Goal: Task Accomplishment & Management: Complete application form

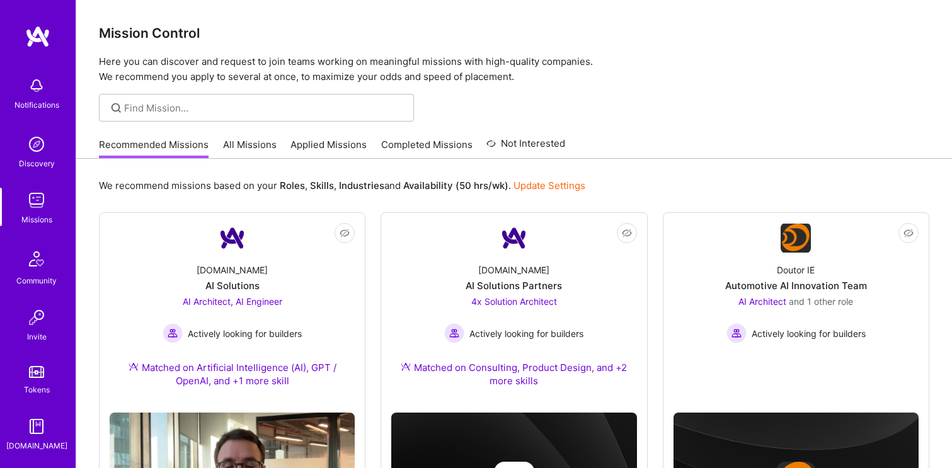
click at [42, 37] on img at bounding box center [37, 36] width 25 height 23
click at [38, 149] on img at bounding box center [36, 144] width 25 height 25
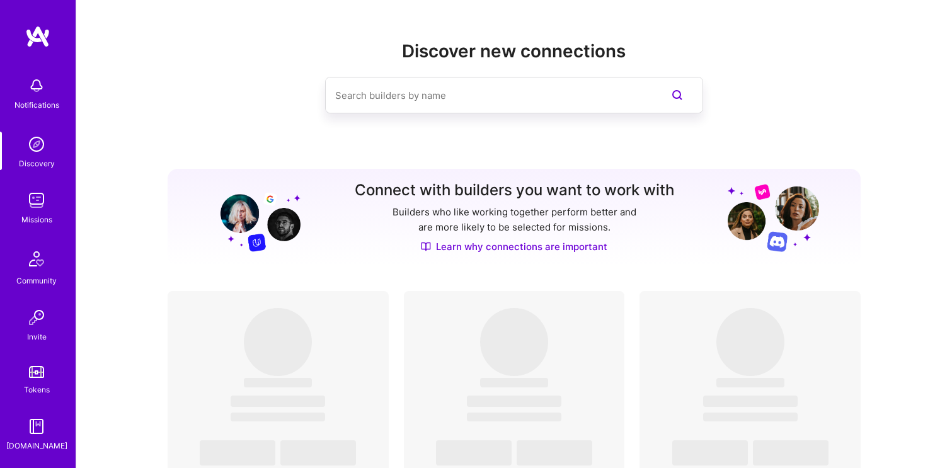
click at [40, 192] on img at bounding box center [36, 200] width 25 height 25
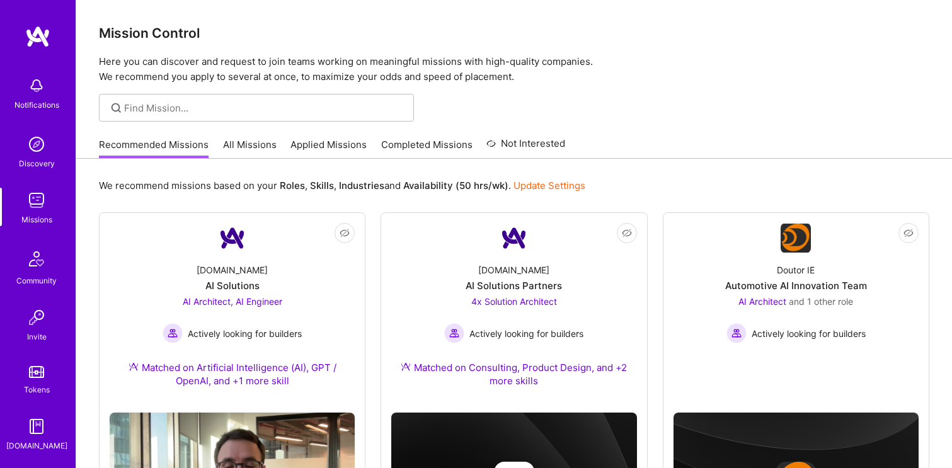
click at [41, 228] on div "Notifications Discovery Missions Community Invite Tokens A.Guide" at bounding box center [38, 262] width 76 height 382
click at [40, 209] on img at bounding box center [36, 200] width 25 height 25
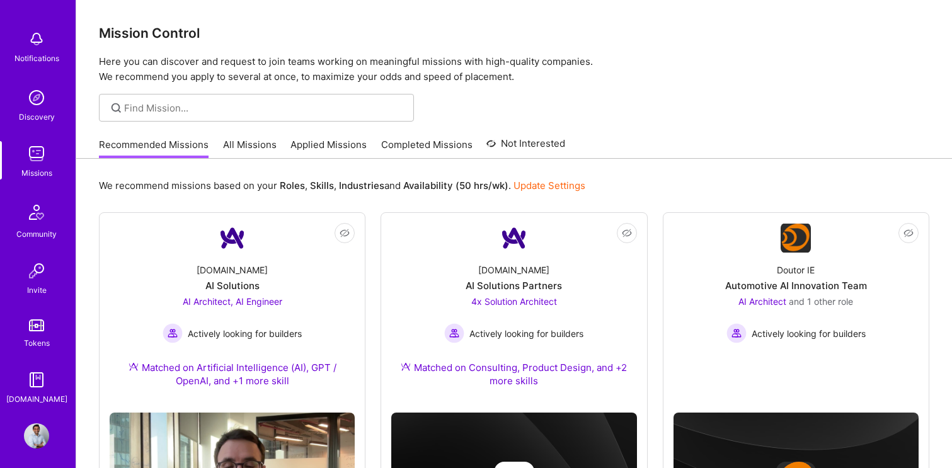
scroll to position [52, 0]
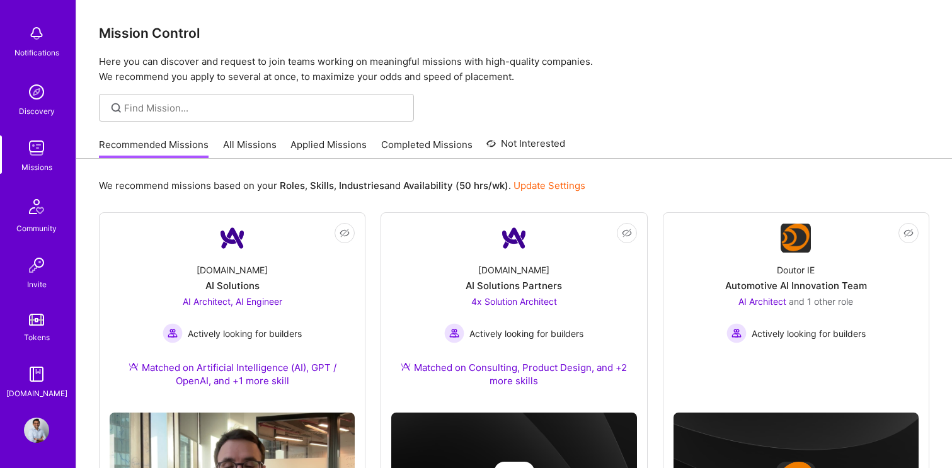
click at [35, 432] on img at bounding box center [36, 430] width 25 height 25
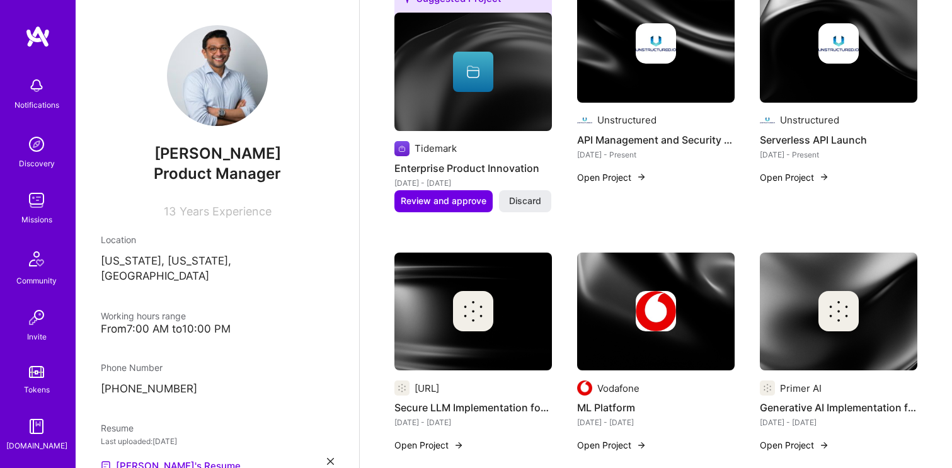
scroll to position [330, 0]
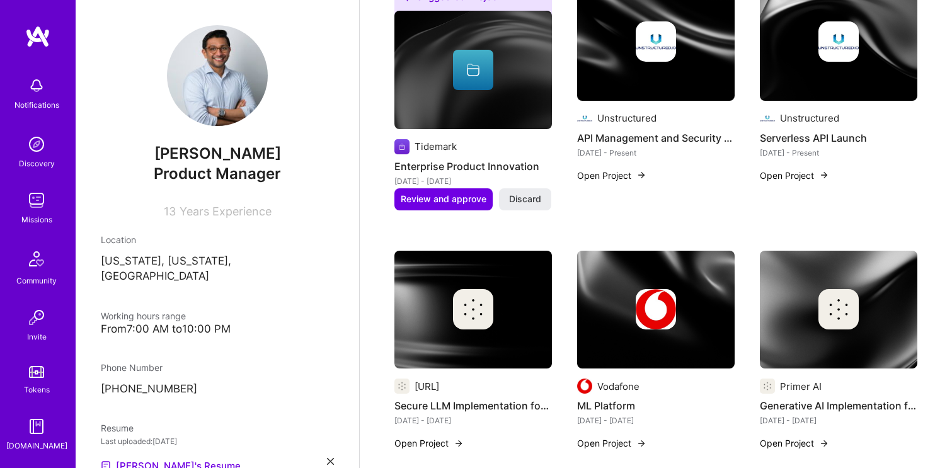
click at [614, 176] on button "Open Project" at bounding box center [611, 175] width 69 height 13
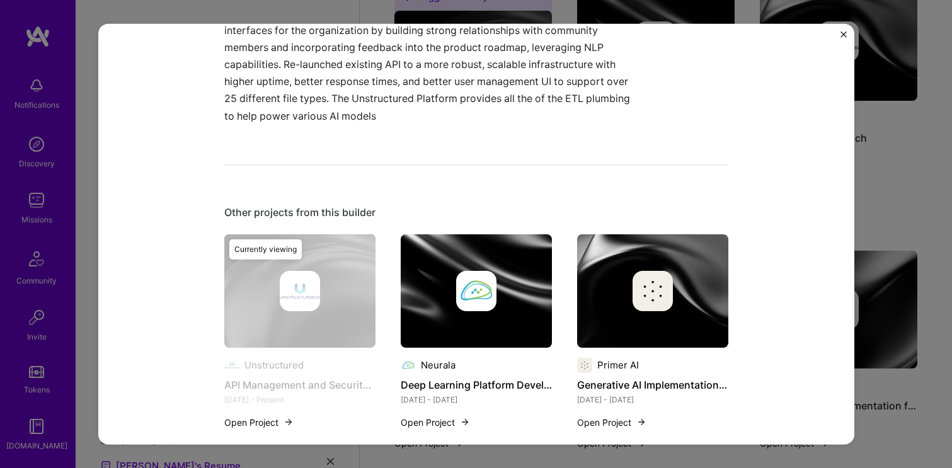
scroll to position [239, 0]
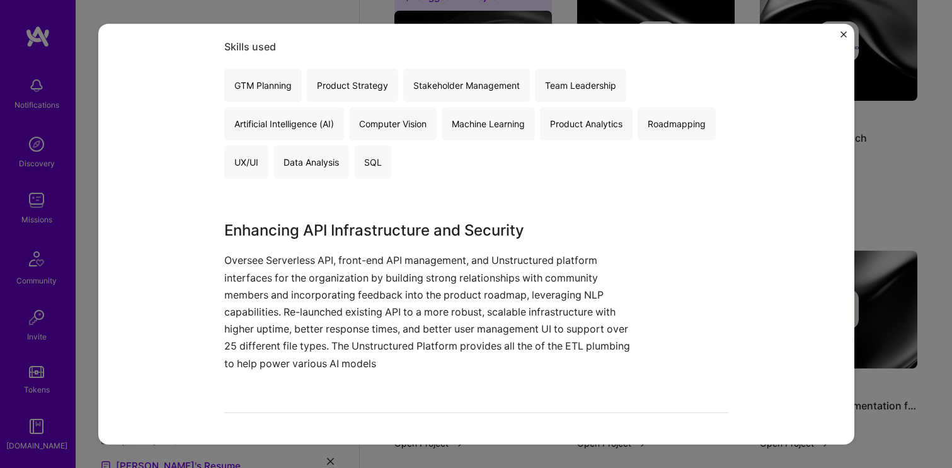
click at [842, 33] on img "Close" at bounding box center [844, 34] width 6 height 6
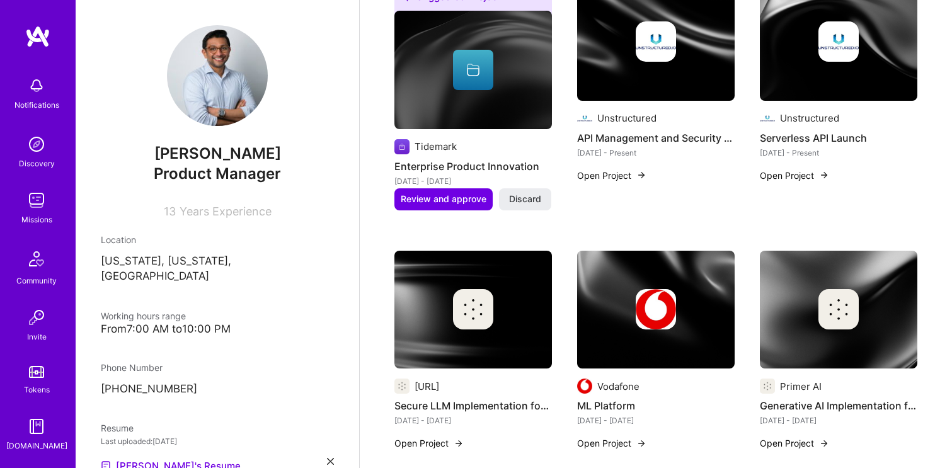
click at [783, 174] on button "Open Project" at bounding box center [794, 175] width 69 height 13
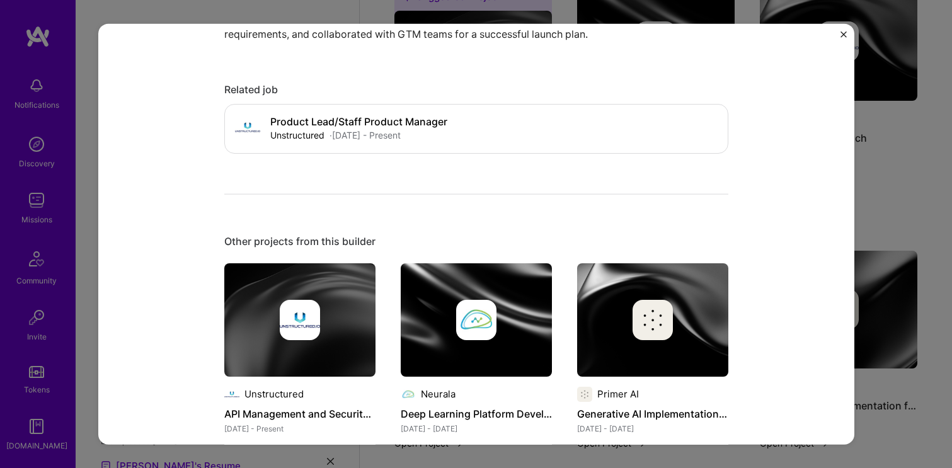
scroll to position [415, 0]
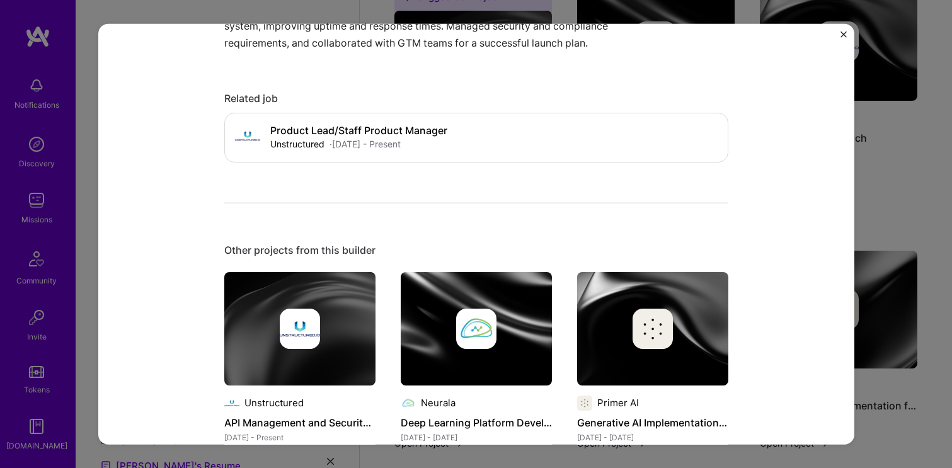
click at [841, 31] on img "Close" at bounding box center [844, 34] width 6 height 6
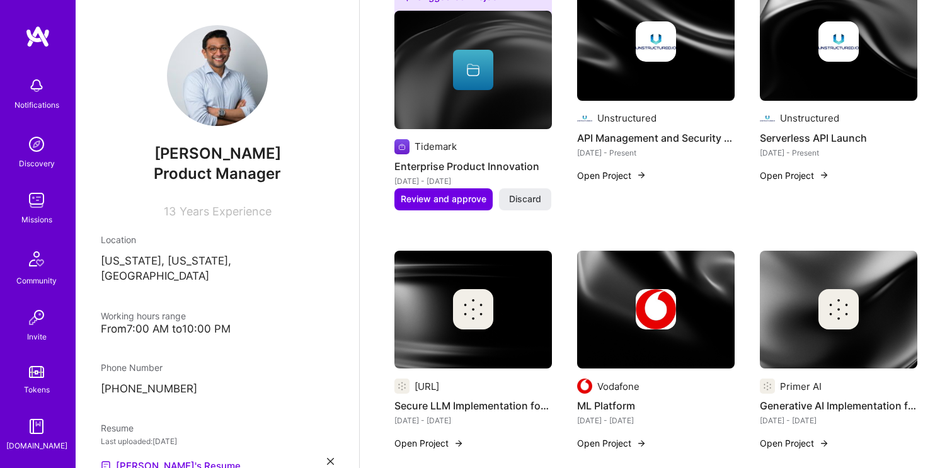
click at [590, 179] on button "Open Project" at bounding box center [611, 175] width 69 height 13
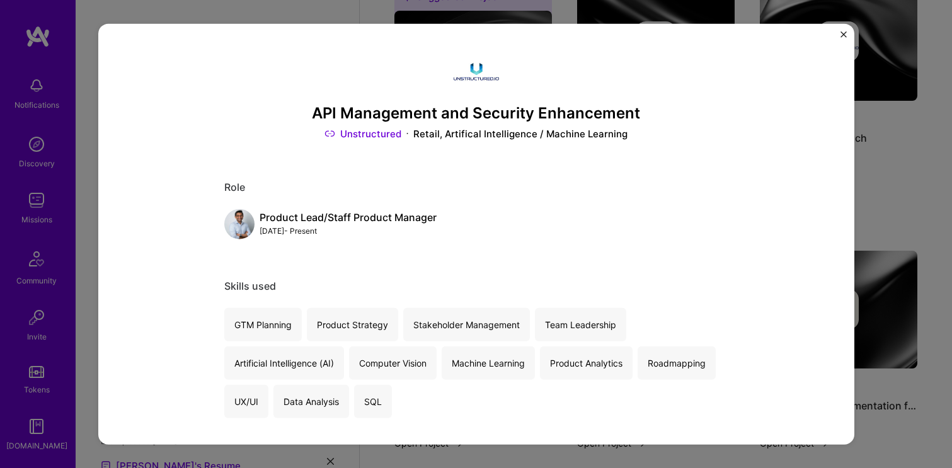
click at [843, 33] on img "Close" at bounding box center [844, 34] width 6 height 6
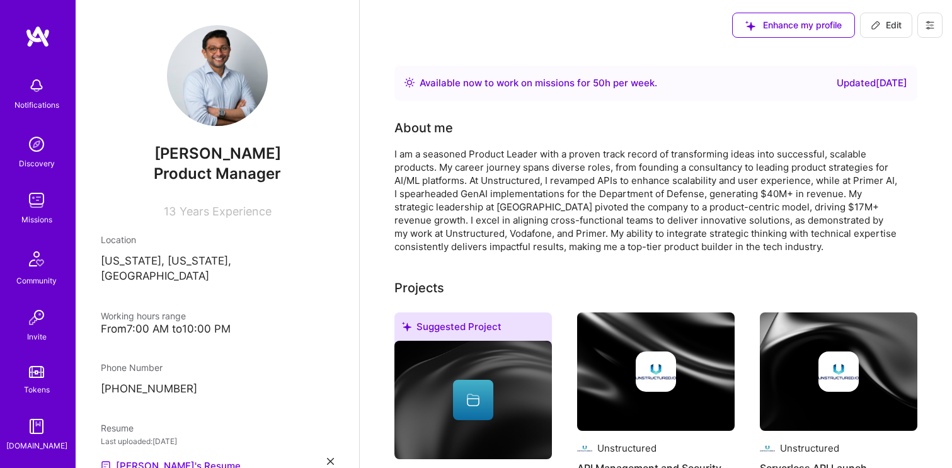
click at [895, 33] on button "Edit" at bounding box center [886, 25] width 52 height 25
select select "US"
select select "Right Now"
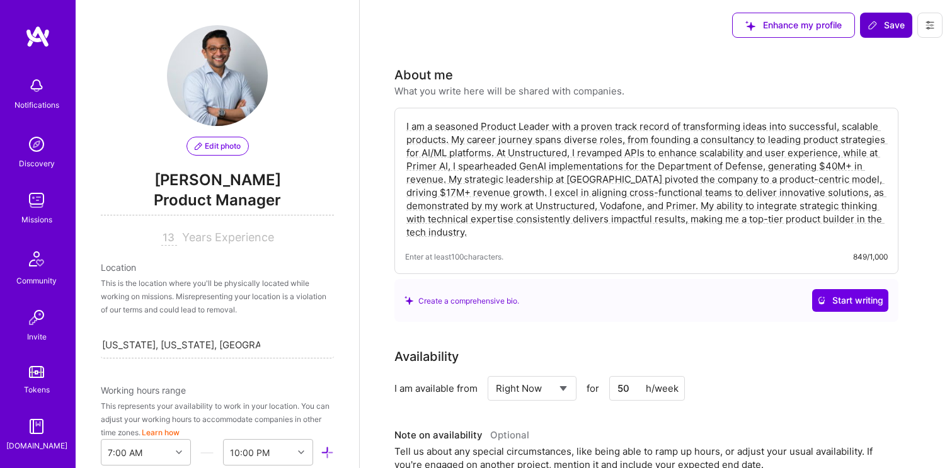
scroll to position [503, 0]
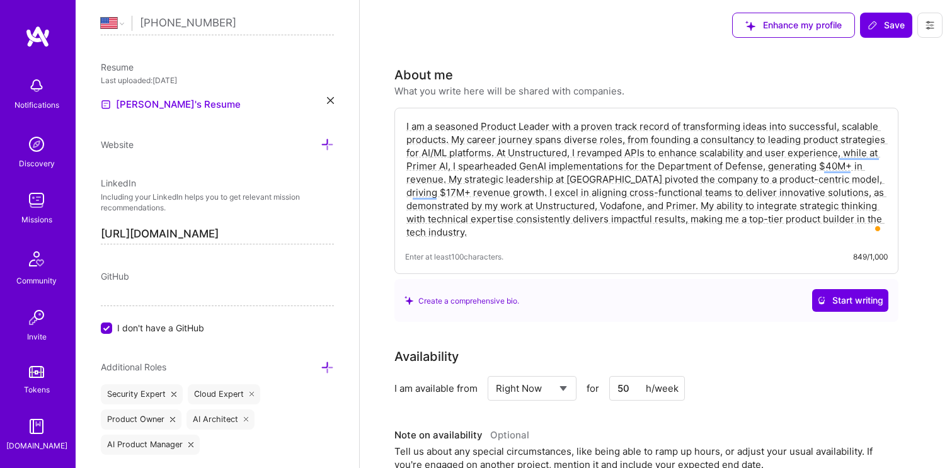
click at [489, 237] on textarea "I am a seasoned Product Leader with a proven track record of transforming ideas…" at bounding box center [646, 179] width 483 height 122
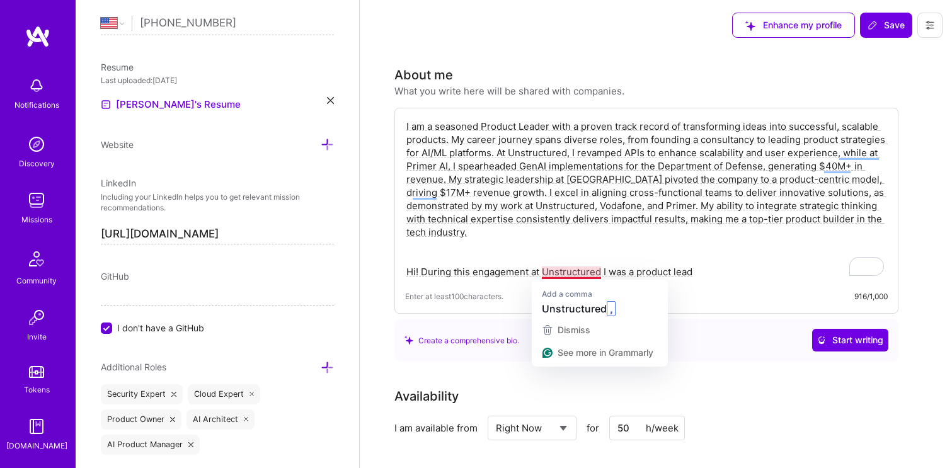
click at [578, 277] on textarea "I am a seasoned Product Leader with a proven track record of transforming ideas…" at bounding box center [646, 198] width 483 height 161
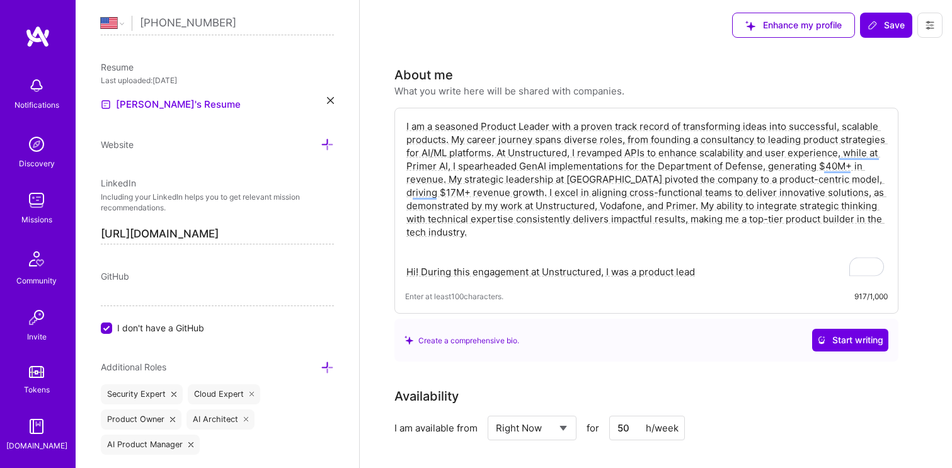
click at [722, 273] on textarea "I am a seasoned Product Leader with a proven track record of transforming ideas…" at bounding box center [646, 198] width 483 height 161
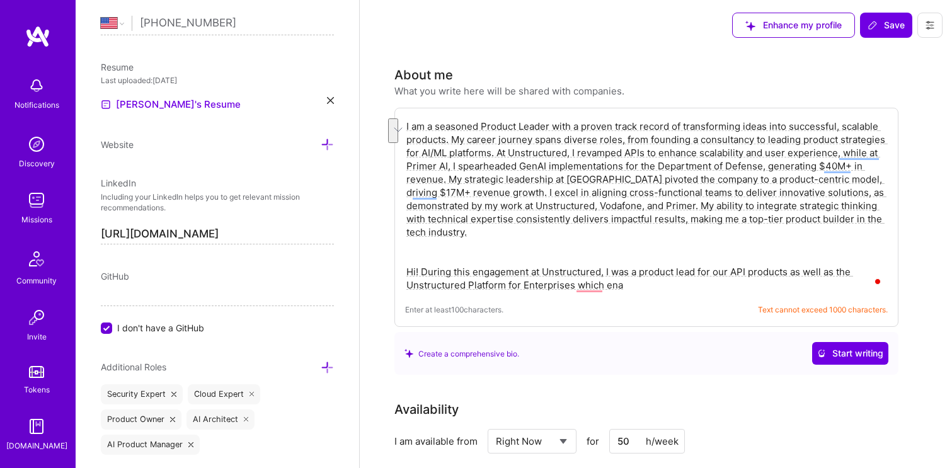
drag, startPoint x: 624, startPoint y: 285, endPoint x: 406, endPoint y: 272, distance: 217.8
click at [406, 272] on textarea "I am a seasoned Product Leader with a proven track record of transforming ideas…" at bounding box center [646, 205] width 483 height 175
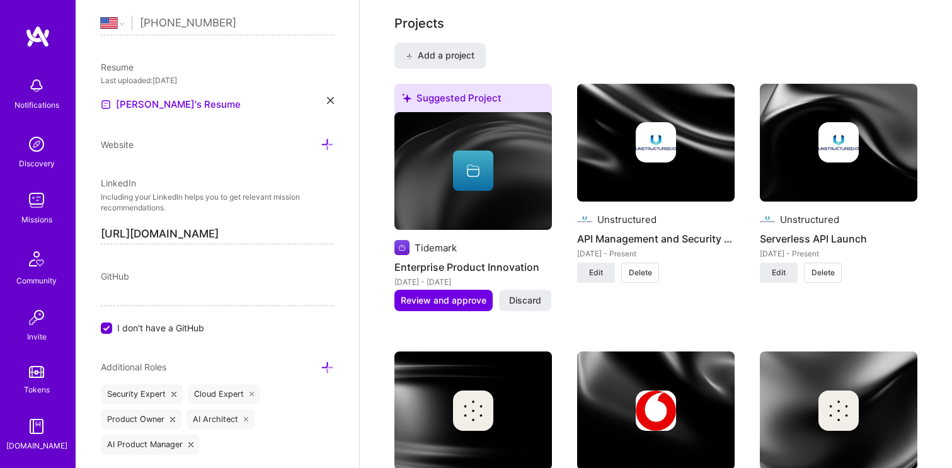
scroll to position [824, 0]
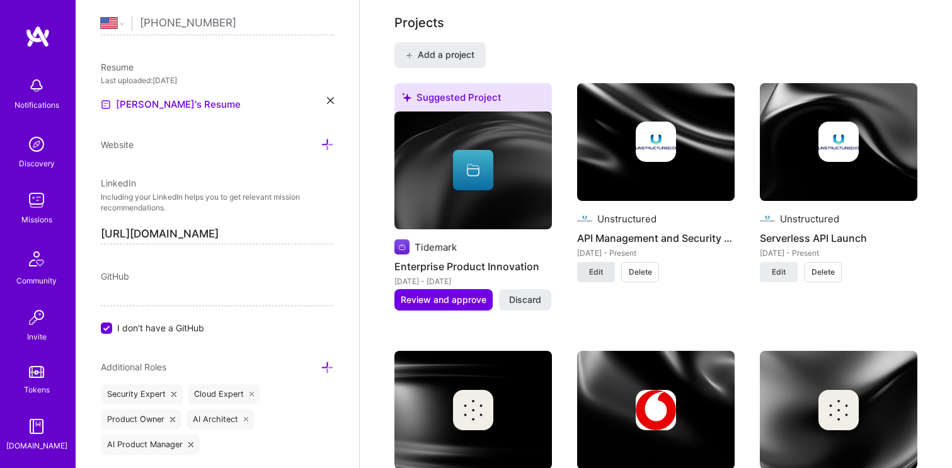
type textarea "I am a seasoned Product Leader with a proven track record of transforming ideas…"
click at [596, 269] on span "Edit" at bounding box center [596, 272] width 14 height 11
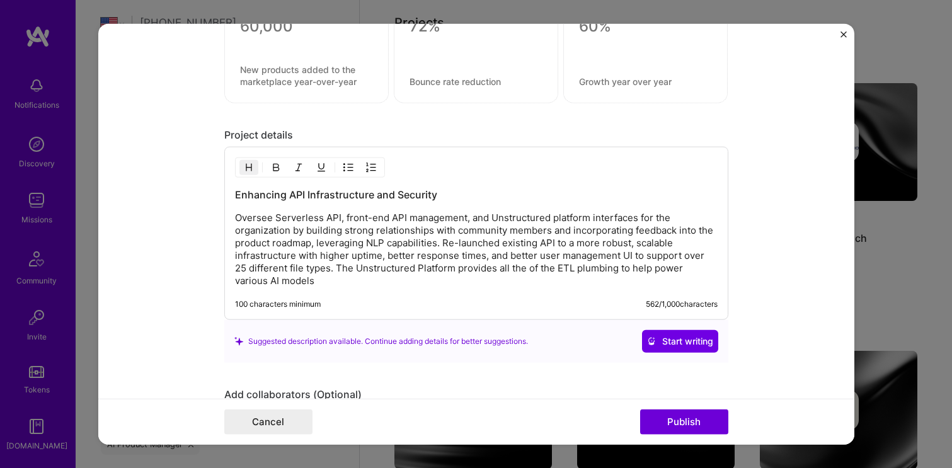
scroll to position [1396, 0]
click at [235, 216] on p "Oversee Serverless API, front-end API management, and Unstructured platform int…" at bounding box center [476, 249] width 483 height 76
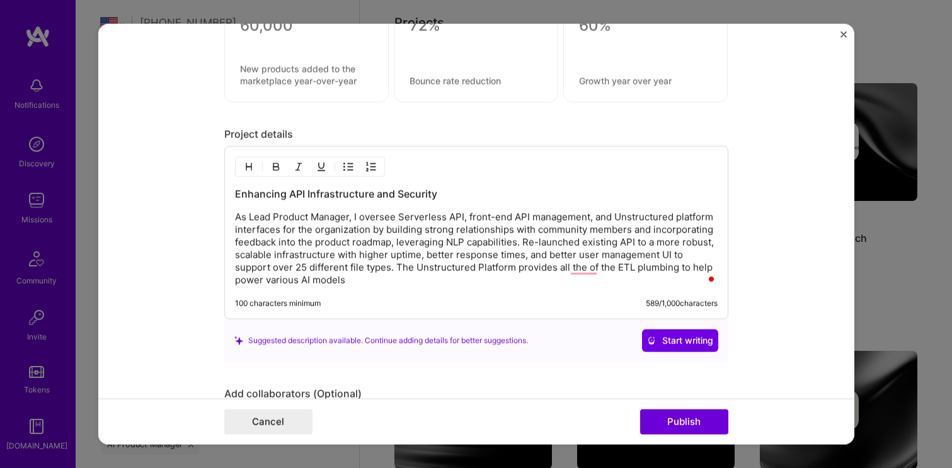
click at [679, 217] on p "As Lead Product Manager, I oversee Serverless API, front-end API management, an…" at bounding box center [476, 249] width 483 height 76
drag, startPoint x: 282, startPoint y: 231, endPoint x: 367, endPoint y: 231, distance: 85.1
click at [367, 231] on p "As Lead Product Manager, I oversee Serverless API, front-end API management, an…" at bounding box center [476, 249] width 483 height 76
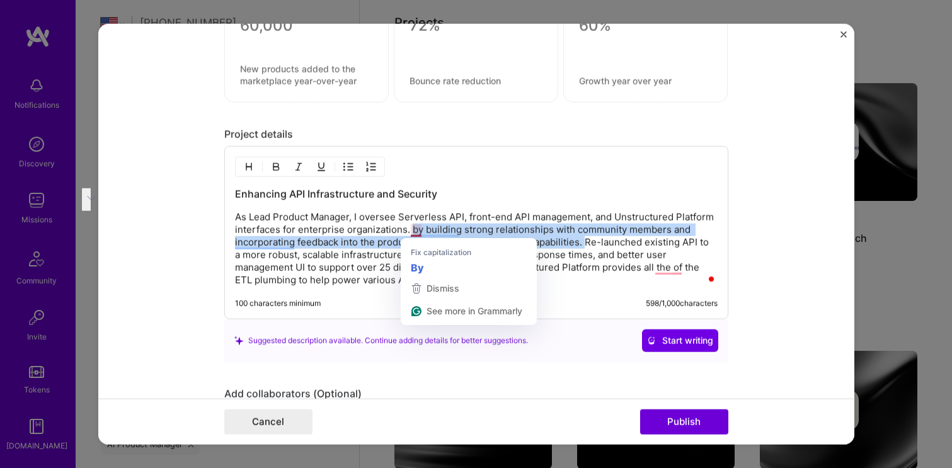
drag, startPoint x: 587, startPoint y: 244, endPoint x: 412, endPoint y: 233, distance: 175.6
click at [412, 233] on p "As Lead Product Manager, I oversee Serverless API, front-end API management, an…" at bounding box center [476, 249] width 483 height 76
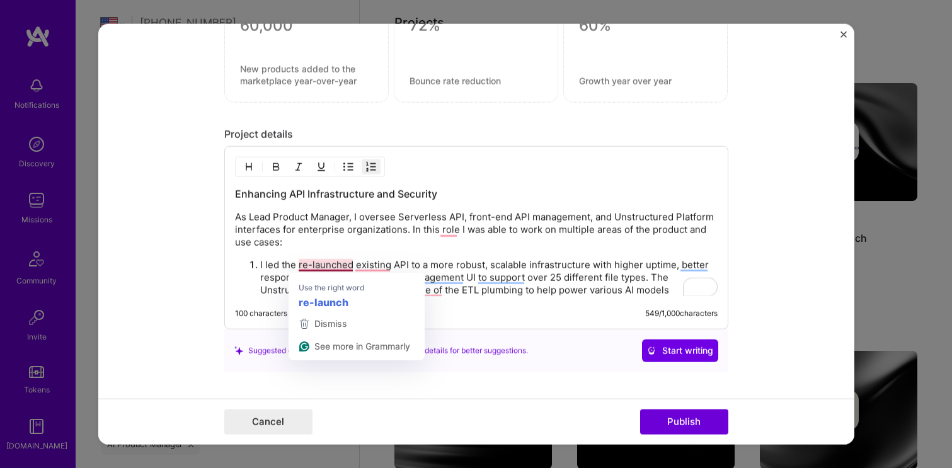
click at [352, 268] on p "I led the re-launched existing API to a more robust, scalable infrastructure wi…" at bounding box center [488, 278] width 457 height 38
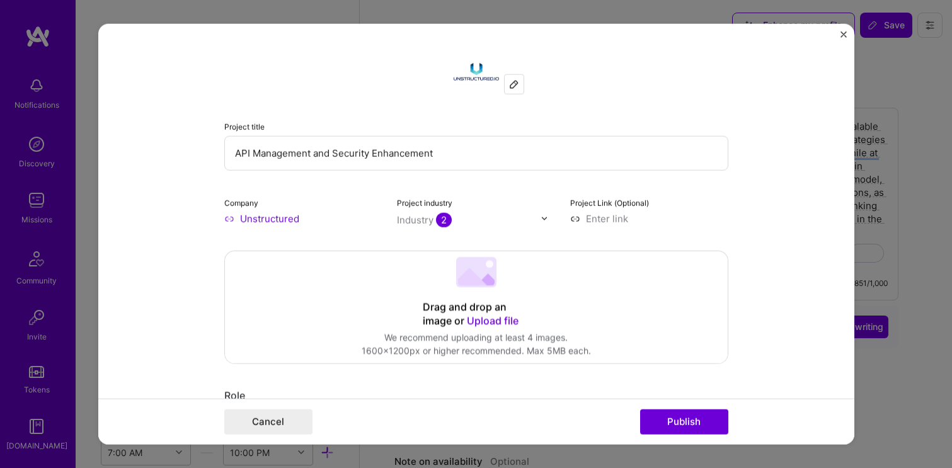
select select "US"
select select "Right Now"
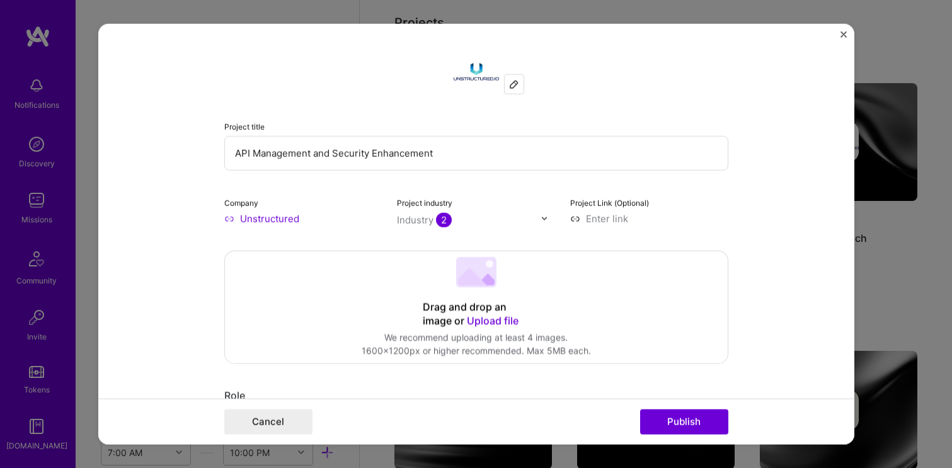
scroll to position [1396, 0]
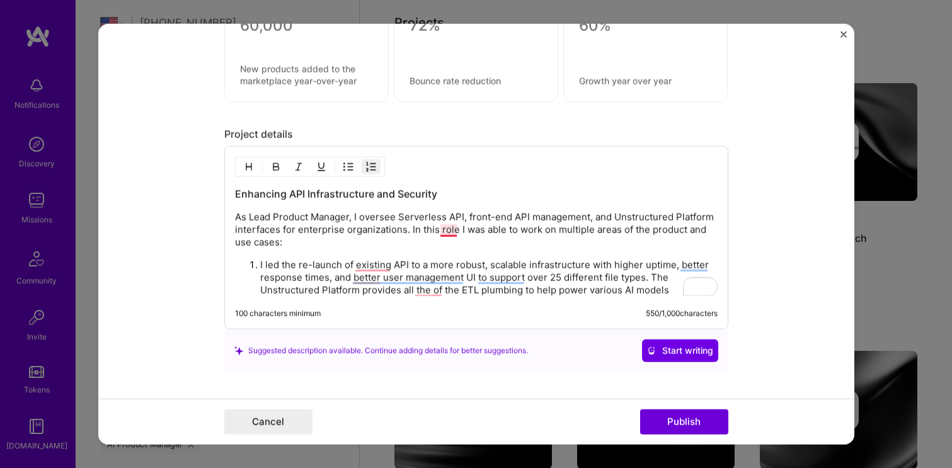
click at [450, 231] on p "As Lead Product Manager, I oversee Serverless API, front-end API management, an…" at bounding box center [476, 230] width 483 height 38
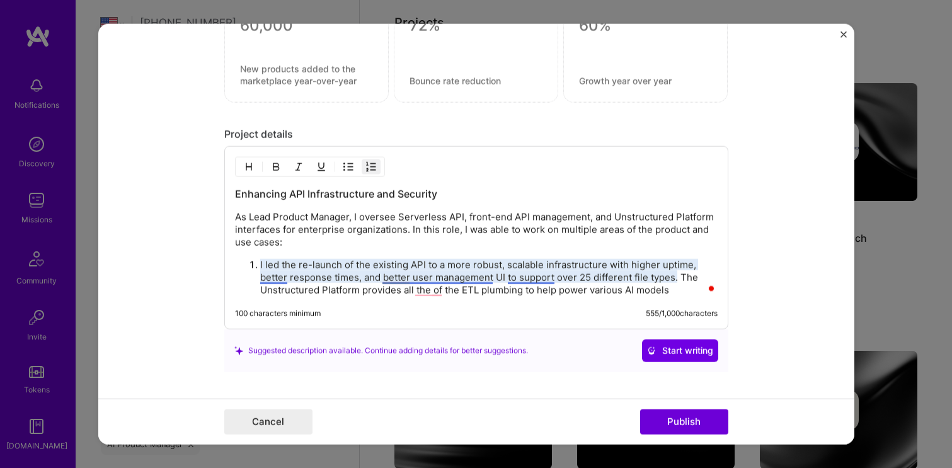
click at [273, 278] on p "I led the re-launch of the existing API to a more robust, scalable infrastructu…" at bounding box center [488, 278] width 457 height 38
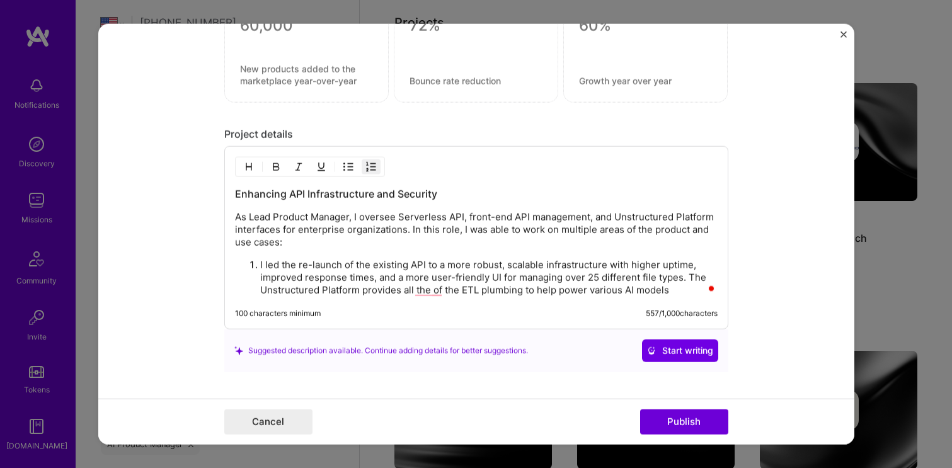
click at [593, 278] on p "I led the re-launch of the existing API to a more robust, scalable infrastructu…" at bounding box center [488, 278] width 457 height 38
click at [689, 273] on p "I led the re-launch of the existing API to a more robust, scalable infrastructu…" at bounding box center [488, 278] width 457 height 38
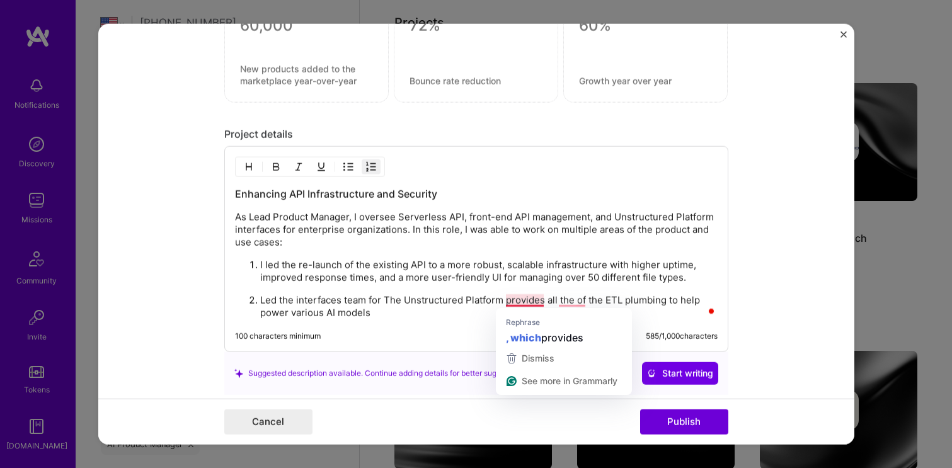
click at [504, 301] on p "Led the interfaces team for The Unstructured Platform provides all the of the E…" at bounding box center [488, 306] width 457 height 25
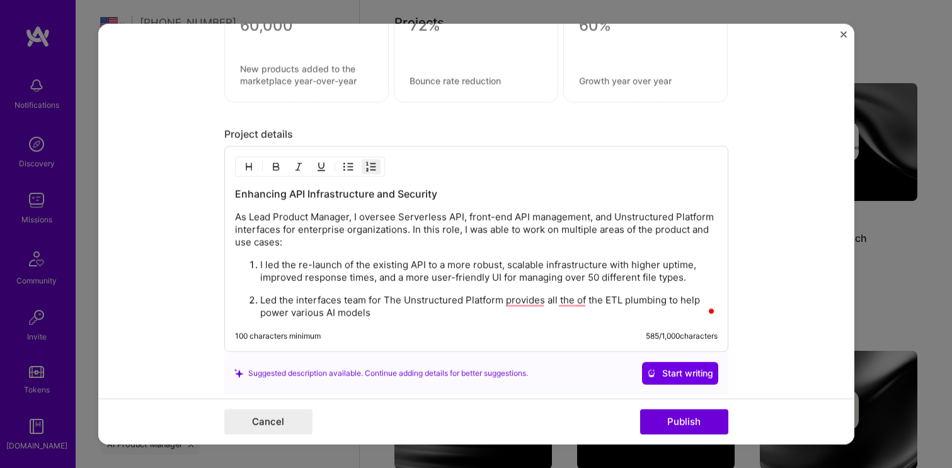
click at [522, 302] on p "Led the interfaces team for The Unstructured Platform provides all the of the E…" at bounding box center [488, 306] width 457 height 25
click at [524, 301] on p "Led the interfaces team for The Unstructured Platform provides all the of the E…" at bounding box center [488, 306] width 457 height 25
click at [602, 301] on p "Led the interfaces team for The Unstructured Platform, which provides all the o…" at bounding box center [488, 306] width 457 height 25
drag, startPoint x: 378, startPoint y: 314, endPoint x: 324, endPoint y: 313, distance: 54.2
click at [325, 313] on p "Led the interfaces team for The Unstructured Platform, which provides all of th…" at bounding box center [488, 306] width 457 height 25
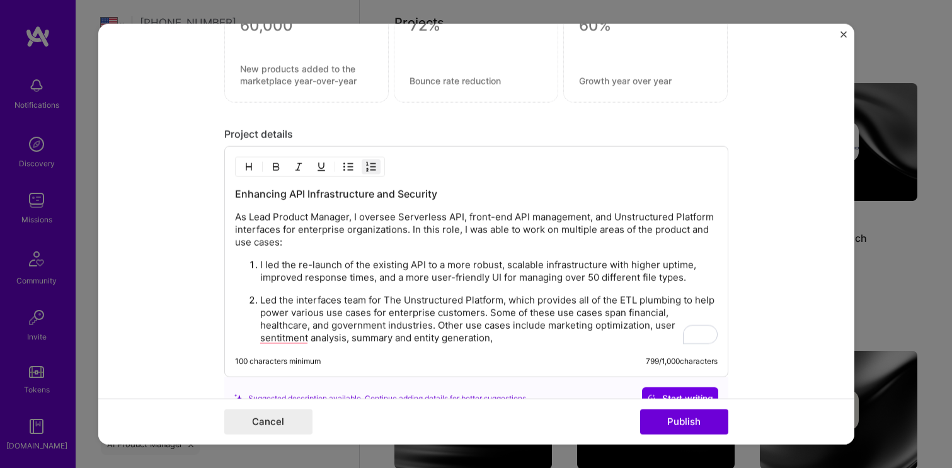
click at [495, 340] on p "Led the interfaces team for The Unstructured Platform, which provides all of th…" at bounding box center [488, 319] width 457 height 50
click at [548, 328] on p "Led the interfaces team for The Unstructured Platform, which provides all of th…" at bounding box center [488, 319] width 457 height 50
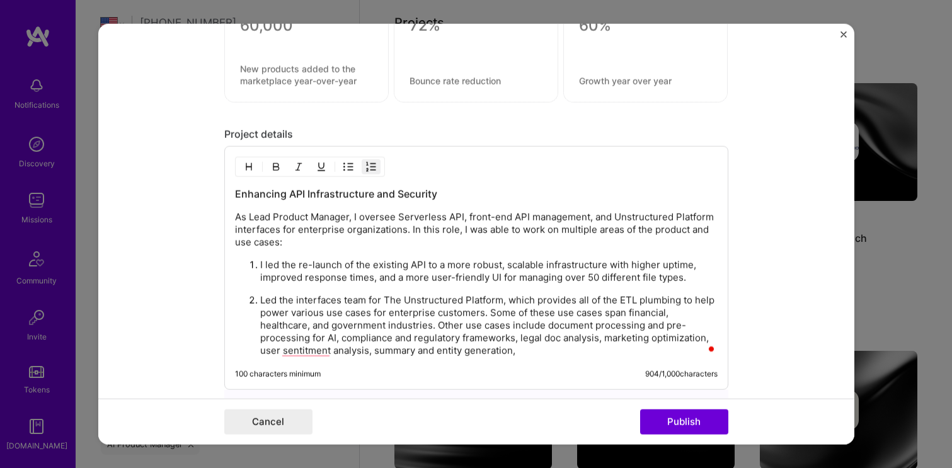
click at [703, 338] on p "Led the interfaces team for The Unstructured Platform, which provides all of th…" at bounding box center [488, 325] width 457 height 63
click at [707, 343] on span at bounding box center [711, 349] width 11 height 16
click at [704, 339] on p "Led the interfaces team for The Unstructured Platform, which provides all of th…" at bounding box center [488, 325] width 457 height 63
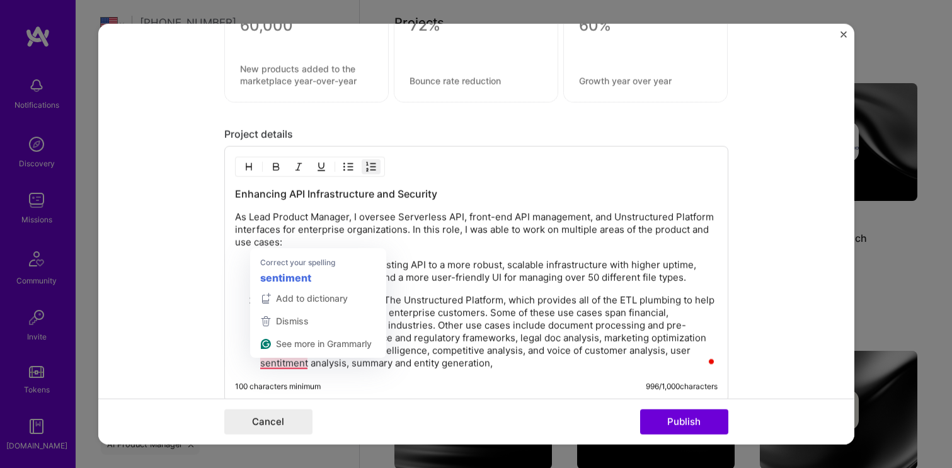
click at [278, 364] on p "Led the interfaces team for The Unstructured Platform, which provides all of th…" at bounding box center [488, 332] width 457 height 76
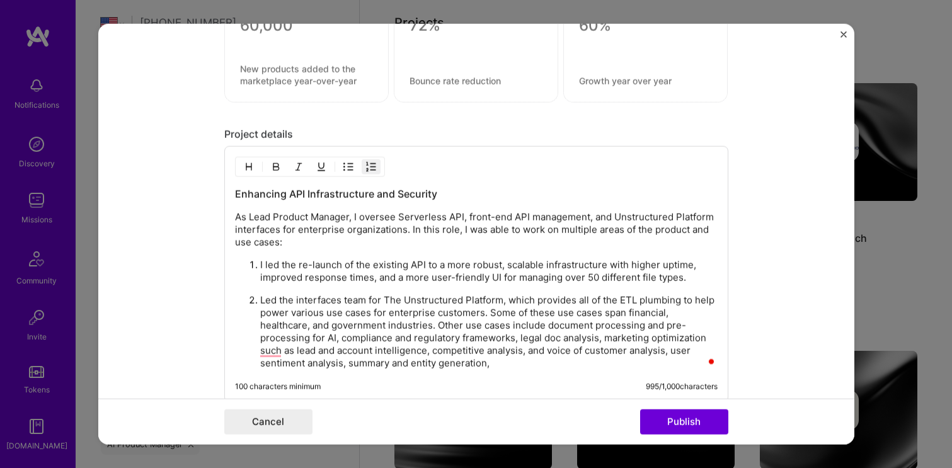
click at [349, 362] on p "Led the interfaces team for The Unstructured Platform, which provides all of th…" at bounding box center [488, 332] width 457 height 76
click at [518, 367] on p "Led the interfaces team for The Unstructured Platform, which provides all of th…" at bounding box center [488, 332] width 457 height 76
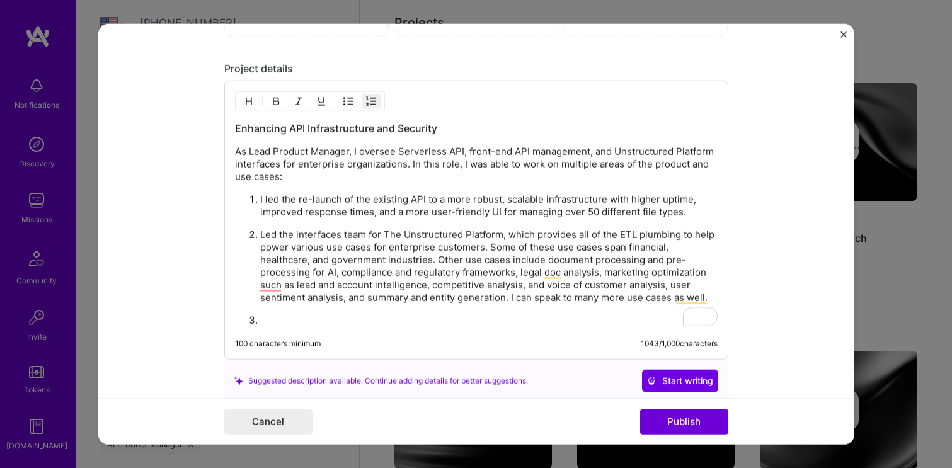
scroll to position [1478, 0]
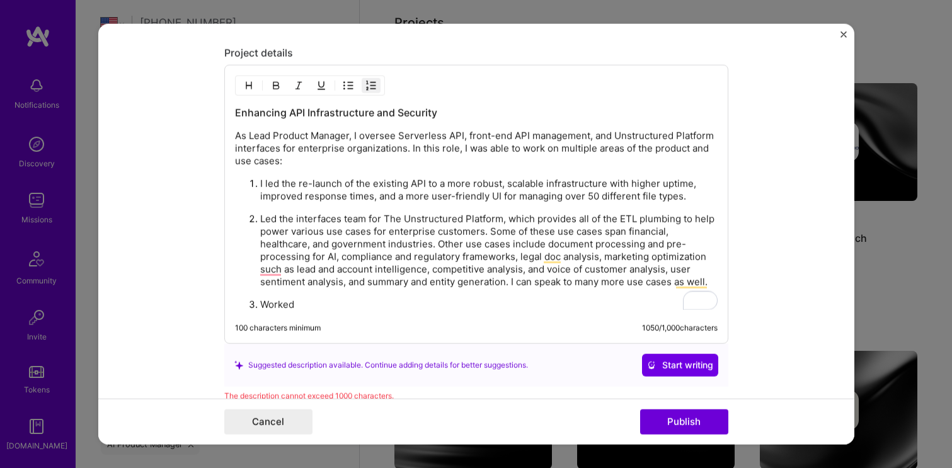
click at [435, 270] on p "Led the interfaces team for The Unstructured Platform, which provides all of th…" at bounding box center [488, 251] width 457 height 76
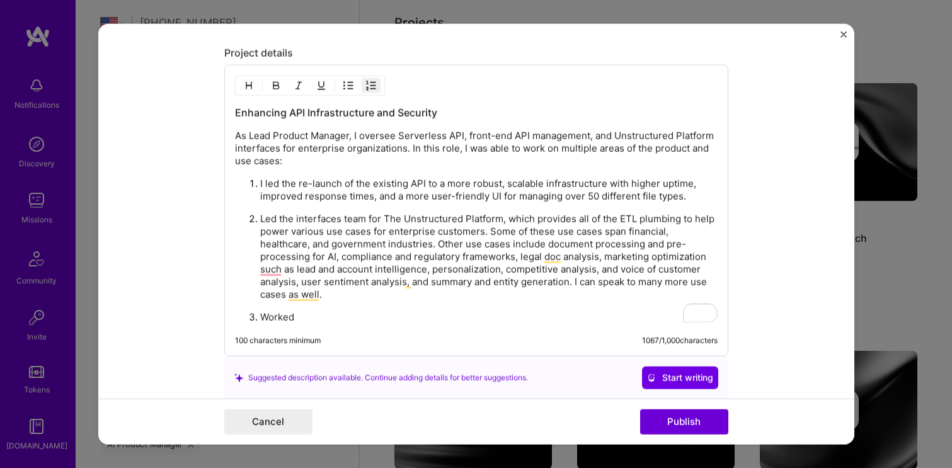
click at [282, 318] on p "Worked" at bounding box center [488, 317] width 457 height 13
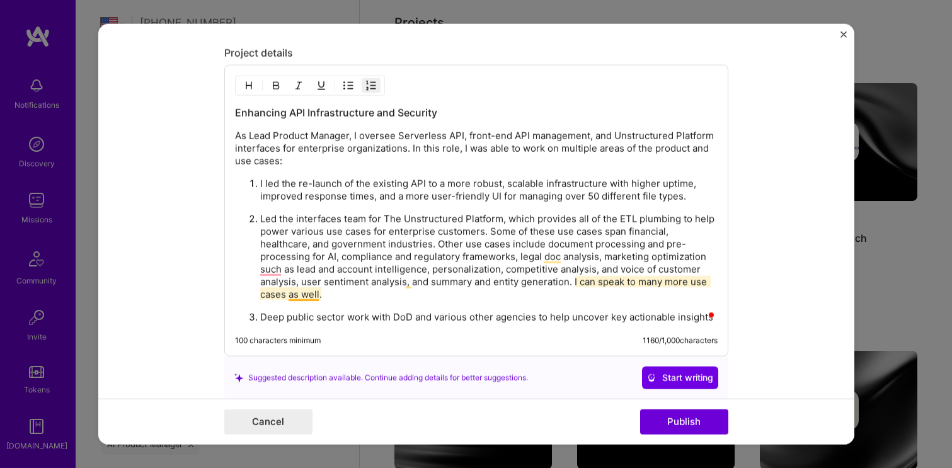
click at [303, 296] on p "Led the interfaces team for The Unstructured Platform, which provides all of th…" at bounding box center [488, 257] width 457 height 88
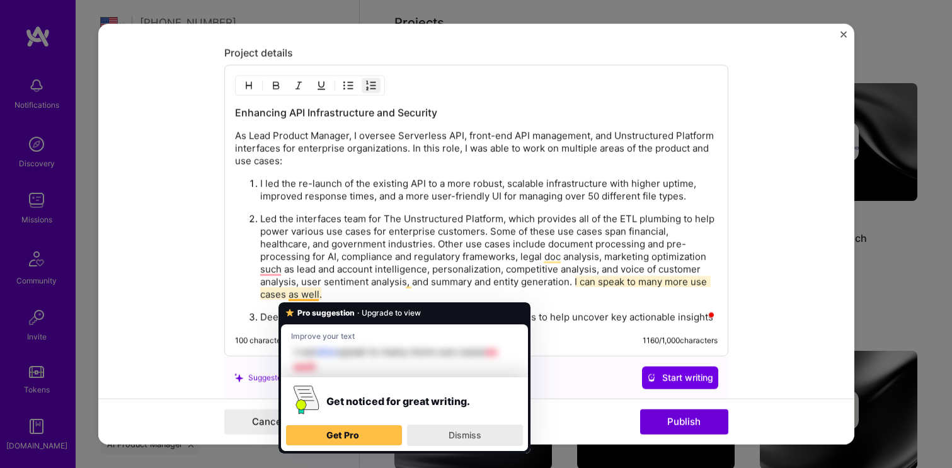
click at [453, 437] on span "Dismiss" at bounding box center [465, 435] width 33 height 11
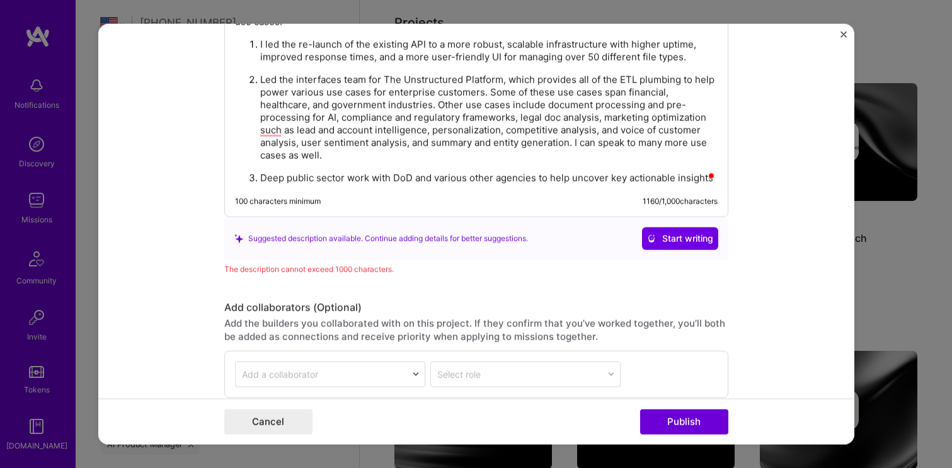
scroll to position [1729, 0]
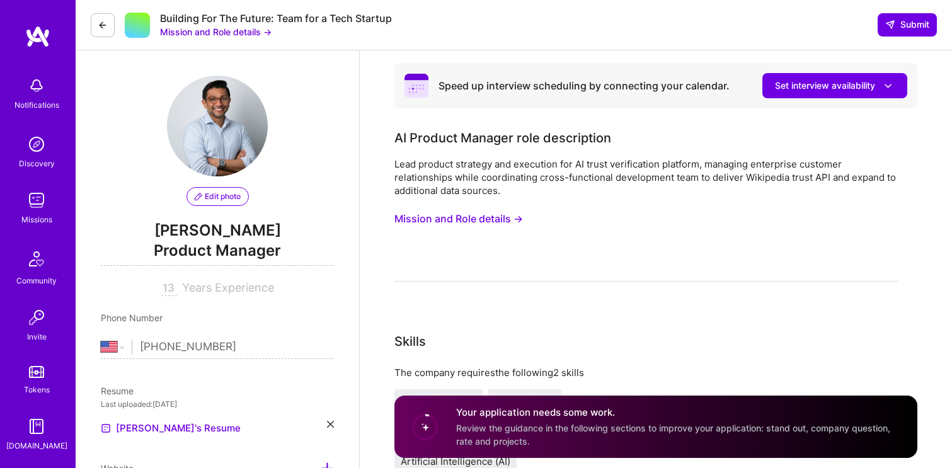
select select "US"
click at [42, 197] on img at bounding box center [36, 200] width 25 height 25
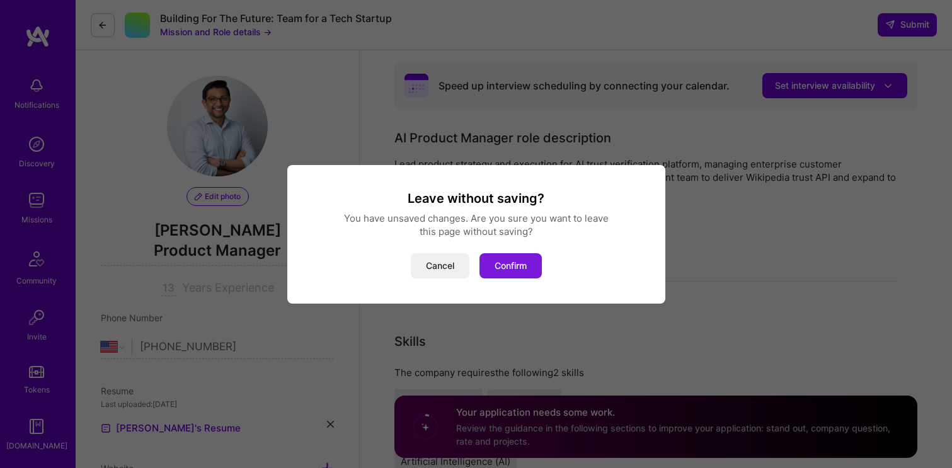
click at [514, 269] on button "Confirm" at bounding box center [511, 265] width 62 height 25
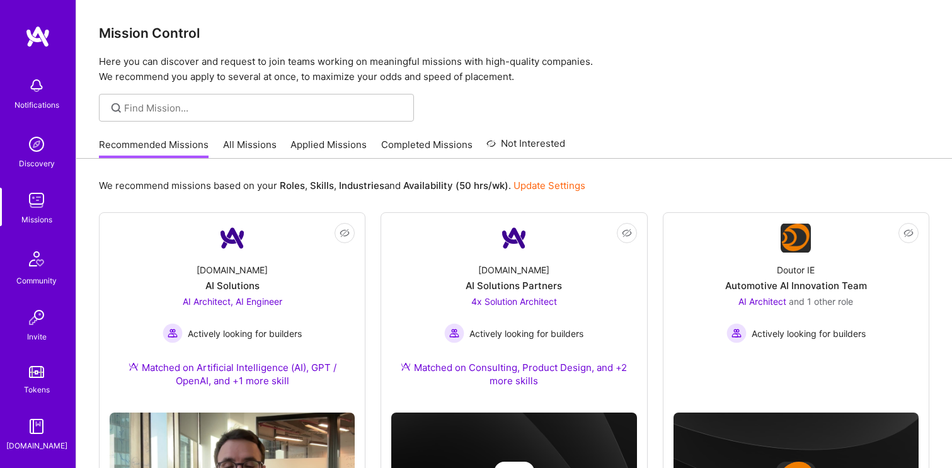
click at [252, 149] on link "All Missions" at bounding box center [250, 148] width 54 height 21
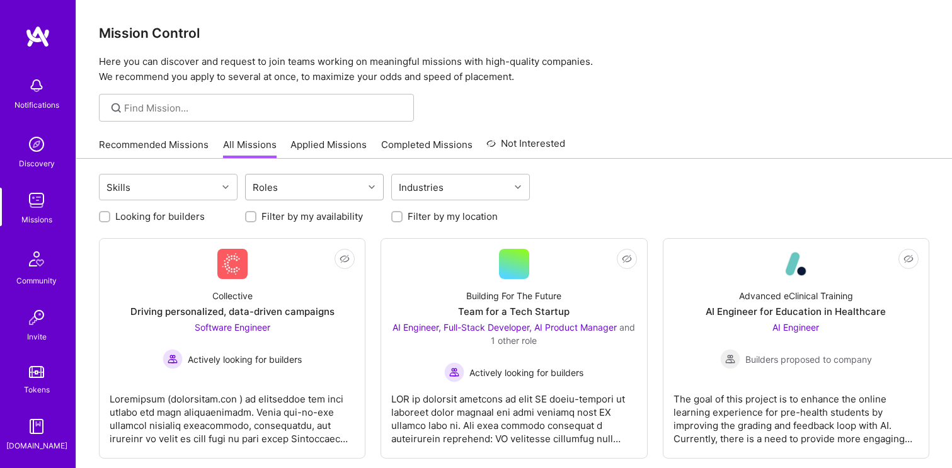
click at [321, 188] on div "Roles" at bounding box center [305, 187] width 118 height 25
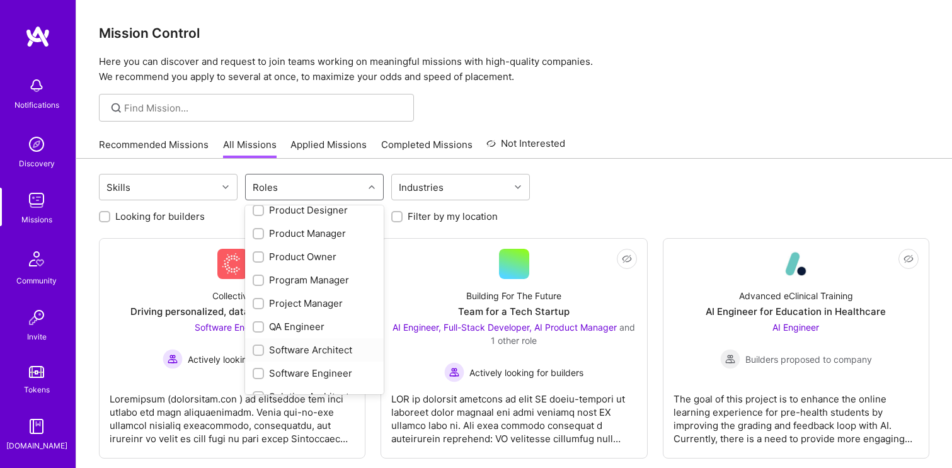
scroll to position [396, 0]
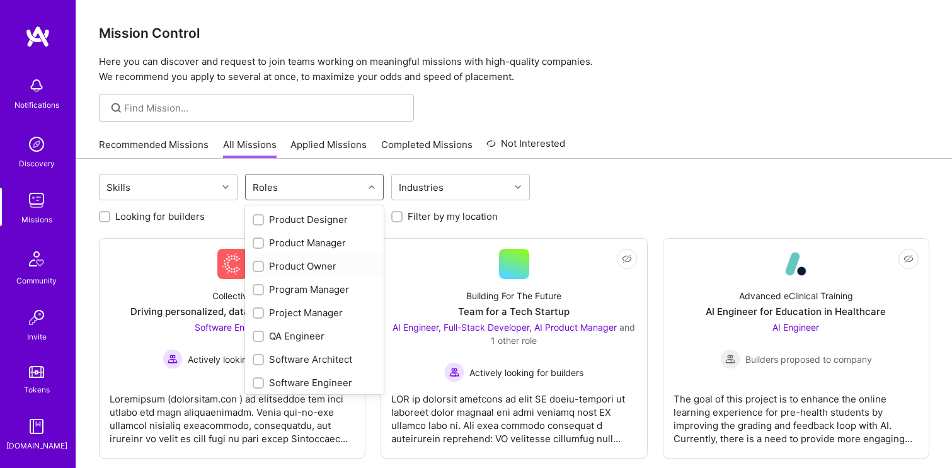
click at [313, 271] on div "Product Owner" at bounding box center [315, 266] width 124 height 13
checkbox input "true"
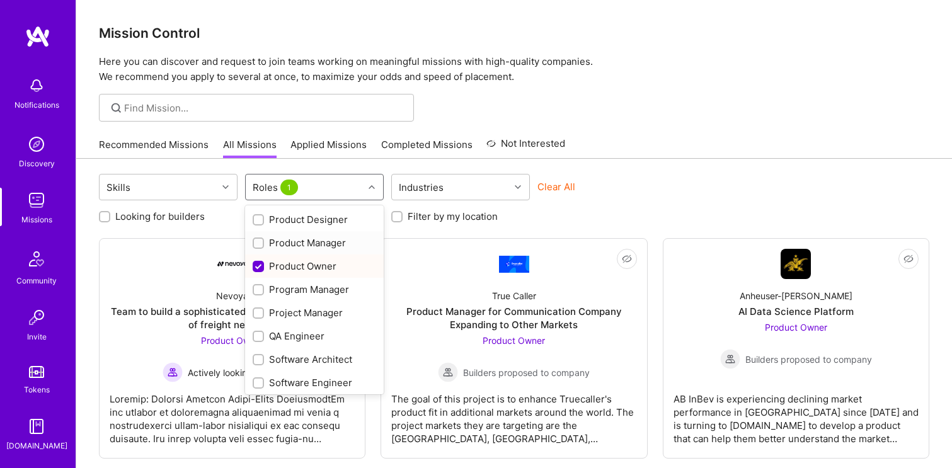
click at [313, 249] on div "Product Manager" at bounding box center [315, 242] width 124 height 13
checkbox input "true"
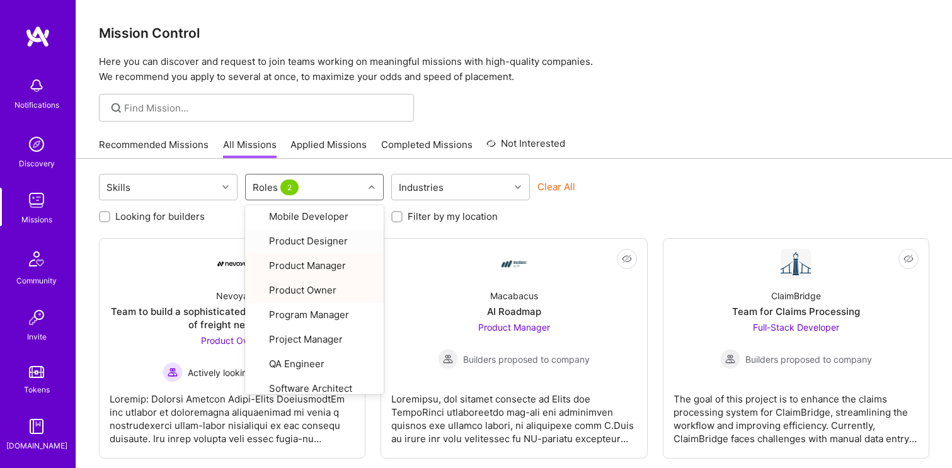
click at [626, 117] on div at bounding box center [514, 108] width 876 height 28
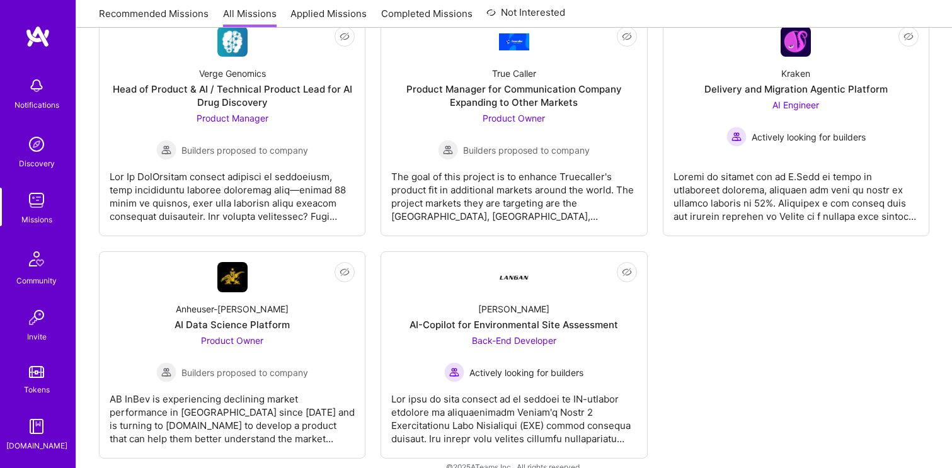
scroll to position [479, 0]
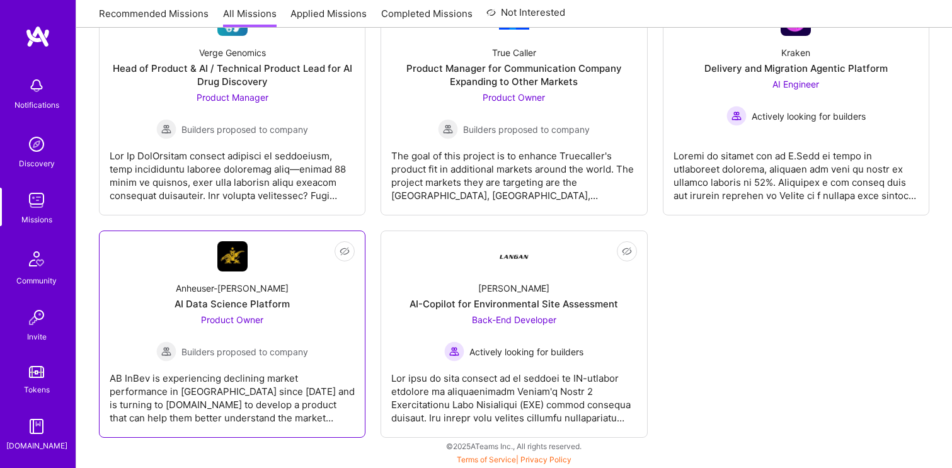
click at [265, 321] on div "Product Owner Builders proposed to company" at bounding box center [232, 337] width 152 height 49
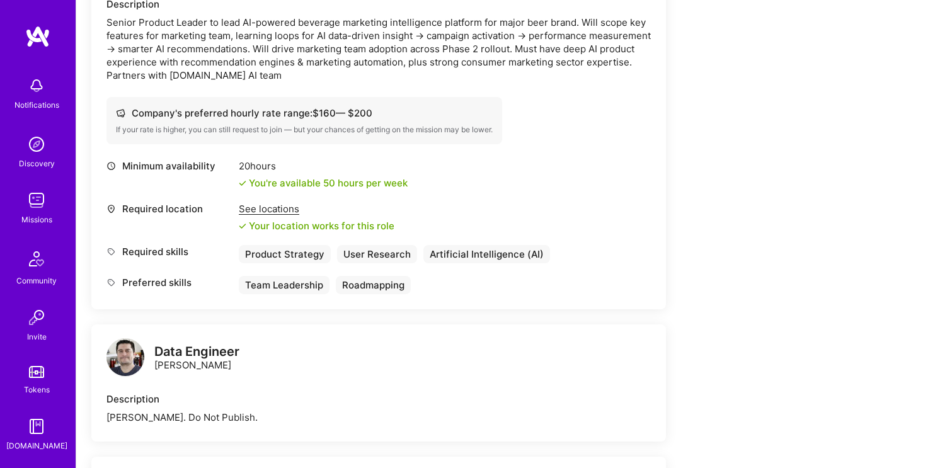
scroll to position [409, 0]
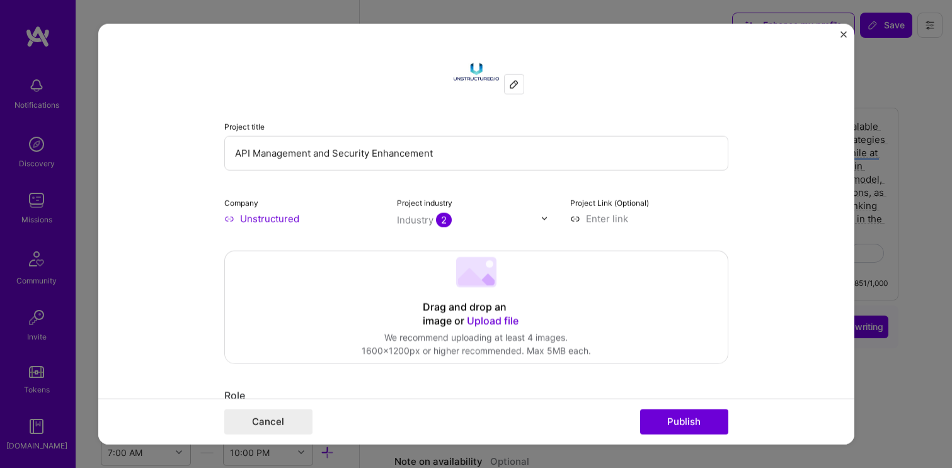
select select "US"
select select "Right Now"
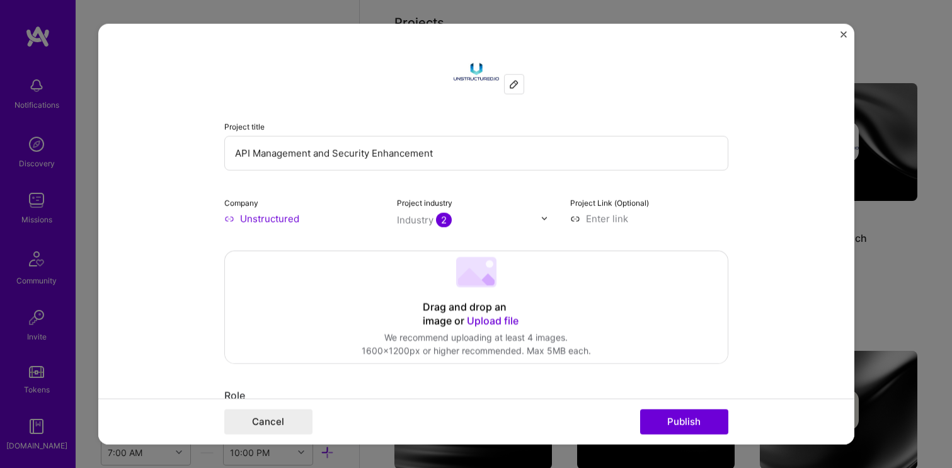
scroll to position [1729, 0]
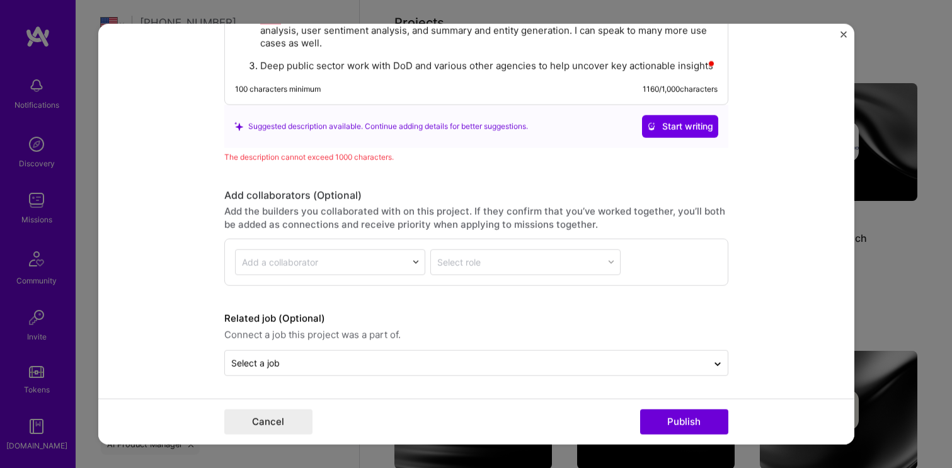
click at [669, 432] on button "Publish" at bounding box center [684, 422] width 88 height 25
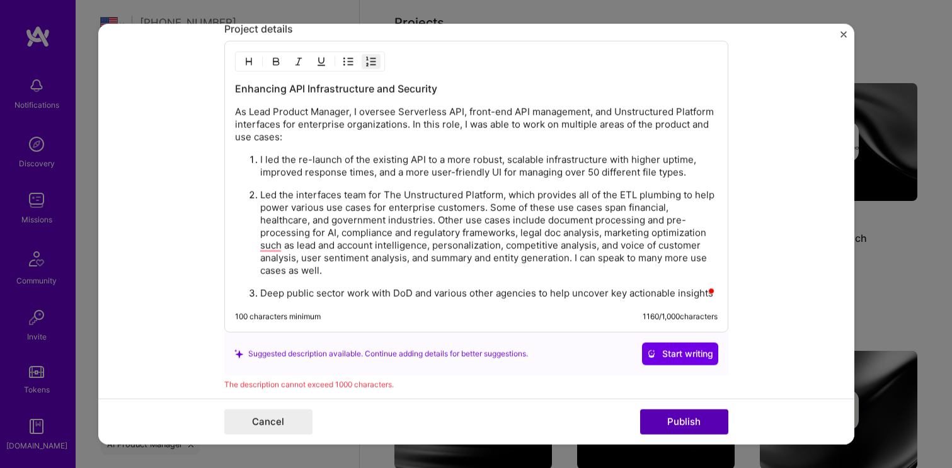
scroll to position [0, 0]
click at [273, 250] on p "Led the interfaces team for The Unstructured Platform, which provides all of th…" at bounding box center [488, 234] width 457 height 88
click at [693, 428] on button "Publish" at bounding box center [684, 422] width 88 height 25
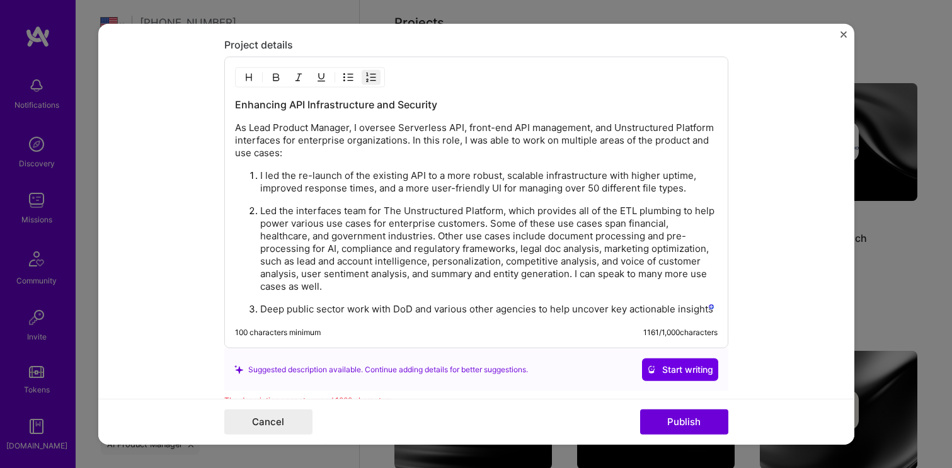
scroll to position [1487, 0]
drag, startPoint x: 574, startPoint y: 275, endPoint x: 575, endPoint y: 283, distance: 7.6
click at [575, 283] on p "Led the interfaces team for The Unstructured Platform, which provides all of th…" at bounding box center [488, 248] width 457 height 88
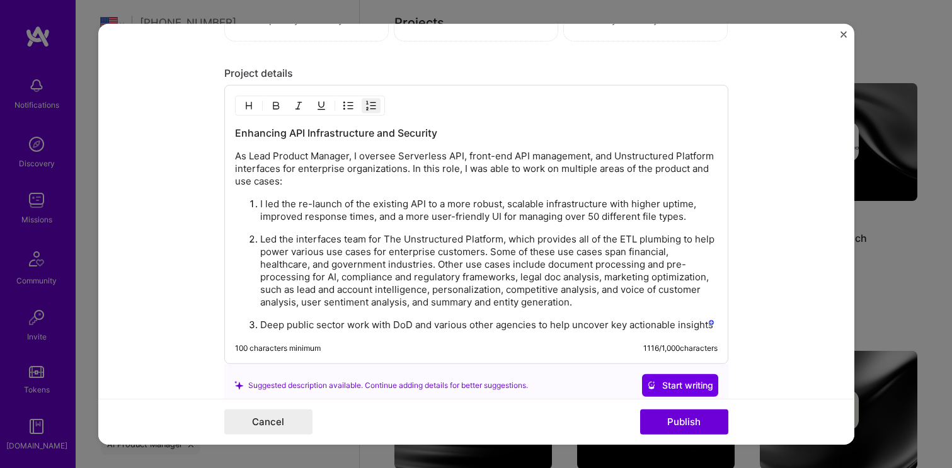
scroll to position [1445, 0]
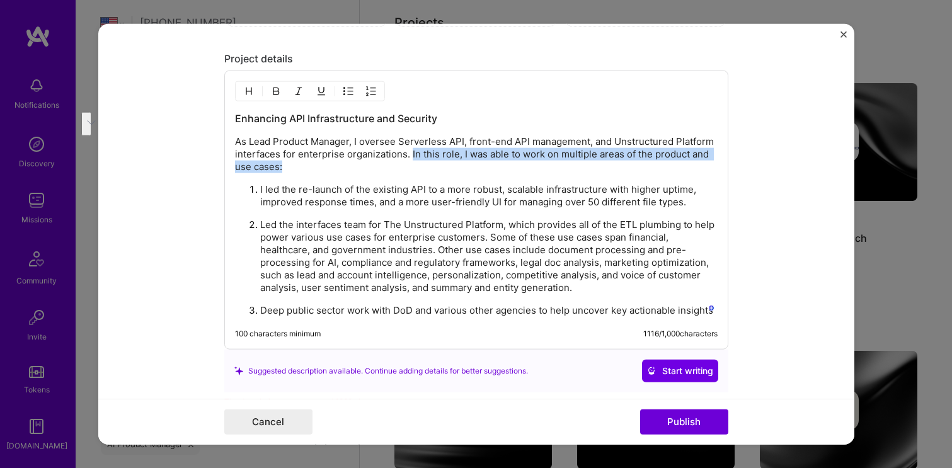
drag, startPoint x: 287, startPoint y: 171, endPoint x: 410, endPoint y: 152, distance: 123.6
click at [410, 152] on p "As Lead Product Manager, I oversee Serverless API, front-end API management, an…" at bounding box center [476, 154] width 483 height 38
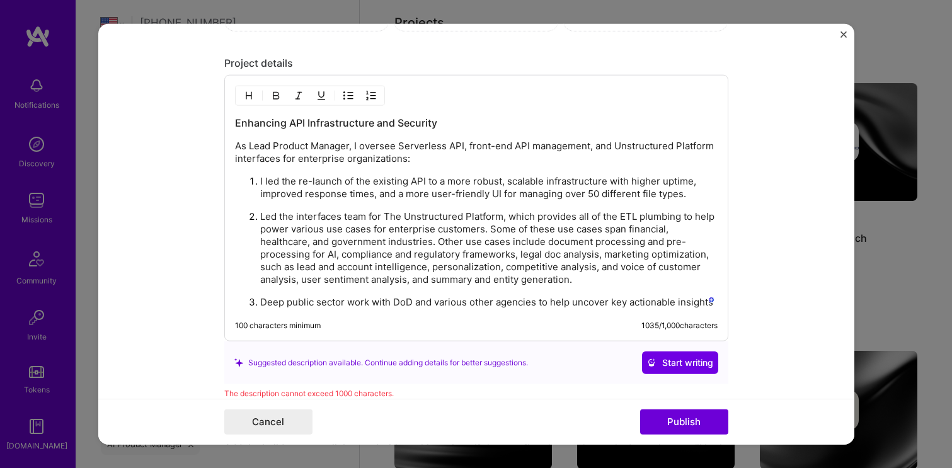
click at [357, 296] on p "Deep public sector work with DoD and various other agencies to help uncover key…" at bounding box center [488, 302] width 457 height 13
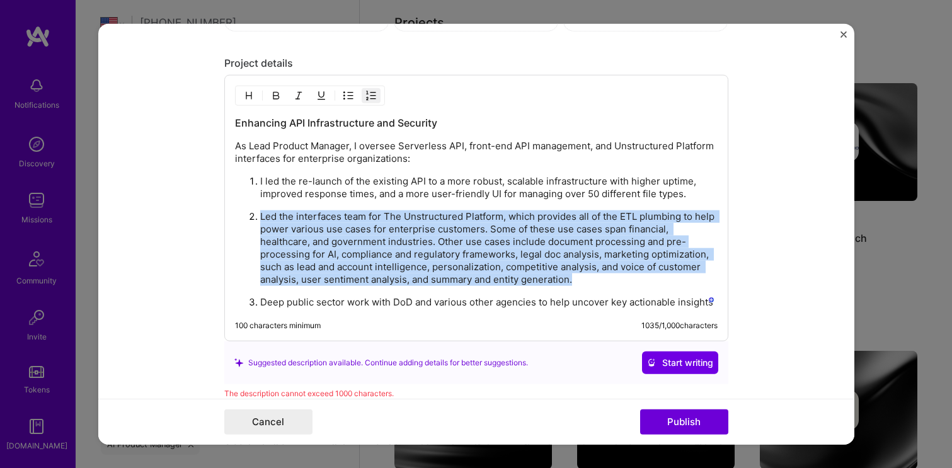
click at [357, 296] on p "Deep public sector work with DoD and various other agencies to help uncover key…" at bounding box center [488, 302] width 457 height 13
click at [348, 296] on p "Deep public sector work with DoD and various other agencies to help uncover key…" at bounding box center [488, 302] width 457 height 13
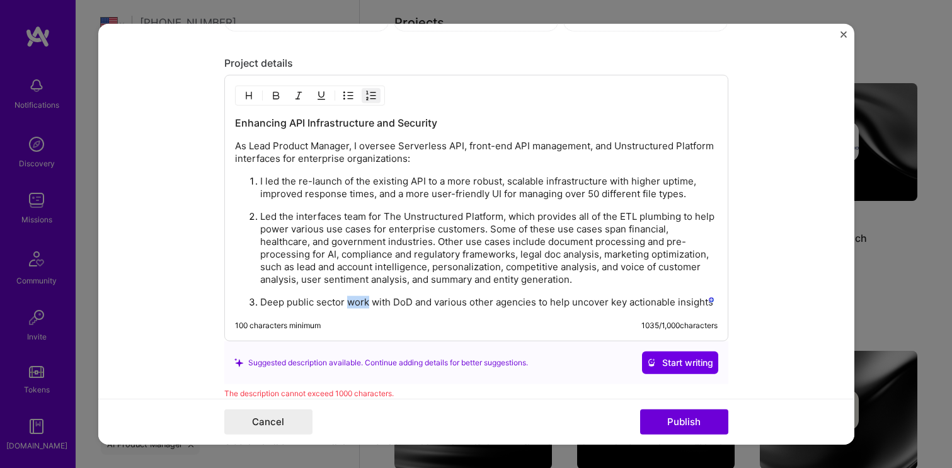
click at [348, 296] on p "Deep public sector work with DoD and various other agencies to help uncover key…" at bounding box center [488, 302] width 457 height 13
click at [348, 302] on p "Deep public sector work with DoD and various other agencies to help uncover key…" at bounding box center [488, 302] width 457 height 13
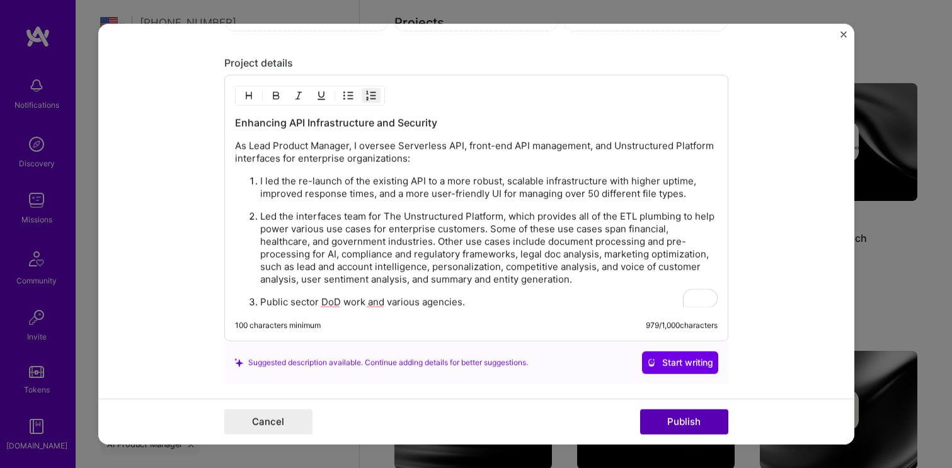
click at [660, 413] on button "Publish" at bounding box center [684, 422] width 88 height 25
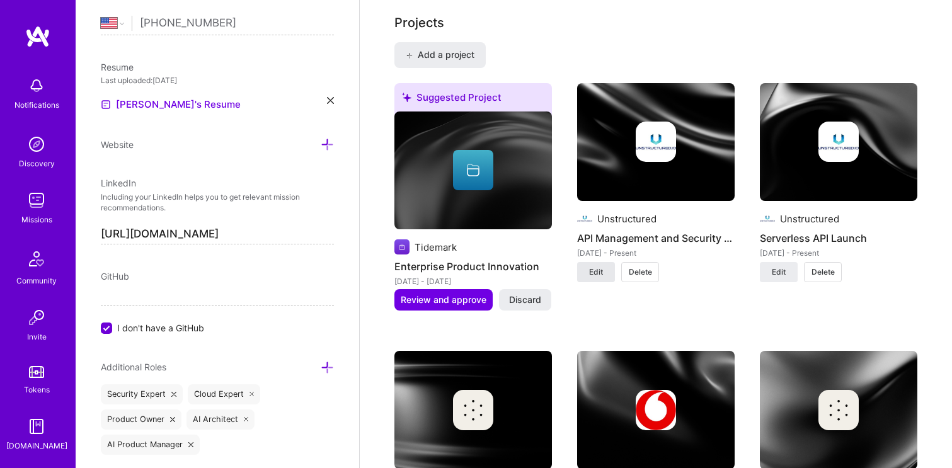
click at [597, 275] on span "Edit" at bounding box center [596, 272] width 14 height 11
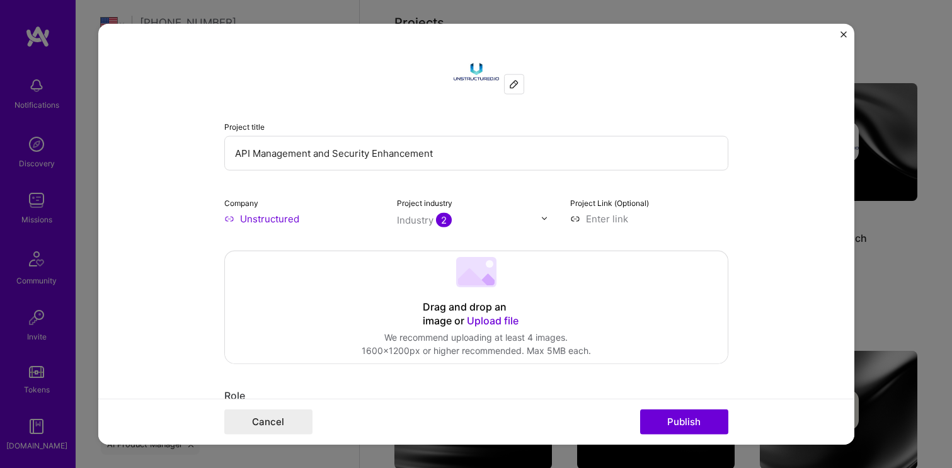
click at [300, 151] on input "API Management and Security Enhancement" at bounding box center [476, 152] width 504 height 35
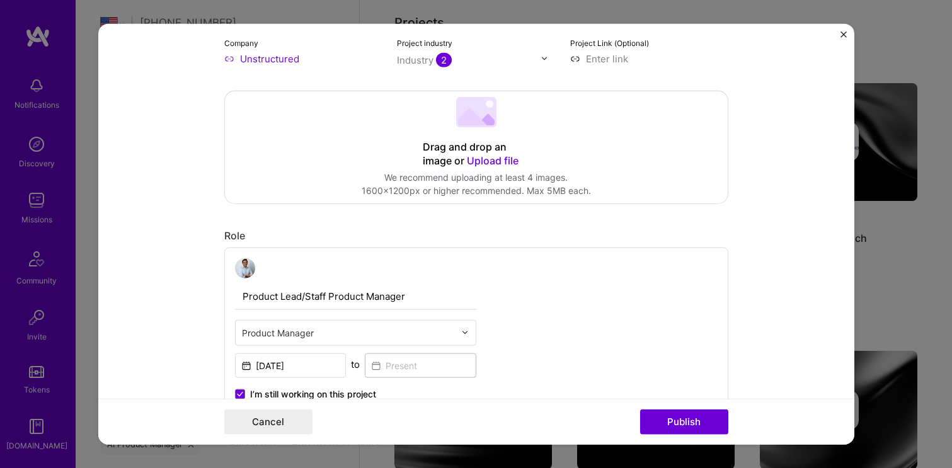
type input "API + Enterprise Platform"
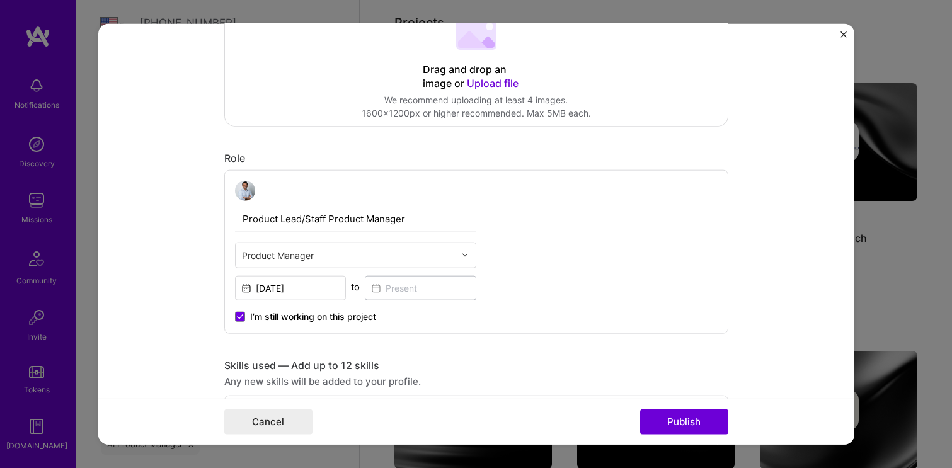
click at [348, 316] on span "I’m still working on this project" at bounding box center [313, 316] width 126 height 13
click at [0, 0] on input "I’m still working on this project" at bounding box center [0, 0] width 0 height 0
click at [415, 289] on input at bounding box center [421, 287] width 112 height 25
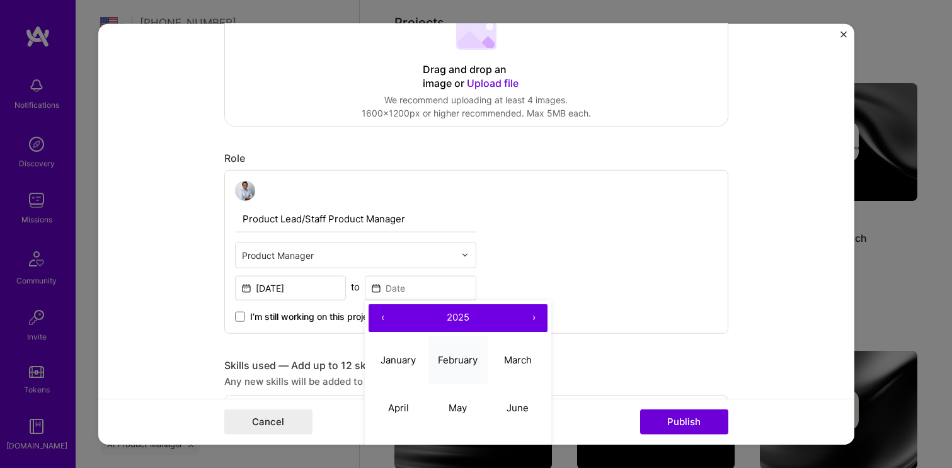
click at [464, 362] on abbr "February" at bounding box center [458, 360] width 40 height 12
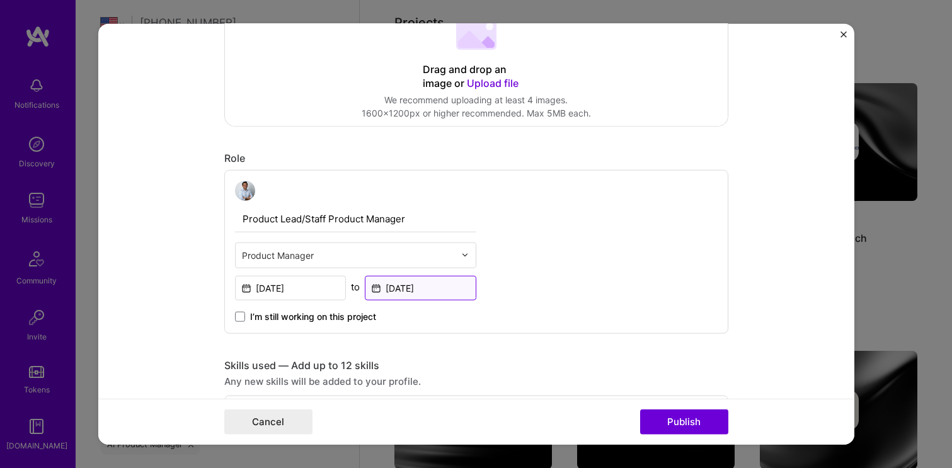
click at [434, 287] on input "Feb, 2025" at bounding box center [421, 287] width 112 height 25
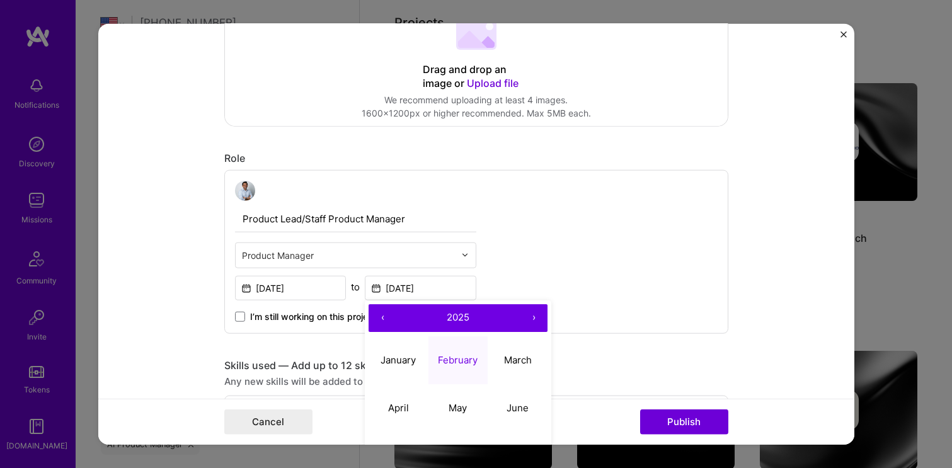
click at [534, 319] on button "›" at bounding box center [534, 318] width 28 height 28
click at [463, 355] on abbr "February" at bounding box center [458, 360] width 40 height 12
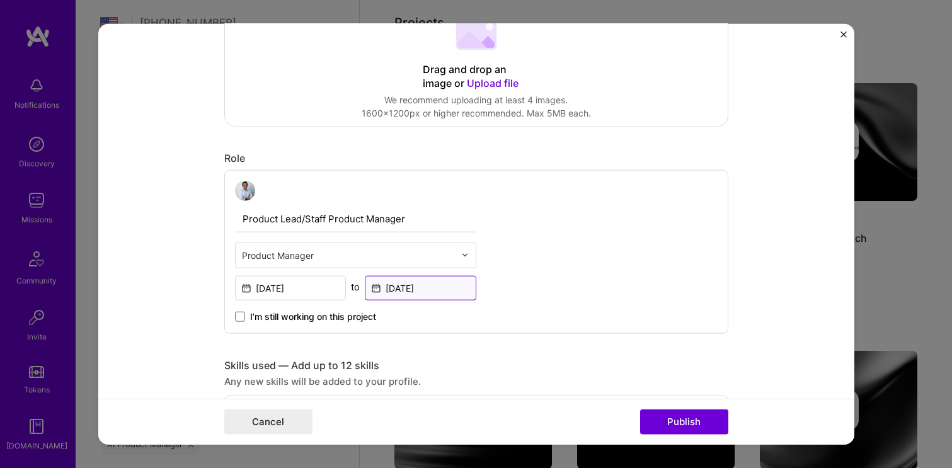
click at [445, 280] on input "Feb, 2026" at bounding box center [421, 287] width 112 height 25
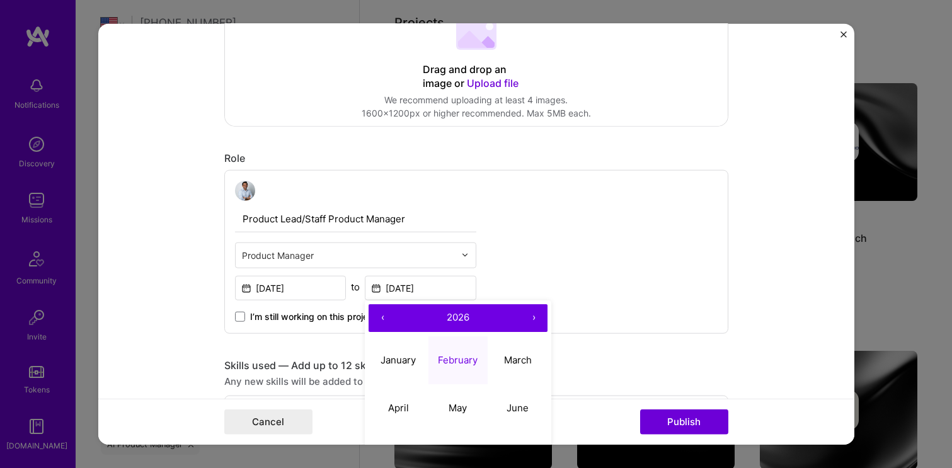
click at [384, 316] on button "‹" at bounding box center [383, 318] width 28 height 28
click at [449, 358] on abbr "February" at bounding box center [458, 360] width 40 height 12
type input "Feb, 2025"
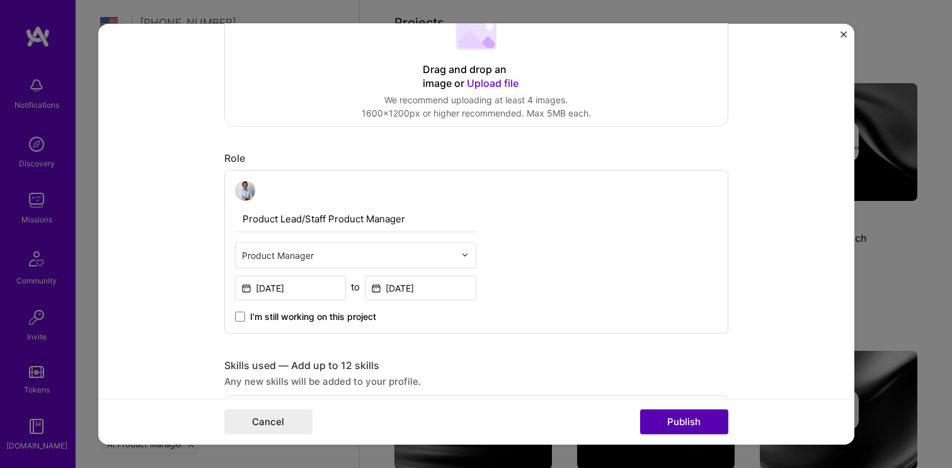
click at [686, 428] on button "Publish" at bounding box center [684, 422] width 88 height 25
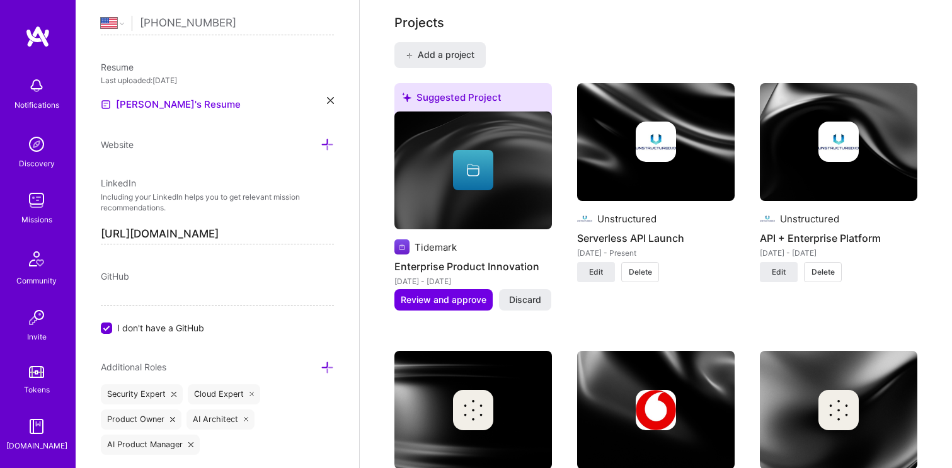
click at [636, 267] on span "Delete" at bounding box center [640, 272] width 23 height 11
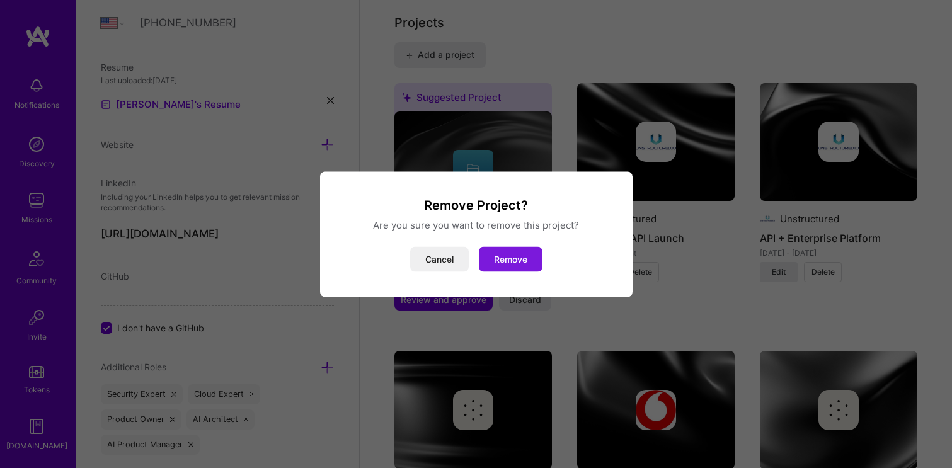
click at [508, 255] on button "Remove" at bounding box center [511, 258] width 64 height 25
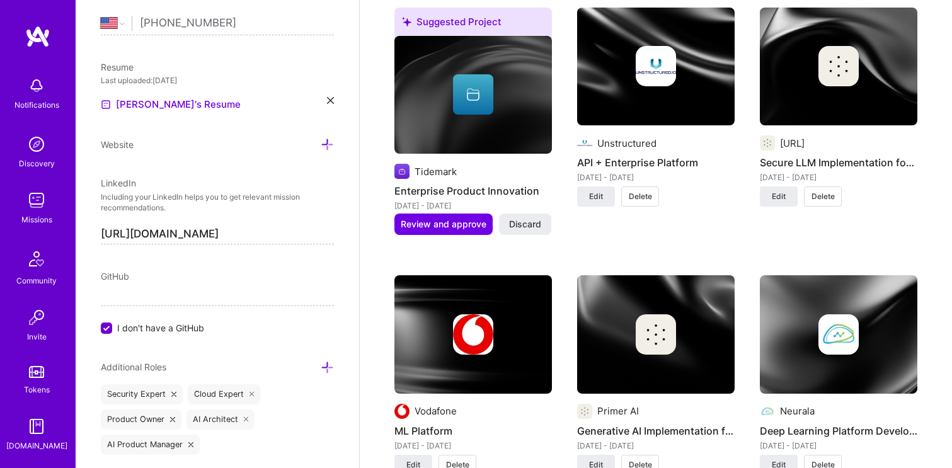
scroll to position [899, 0]
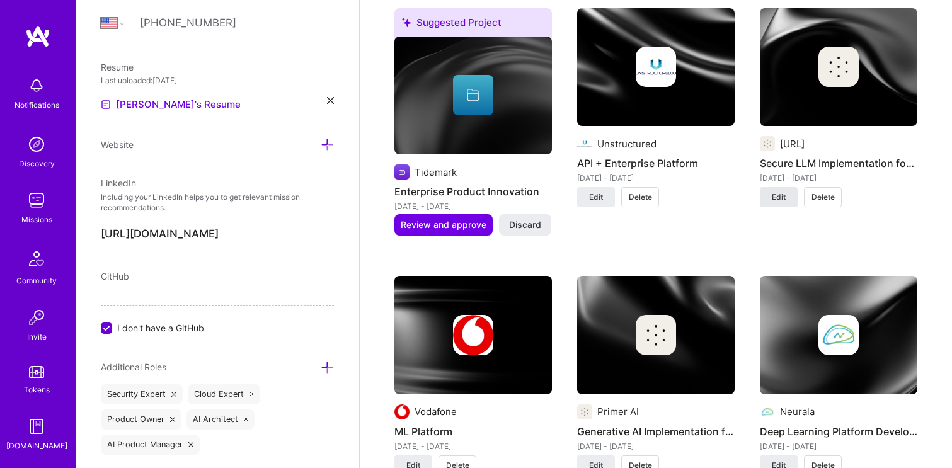
click at [779, 198] on span "Edit" at bounding box center [779, 197] width 14 height 11
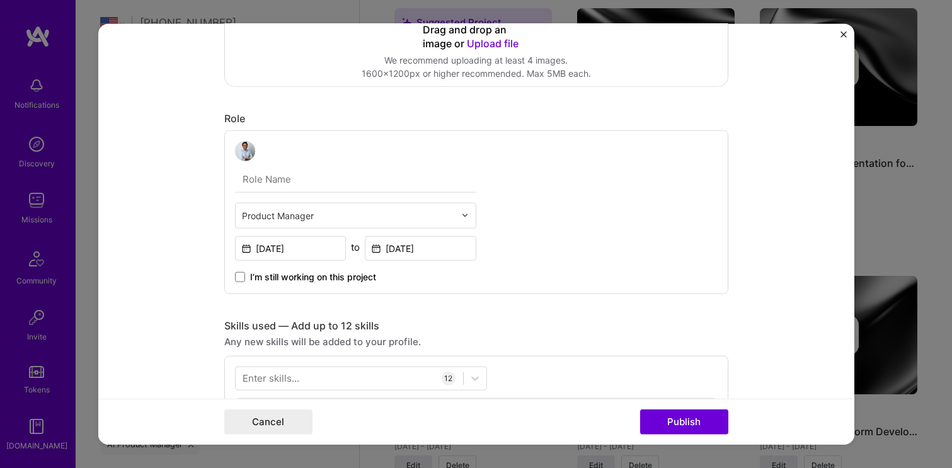
scroll to position [0, 0]
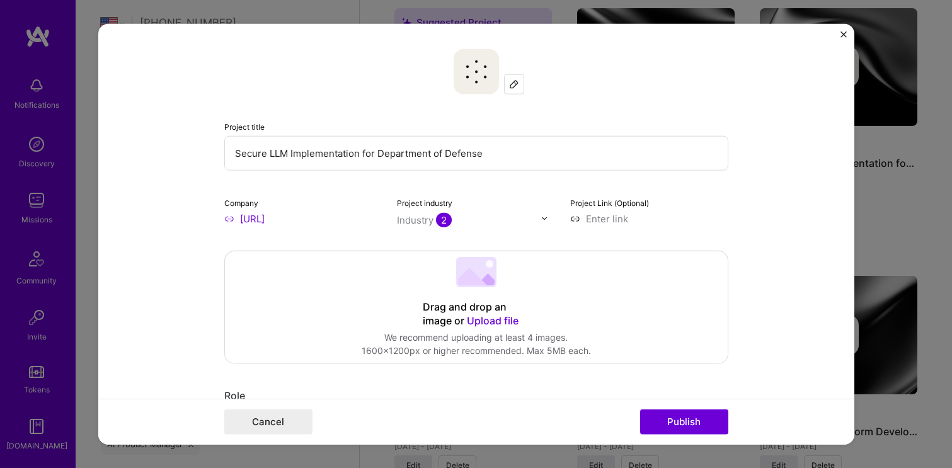
click at [295, 156] on input "Secure LLM Implementation for Department of Defense" at bounding box center [476, 152] width 504 height 35
type input "AI Platform for Government, Healthcare, and Finance"
click at [664, 424] on button "Publish" at bounding box center [684, 422] width 88 height 25
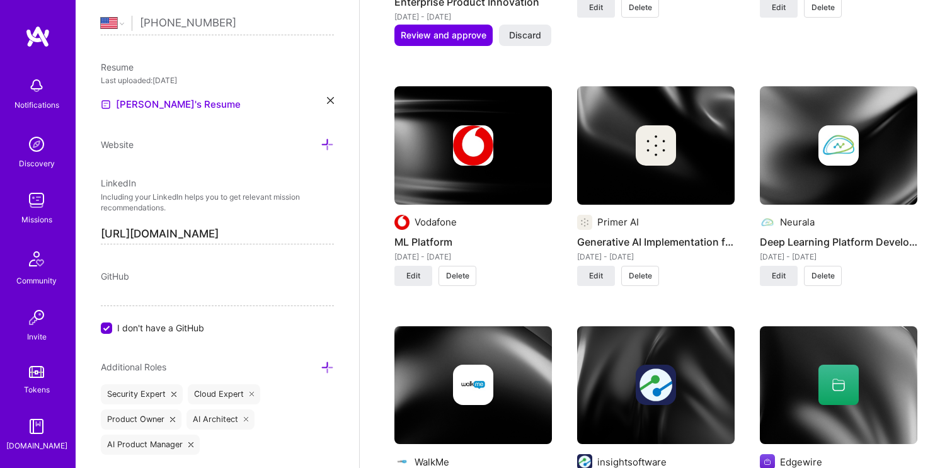
scroll to position [1103, 0]
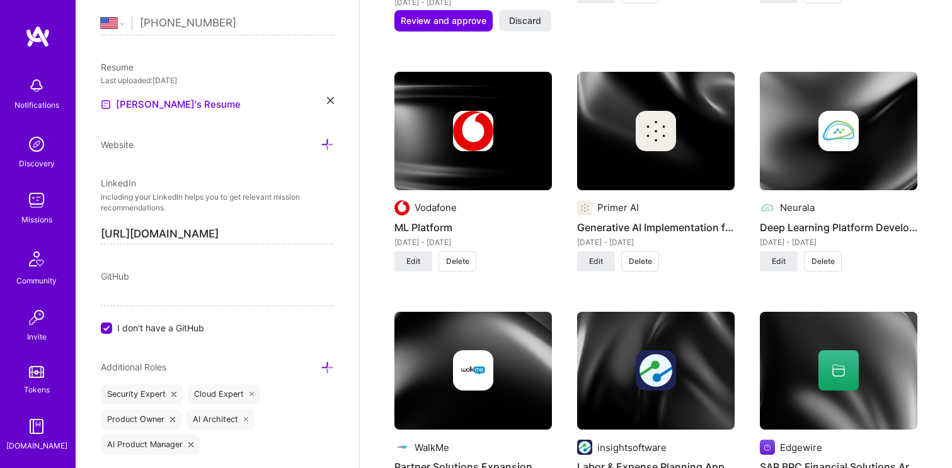
click at [640, 166] on img at bounding box center [656, 131] width 158 height 118
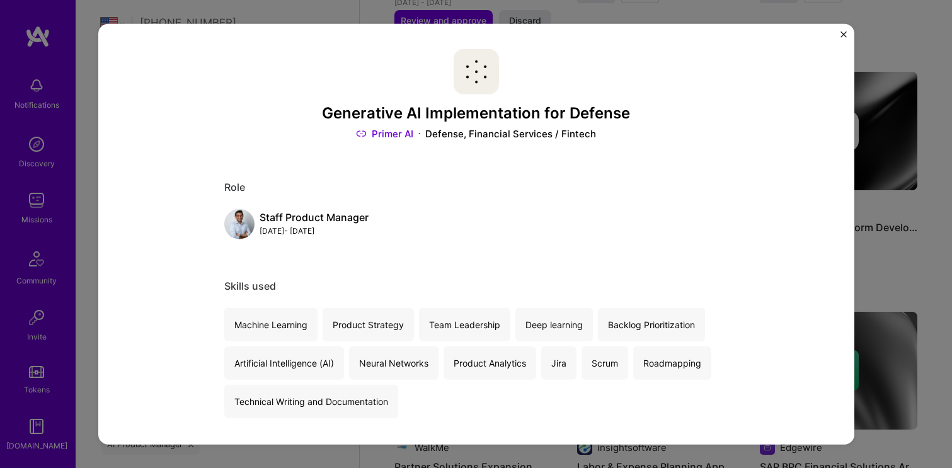
click at [844, 35] on img "Close" at bounding box center [844, 34] width 6 height 6
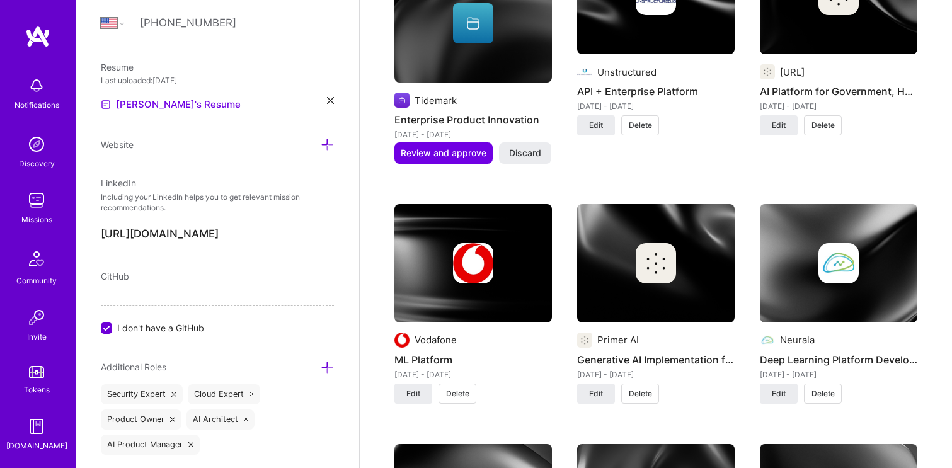
scroll to position [969, 0]
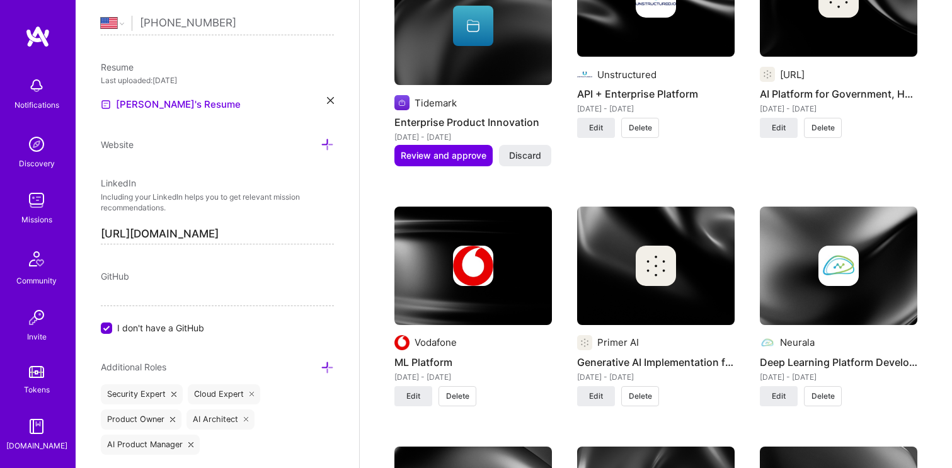
click at [643, 398] on span "Delete" at bounding box center [640, 396] width 23 height 11
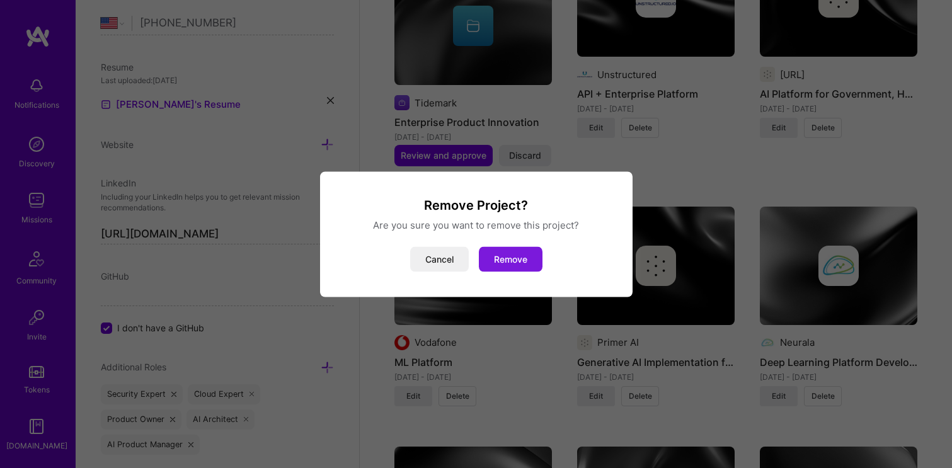
click at [520, 253] on button "Remove" at bounding box center [511, 258] width 64 height 25
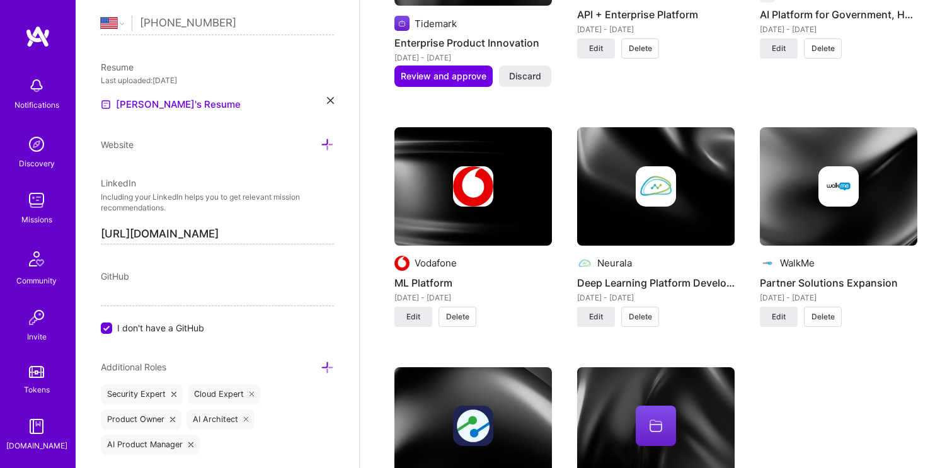
scroll to position [1049, 0]
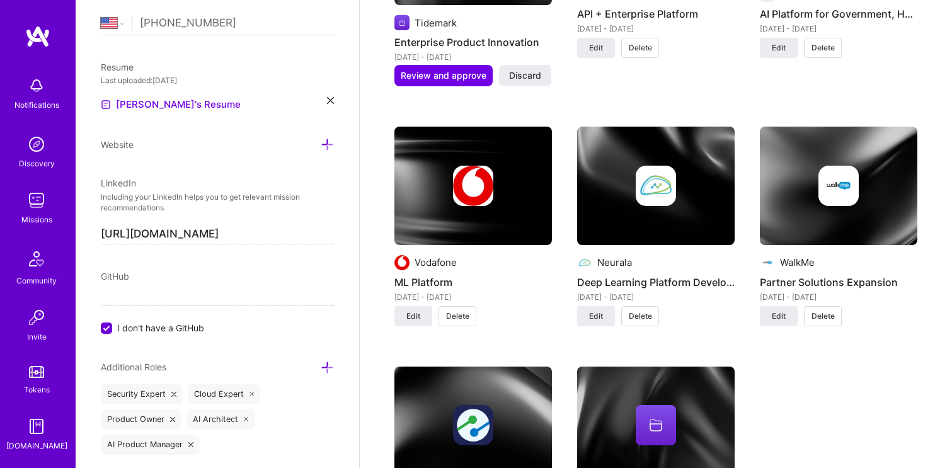
click at [493, 193] on div at bounding box center [473, 186] width 158 height 40
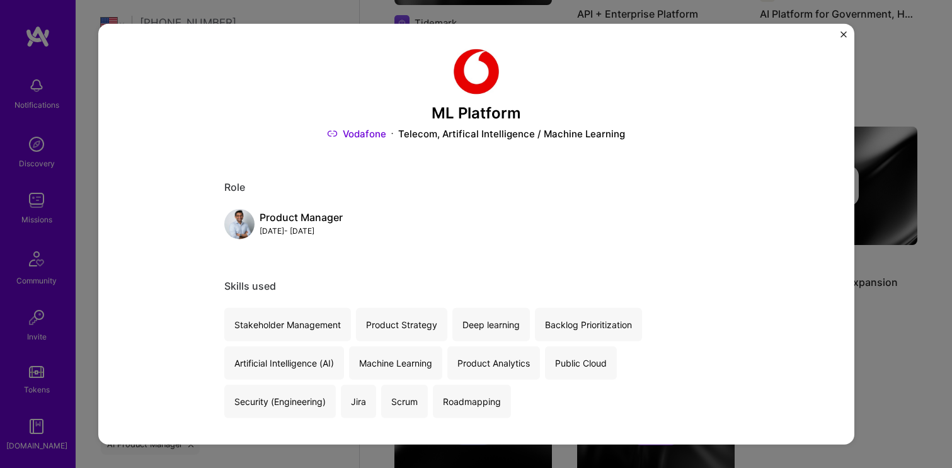
click at [933, 100] on div "ML Platform Vodafone Telecom, Artifical Intelligence / Machine Learning Role Pr…" at bounding box center [476, 234] width 952 height 468
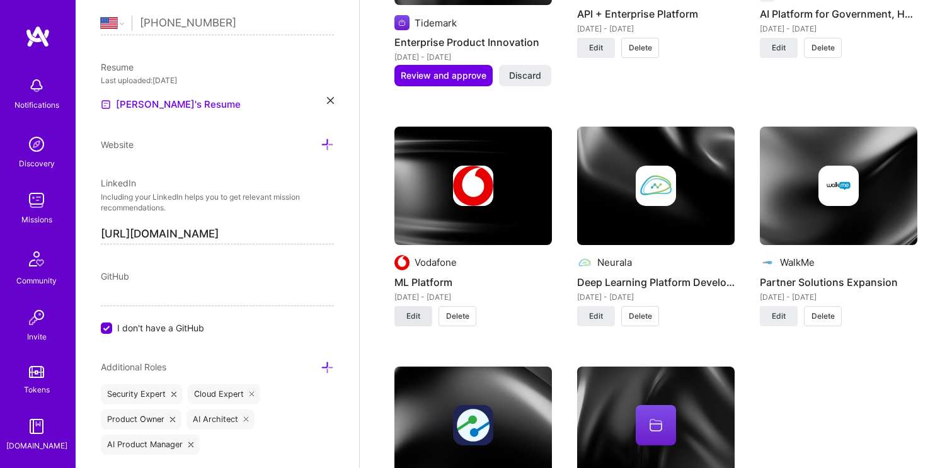
click at [409, 324] on button "Edit" at bounding box center [413, 316] width 38 height 20
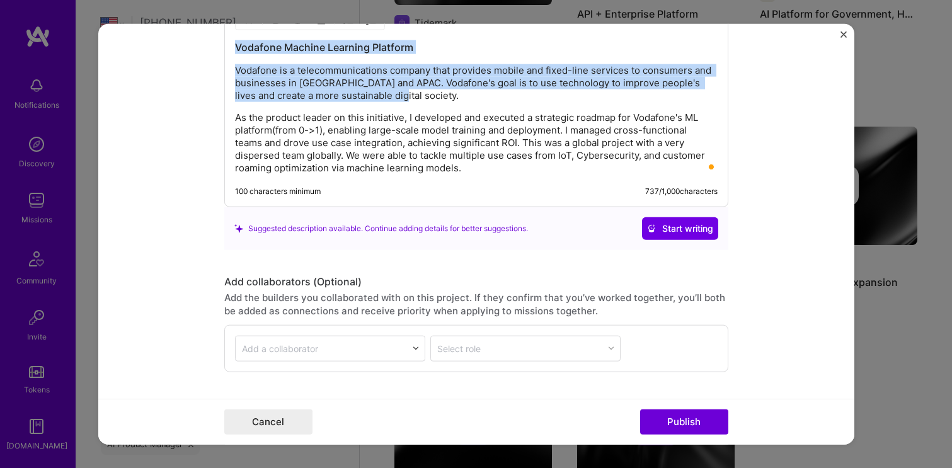
scroll to position [1543, 0]
drag, startPoint x: 382, startPoint y: 98, endPoint x: 218, endPoint y: 60, distance: 168.3
click at [218, 60] on form "Project title ML Platform Company Vodafone Project industry Industry 2 Project …" at bounding box center [476, 234] width 756 height 422
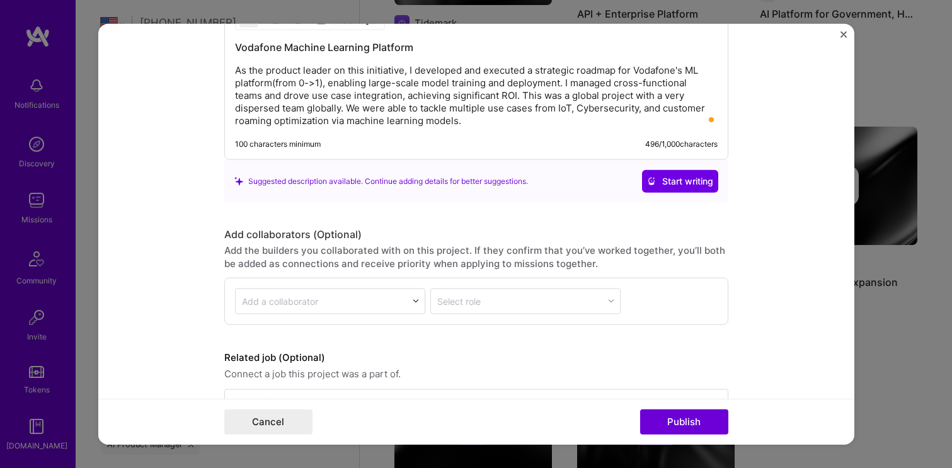
click at [691, 71] on p "As the product leader on this initiative, I developed and executed a strategic …" at bounding box center [476, 95] width 483 height 63
click at [557, 112] on p "As the product leader on this initiative, I developed and executed a strategic …" at bounding box center [476, 95] width 483 height 63
click at [265, 120] on p "As the product leader on this initiative, I developed and executed a strategic …" at bounding box center [476, 95] width 483 height 63
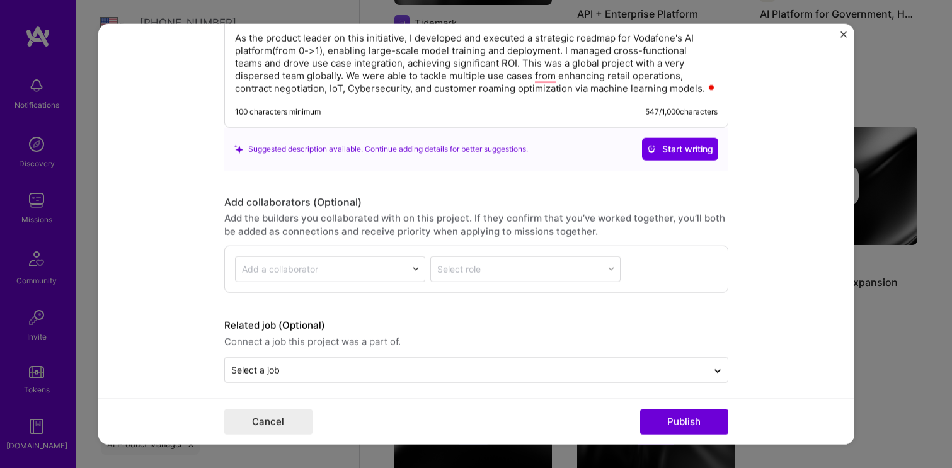
scroll to position [1584, 0]
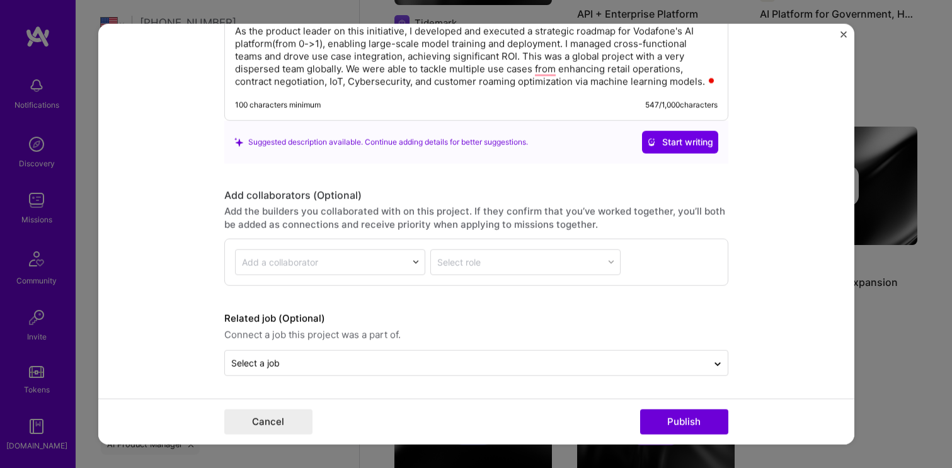
drag, startPoint x: 664, startPoint y: 421, endPoint x: 609, endPoint y: 210, distance: 217.3
click at [609, 210] on form "Project title ML Platform Company Vodafone Project industry Industry 2 Project …" at bounding box center [476, 234] width 756 height 422
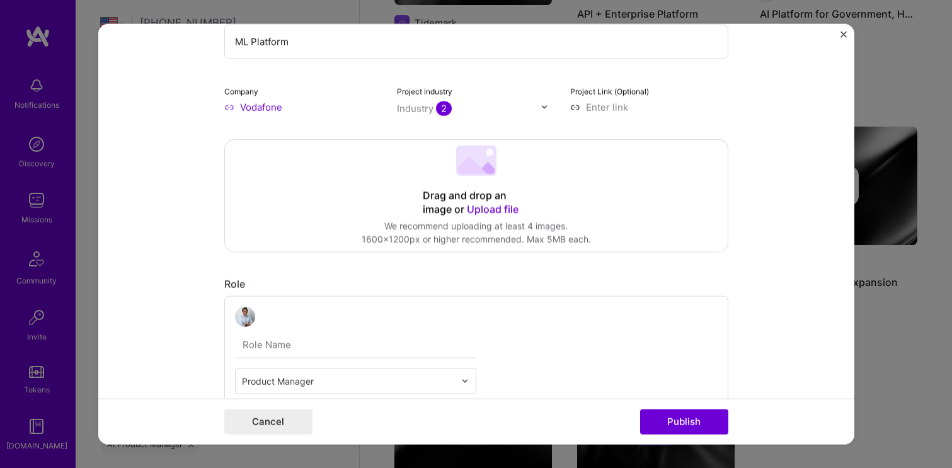
scroll to position [0, 0]
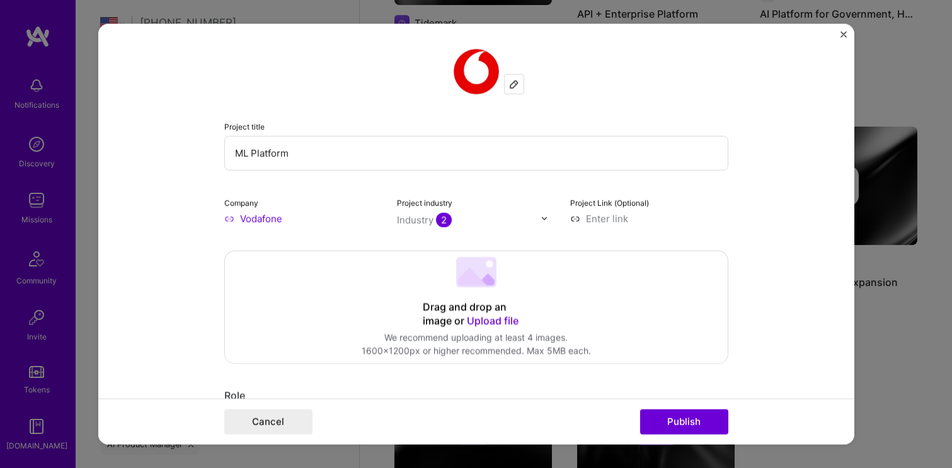
click at [239, 159] on input "ML Platform" at bounding box center [476, 152] width 504 height 35
type input "AI Platform"
click at [682, 429] on button "Publish" at bounding box center [684, 422] width 88 height 25
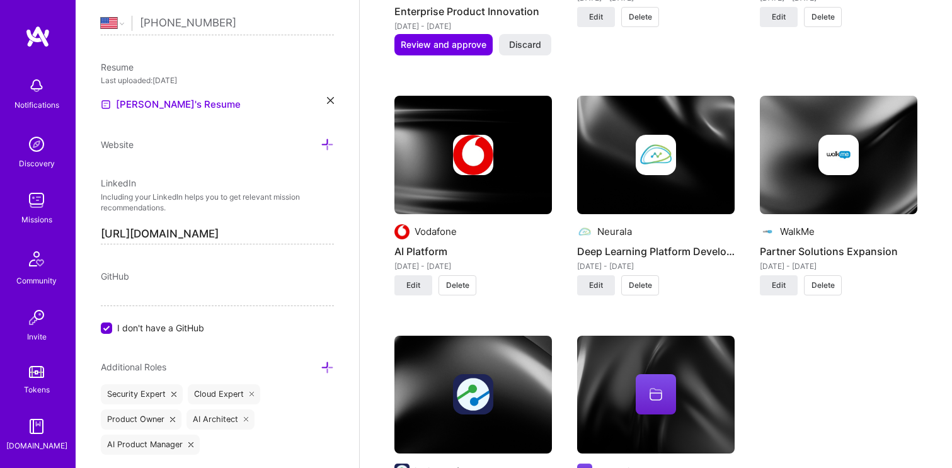
scroll to position [1081, 0]
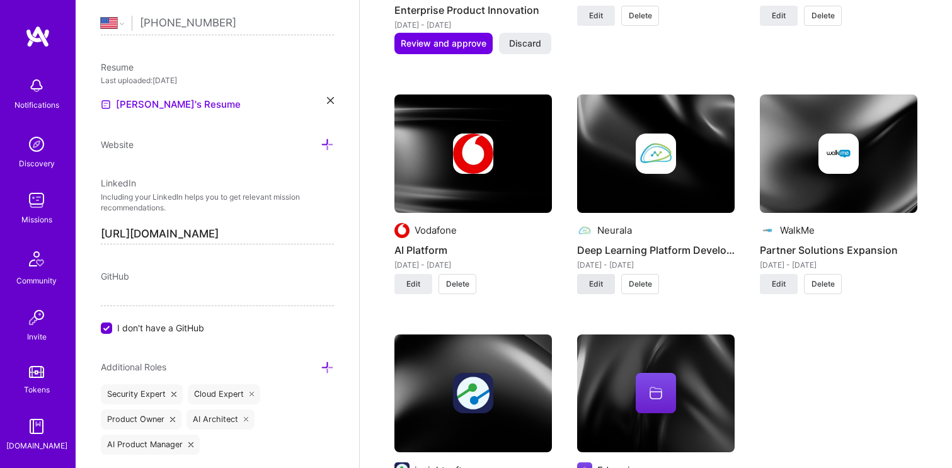
click at [597, 284] on span "Edit" at bounding box center [596, 284] width 14 height 11
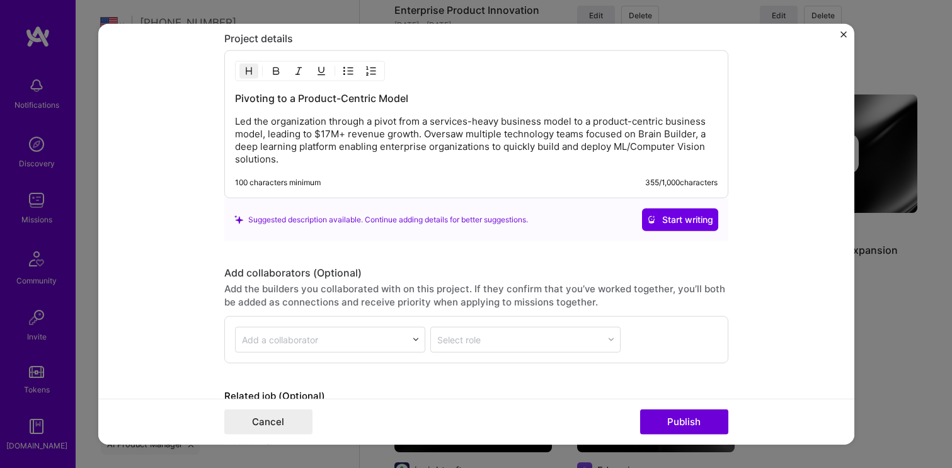
scroll to position [1186, 0]
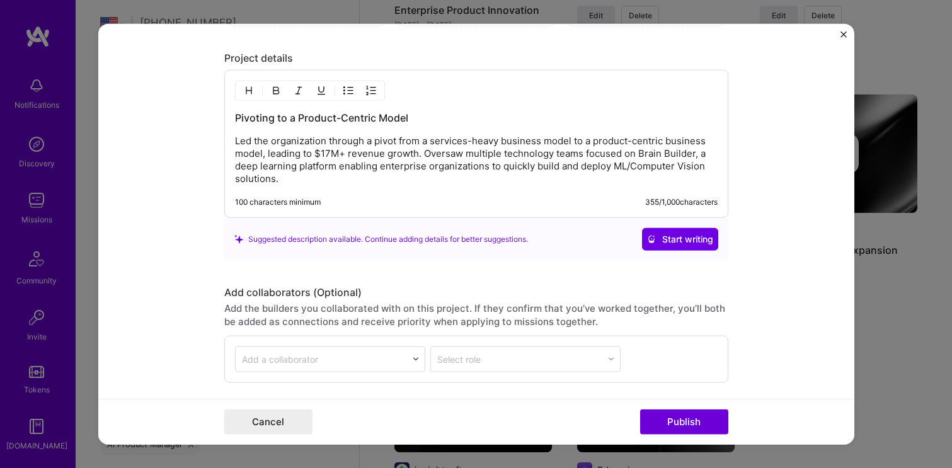
click at [348, 173] on p "Led the organization through a pivot from a services-heavy business model to a …" at bounding box center [476, 160] width 483 height 50
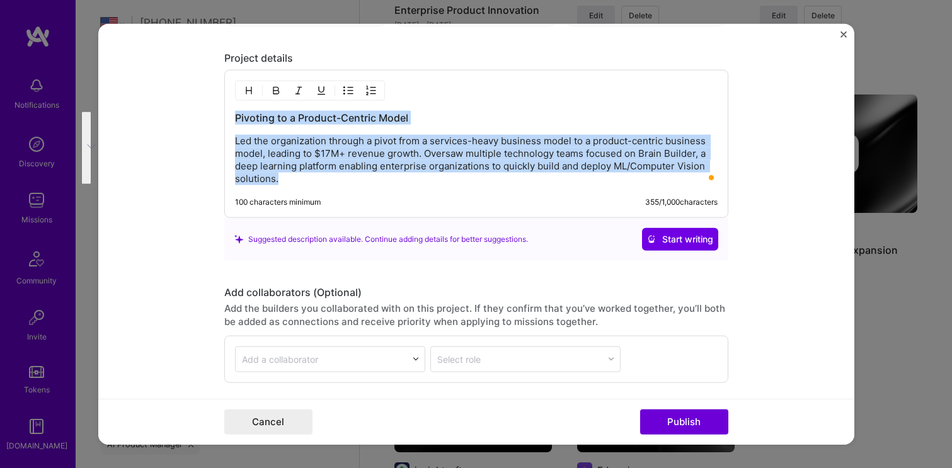
click at [348, 173] on p "Led the organization through a pivot from a services-heavy business model to a …" at bounding box center [476, 160] width 483 height 50
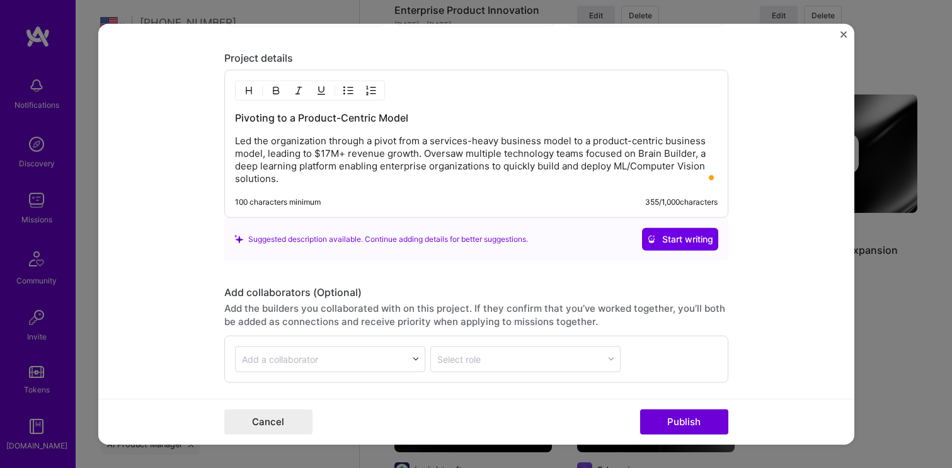
click at [285, 182] on p "Led the organization through a pivot from a services-heavy business model to a …" at bounding box center [476, 160] width 483 height 50
click at [282, 118] on h3 "Pivoting to a Product-Centric Model" at bounding box center [476, 118] width 483 height 14
click at [259, 156] on p "Led the organization through a pivot from a services-heavy business model to a …" at bounding box center [476, 160] width 483 height 50
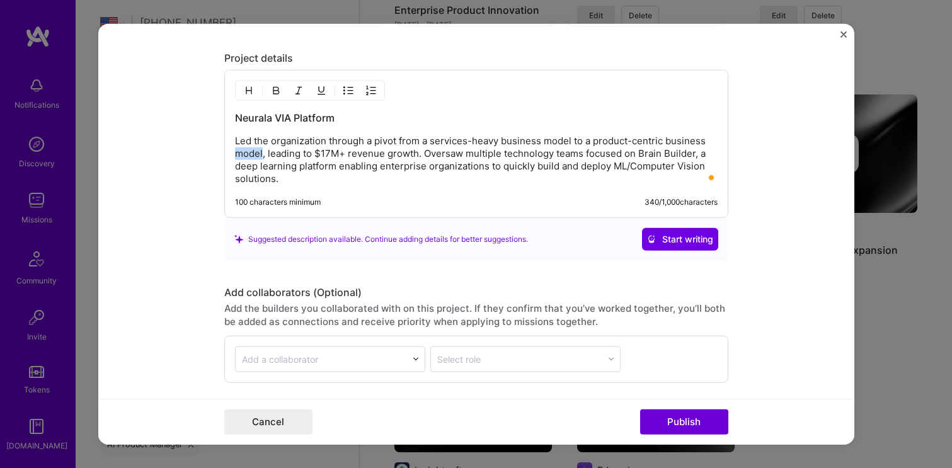
click at [259, 156] on p "Led the organization through a pivot from a services-heavy business model to a …" at bounding box center [476, 160] width 483 height 50
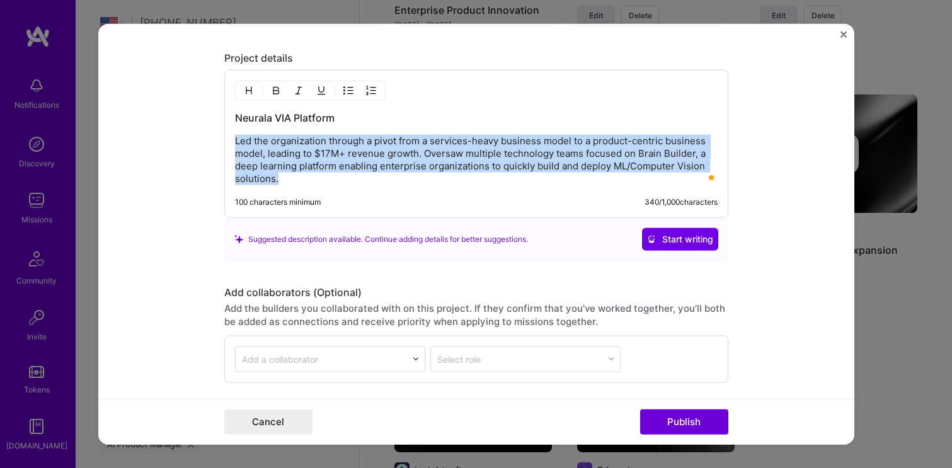
click at [259, 156] on p "Led the organization through a pivot from a services-heavy business model to a …" at bounding box center [476, 160] width 483 height 50
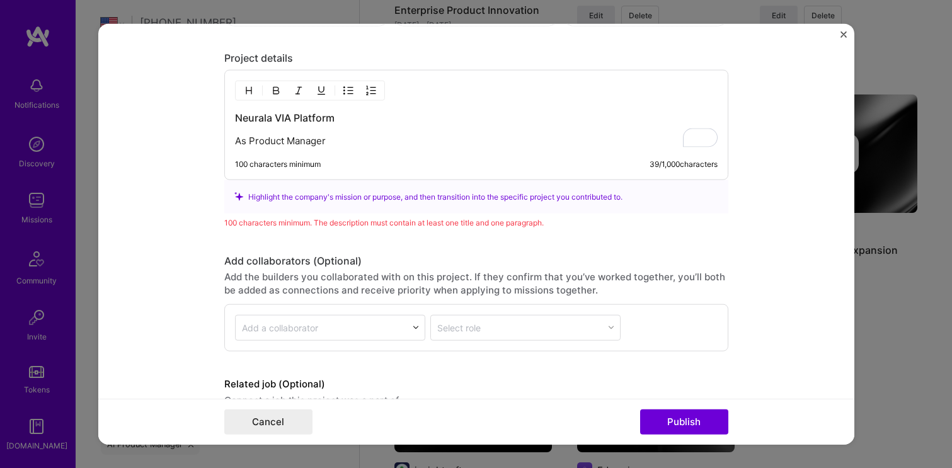
click at [250, 144] on p "As Product Manager" at bounding box center [476, 141] width 483 height 13
click at [342, 139] on p "As Sr. Product Manager" at bounding box center [476, 141] width 483 height 13
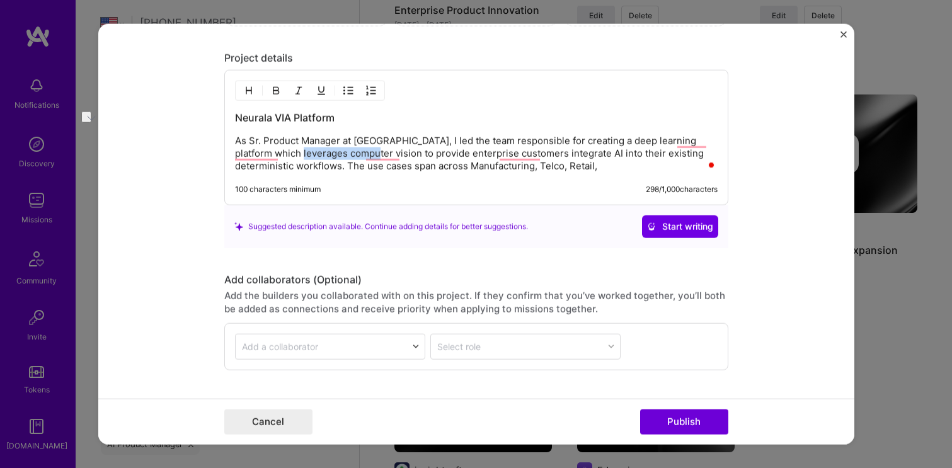
drag, startPoint x: 281, startPoint y: 155, endPoint x: 350, endPoint y: 159, distance: 69.4
click at [350, 159] on p "As Sr. Product Manager at Neurala, I led the team responsible for creating a de…" at bounding box center [476, 154] width 483 height 38
click at [542, 169] on p "As Sr. Product Manager at Neurala, I led the team responsible for creating a de…" at bounding box center [476, 154] width 483 height 38
click at [512, 159] on p "As Sr. Product Manager at Neurala, I led the team responsible for creating a de…" at bounding box center [476, 154] width 483 height 38
click at [370, 151] on p "As Sr. Product Manager at Neurala, I led the team responsible for creating a de…" at bounding box center [476, 154] width 483 height 38
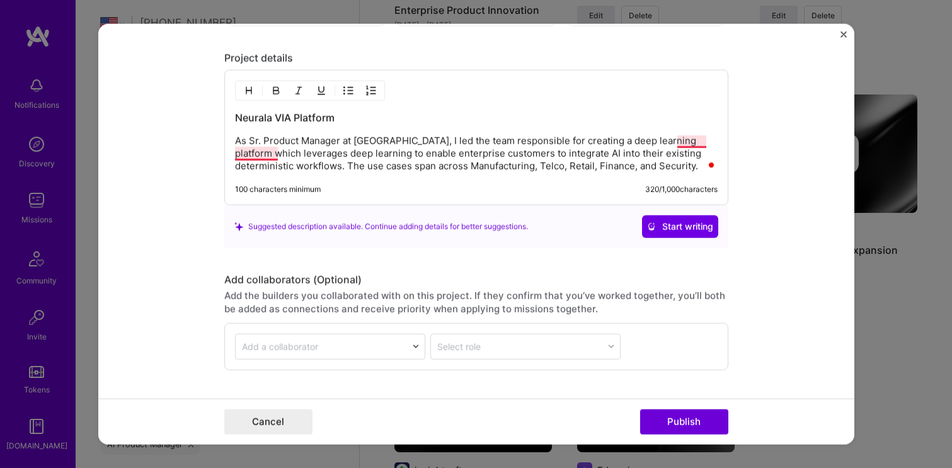
click at [258, 152] on p "As Sr. Product Manager at Neurala, I led the team responsible for creating a de…" at bounding box center [476, 154] width 483 height 38
click at [642, 169] on p "As Sr. Product Manager at Neurala, I led the team responsible for creating a de…" at bounding box center [476, 154] width 483 height 38
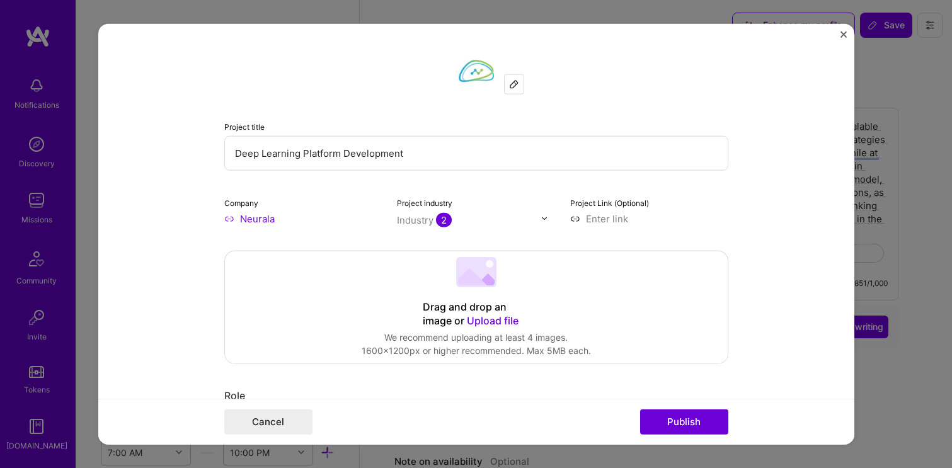
select select "US"
select select "Right Now"
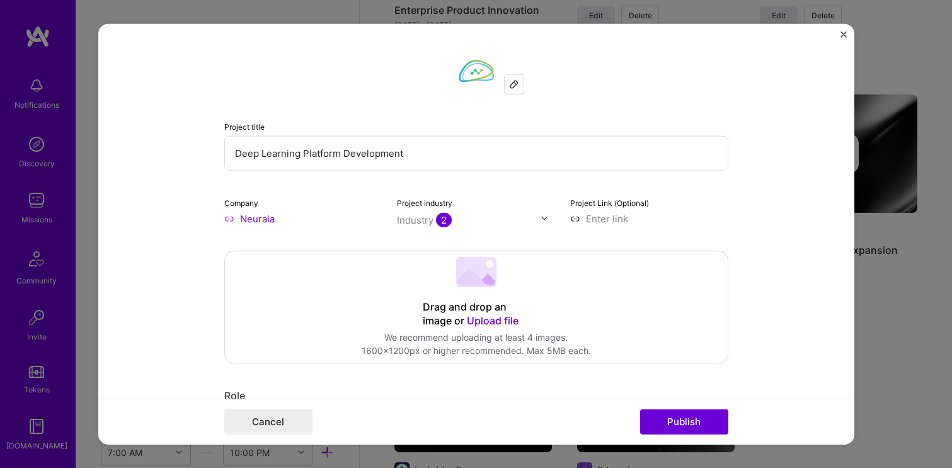
scroll to position [1186, 0]
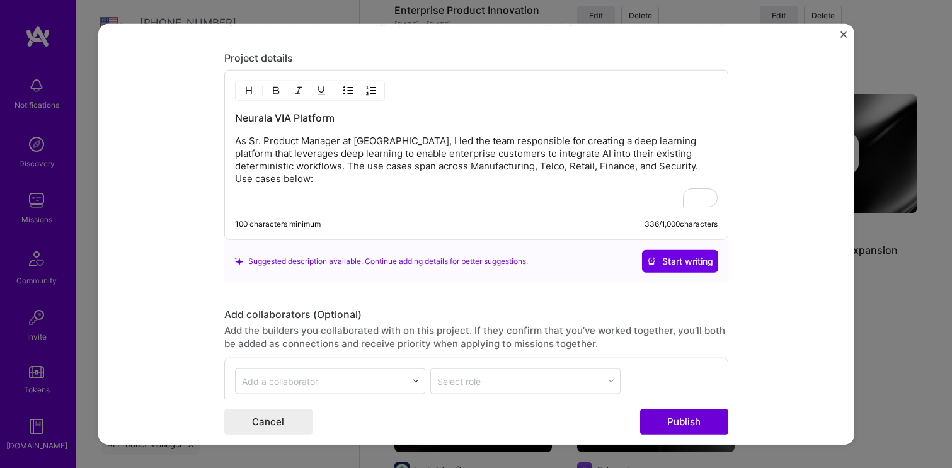
paste div "To enrich screen reader interactions, please activate Accessibility in Grammarl…"
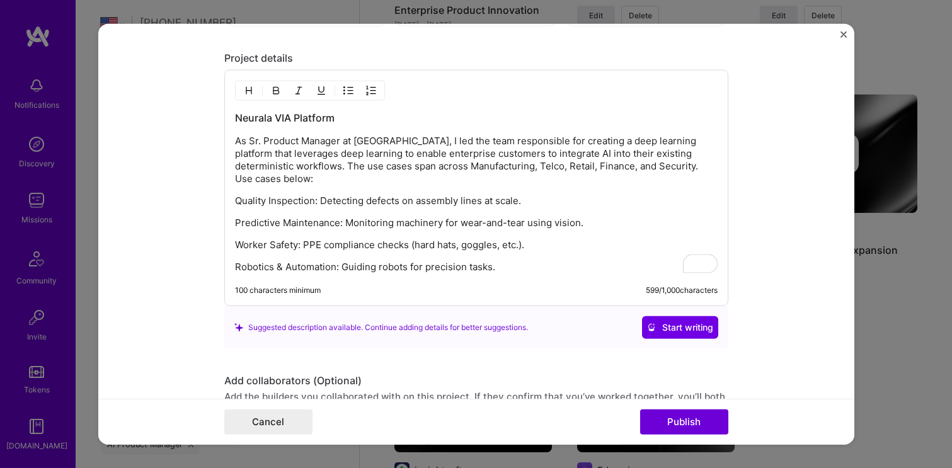
click at [236, 200] on p "Quality Inspection: Detecting defects on assembly lines at scale." at bounding box center [476, 201] width 483 height 13
drag, startPoint x: 344, startPoint y: 227, endPoint x: 238, endPoint y: 221, distance: 106.0
click at [238, 221] on p "Predictive Maintenance: Monitoring machinery for wear-and-tear using vision." at bounding box center [476, 223] width 483 height 13
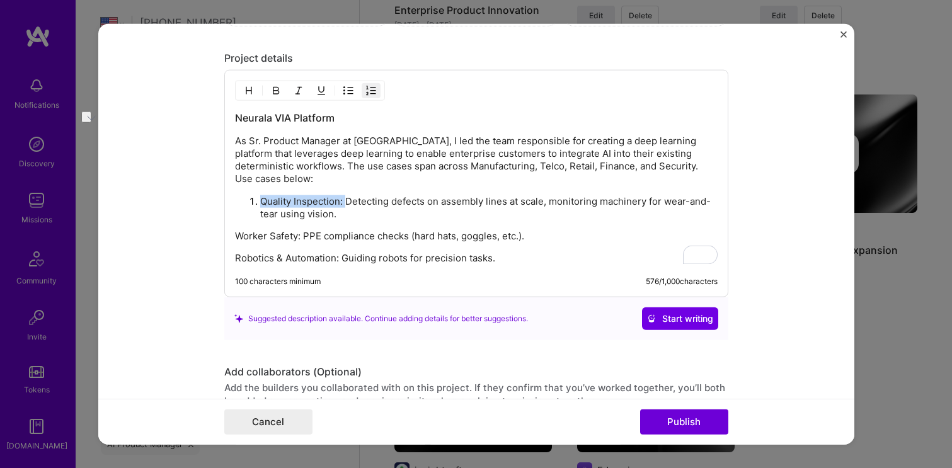
drag, startPoint x: 345, startPoint y: 202, endPoint x: 262, endPoint y: 204, distance: 83.8
click at [262, 204] on p "Quality Inspection: Detecting defects on assembly lines at scale, monitoring ma…" at bounding box center [488, 207] width 457 height 25
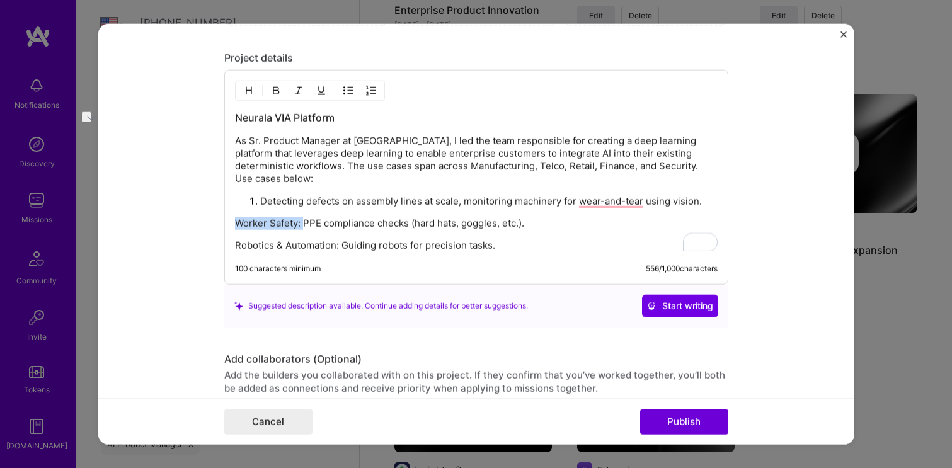
drag, startPoint x: 302, startPoint y: 224, endPoint x: 227, endPoint y: 225, distance: 75.6
click at [227, 225] on div "Project title Deep Learning Platform Development Company Neurala Project indust…" at bounding box center [476, 234] width 756 height 422
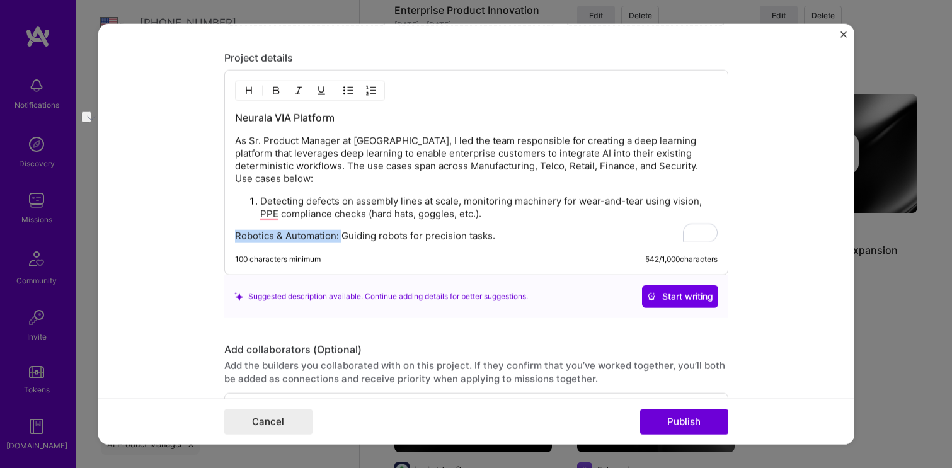
drag, startPoint x: 342, startPoint y: 236, endPoint x: 236, endPoint y: 236, distance: 105.9
click at [236, 236] on p "Robotics & Automation: Guiding robots for precision tasks." at bounding box center [476, 236] width 483 height 13
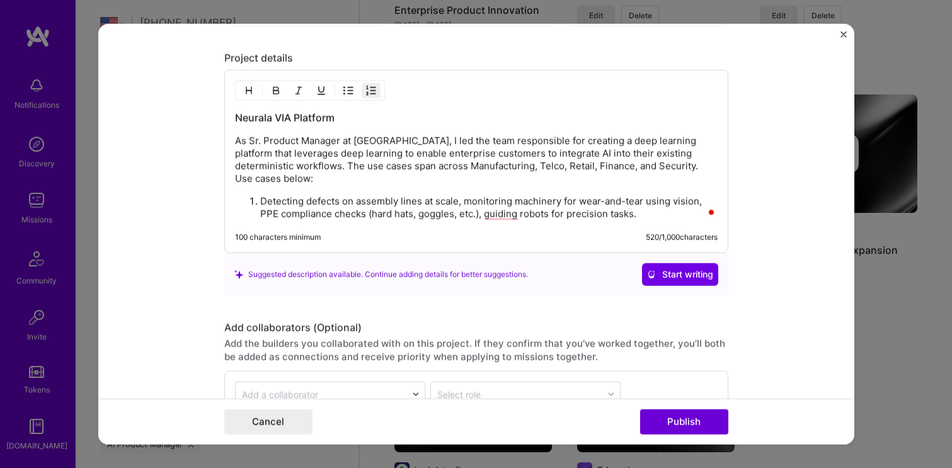
click at [662, 212] on p "Detecting defects on assembly lines at scale, monitoring machinery for wear-and…" at bounding box center [488, 207] width 457 height 25
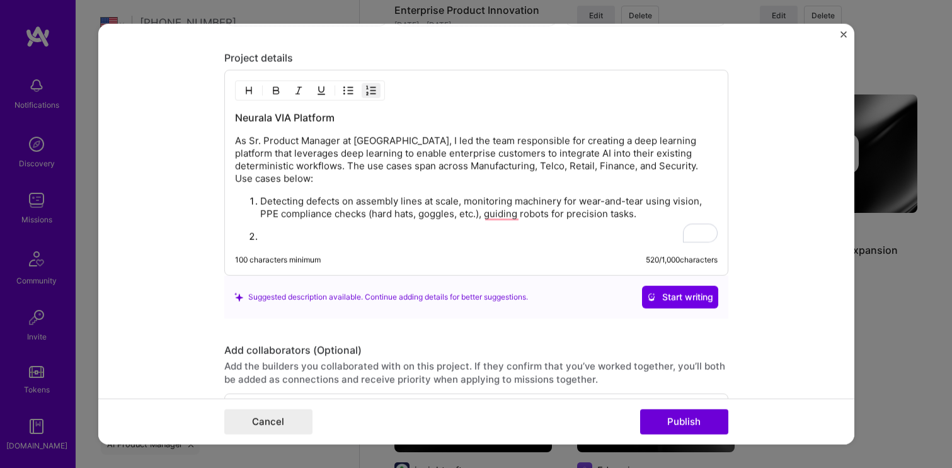
click at [289, 232] on p "To enrich screen reader interactions, please activate Accessibility in Grammarl…" at bounding box center [488, 237] width 457 height 13
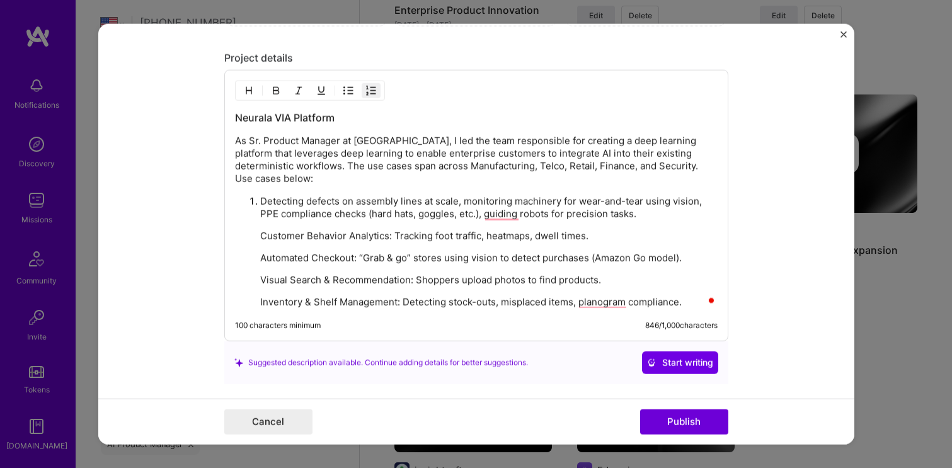
click at [647, 214] on p "Detecting defects on assembly lines at scale, monitoring machinery for wear-and…" at bounding box center [488, 207] width 457 height 25
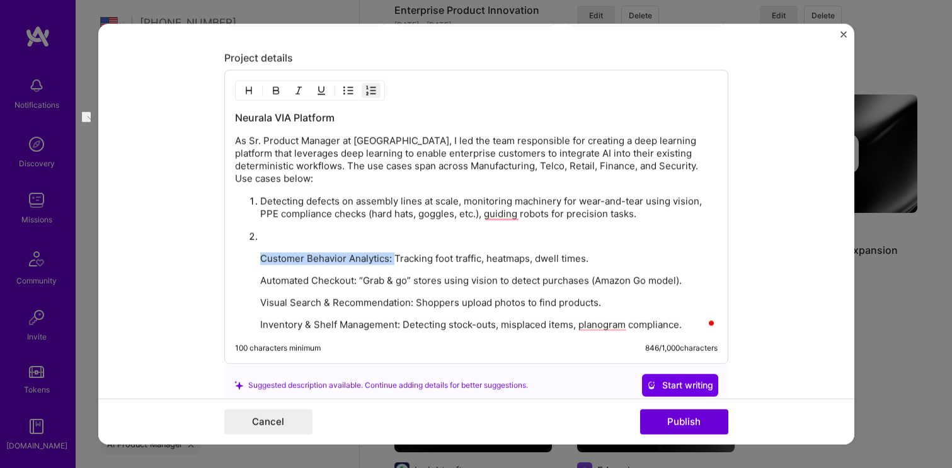
drag, startPoint x: 395, startPoint y: 258, endPoint x: 258, endPoint y: 262, distance: 136.8
click at [258, 262] on ol "Detecting defects on assembly lines at scale, monitoring machinery for wear-and…" at bounding box center [476, 263] width 483 height 137
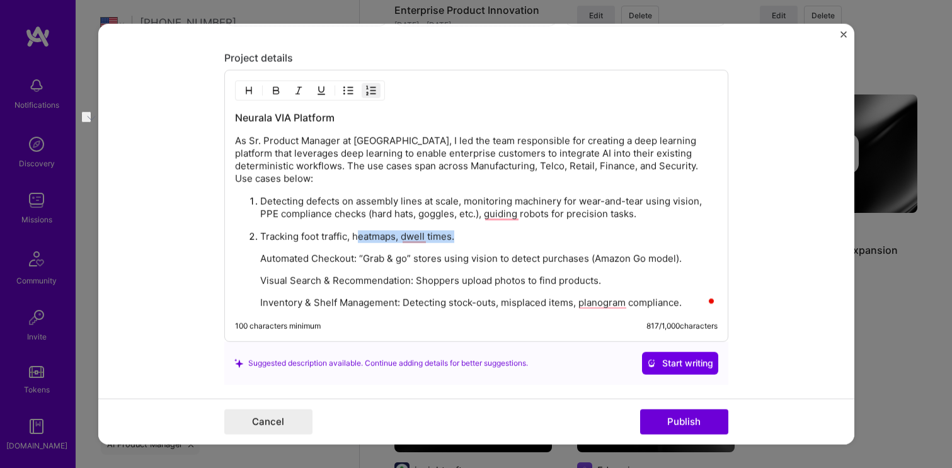
drag, startPoint x: 460, startPoint y: 240, endPoint x: 360, endPoint y: 238, distance: 100.2
click at [360, 238] on p "Tracking foot traffic, heatmaps, dwell times." at bounding box center [488, 237] width 457 height 13
drag, startPoint x: 360, startPoint y: 260, endPoint x: 256, endPoint y: 258, distance: 104.6
click at [256, 258] on ol "Detecting defects on assembly lines at scale, monitoring machinery for wear-and…" at bounding box center [476, 252] width 483 height 115
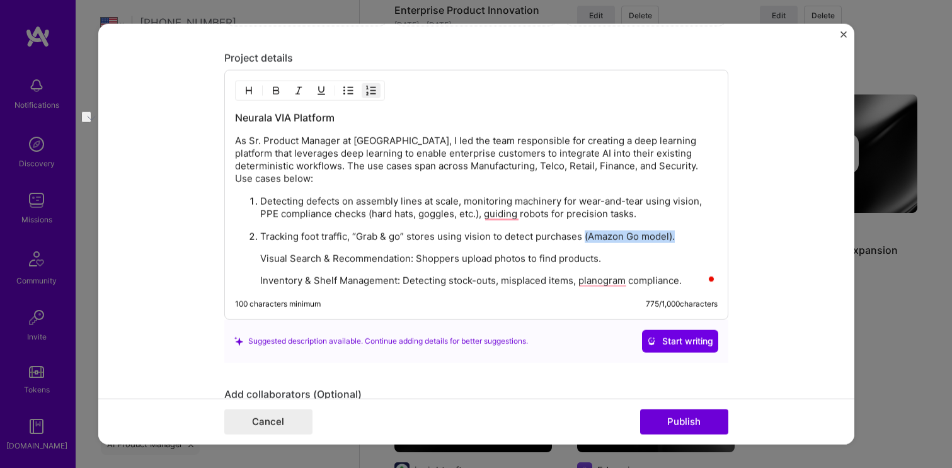
drag, startPoint x: 682, startPoint y: 239, endPoint x: 586, endPoint y: 235, distance: 95.9
click at [586, 235] on p "Tracking foot traffic, “Grab & go” stores using vision to detect purchases (Ama…" at bounding box center [488, 237] width 457 height 13
drag, startPoint x: 416, startPoint y: 261, endPoint x: 261, endPoint y: 258, distance: 155.0
click at [261, 258] on p "Visual Search & Recommendation: Shoppers upload photos to find products." at bounding box center [488, 259] width 457 height 13
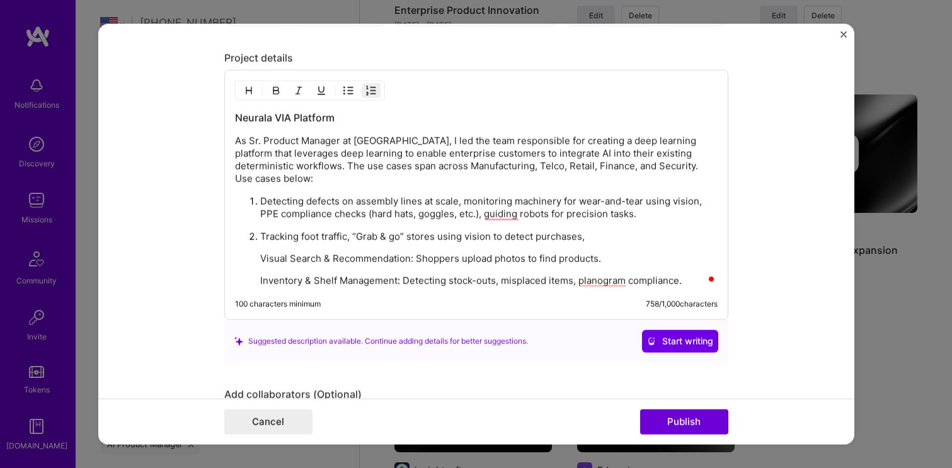
click at [265, 259] on p "Visual Search & Recommendation: Shoppers upload photos to find products." at bounding box center [488, 259] width 457 height 13
click at [256, 263] on ol "Detecting defects on assembly lines at scale, monitoring machinery for wear-and…" at bounding box center [476, 241] width 483 height 93
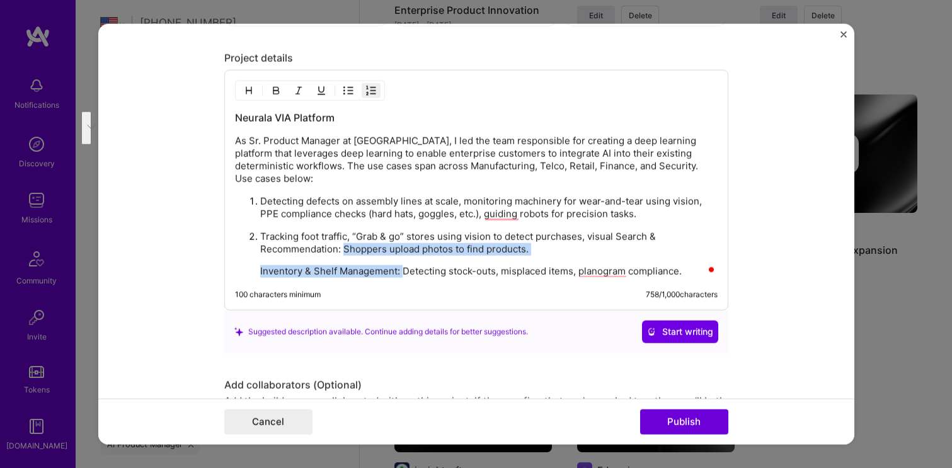
drag, startPoint x: 345, startPoint y: 251, endPoint x: 404, endPoint y: 272, distance: 62.4
click at [404, 272] on li "Tracking foot traffic, “Grab & go” stores using vision to detect purchases, vis…" at bounding box center [488, 254] width 457 height 48
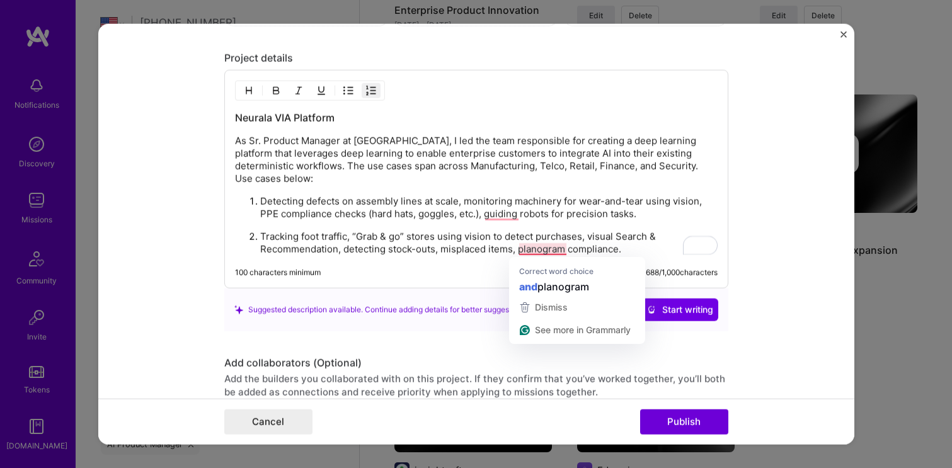
click at [537, 248] on p "Tracking foot traffic, “Grab & go” stores using vision to detect purchases, vis…" at bounding box center [488, 243] width 457 height 25
click at [582, 249] on p "Tracking foot traffic, “Grab & go” stores using vision to detect purchases, vis…" at bounding box center [488, 243] width 457 height 25
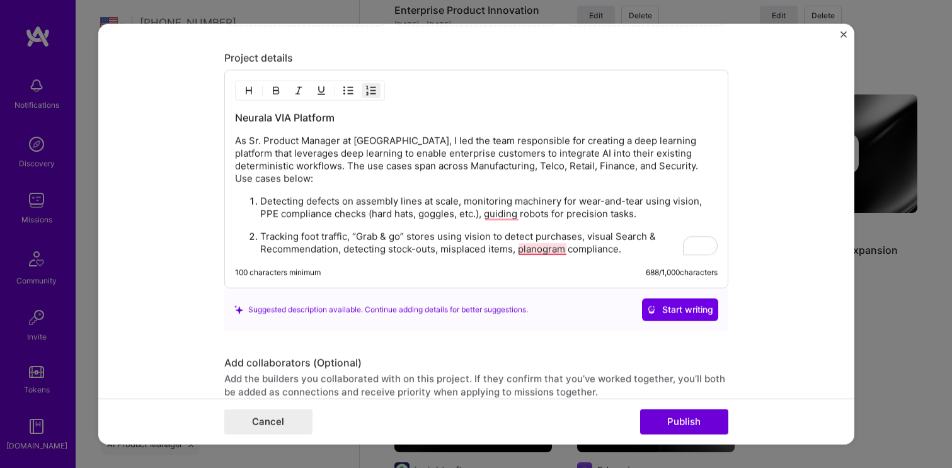
click at [537, 253] on p "Tracking foot traffic, “Grab & go” stores using vision to detect purchases, vis…" at bounding box center [488, 243] width 457 height 25
click at [657, 251] on p "Tracking foot traffic, “Grab & go” stores using vision to detect purchases, vis…" at bounding box center [488, 243] width 457 height 25
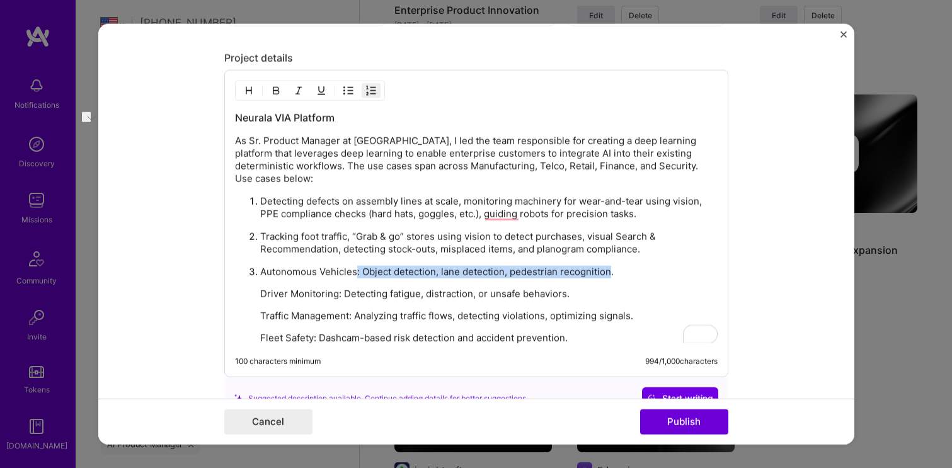
drag, startPoint x: 356, startPoint y: 273, endPoint x: 609, endPoint y: 275, distance: 253.3
click at [609, 275] on p "Autonomous Vehicles: Object detection, lane detection, pedestrian recognition." at bounding box center [488, 272] width 457 height 13
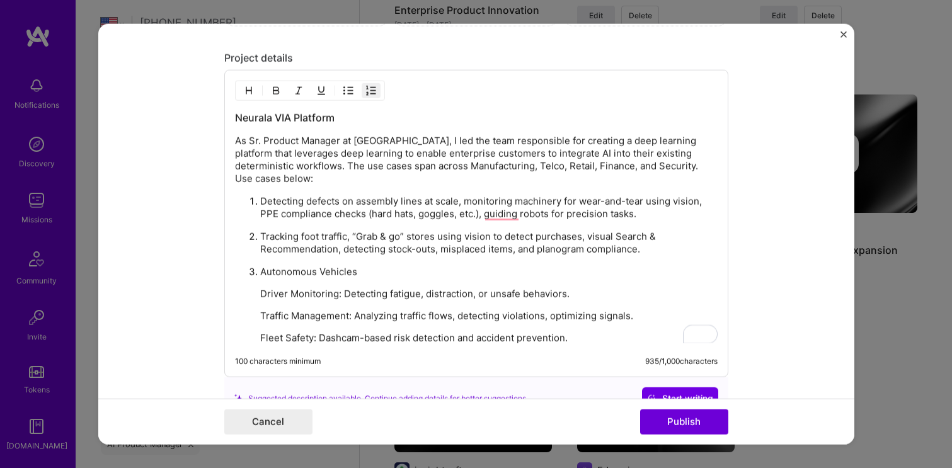
click at [342, 297] on p "Driver Monitoring: Detecting fatigue, distraction, or unsafe behaviors." at bounding box center [488, 294] width 457 height 13
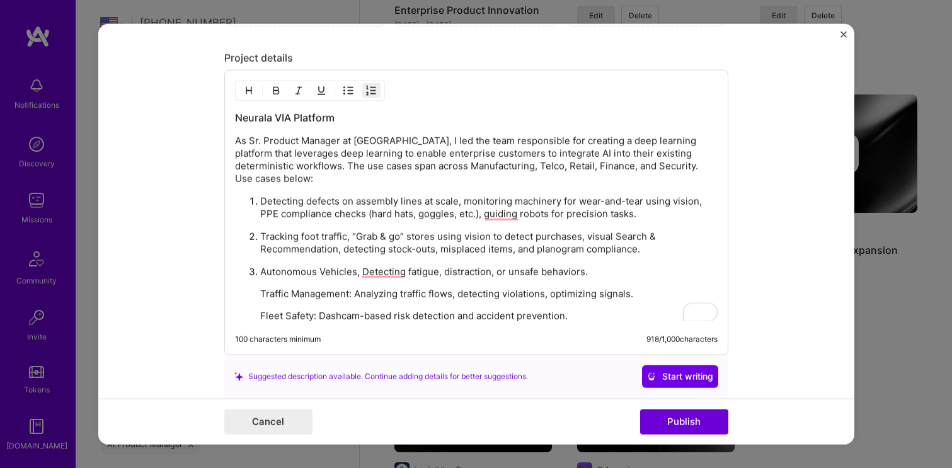
click at [359, 301] on li "Autonomous Vehicles, Detecting fatigue, distraction, or unsafe behaviors. Traff…" at bounding box center [488, 293] width 457 height 57
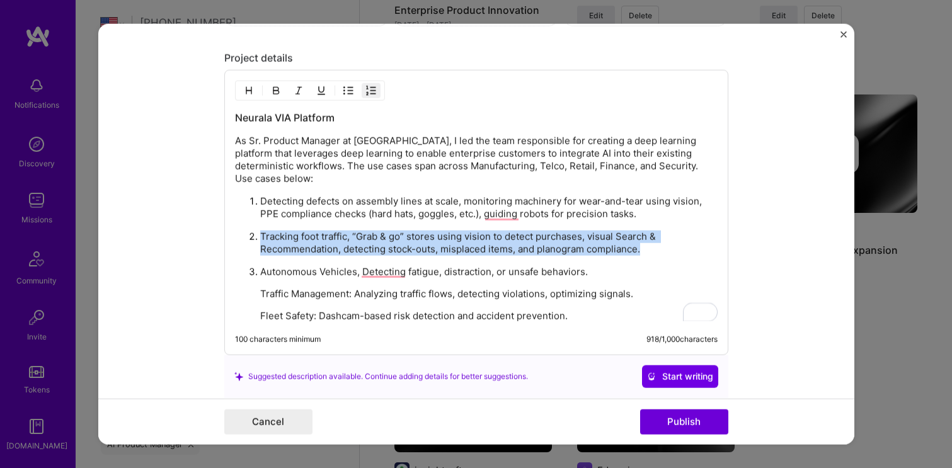
click at [359, 301] on li "Autonomous Vehicles, Detecting fatigue, distraction, or unsafe behaviors. Traff…" at bounding box center [488, 293] width 457 height 57
drag, startPoint x: 574, startPoint y: 316, endPoint x: 249, endPoint y: 298, distance: 325.7
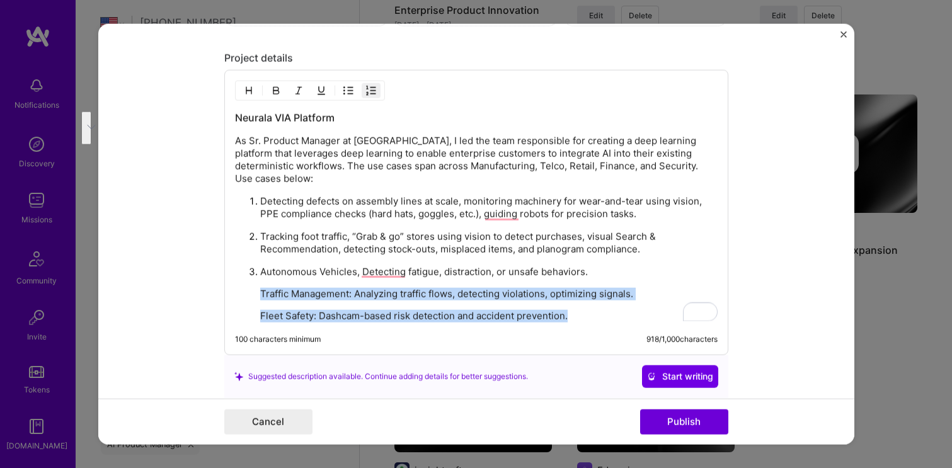
drag, startPoint x: 568, startPoint y: 316, endPoint x: 262, endPoint y: 291, distance: 307.2
click at [262, 292] on li "Autonomous Vehicles, Detecting fatigue, distraction, or unsafe behaviors. Traff…" at bounding box center [488, 293] width 457 height 57
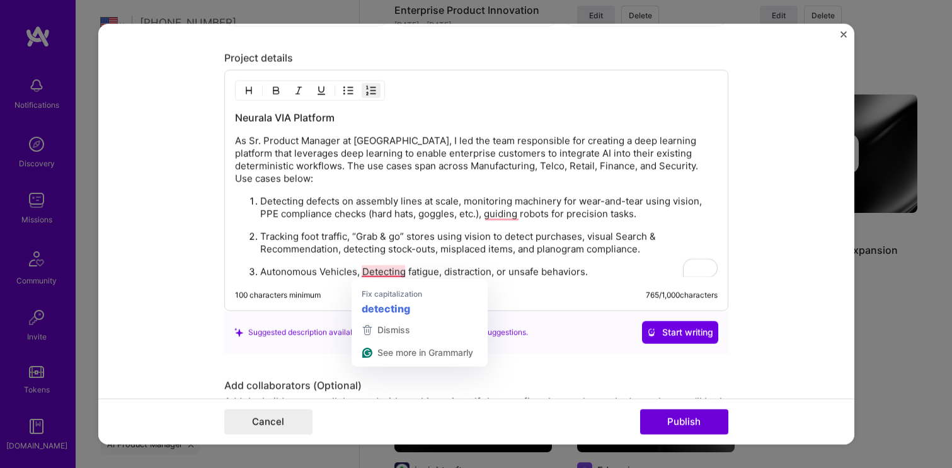
click at [367, 271] on p "Autonomous Vehicles, Detecting fatigue, distraction, or unsafe behaviors." at bounding box center [488, 272] width 457 height 13
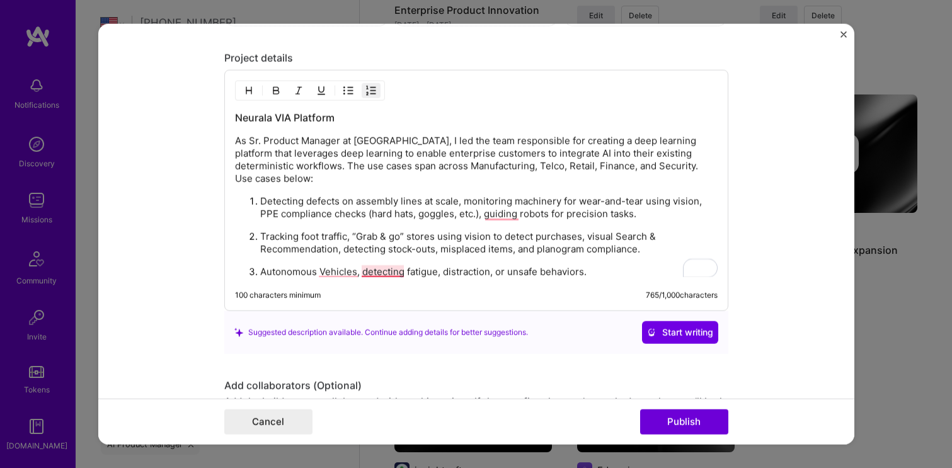
click at [388, 276] on p "Autonomous Vehicles, detecting fatigue, distraction, or unsafe behaviors." at bounding box center [488, 272] width 457 height 13
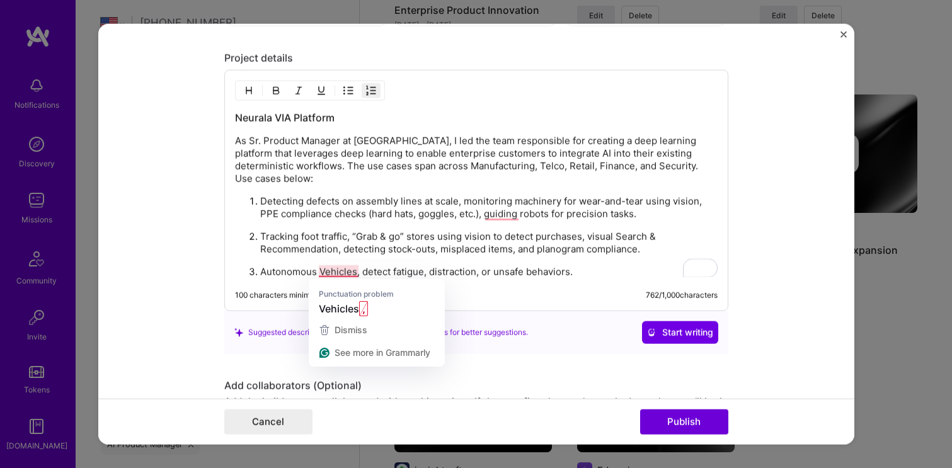
click at [337, 272] on p "Autonomous Vehicles, detect fatigue, distraction, or unsafe behaviors." at bounding box center [488, 272] width 457 height 13
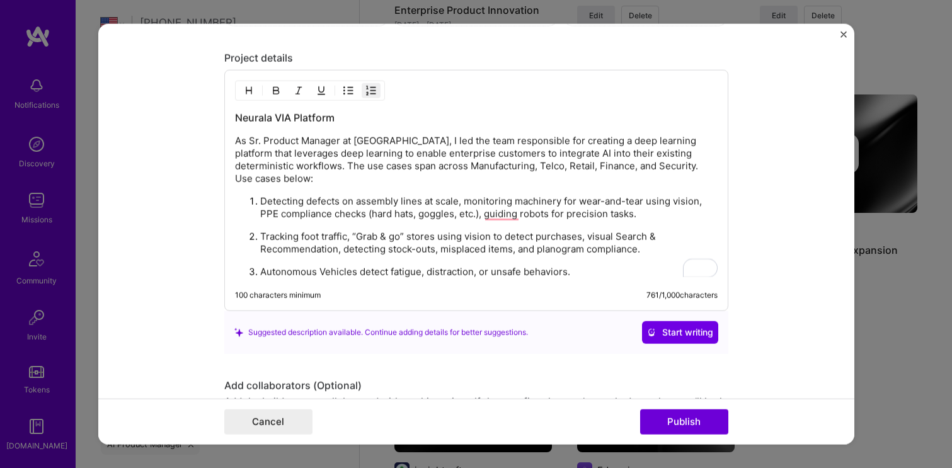
click at [573, 272] on p "Autonomous Vehicles detect fatigue, distraction, or unsafe behaviors." at bounding box center [488, 272] width 457 height 13
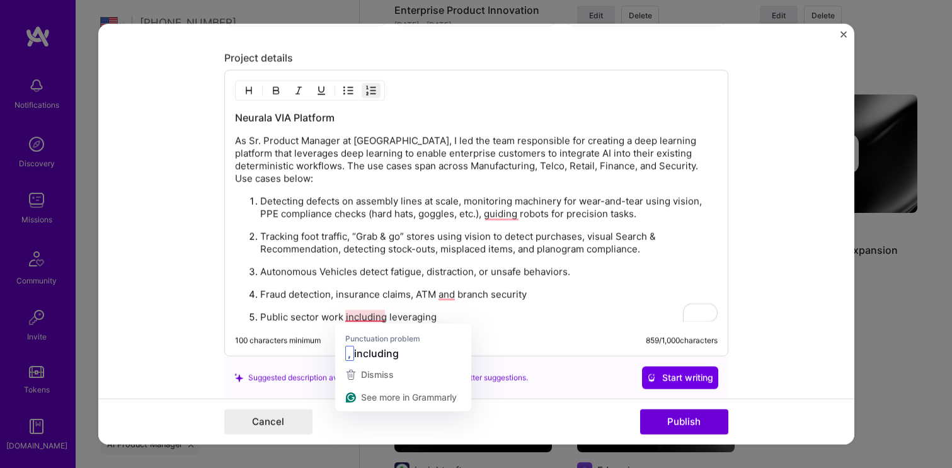
click at [369, 320] on p "Public sector work including leveraging" at bounding box center [488, 317] width 457 height 13
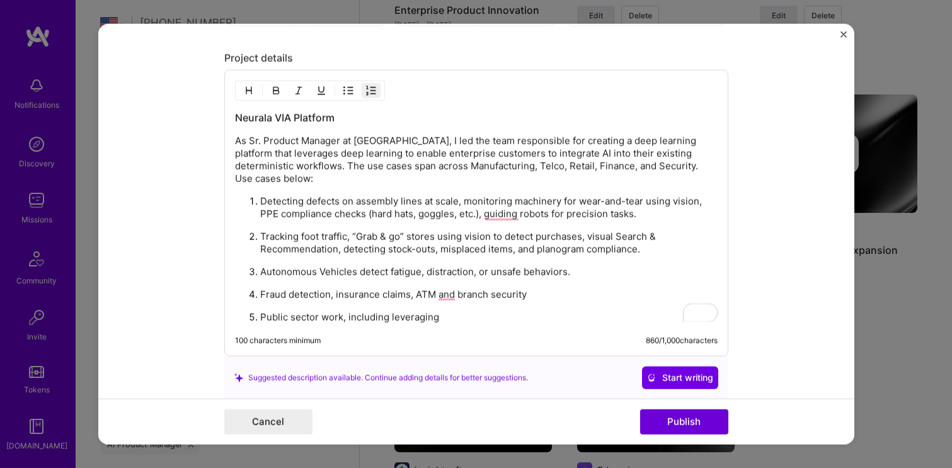
click at [445, 316] on p "Public sector work, including leveraging" at bounding box center [488, 317] width 457 height 13
click at [500, 214] on p "Detecting defects on assembly lines at scale, monitoring machinery for wear-and…" at bounding box center [488, 207] width 457 height 25
click at [446, 294] on p "Fraud detection, insurance claims, ATM and branch security" at bounding box center [488, 295] width 457 height 13
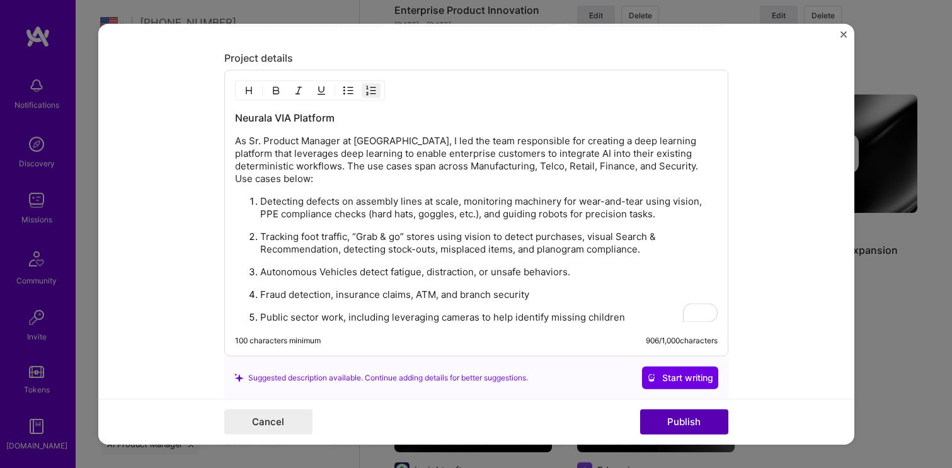
click at [669, 421] on button "Publish" at bounding box center [684, 422] width 88 height 25
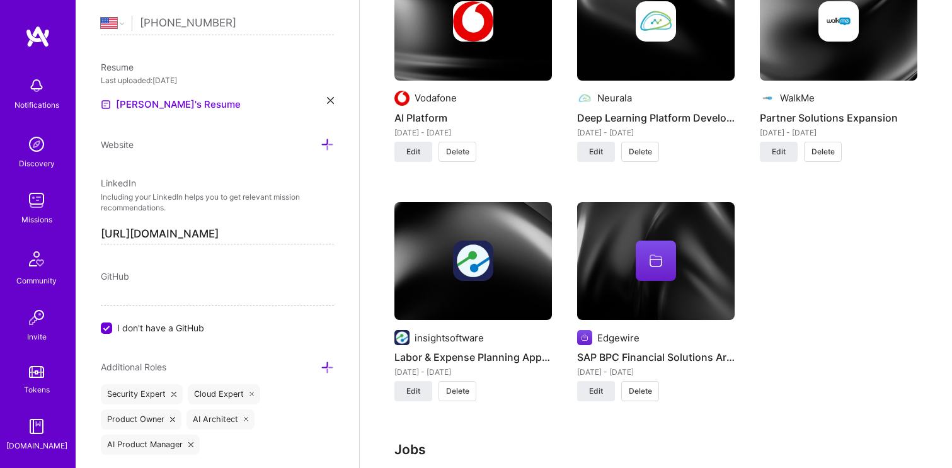
scroll to position [1216, 0]
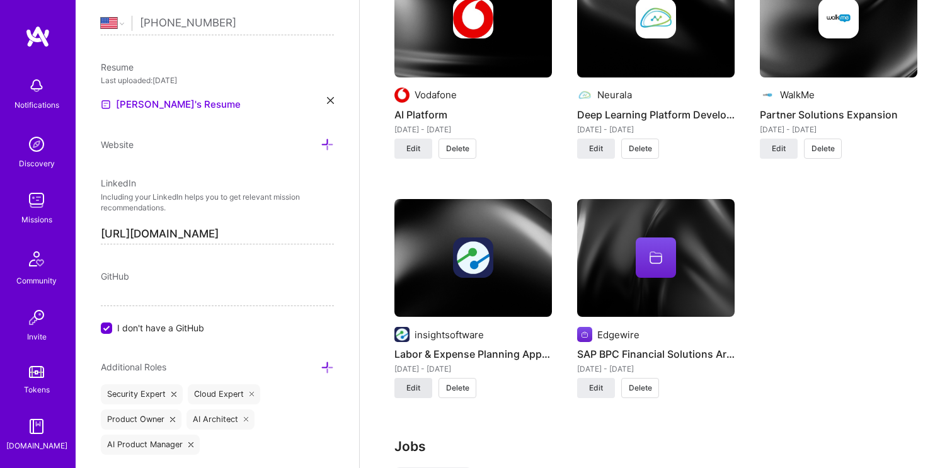
click at [416, 386] on span "Edit" at bounding box center [413, 387] width 14 height 11
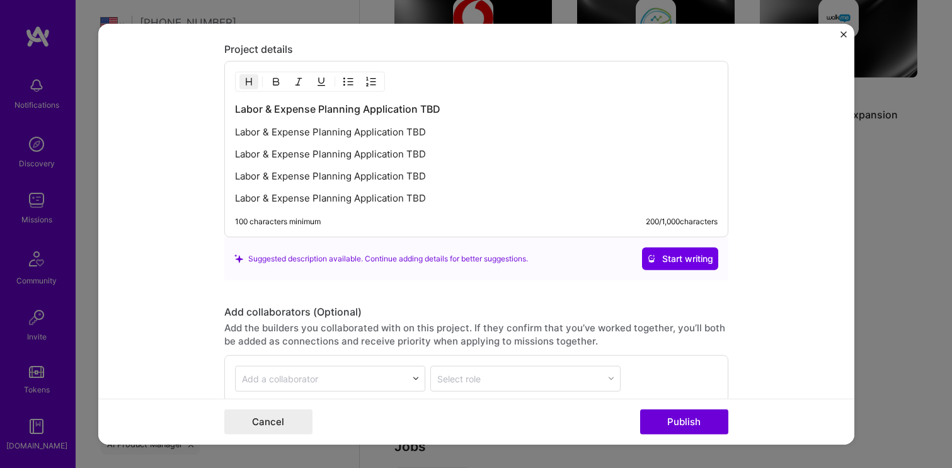
scroll to position [1435, 0]
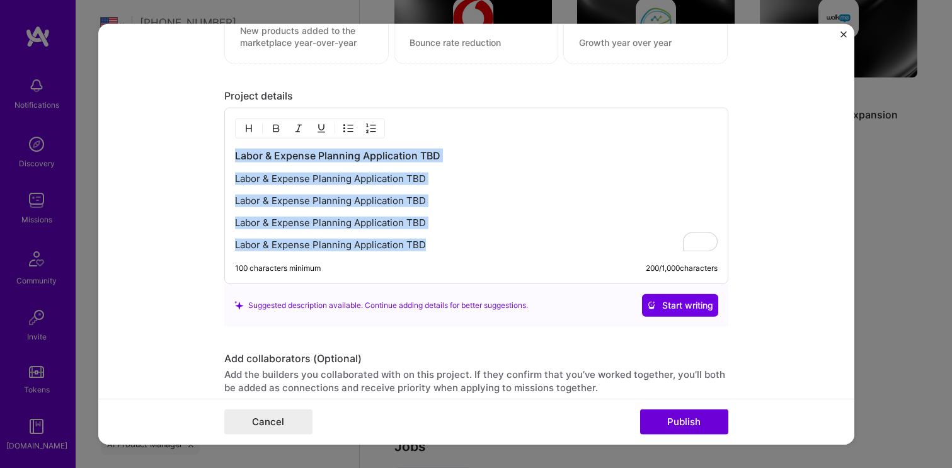
drag, startPoint x: 429, startPoint y: 251, endPoint x: 212, endPoint y: 161, distance: 235.6
click at [212, 161] on form "Project title Labor & Expense Planning Application Company insightsoftware Proj…" at bounding box center [476, 234] width 756 height 422
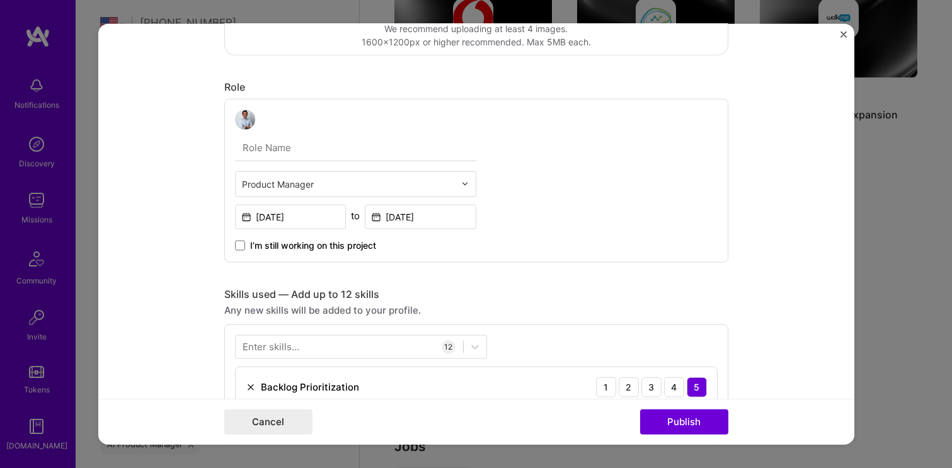
scroll to position [0, 0]
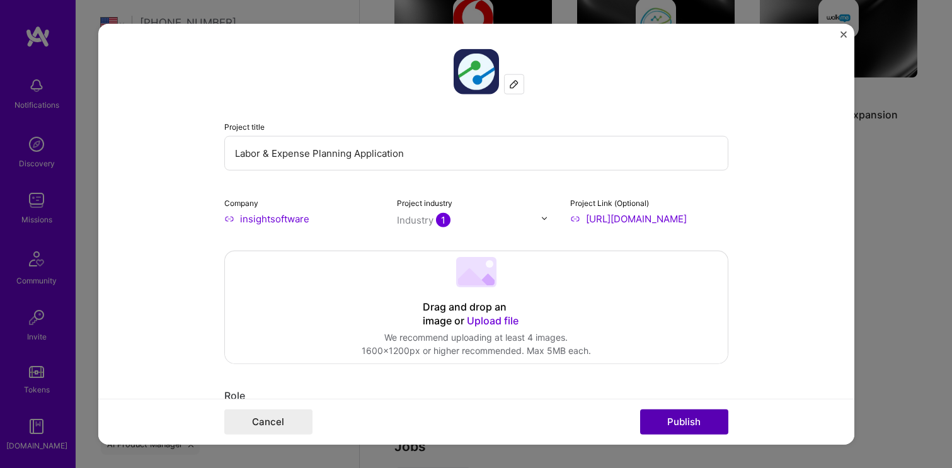
click at [674, 421] on button "Publish" at bounding box center [684, 422] width 88 height 25
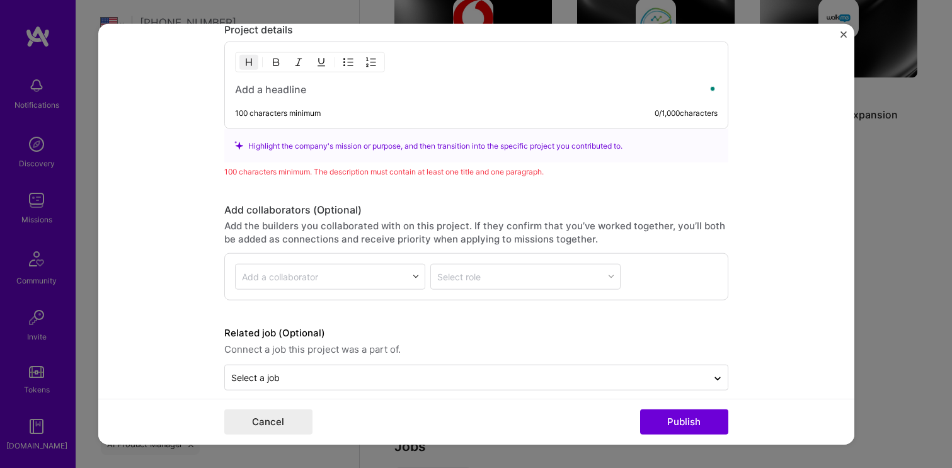
scroll to position [1517, 0]
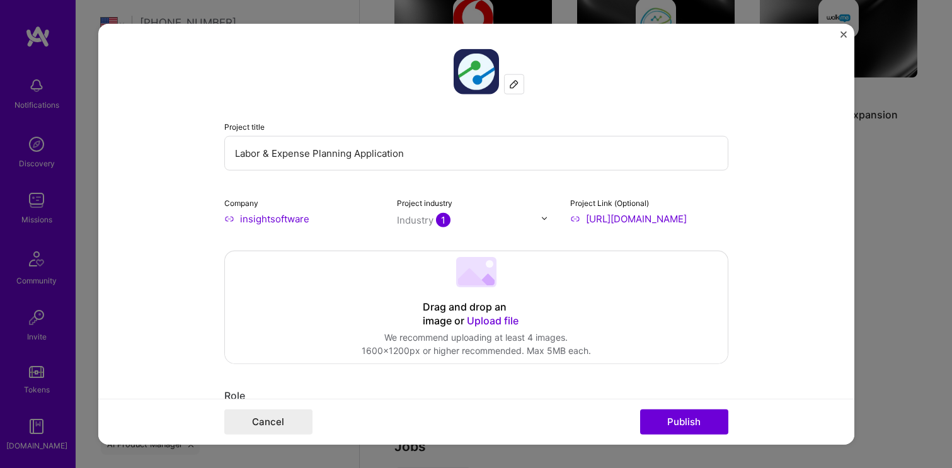
click at [842, 33] on img "Close" at bounding box center [844, 34] width 6 height 6
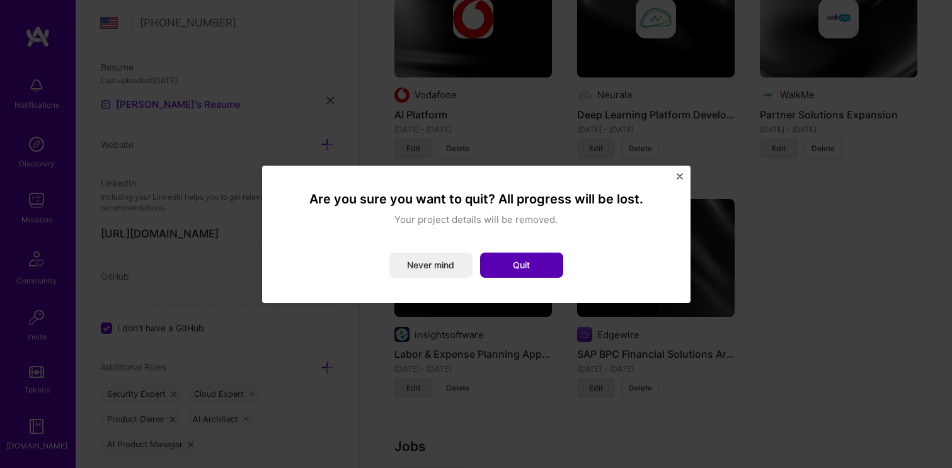
click at [511, 266] on button "Quit" at bounding box center [521, 265] width 83 height 25
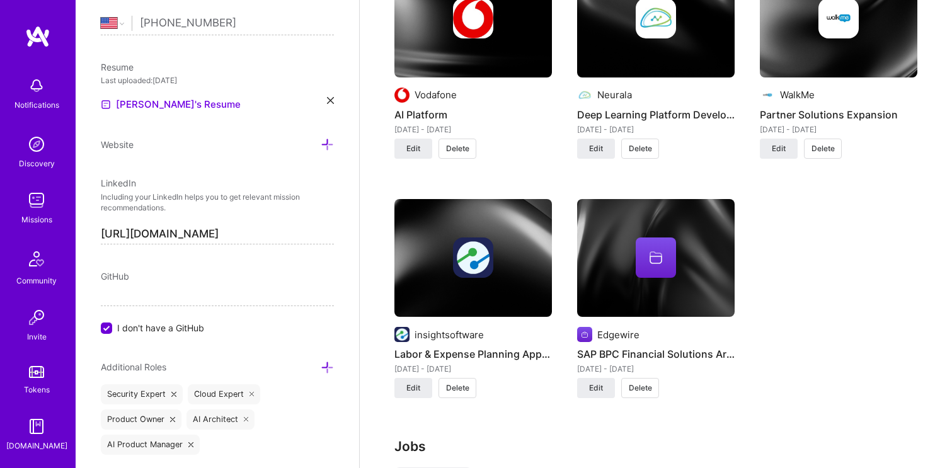
click at [459, 392] on span "Delete" at bounding box center [457, 387] width 23 height 11
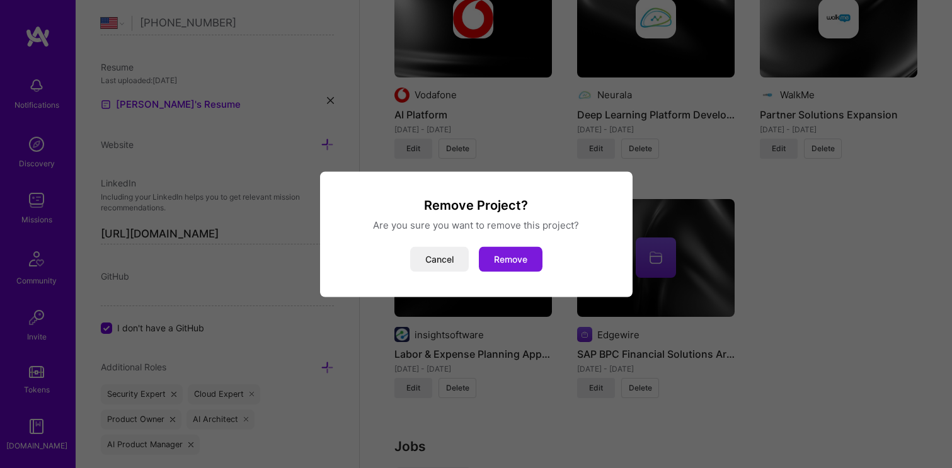
click at [510, 258] on button "Remove" at bounding box center [511, 258] width 64 height 25
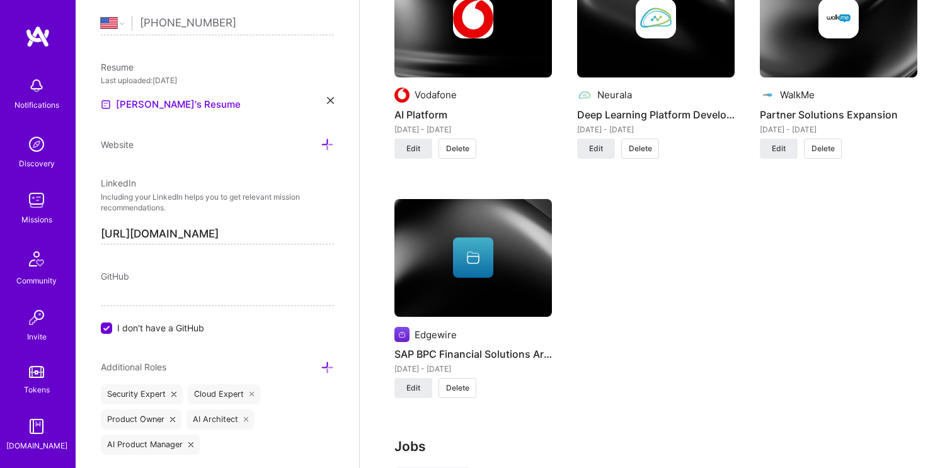
click at [496, 253] on div at bounding box center [473, 258] width 158 height 40
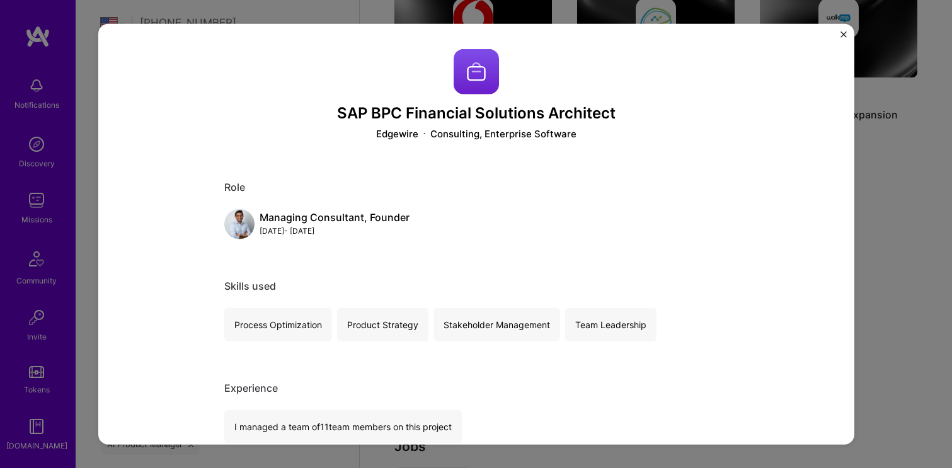
click at [841, 35] on img "Close" at bounding box center [844, 34] width 6 height 6
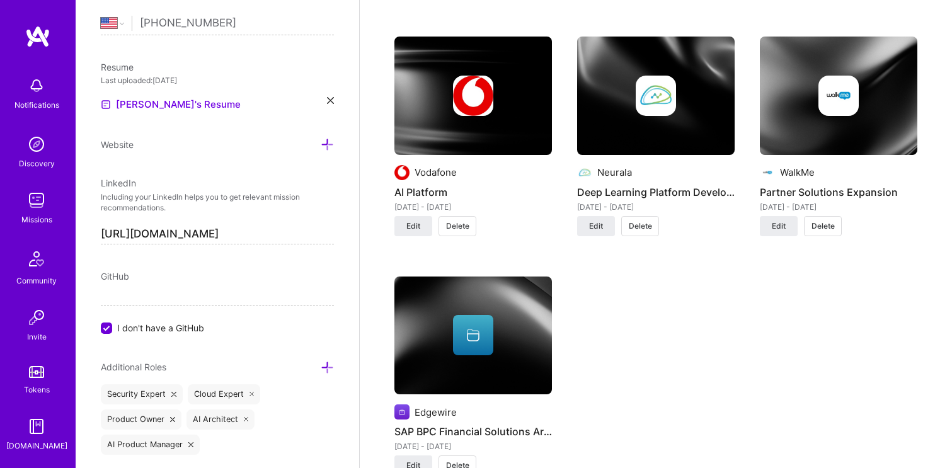
click at [815, 227] on span "Delete" at bounding box center [823, 226] width 23 height 11
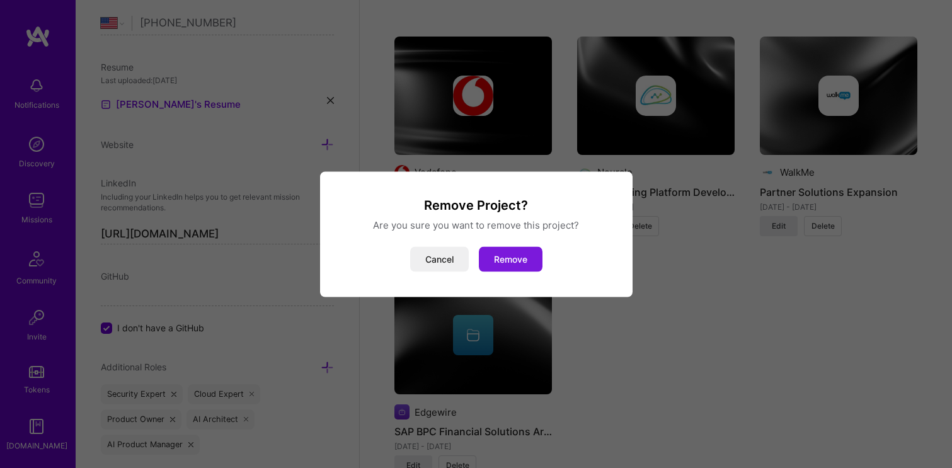
click at [519, 250] on button "Remove" at bounding box center [511, 258] width 64 height 25
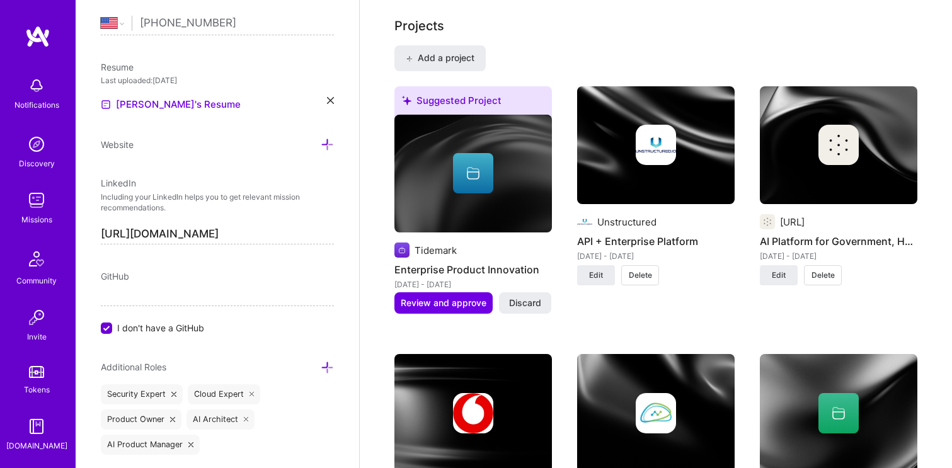
click at [684, 212] on div "Unstructured API + Enterprise Platform Feb 2024 - Feb 2025 Edit Delete" at bounding box center [656, 174] width 158 height 177
click at [679, 188] on img at bounding box center [656, 145] width 158 height 118
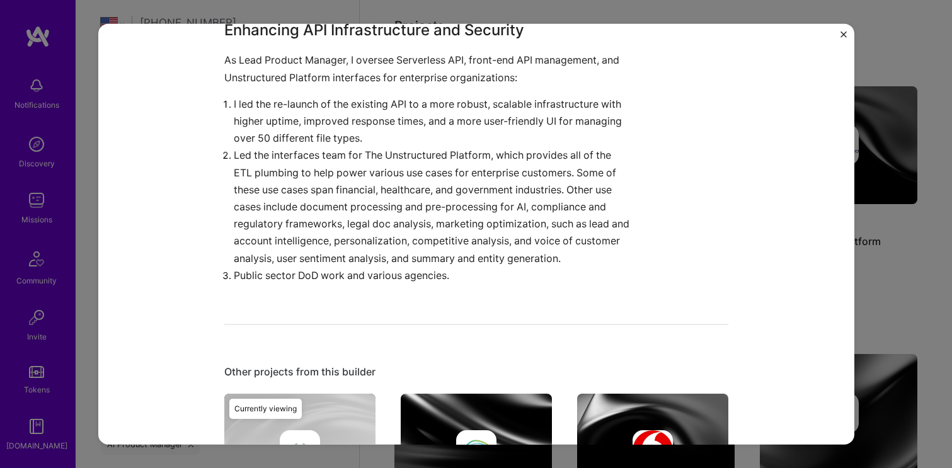
click at [842, 35] on img "Close" at bounding box center [844, 34] width 6 height 6
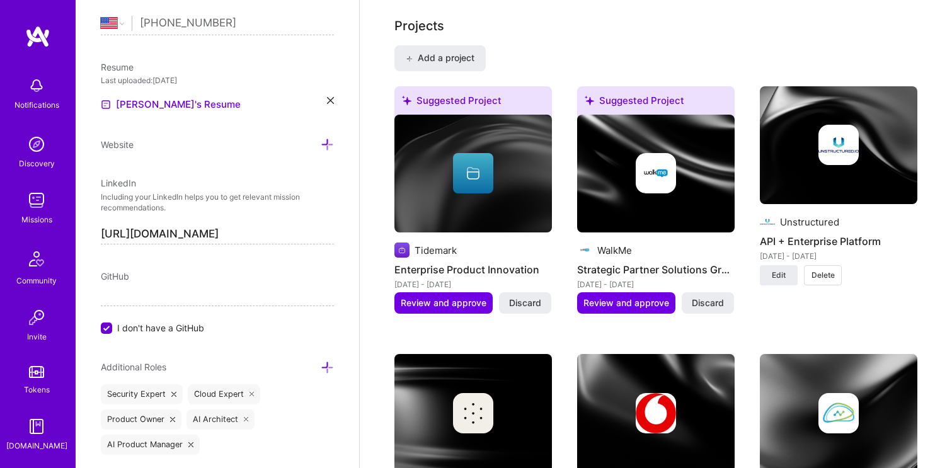
click at [828, 117] on img at bounding box center [839, 145] width 158 height 118
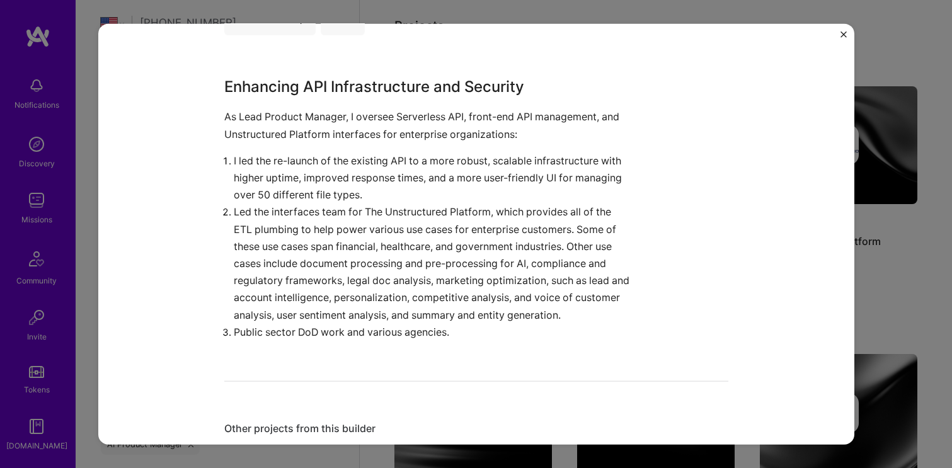
click at [842, 30] on div "API + Enterprise Platform Unstructured Retail, Artifical Intelligence / Machine…" at bounding box center [476, 234] width 756 height 422
click at [842, 33] on img "Close" at bounding box center [844, 34] width 6 height 6
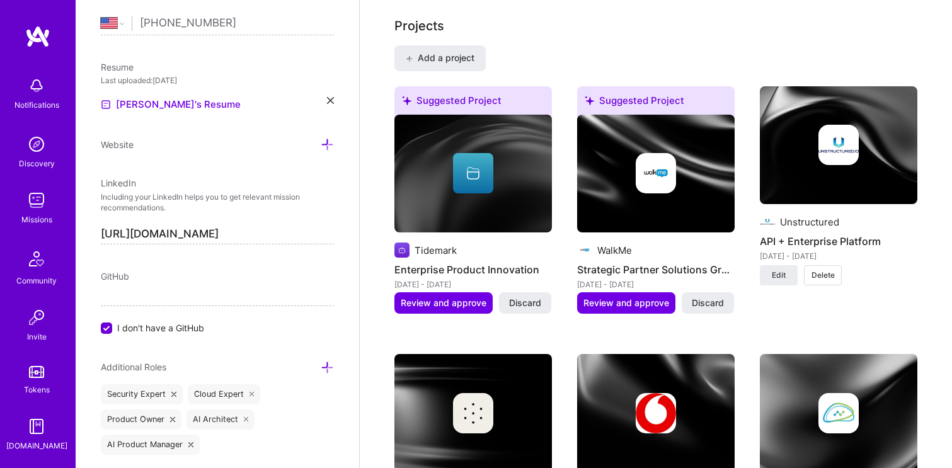
click at [632, 183] on div at bounding box center [656, 173] width 158 height 40
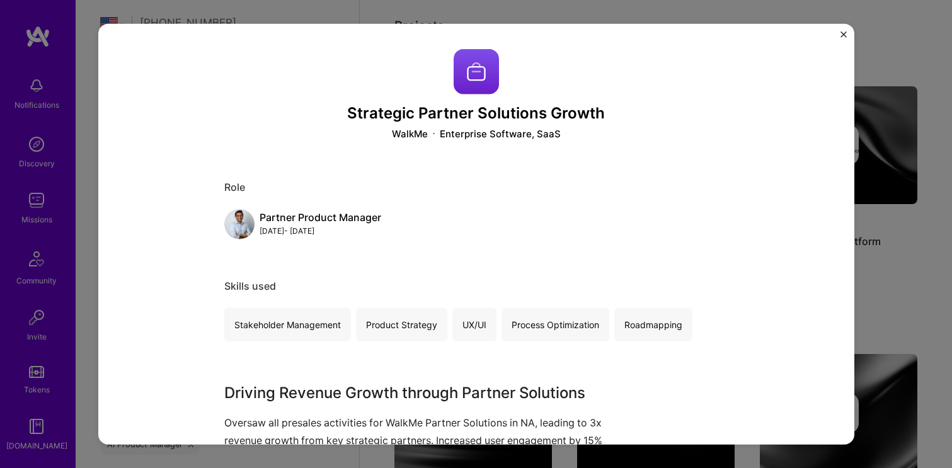
click at [844, 36] on img "Close" at bounding box center [844, 34] width 6 height 6
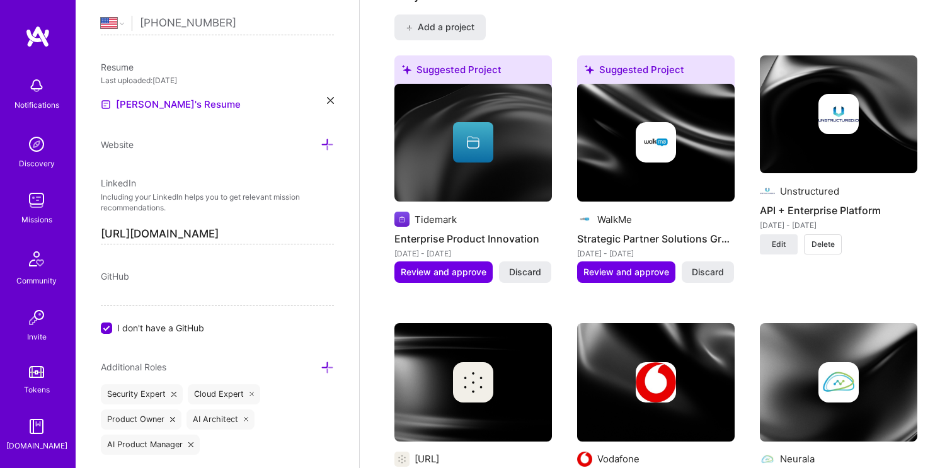
click at [534, 168] on img at bounding box center [473, 143] width 158 height 118
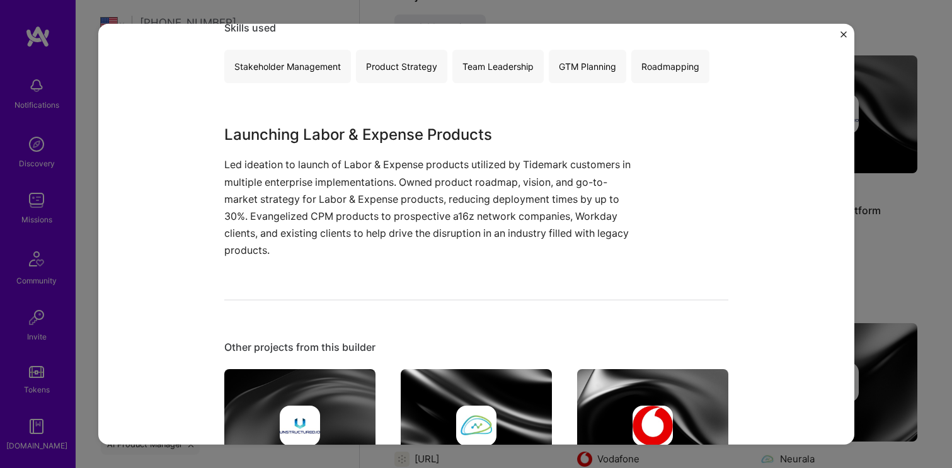
click at [847, 33] on div "Enterprise Product Innovation Tidemark Enterprise Software, Financial Services …" at bounding box center [476, 234] width 756 height 422
click at [842, 32] on img "Close" at bounding box center [844, 34] width 6 height 6
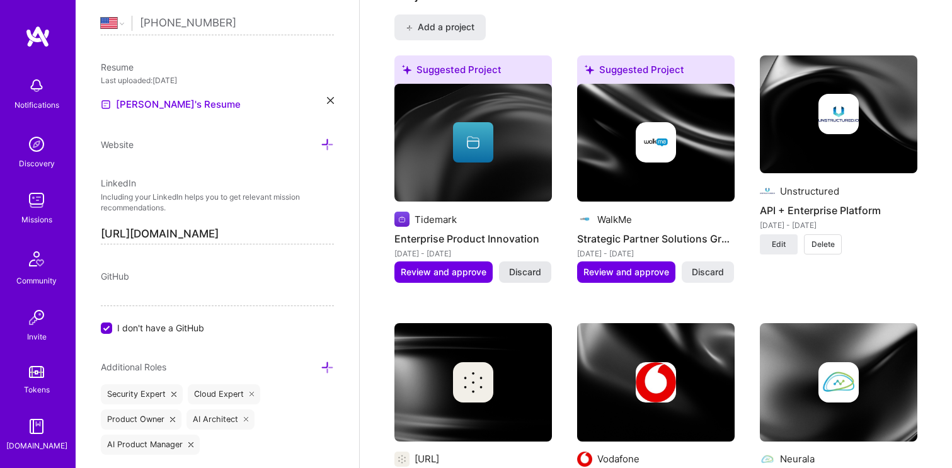
click at [530, 267] on span "Discard" at bounding box center [525, 272] width 32 height 13
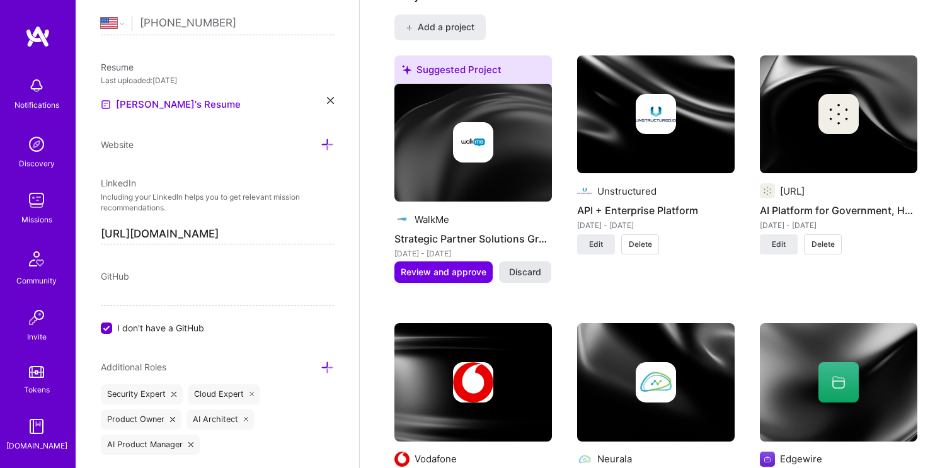
click at [525, 271] on span "Discard" at bounding box center [525, 272] width 32 height 13
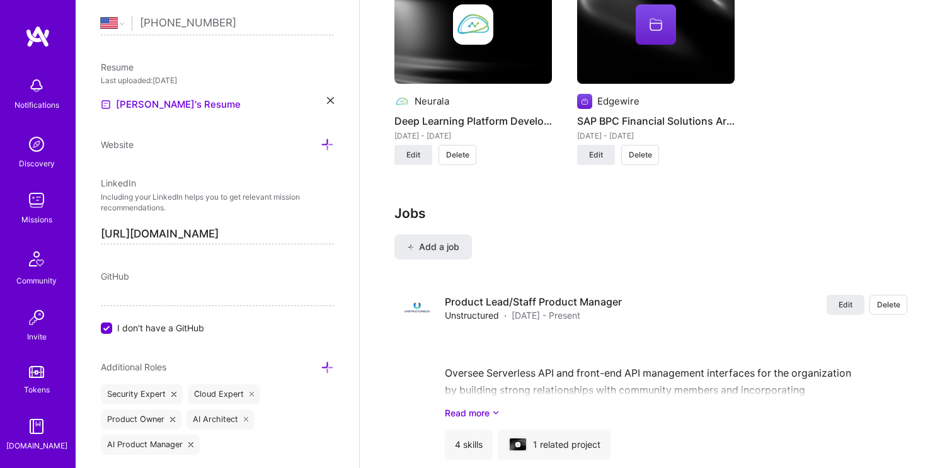
scroll to position [1182, 0]
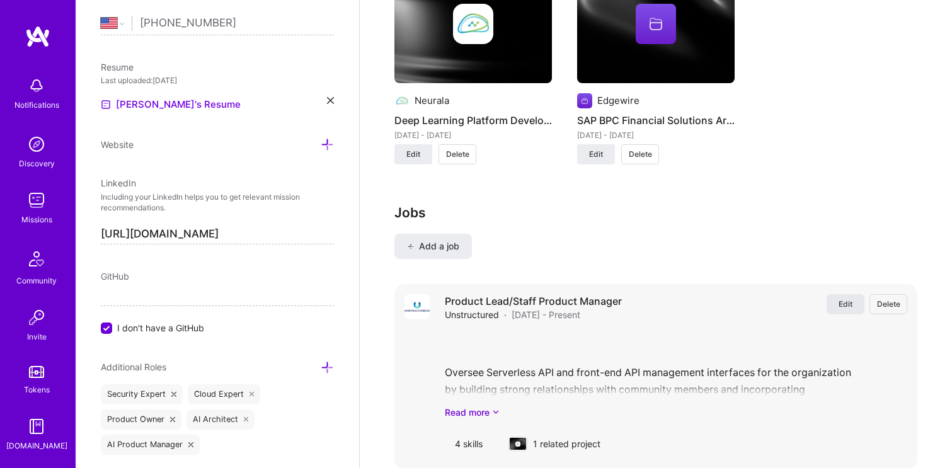
click at [835, 306] on button "Edit" at bounding box center [846, 304] width 38 height 20
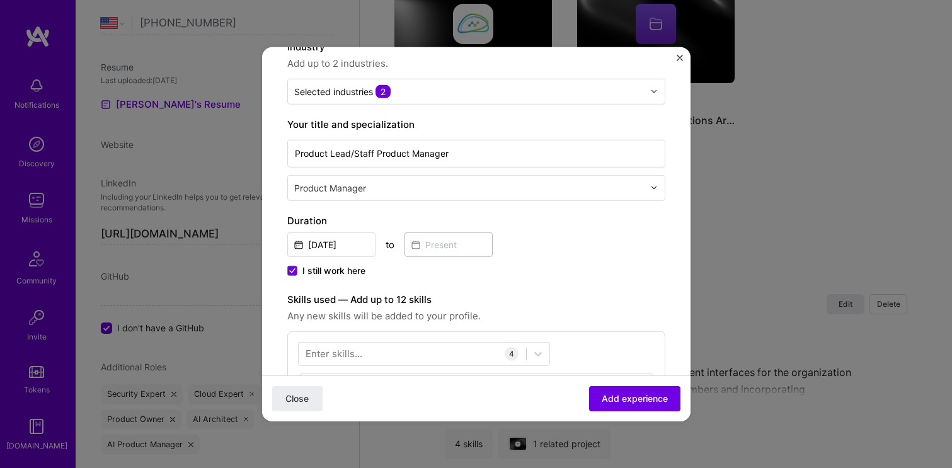
scroll to position [166, 0]
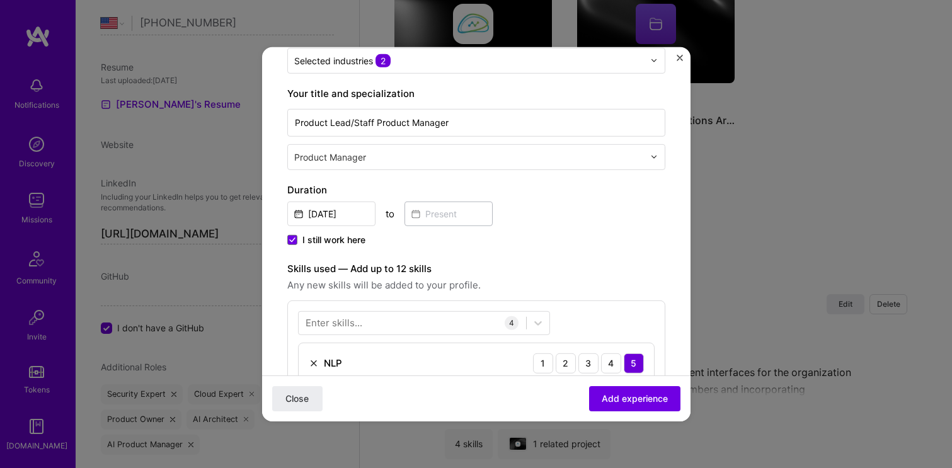
click at [332, 239] on span "I still work here" at bounding box center [333, 239] width 63 height 13
click at [0, 0] on input "I still work here" at bounding box center [0, 0] width 0 height 0
click at [434, 217] on input at bounding box center [449, 213] width 88 height 25
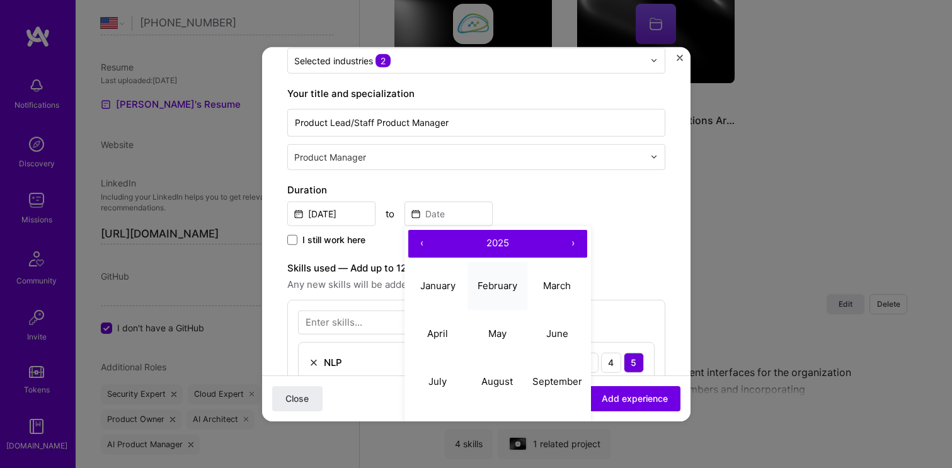
click at [489, 283] on abbr "February" at bounding box center [498, 286] width 40 height 12
type input "Feb, 2025"
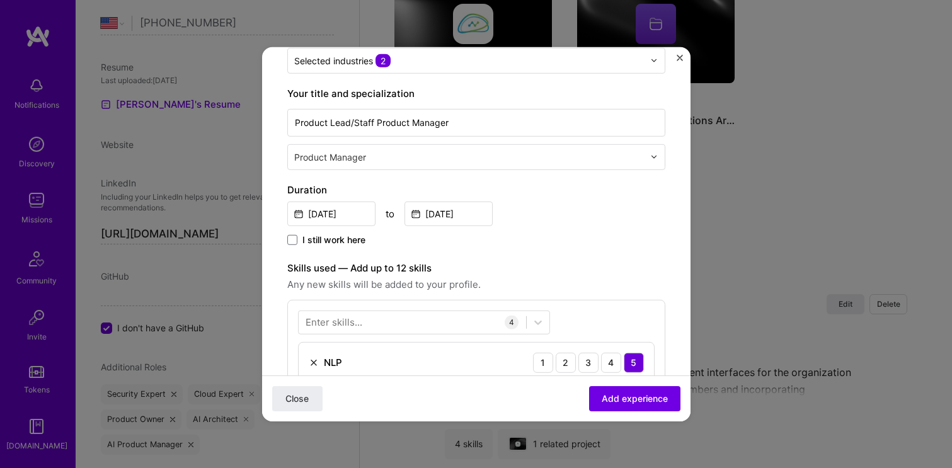
drag, startPoint x: 612, startPoint y: 396, endPoint x: 629, endPoint y: 296, distance: 101.0
click at [629, 299] on form "Create a job experience Jobs help companies understand your past experience. Co…" at bounding box center [476, 463] width 428 height 1115
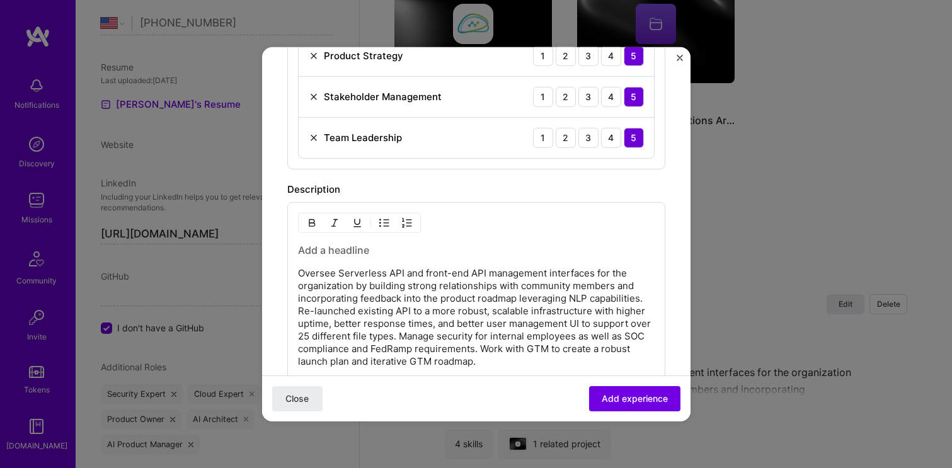
scroll to position [530, 0]
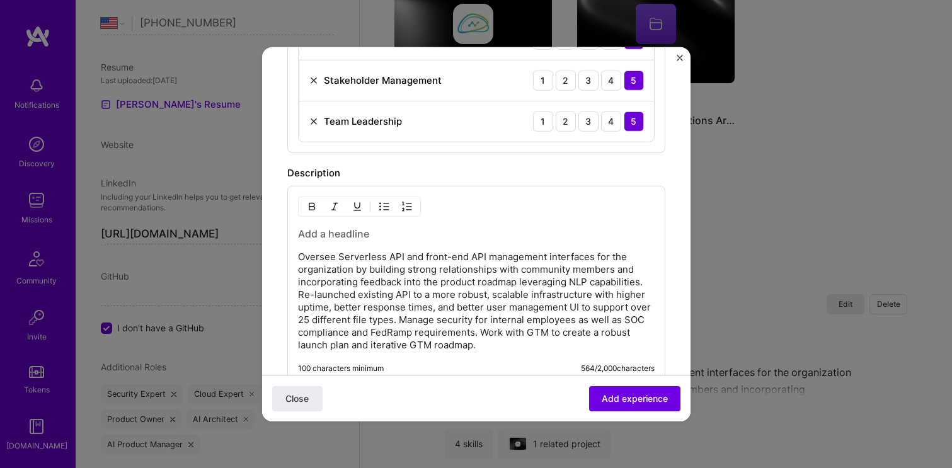
drag, startPoint x: 620, startPoint y: 400, endPoint x: 614, endPoint y: 358, distance: 42.6
click at [617, 386] on div "Close Add experience" at bounding box center [476, 399] width 428 height 46
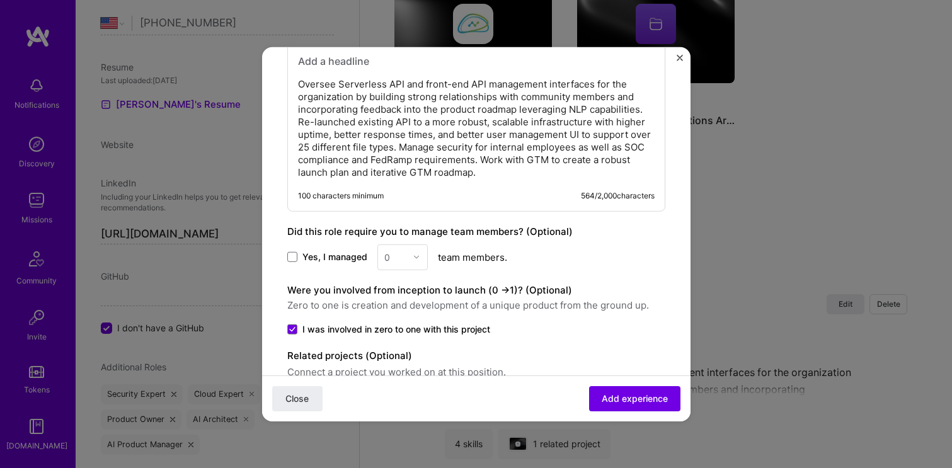
scroll to position [711, 0]
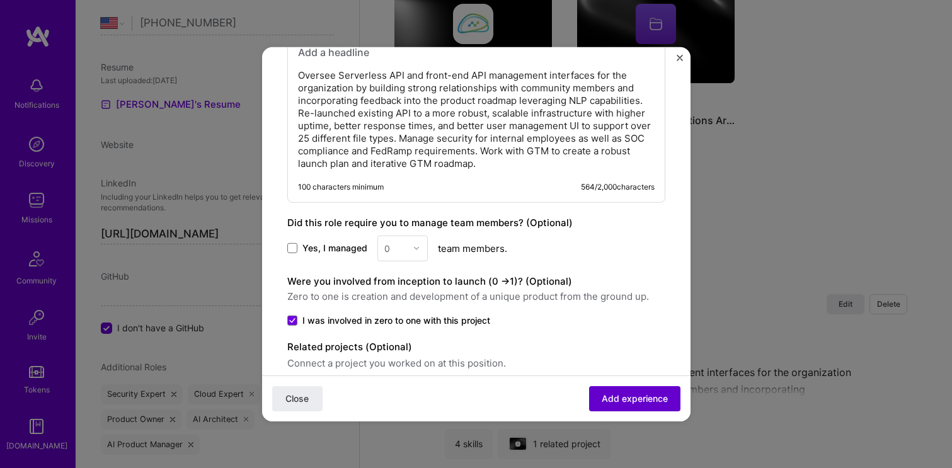
click at [612, 403] on span "Add experience" at bounding box center [635, 399] width 66 height 13
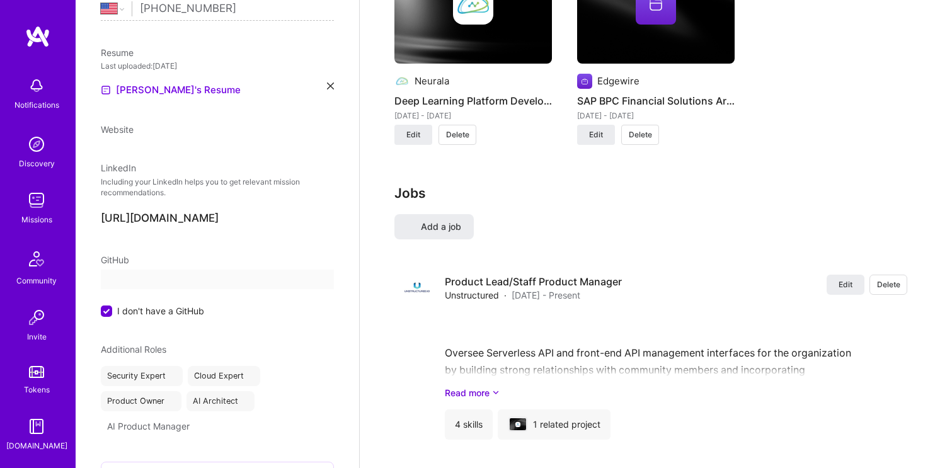
select select "US"
select select "Right Now"
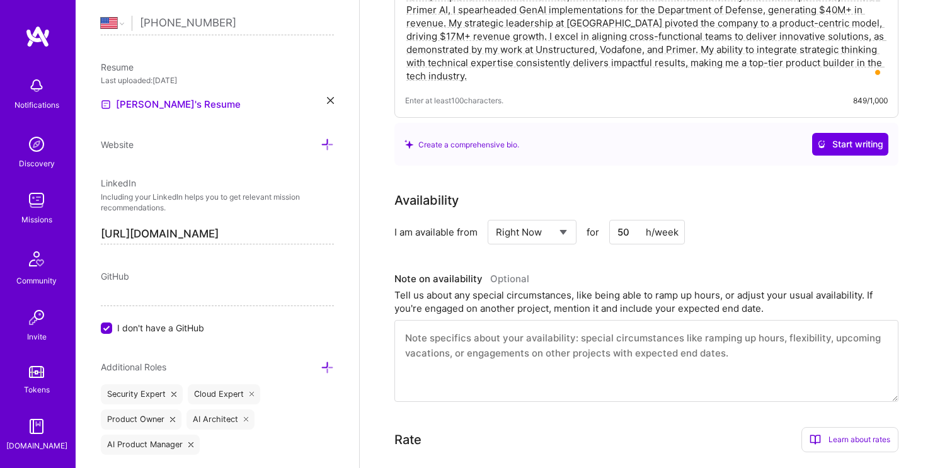
scroll to position [0, 0]
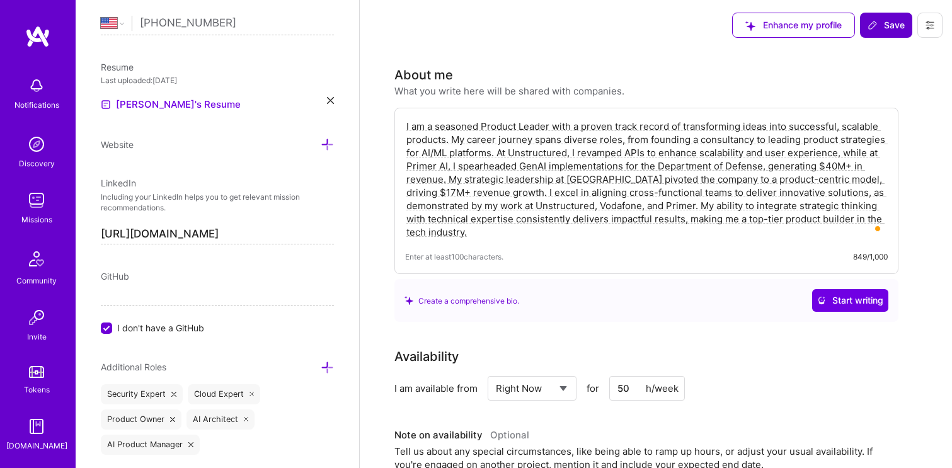
click at [884, 25] on span "Save" at bounding box center [886, 25] width 37 height 13
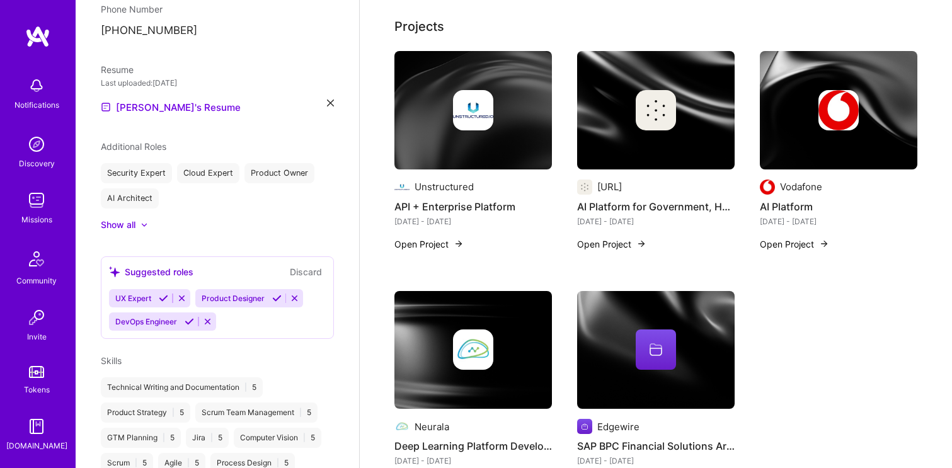
scroll to position [265, 0]
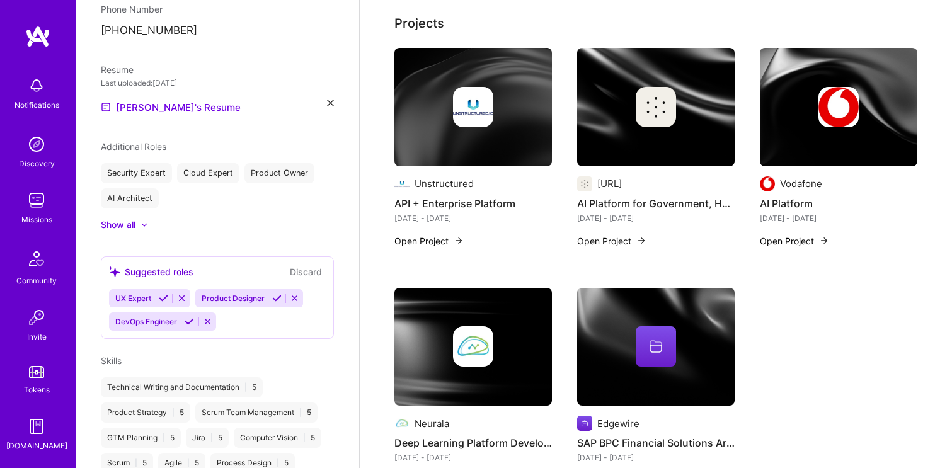
click at [483, 146] on img at bounding box center [473, 107] width 158 height 118
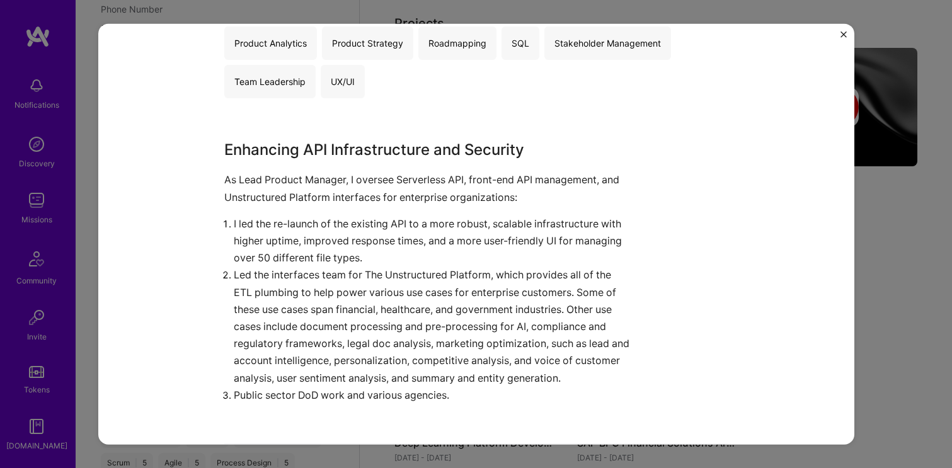
scroll to position [321, 0]
click at [843, 36] on img "Close" at bounding box center [844, 34] width 6 height 6
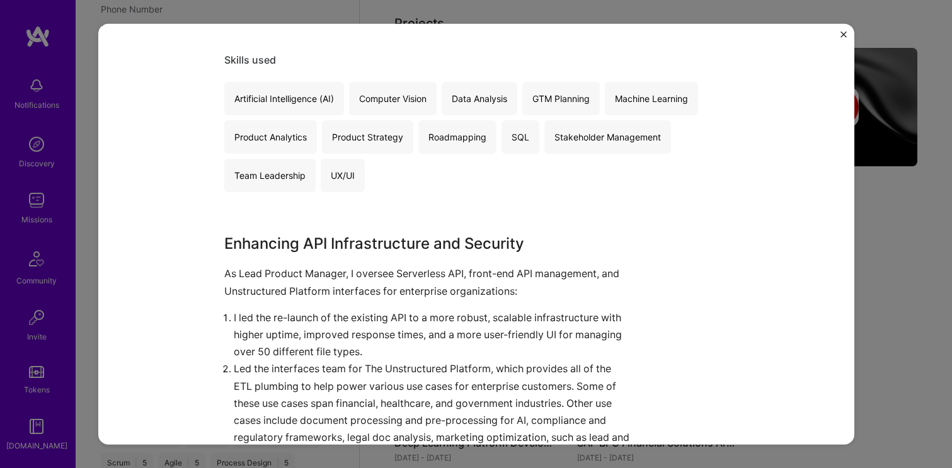
scroll to position [33, 0]
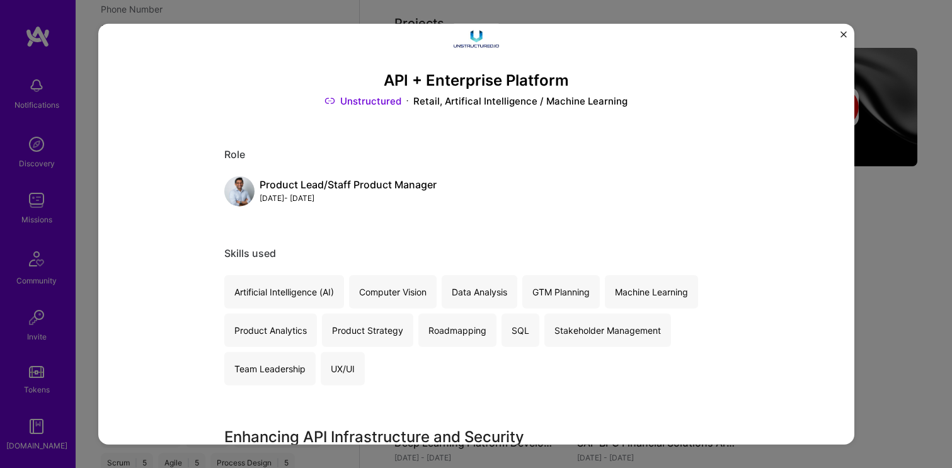
click at [837, 35] on div "API + Enterprise Platform Unstructured Retail, Artifical Intelligence / Machine…" at bounding box center [476, 234] width 756 height 422
click at [841, 32] on img "Close" at bounding box center [844, 34] width 6 height 6
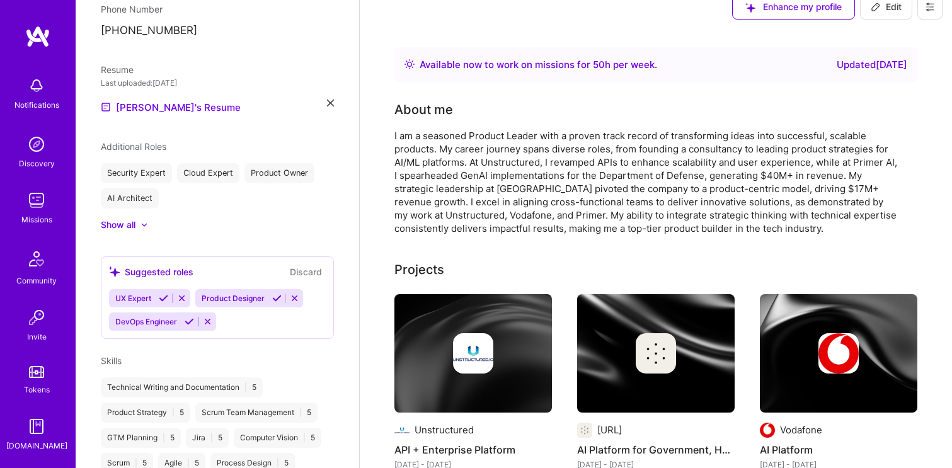
scroll to position [0, 0]
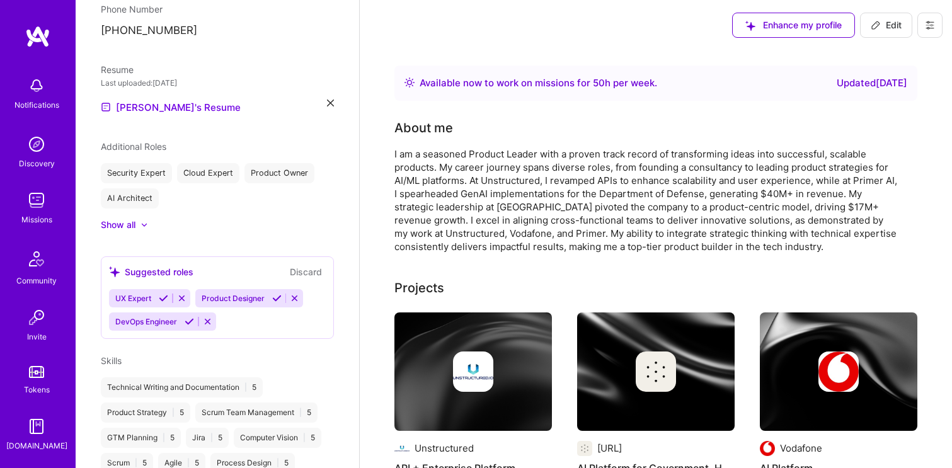
click at [899, 25] on span "Edit" at bounding box center [886, 25] width 31 height 13
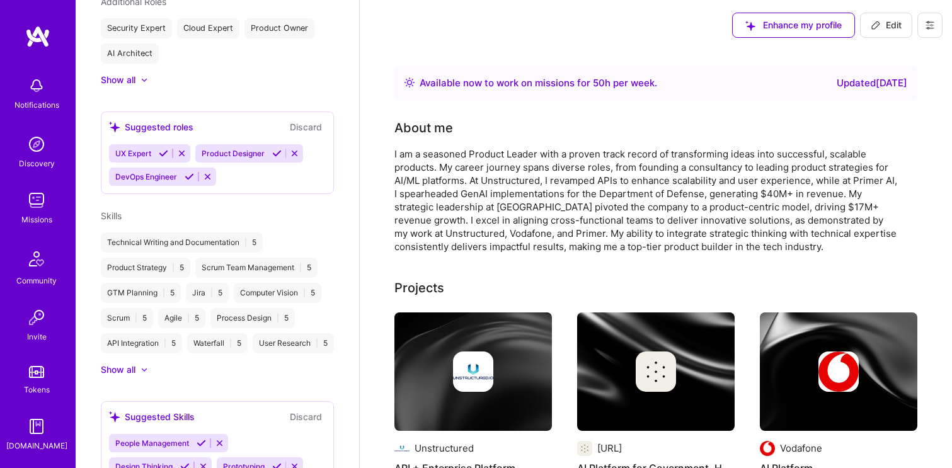
select select "US"
select select "Right Now"
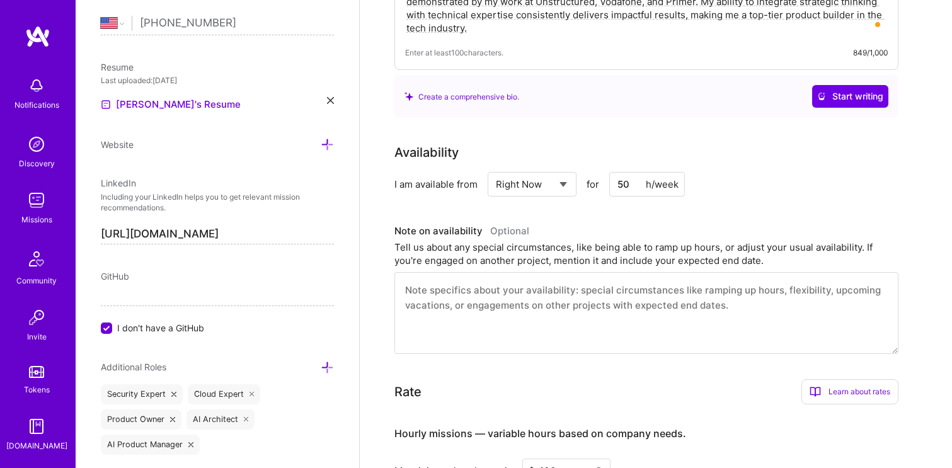
scroll to position [0, 0]
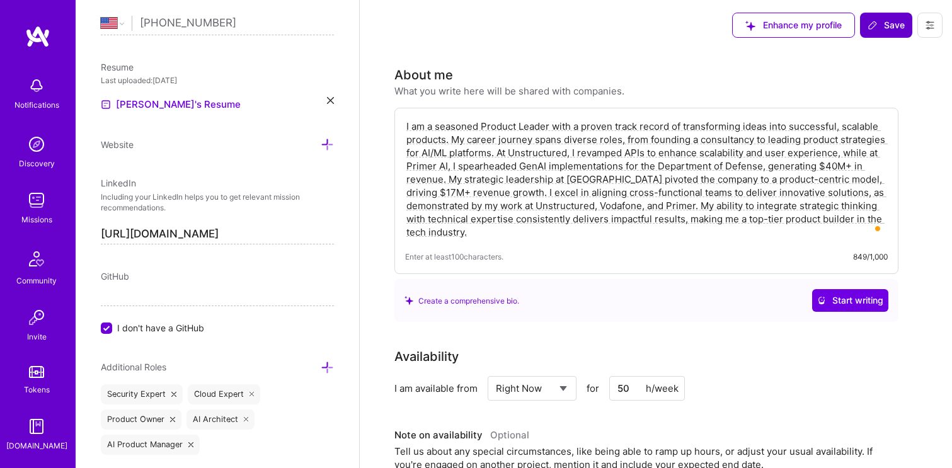
click at [895, 26] on span "Save" at bounding box center [886, 25] width 37 height 13
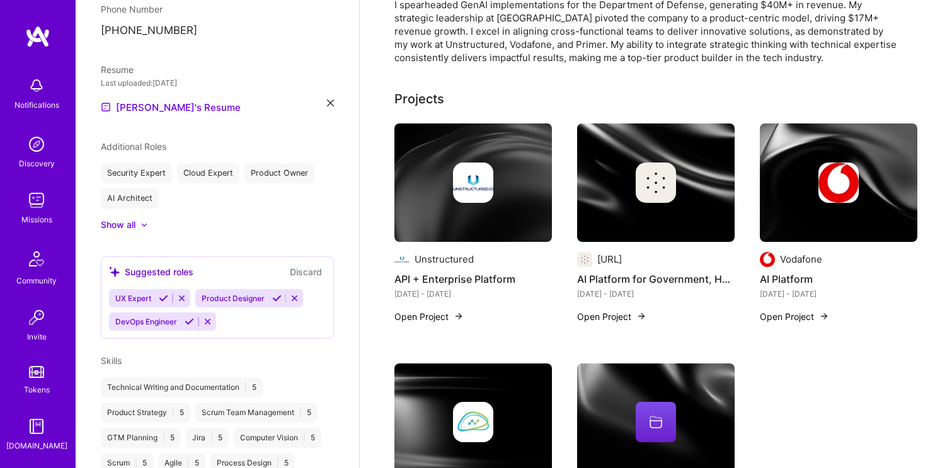
scroll to position [231, 0]
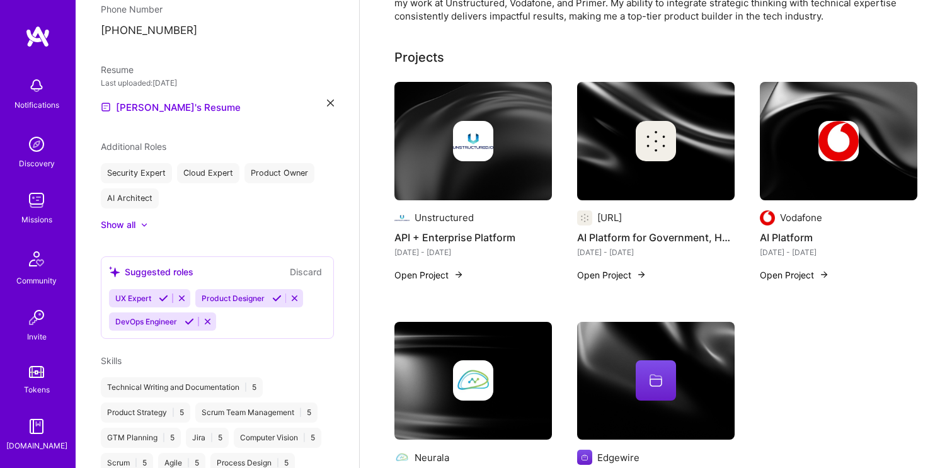
click at [601, 171] on img at bounding box center [656, 141] width 158 height 118
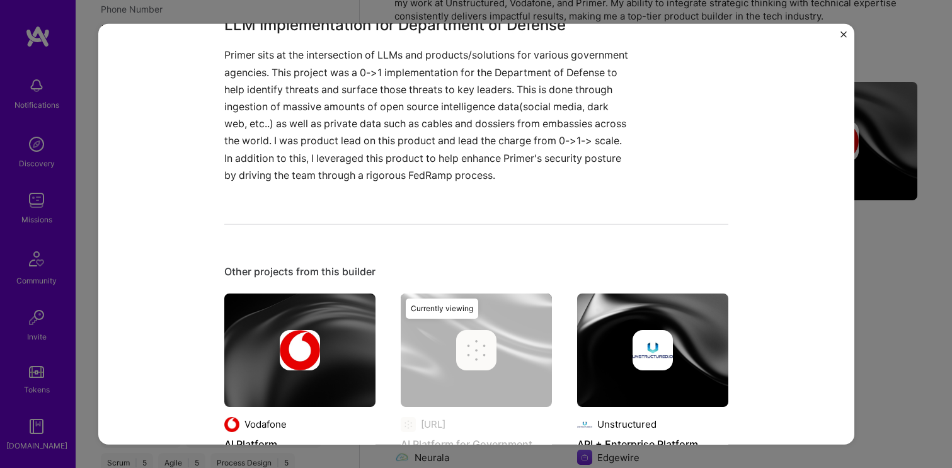
scroll to position [537, 0]
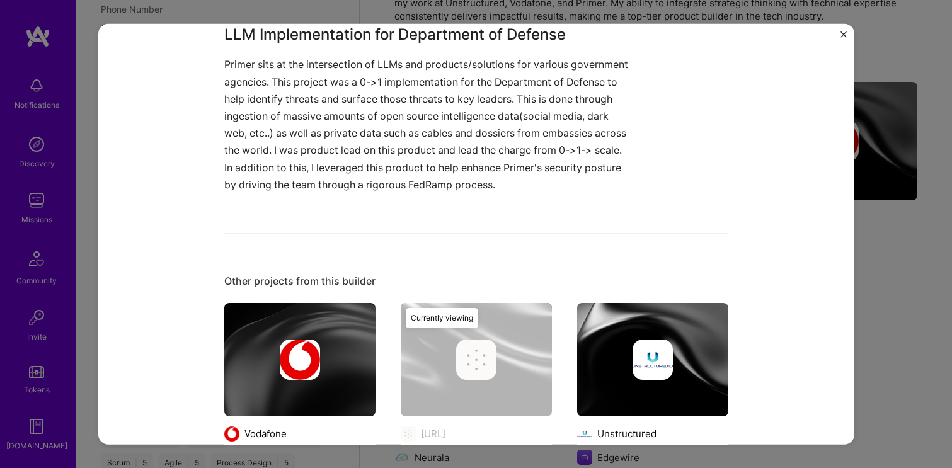
click at [842, 36] on img "Close" at bounding box center [844, 34] width 6 height 6
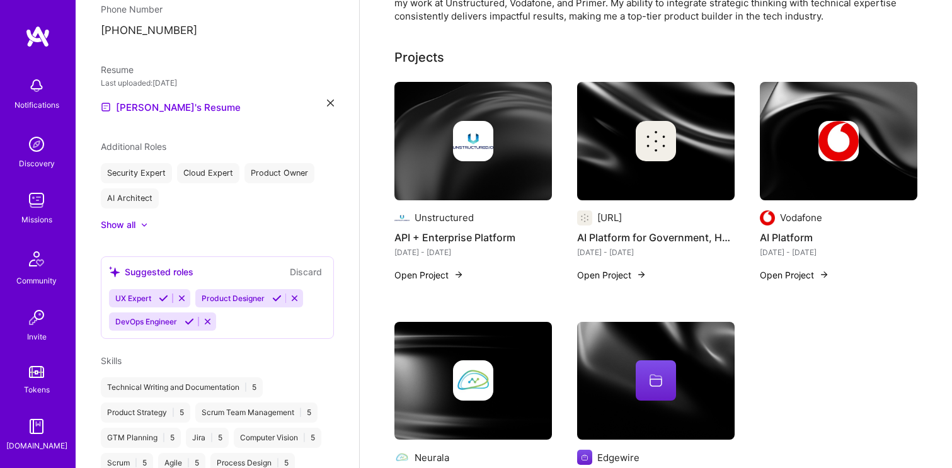
click at [825, 176] on img at bounding box center [839, 141] width 158 height 118
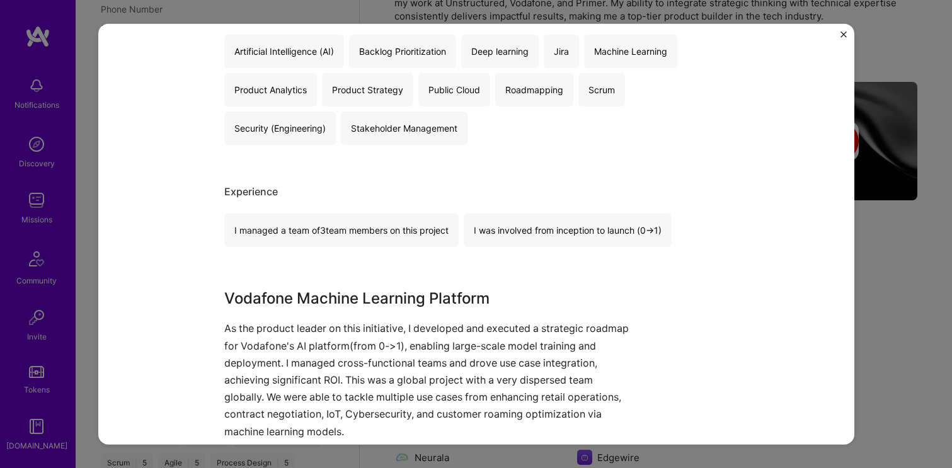
scroll to position [335, 0]
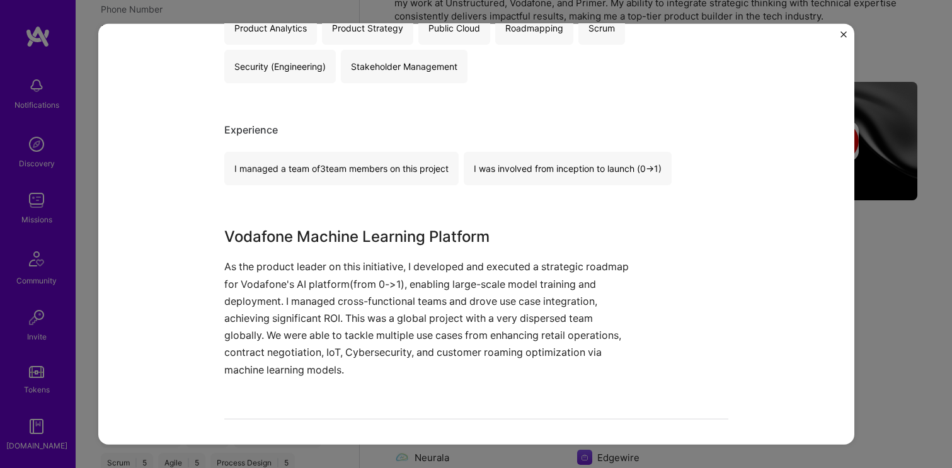
click at [841, 33] on img "Close" at bounding box center [844, 34] width 6 height 6
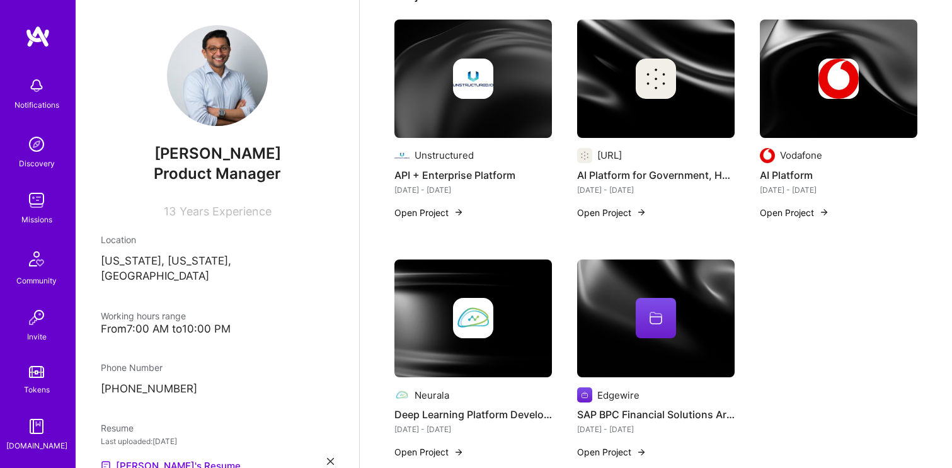
scroll to position [304, 0]
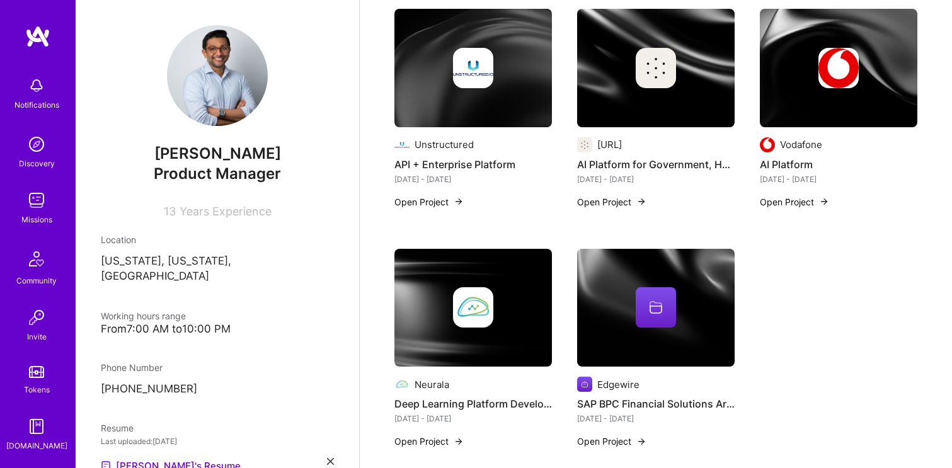
click at [597, 204] on button "Open Project" at bounding box center [611, 201] width 69 height 13
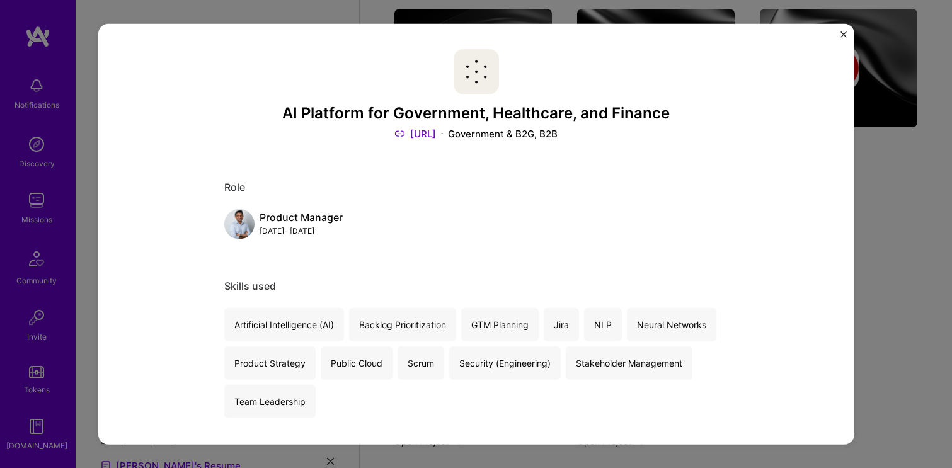
click at [440, 110] on h3 "AI Platform for Government, Healthcare, and Finance" at bounding box center [476, 113] width 504 height 18
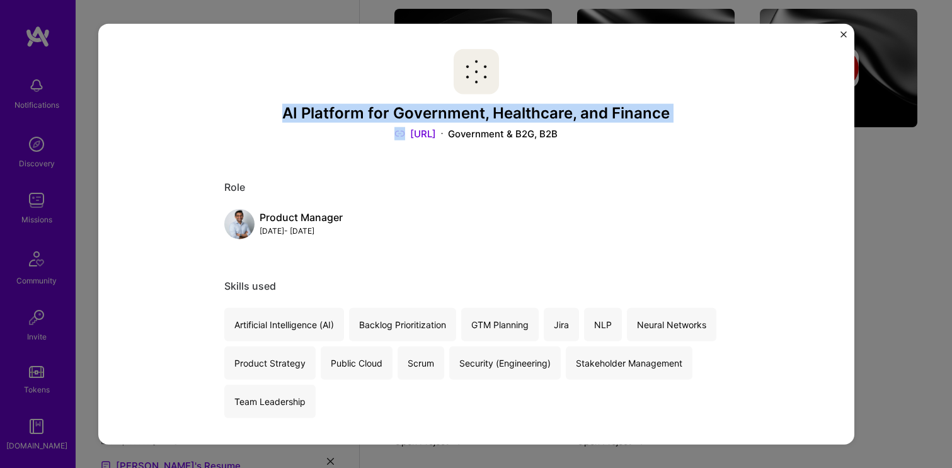
click at [440, 110] on h3 "AI Platform for Government, Healthcare, and Finance" at bounding box center [476, 113] width 504 height 18
copy h3 "AI Platform for Government, Healthcare, and Finance"
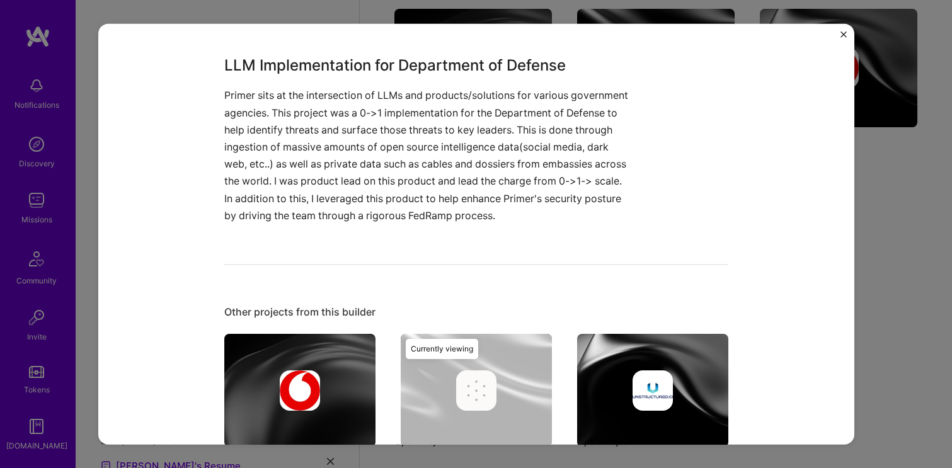
scroll to position [488, 0]
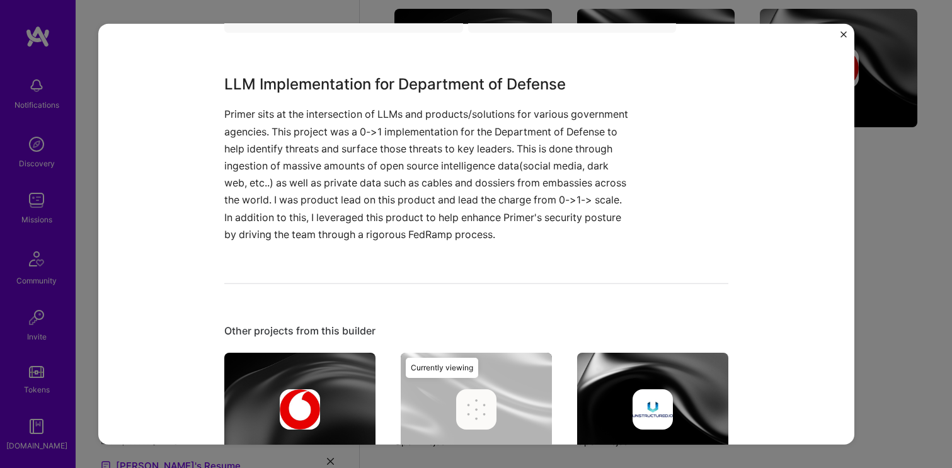
click at [844, 37] on img "Close" at bounding box center [844, 34] width 6 height 6
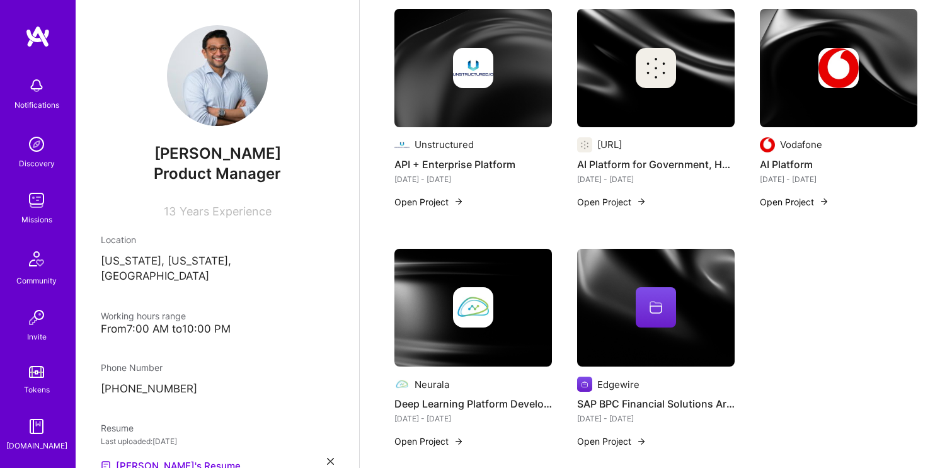
click at [522, 111] on img at bounding box center [473, 68] width 158 height 118
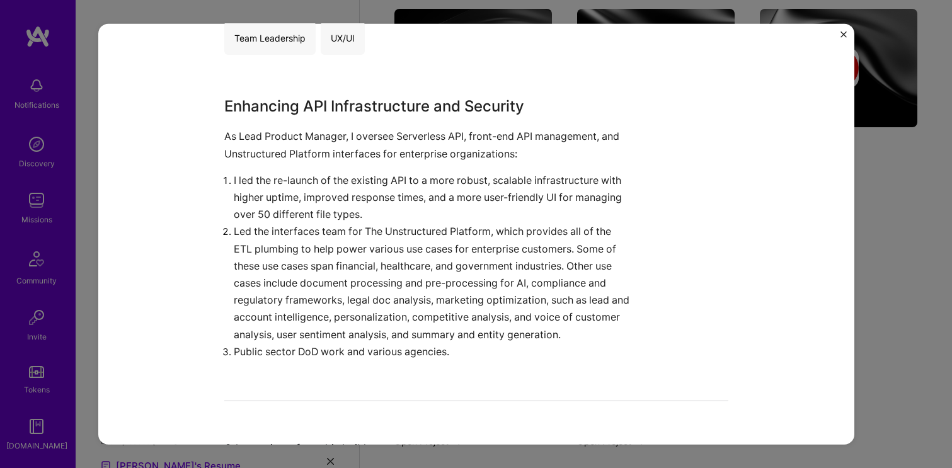
scroll to position [367, 0]
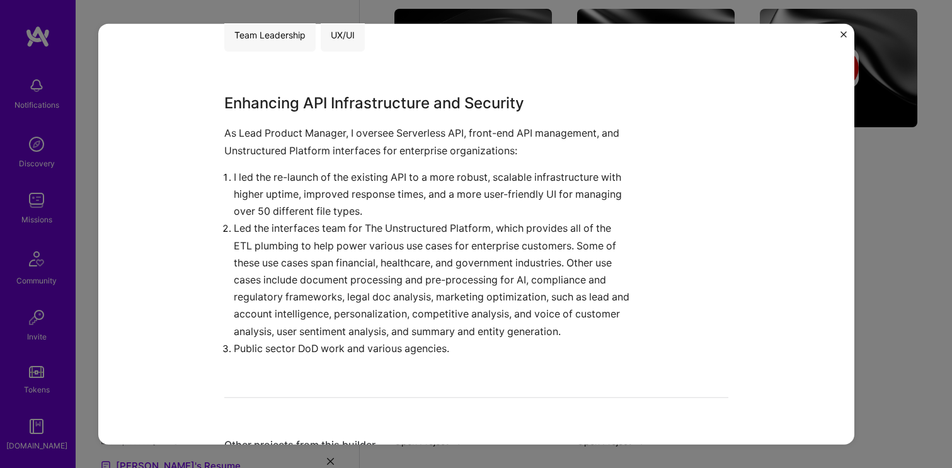
click at [841, 38] on button "Close" at bounding box center [844, 37] width 6 height 13
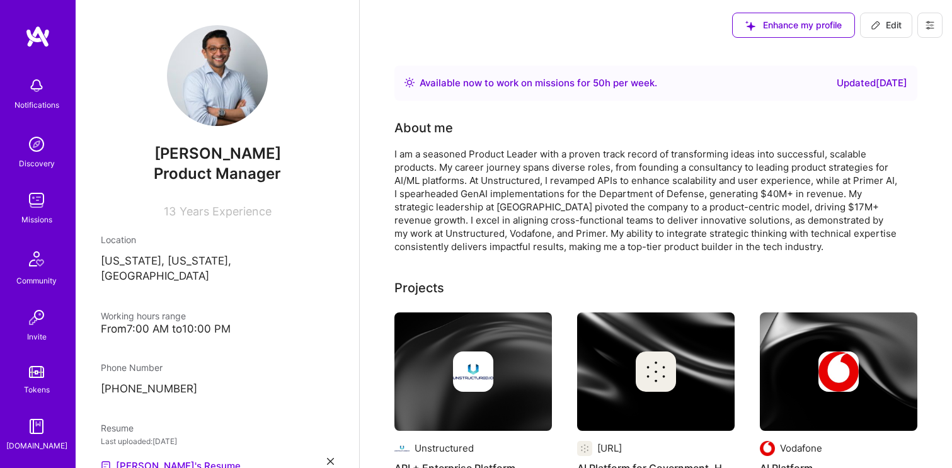
click at [38, 200] on img at bounding box center [36, 200] width 25 height 25
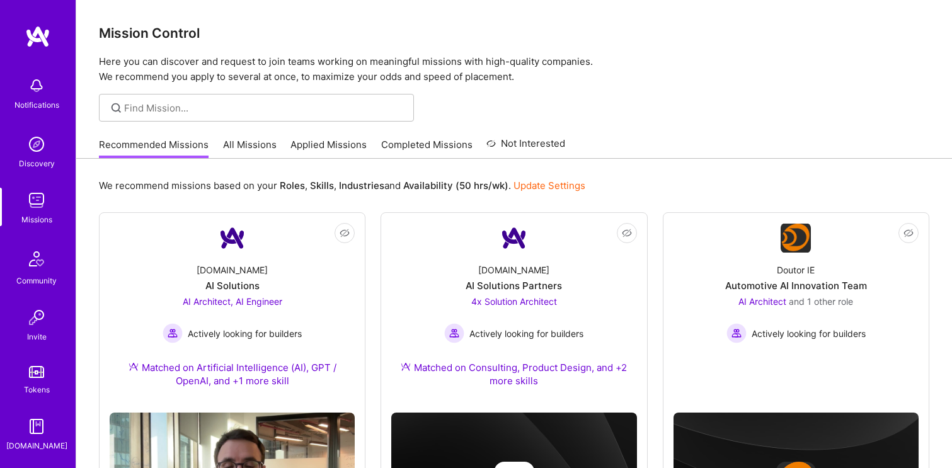
click at [250, 138] on link "All Missions" at bounding box center [250, 148] width 54 height 21
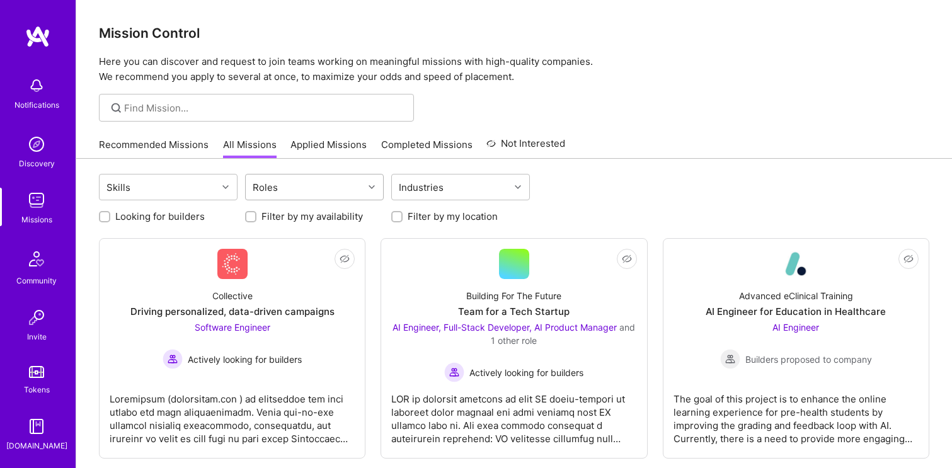
click at [339, 186] on div "Roles" at bounding box center [305, 187] width 118 height 25
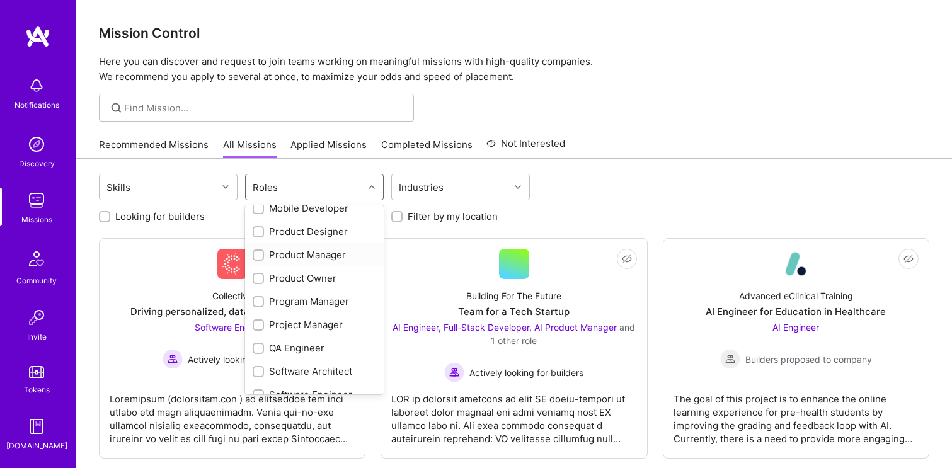
scroll to position [377, 0]
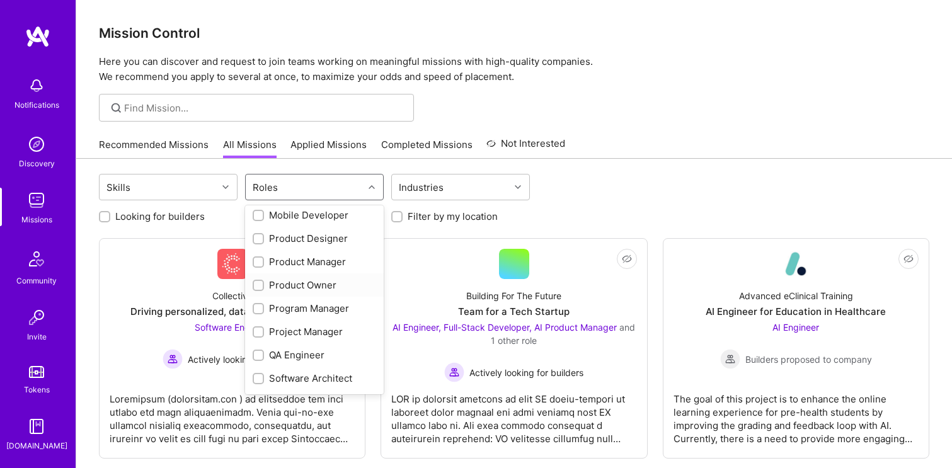
click at [318, 283] on div "Product Owner" at bounding box center [315, 285] width 124 height 13
checkbox input "true"
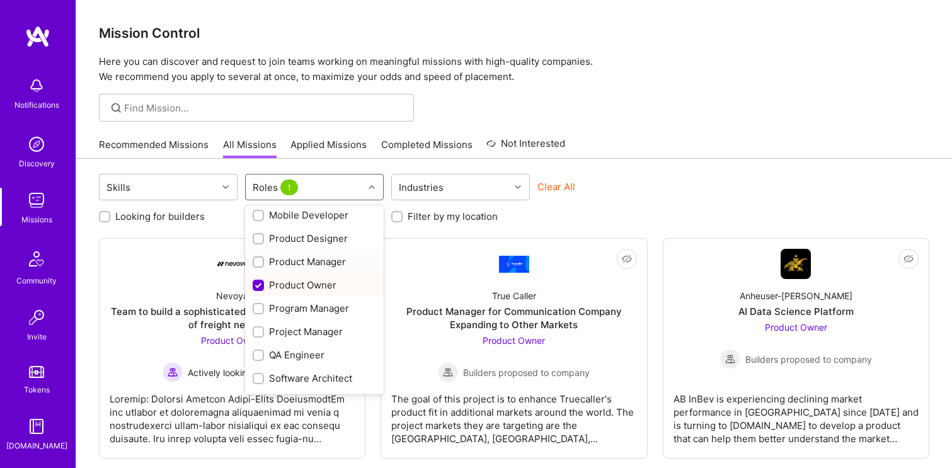
click at [318, 260] on div "Product Manager" at bounding box center [315, 261] width 124 height 13
checkbox input "true"
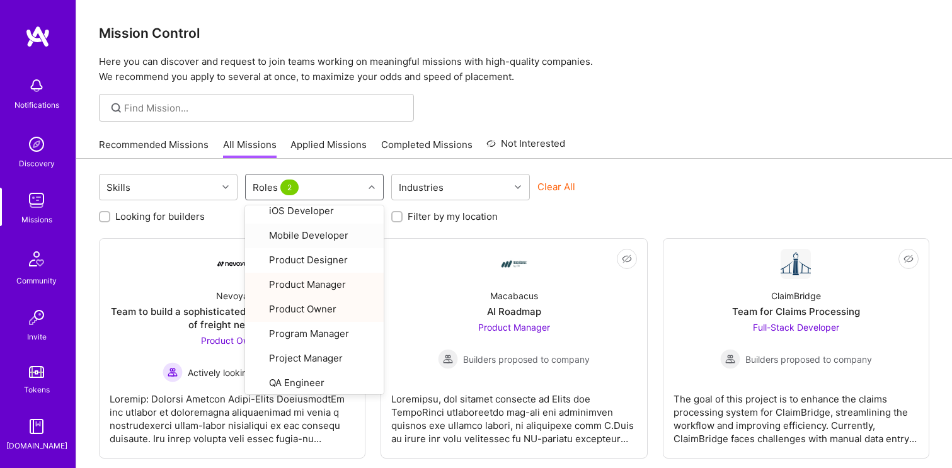
click at [630, 215] on div "Looking for builders Filter by my availability Filter by my location" at bounding box center [514, 214] width 831 height 20
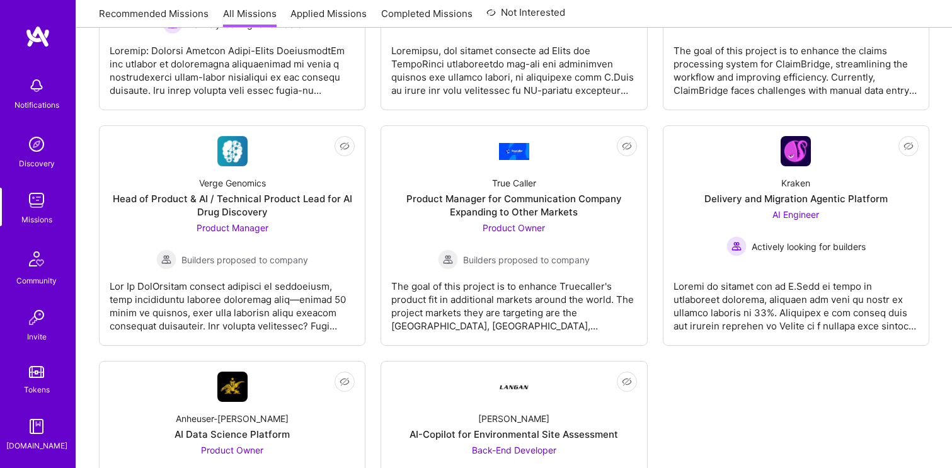
scroll to position [479, 0]
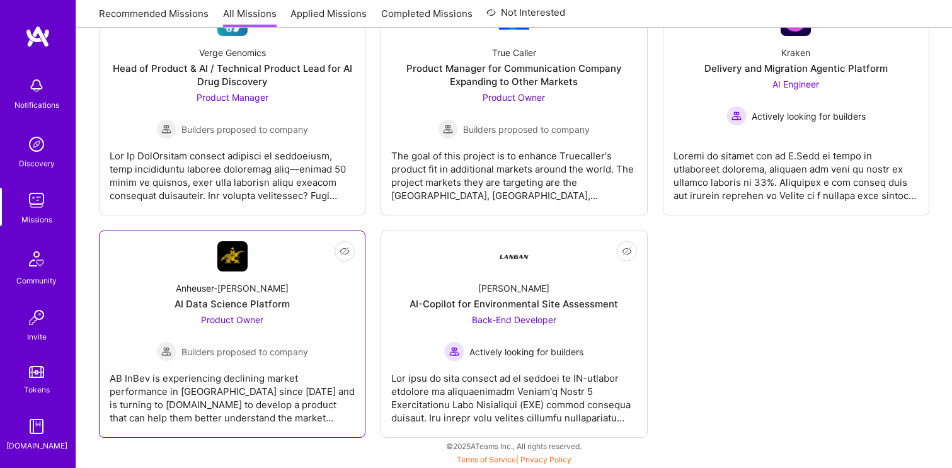
click at [251, 328] on div "Product Owner Builders proposed to company" at bounding box center [232, 337] width 152 height 49
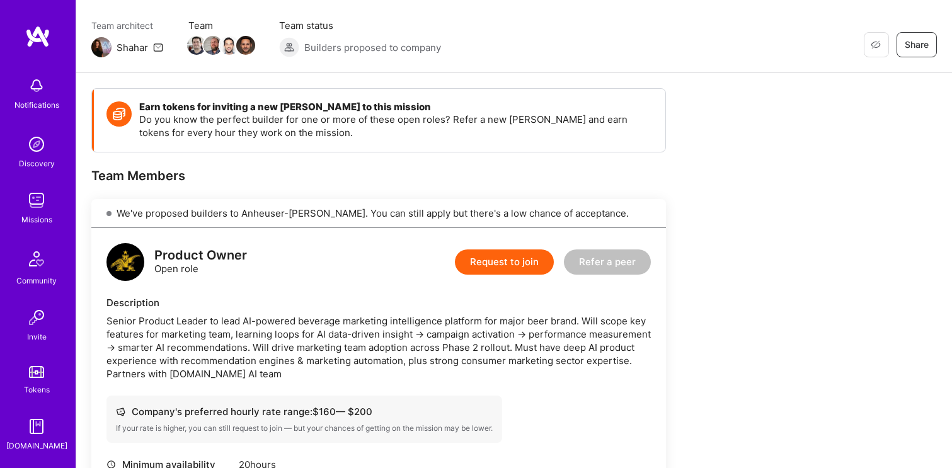
scroll to position [179, 0]
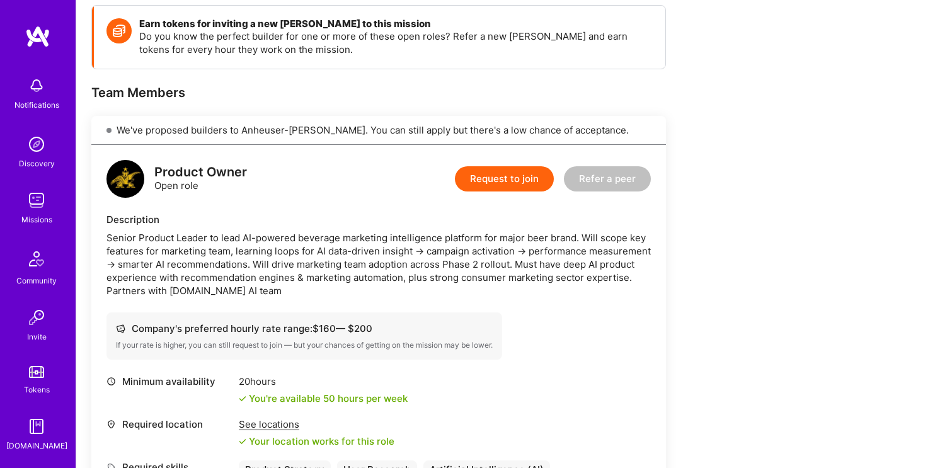
click at [493, 183] on button "Request to join" at bounding box center [504, 178] width 99 height 25
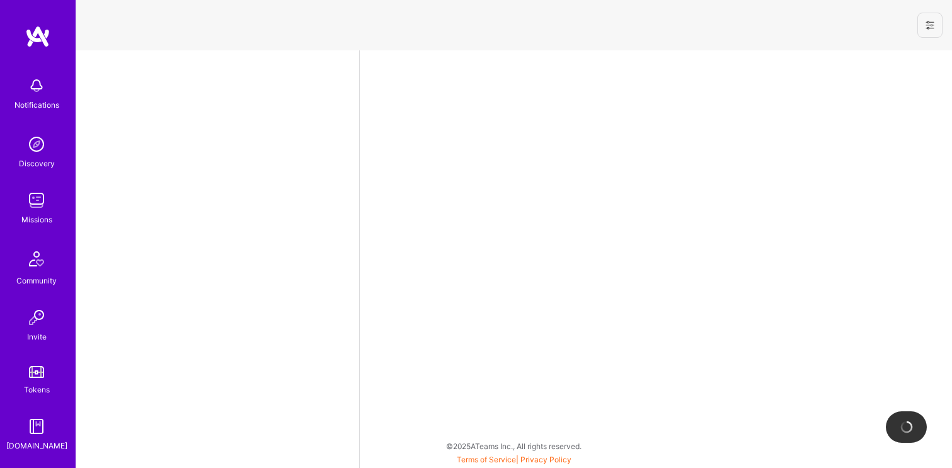
select select "US"
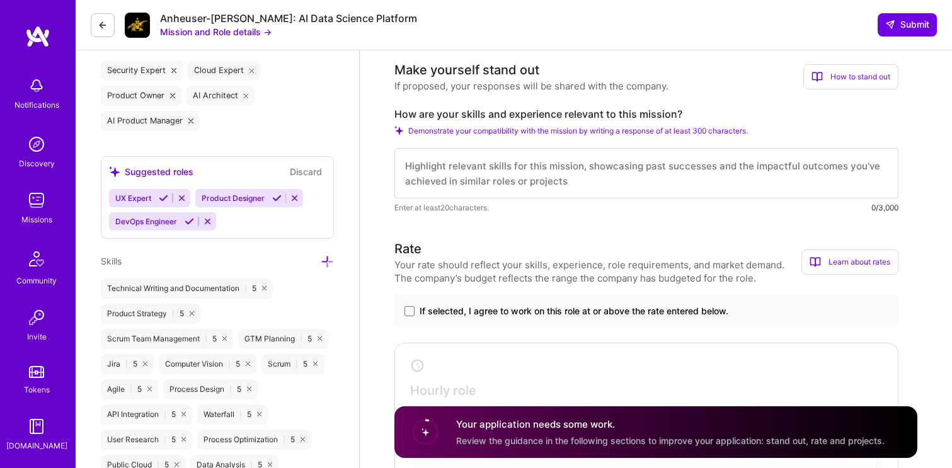
scroll to position [454, 0]
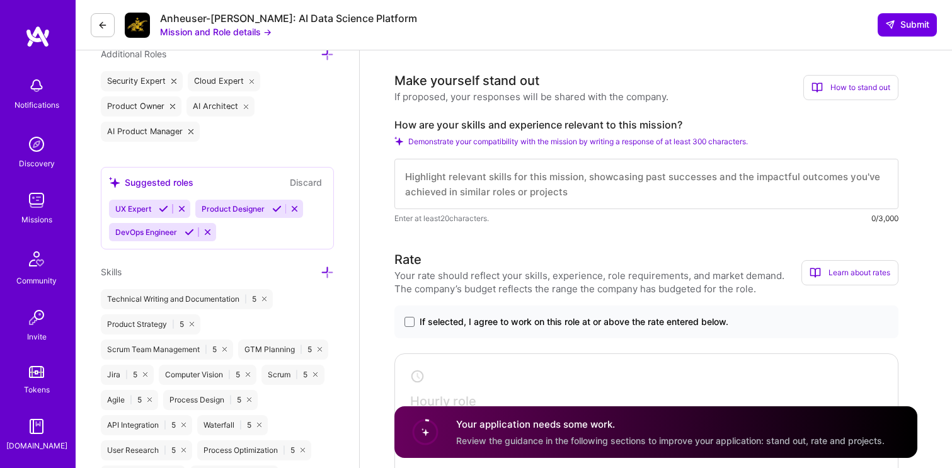
click at [517, 197] on textarea at bounding box center [646, 184] width 504 height 50
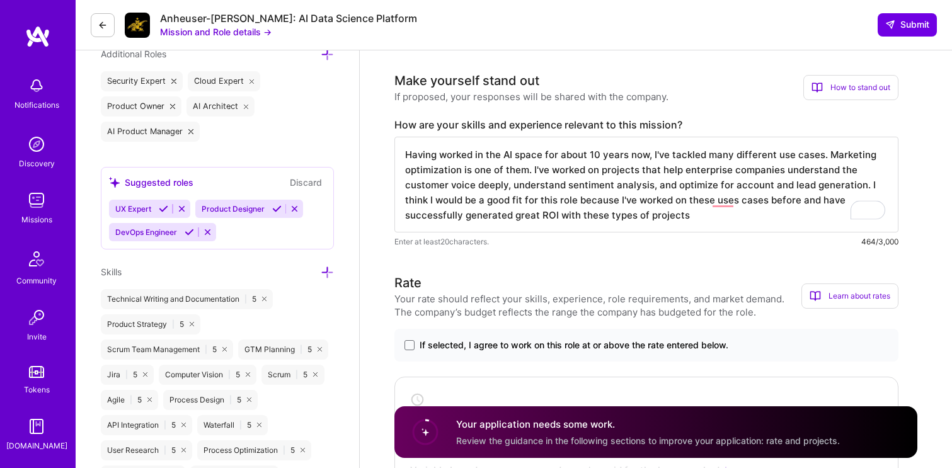
click at [464, 217] on textarea "Having worked in the AI space for about 10 years now, I've tackled many differe…" at bounding box center [646, 185] width 504 height 96
click at [740, 217] on textarea "Having worked in the AI space for about 10 years now, I've tackled many differe…" at bounding box center [646, 185] width 504 height 96
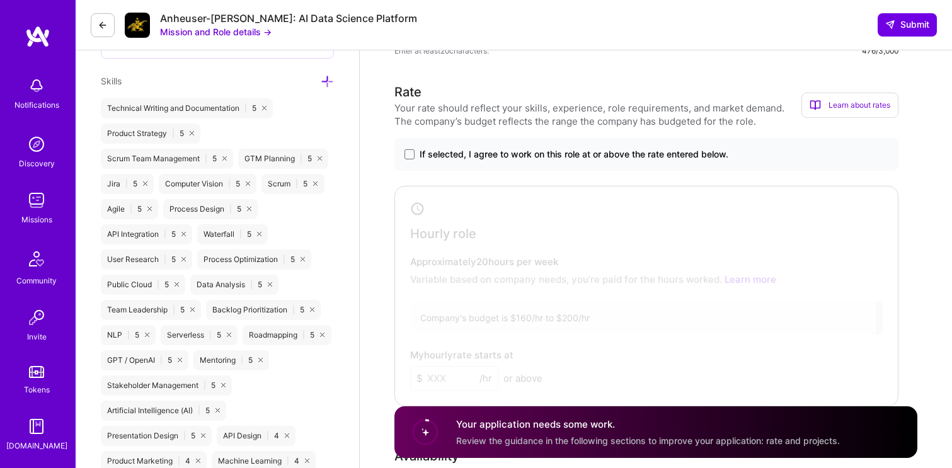
scroll to position [661, 0]
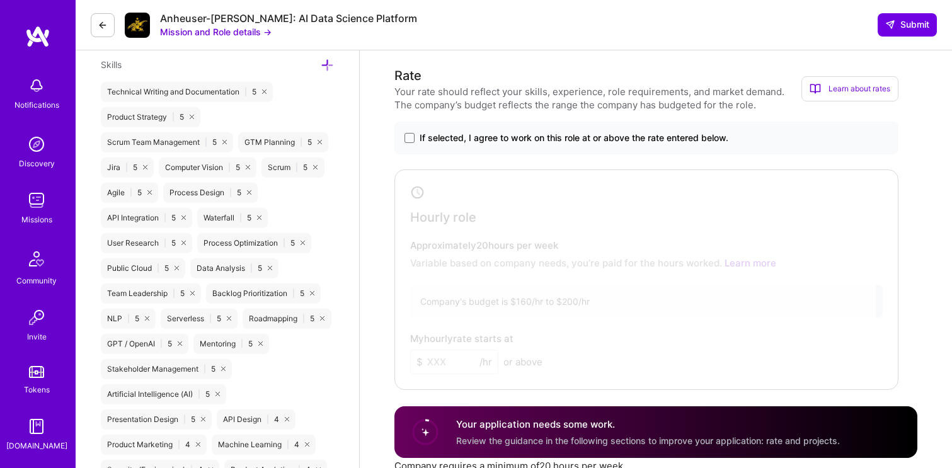
type textarea "Having worked in the AI space for about 10 years now, I've tackled many differe…"
click at [493, 147] on div "If selected, I agree to work on this role at or above the rate entered below." at bounding box center [646, 138] width 504 height 33
click at [489, 135] on span "If selected, I agree to work on this role at or above the rate entered below." at bounding box center [574, 138] width 309 height 13
click at [0, 0] on input "If selected, I agree to work on this role at or above the rate entered below." at bounding box center [0, 0] width 0 height 0
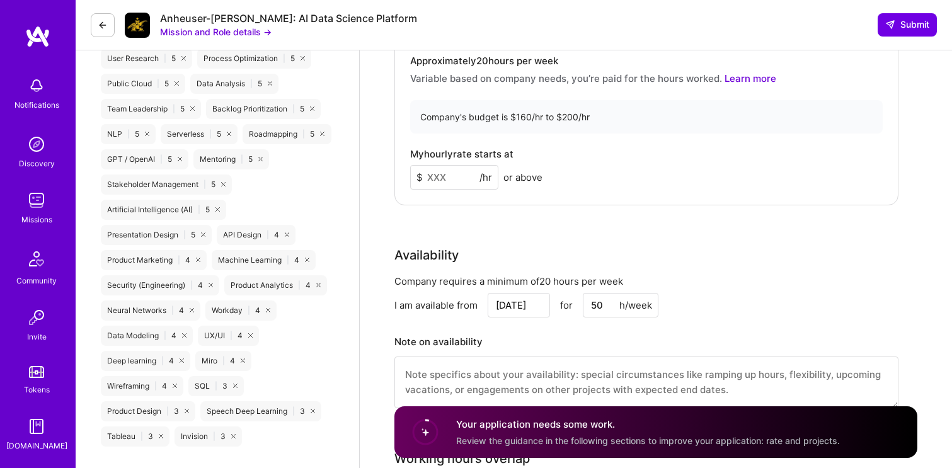
scroll to position [843, 0]
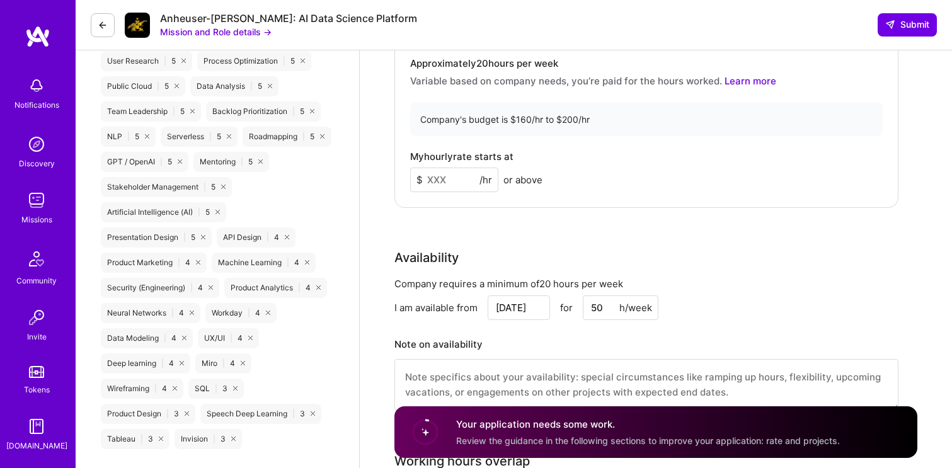
drag, startPoint x: 456, startPoint y: 181, endPoint x: 414, endPoint y: 175, distance: 42.0
click at [414, 175] on input at bounding box center [454, 180] width 88 height 25
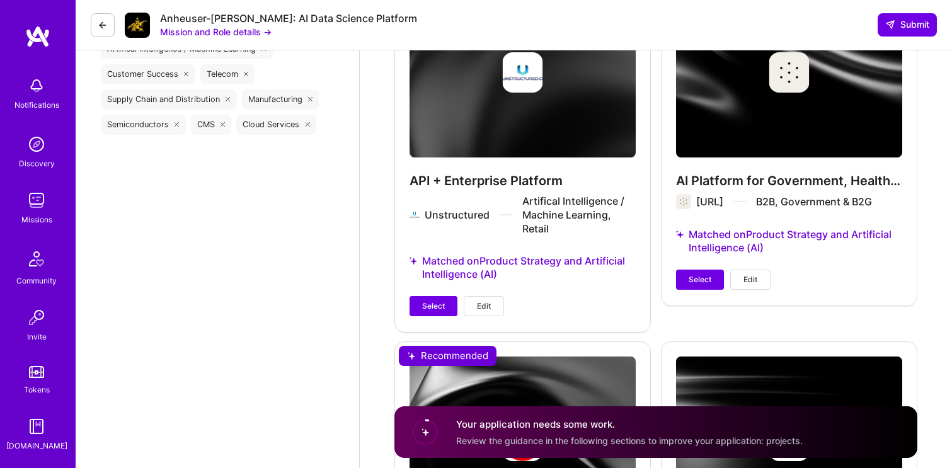
scroll to position [1546, 0]
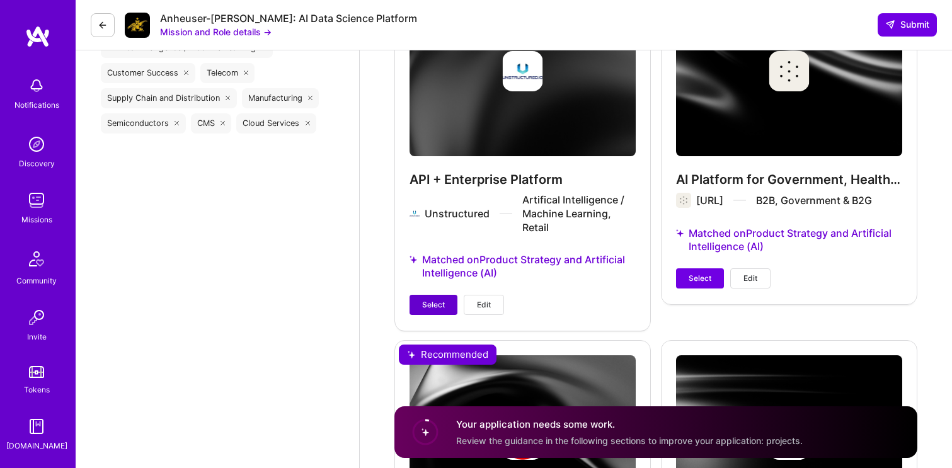
type input "180"
click at [435, 302] on span "Select" at bounding box center [433, 304] width 23 height 11
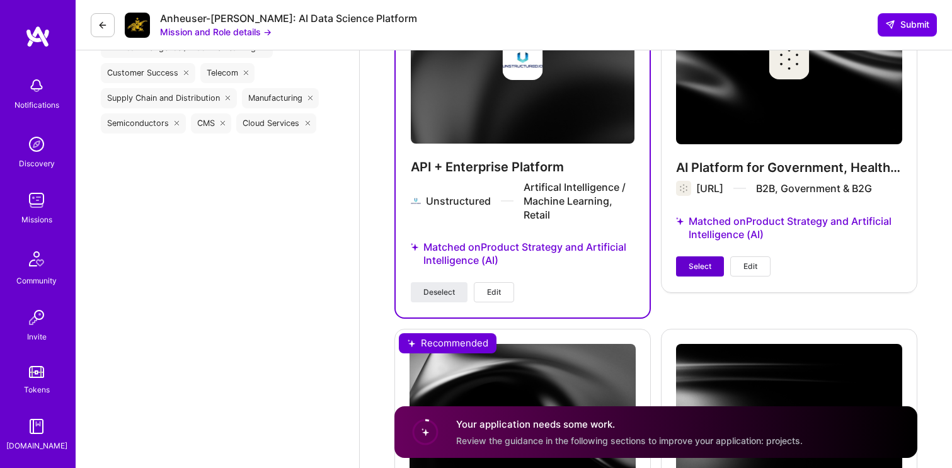
click at [699, 272] on span "Select" at bounding box center [700, 266] width 23 height 11
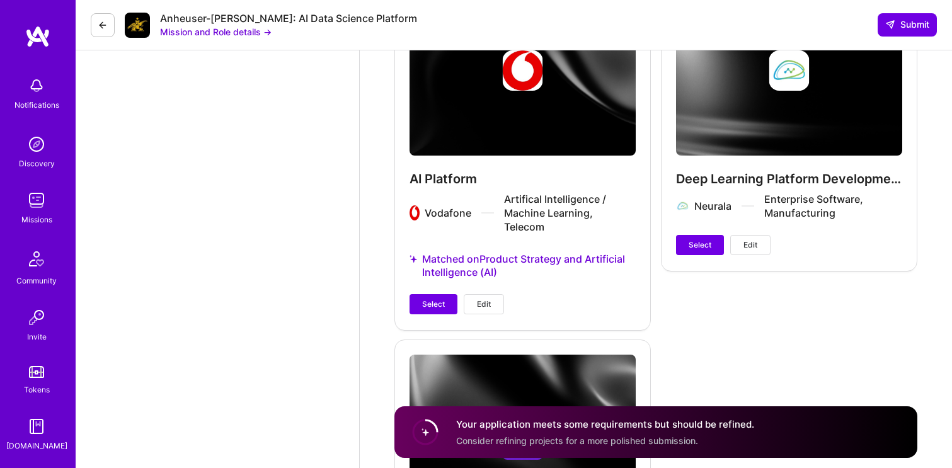
scroll to position [1907, 0]
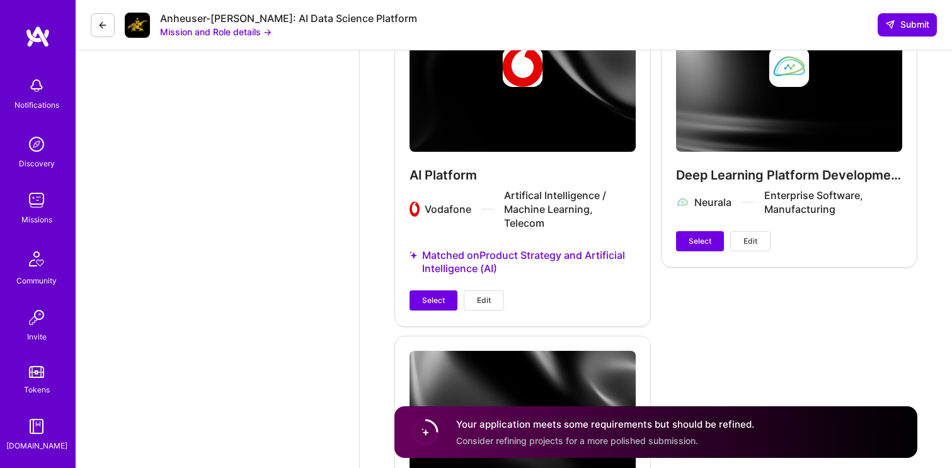
click at [502, 302] on button "Edit" at bounding box center [484, 300] width 40 height 20
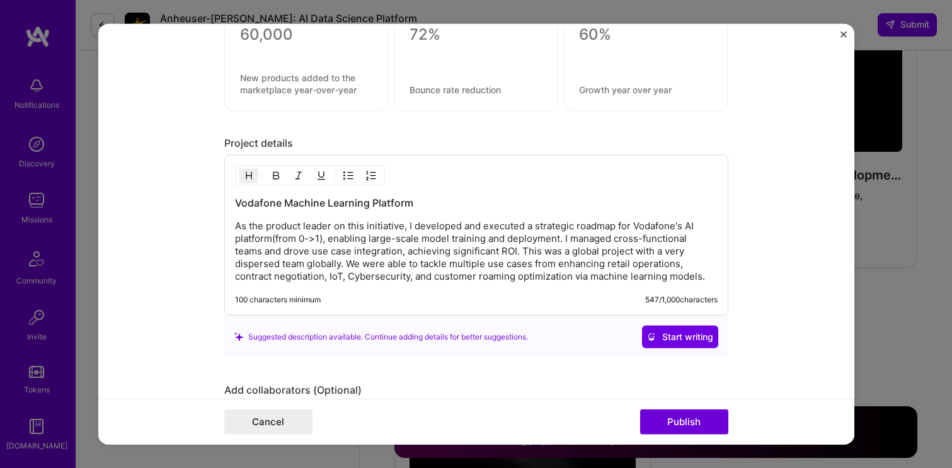
scroll to position [1391, 0]
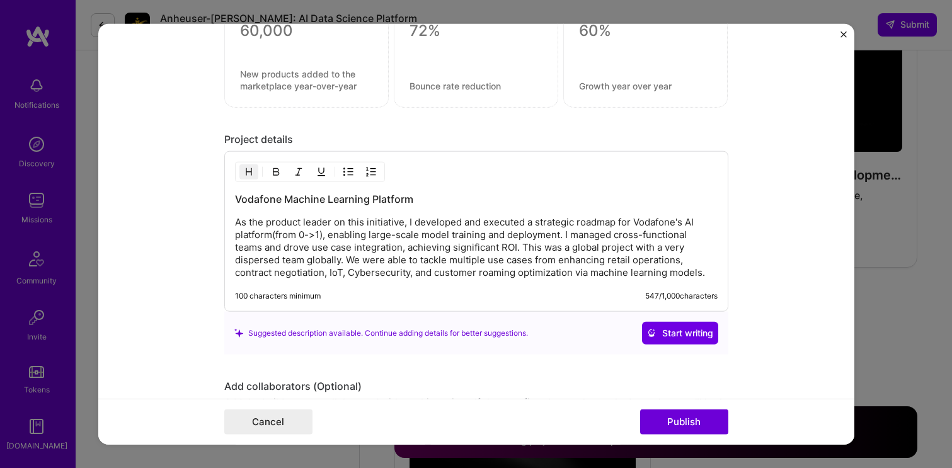
click at [418, 278] on p "As the product leader on this initiative, I developed and executed a strategic …" at bounding box center [476, 247] width 483 height 63
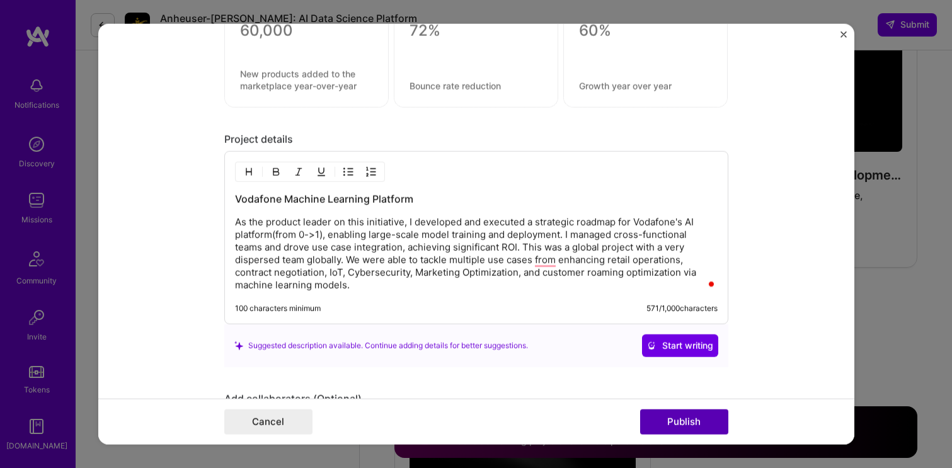
click at [655, 427] on button "Publish" at bounding box center [684, 422] width 88 height 25
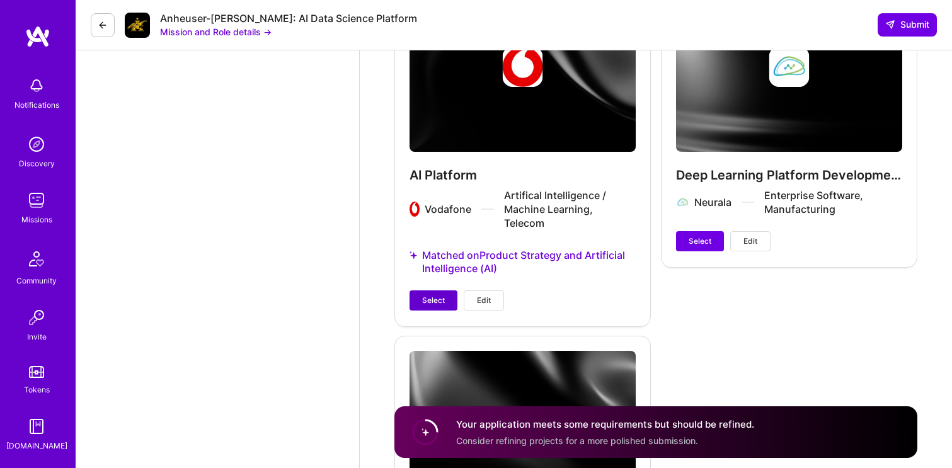
click at [424, 298] on span "Select" at bounding box center [433, 300] width 23 height 11
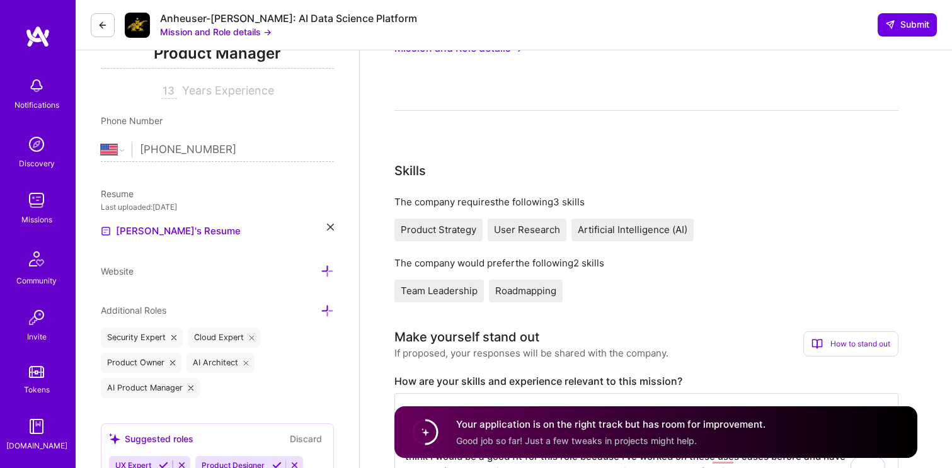
scroll to position [0, 0]
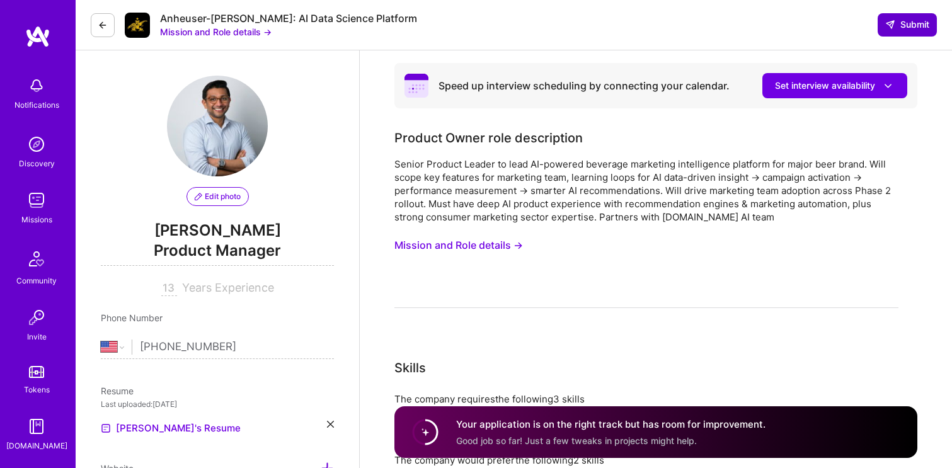
click at [897, 34] on button "Submit" at bounding box center [907, 24] width 59 height 23
click at [893, 21] on icon at bounding box center [890, 25] width 10 height 10
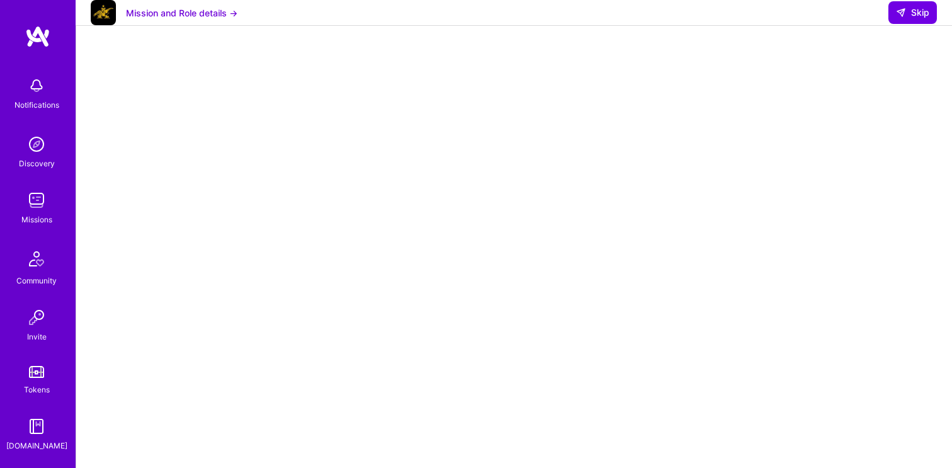
scroll to position [241, 0]
select select "US"
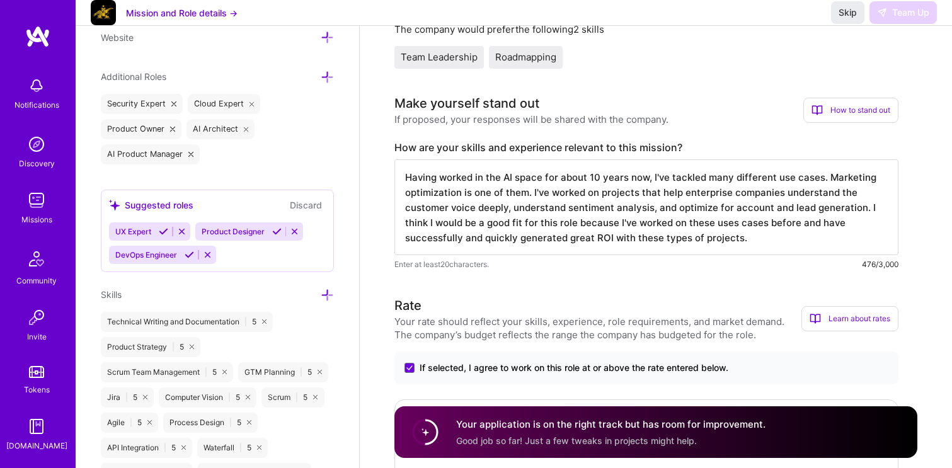
scroll to position [443, 0]
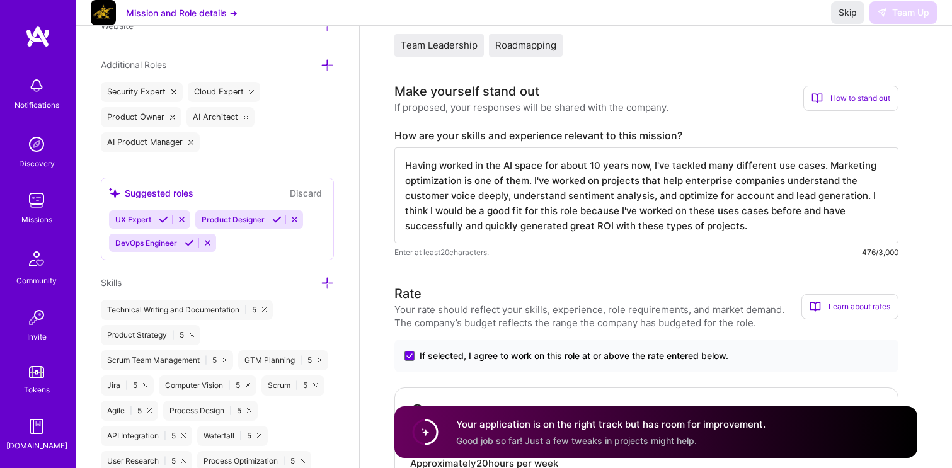
click at [163, 216] on icon at bounding box center [163, 219] width 9 height 9
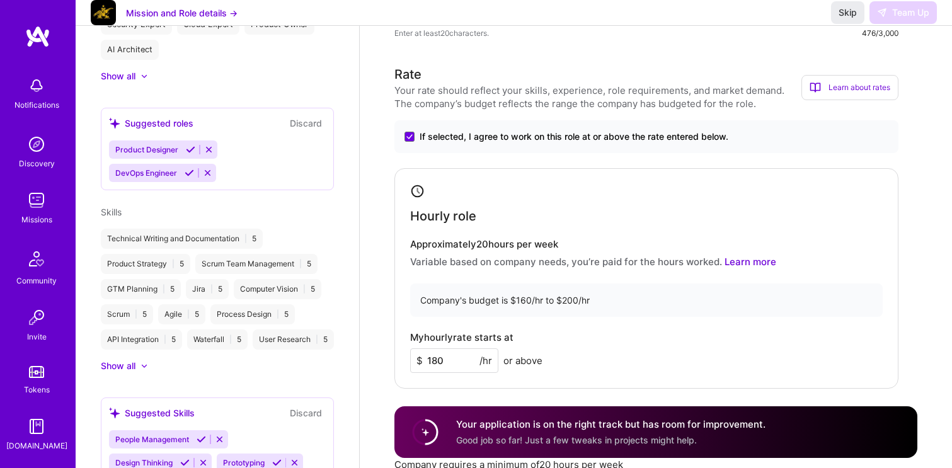
scroll to position [433, 0]
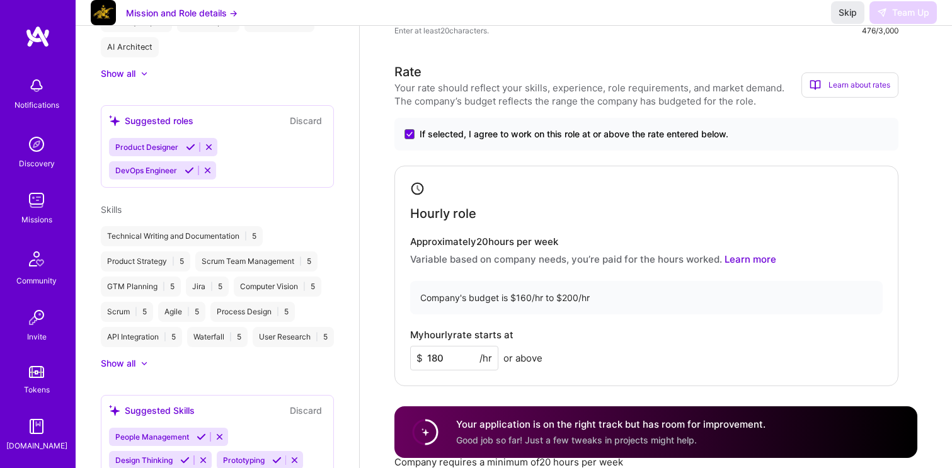
click at [262, 175] on div "Product Designer DevOps Engineer" at bounding box center [217, 159] width 217 height 42
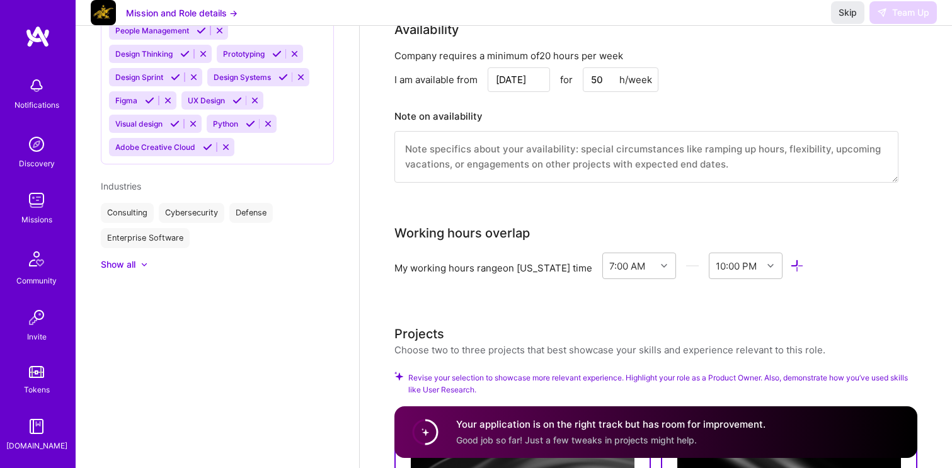
scroll to position [843, 0]
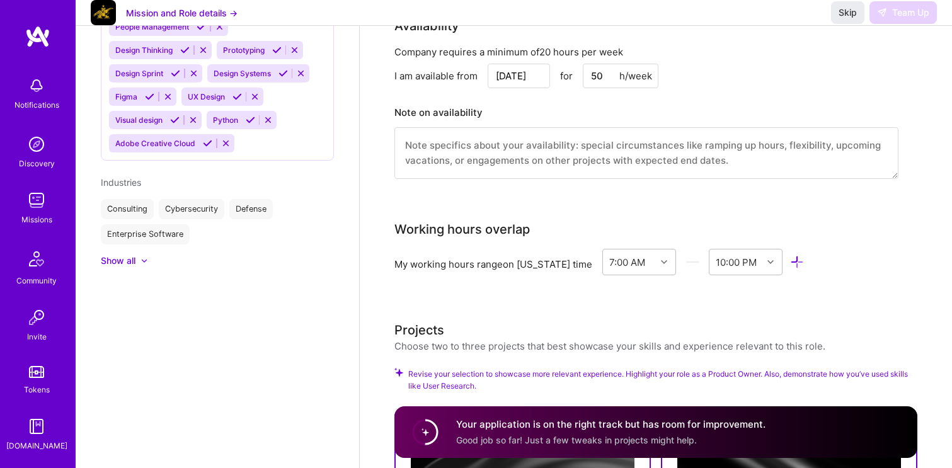
click at [132, 267] on div "Show all" at bounding box center [118, 261] width 35 height 13
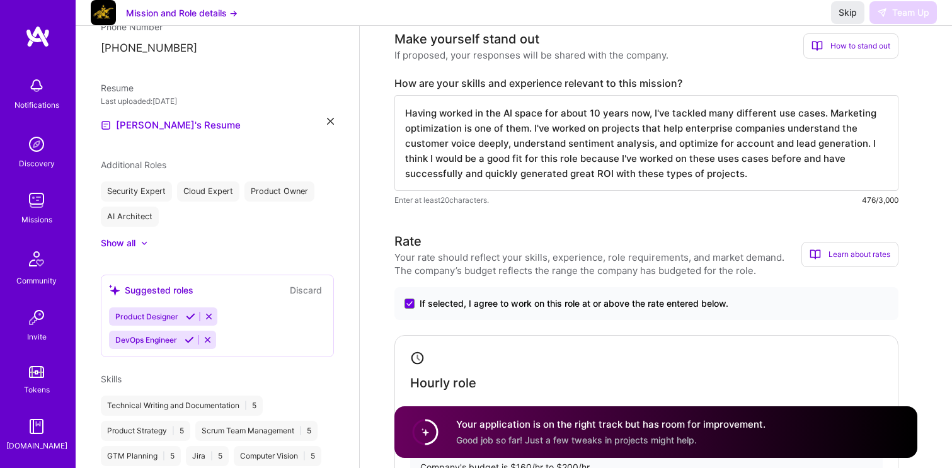
scroll to position [266, 0]
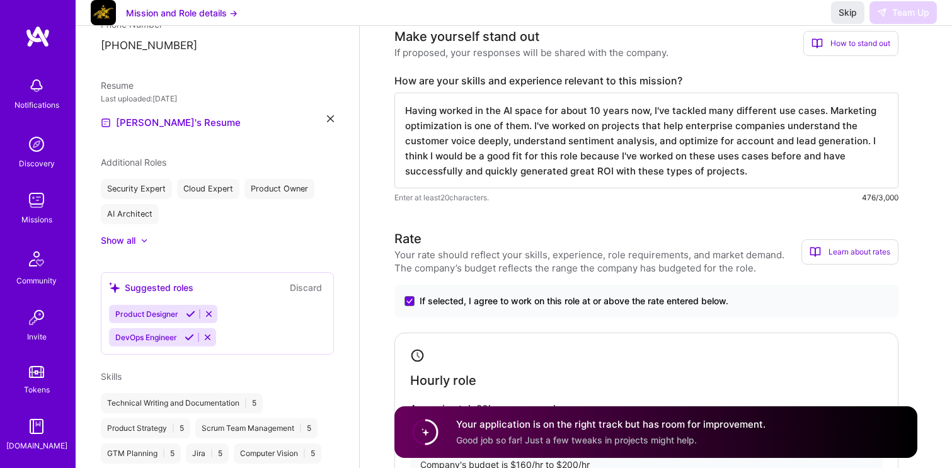
click at [306, 291] on button "Discard" at bounding box center [306, 287] width 40 height 14
click at [314, 282] on button "Discard" at bounding box center [306, 287] width 40 height 14
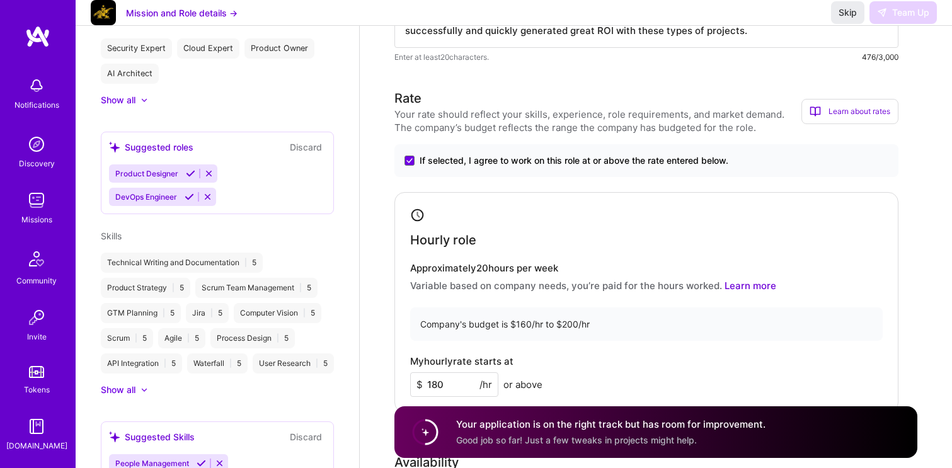
scroll to position [407, 0]
click at [141, 396] on div at bounding box center [137, 389] width 5 height 13
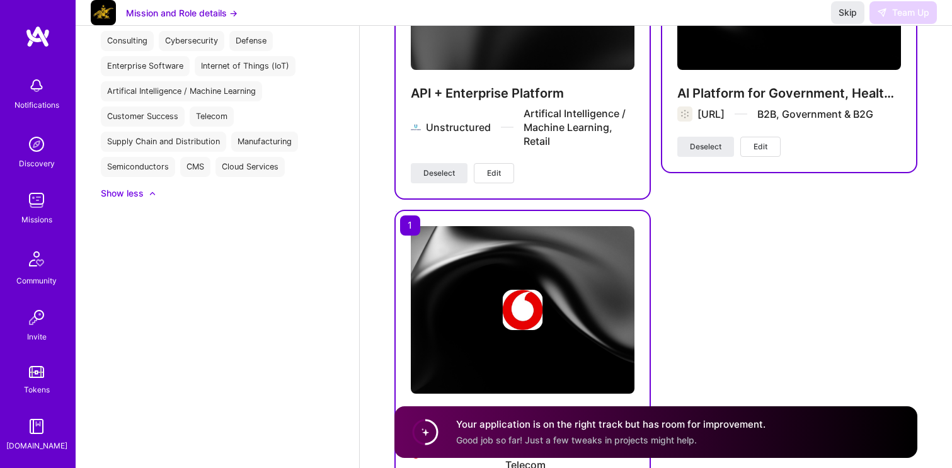
scroll to position [1509, 0]
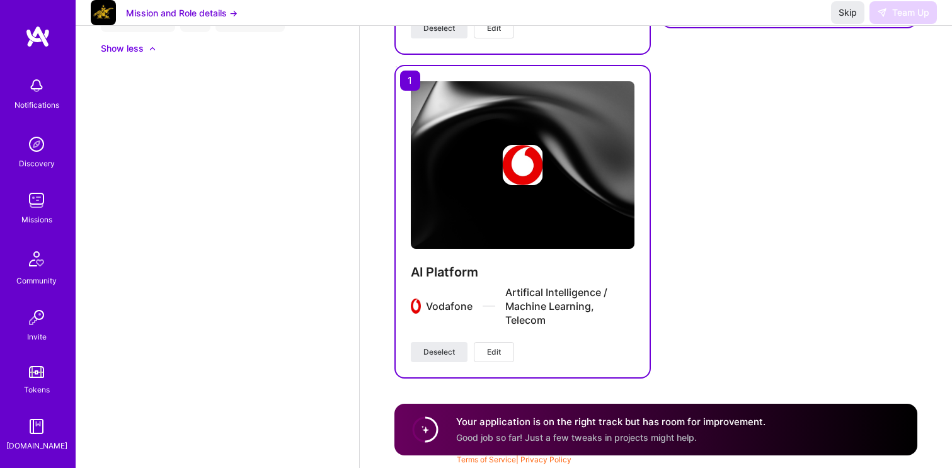
click at [519, 437] on span "Good job so far! Just a few tweaks in projects might help." at bounding box center [576, 437] width 241 height 11
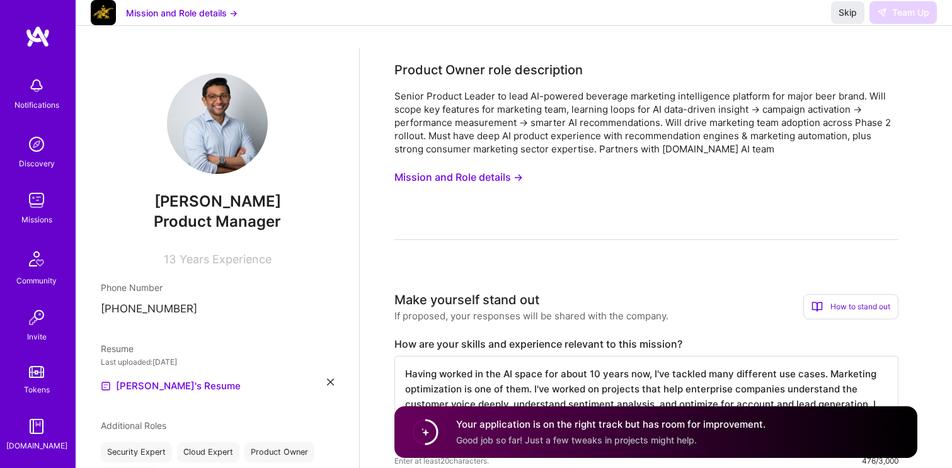
scroll to position [0, 0]
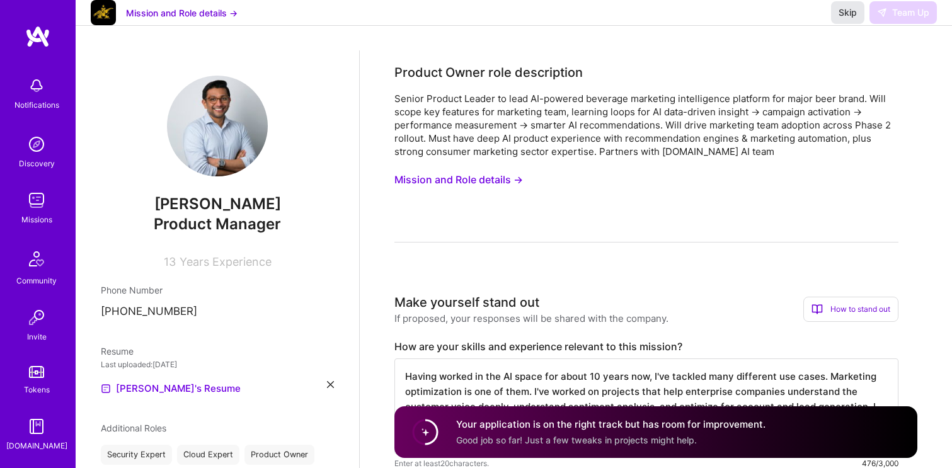
click at [834, 24] on button "Skip" at bounding box center [847, 12] width 33 height 23
click at [848, 19] on span "Skip" at bounding box center [848, 12] width 18 height 13
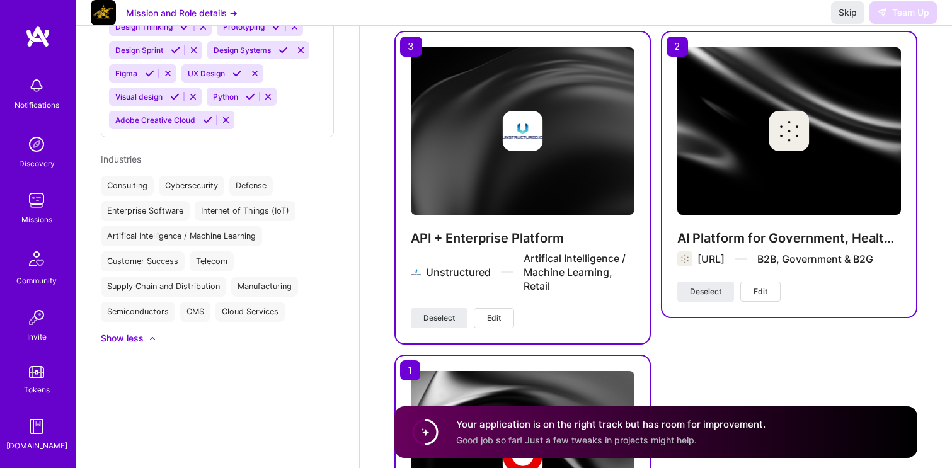
scroll to position [1226, 0]
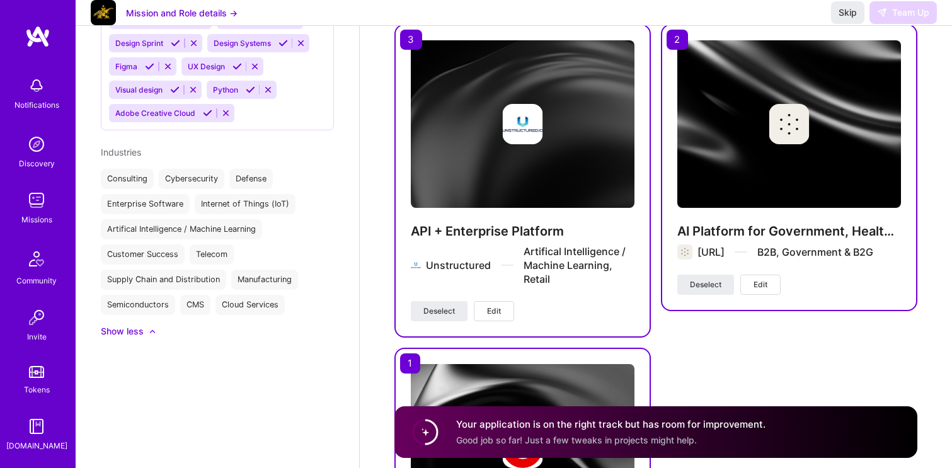
click at [463, 183] on img at bounding box center [523, 124] width 224 height 168
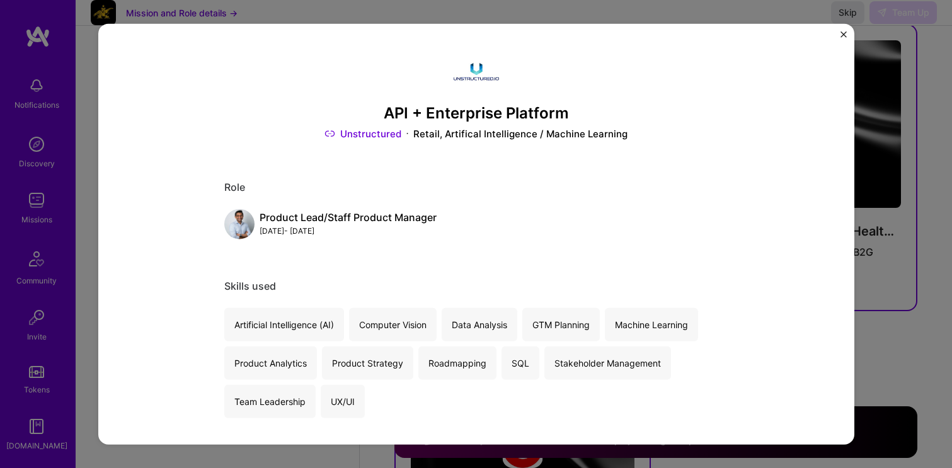
click at [842, 36] on img "Close" at bounding box center [844, 34] width 6 height 6
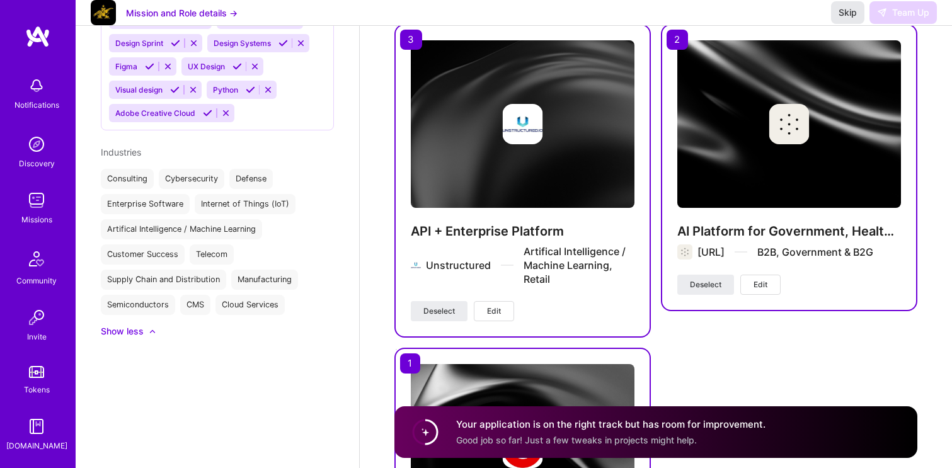
click at [852, 19] on span "Skip" at bounding box center [848, 12] width 18 height 13
click at [183, 20] on button "Mission and Role details →" at bounding box center [182, 12] width 112 height 13
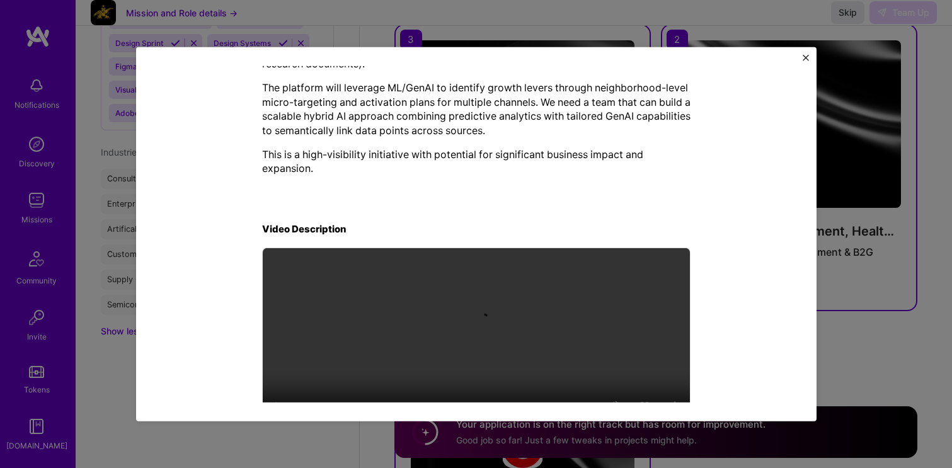
scroll to position [449, 0]
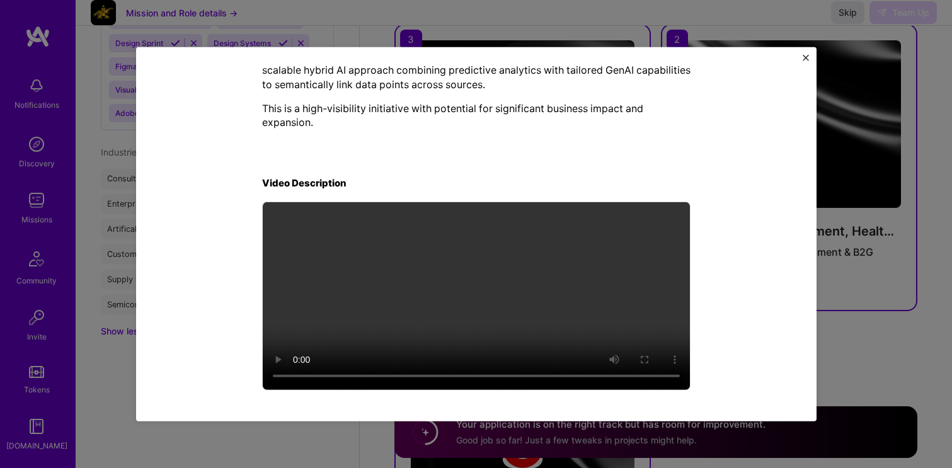
click at [804, 60] on img "Close" at bounding box center [806, 57] width 6 height 6
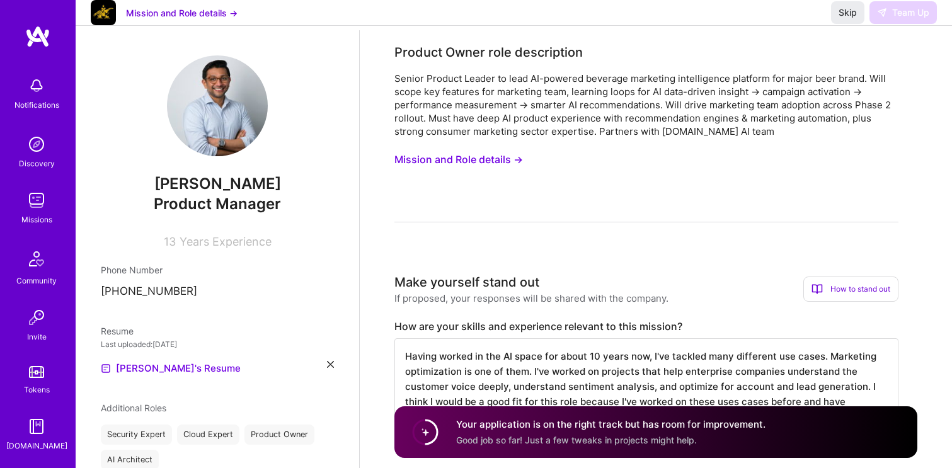
scroll to position [0, 0]
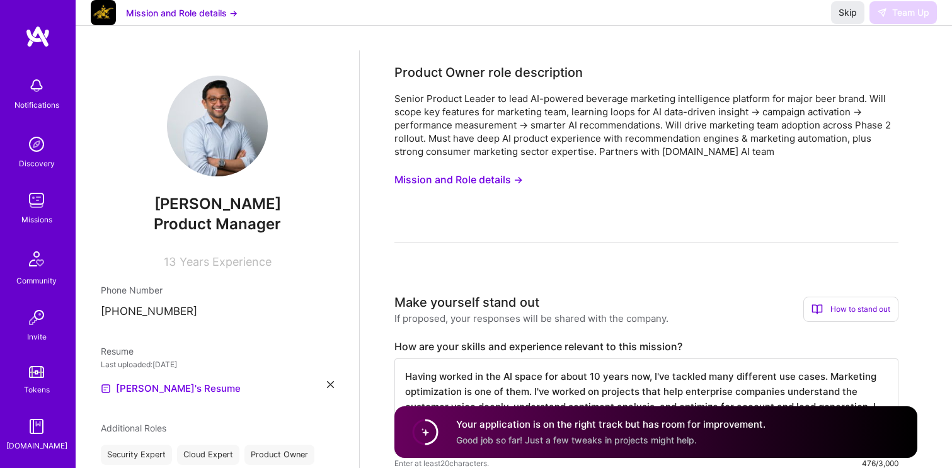
click at [920, 24] on div "Skip Team Up" at bounding box center [884, 12] width 106 height 23
click at [916, 22] on div "Skip Team Up" at bounding box center [884, 12] width 106 height 23
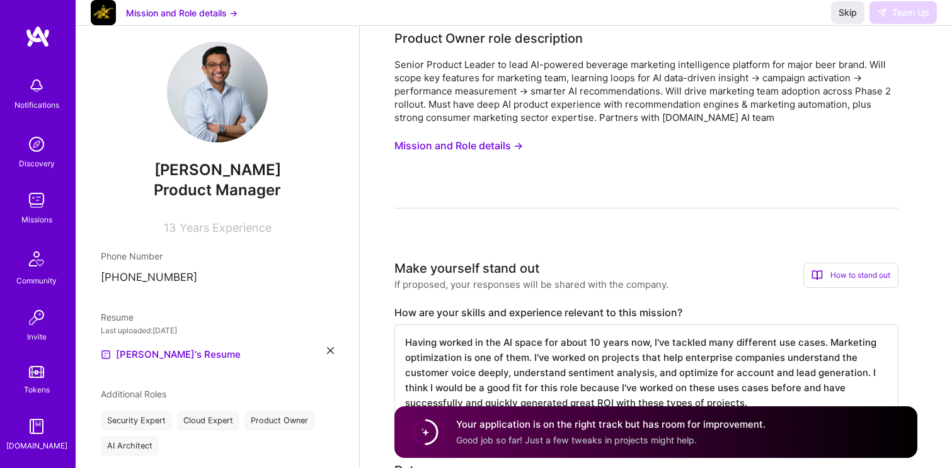
scroll to position [35, 0]
click at [560, 442] on span "Good job so far! Just a few tweaks in projects might help." at bounding box center [576, 440] width 241 height 11
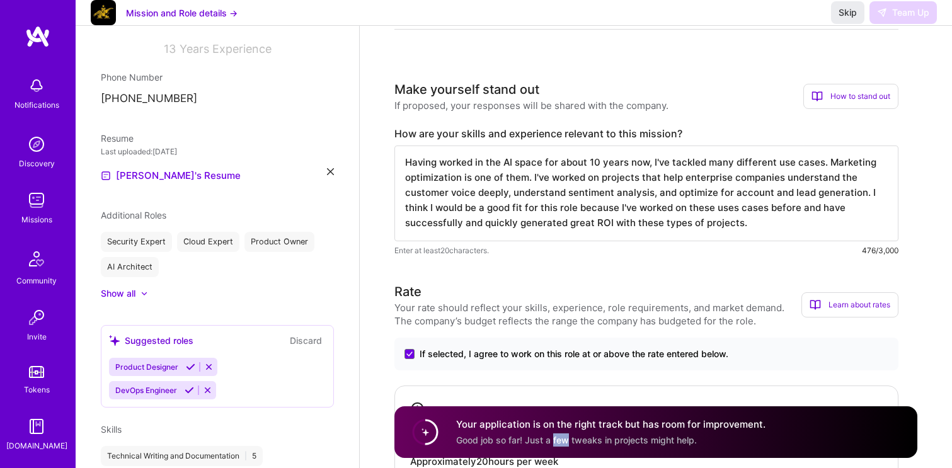
scroll to position [214, 0]
click at [752, 222] on textarea "Having worked in the AI space for about 10 years now, I've tackled many differe…" at bounding box center [646, 192] width 504 height 96
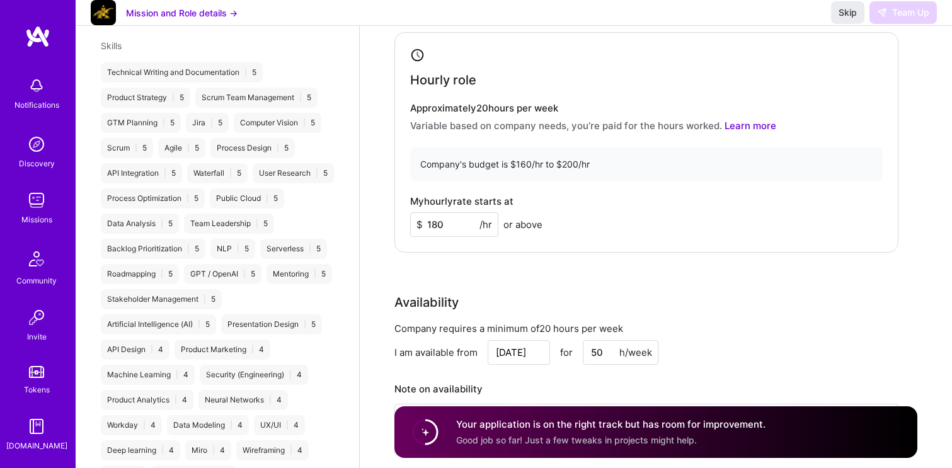
scroll to position [585, 0]
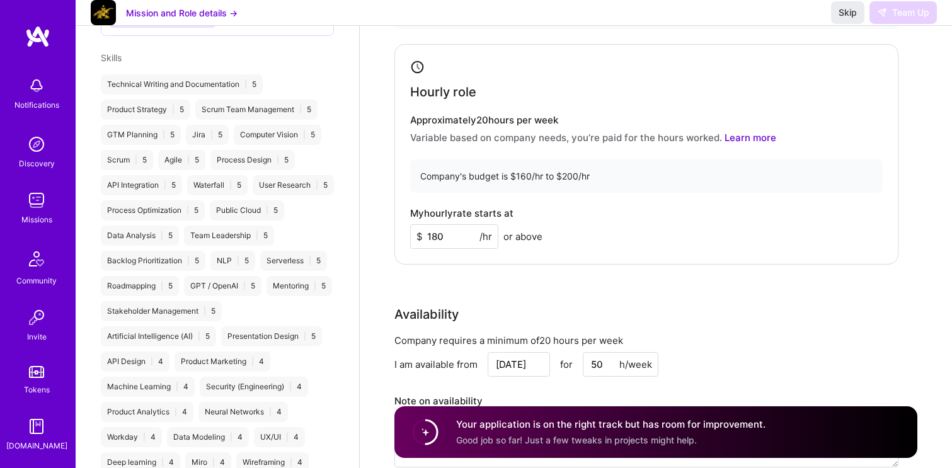
type textarea "Having worked in the AI space for about 10 years now, I've tackled many differe…"
click at [572, 423] on h4 "Your application is on the right track but has room for improvement." at bounding box center [610, 424] width 309 height 13
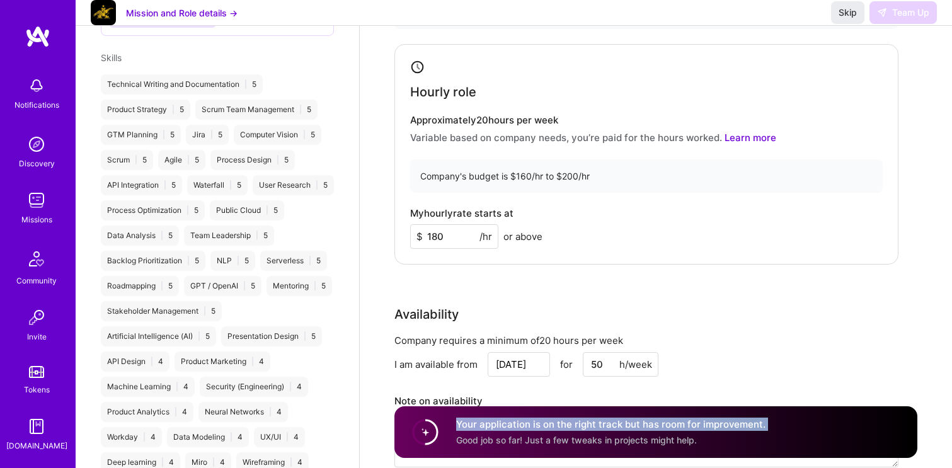
click at [572, 423] on h4 "Your application is on the right track but has room for improvement." at bounding box center [610, 424] width 309 height 13
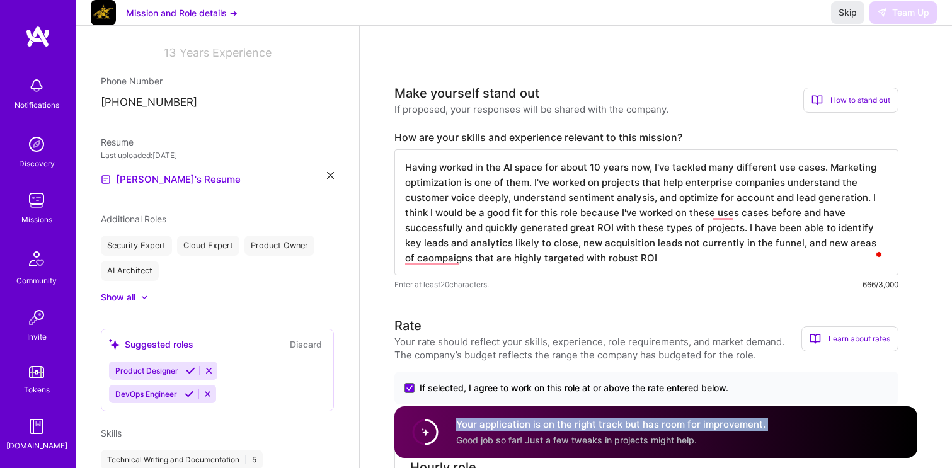
scroll to position [1, 0]
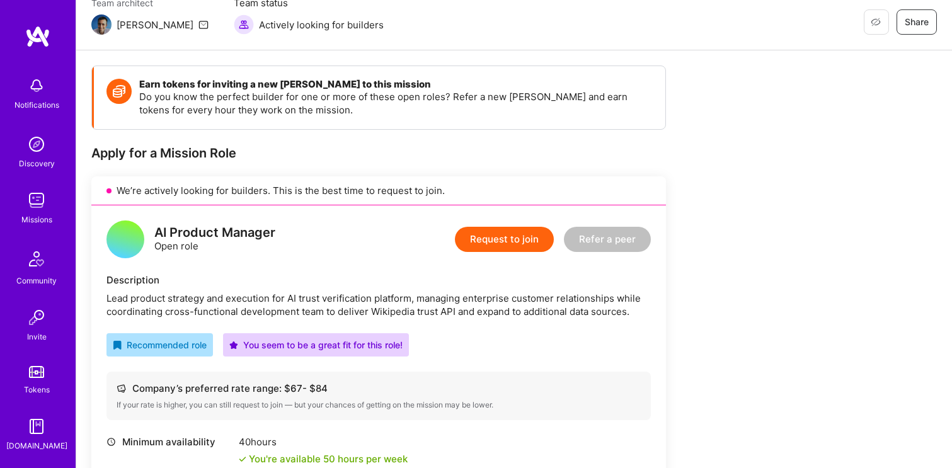
scroll to position [141, 0]
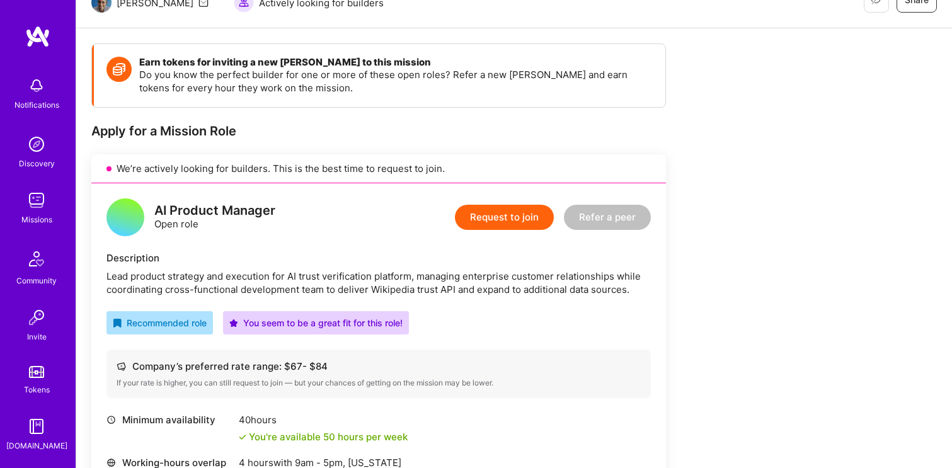
click at [473, 224] on button "Request to join" at bounding box center [504, 217] width 99 height 25
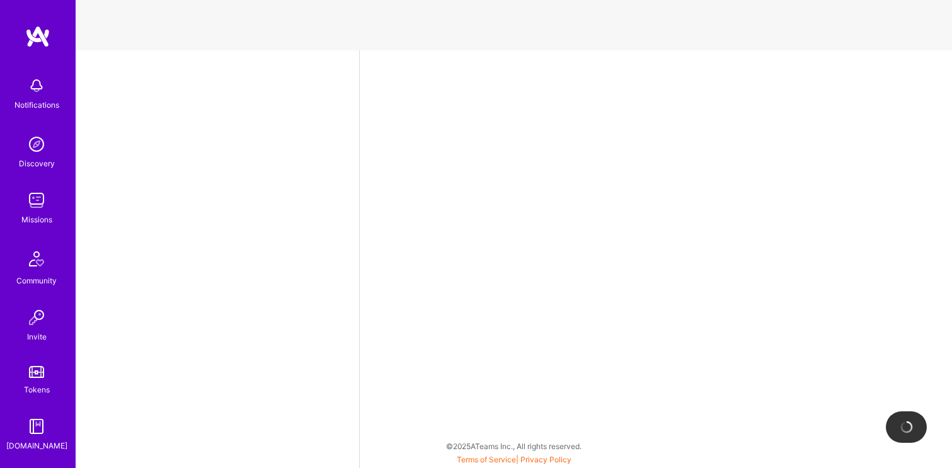
select select "US"
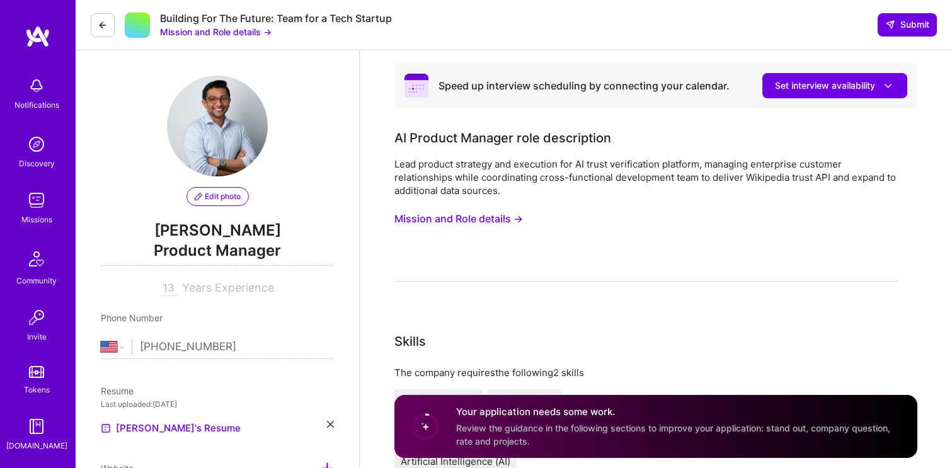
click at [471, 219] on button "Mission and Role details →" at bounding box center [458, 218] width 129 height 23
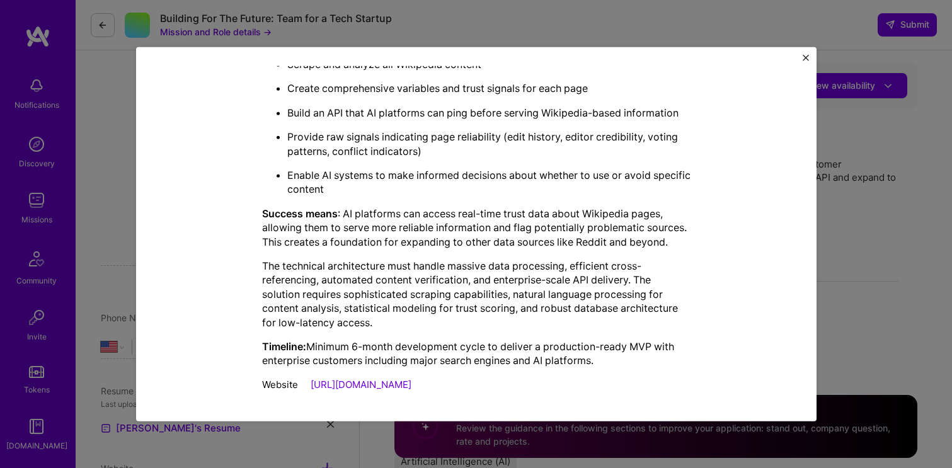
scroll to position [382, 0]
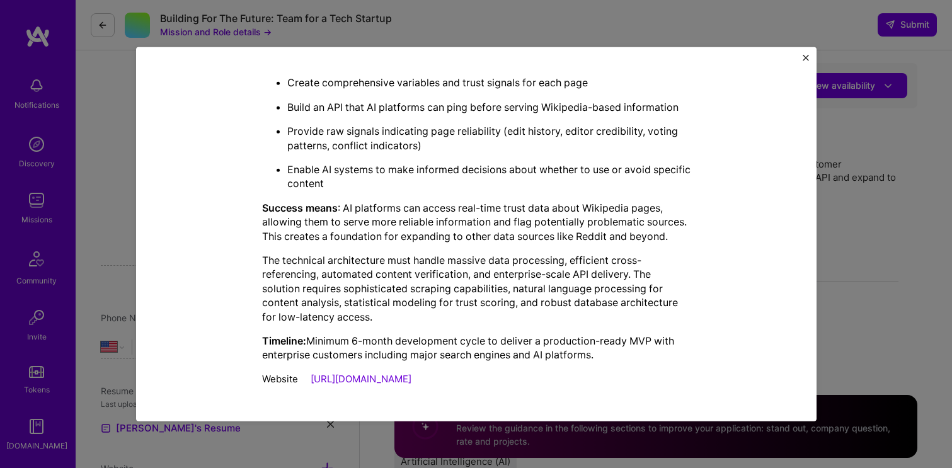
click at [807, 62] on button "Close" at bounding box center [806, 60] width 6 height 13
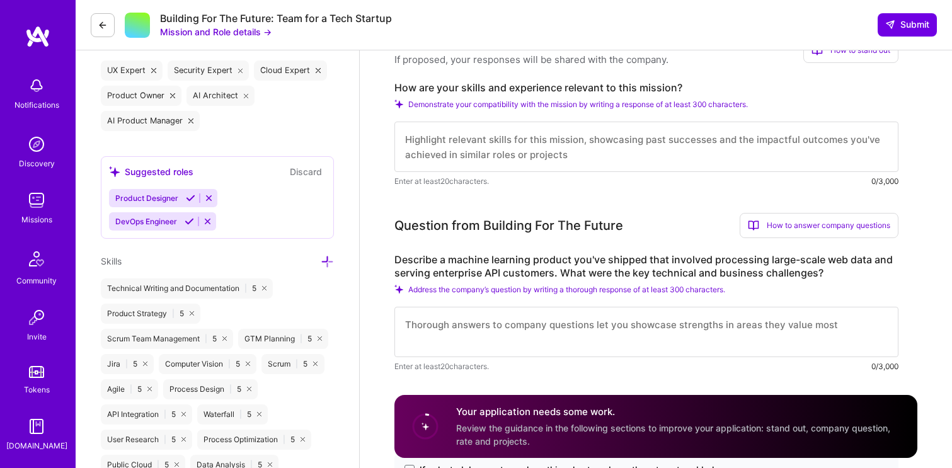
scroll to position [464, 0]
click at [527, 159] on textarea at bounding box center [646, 147] width 504 height 50
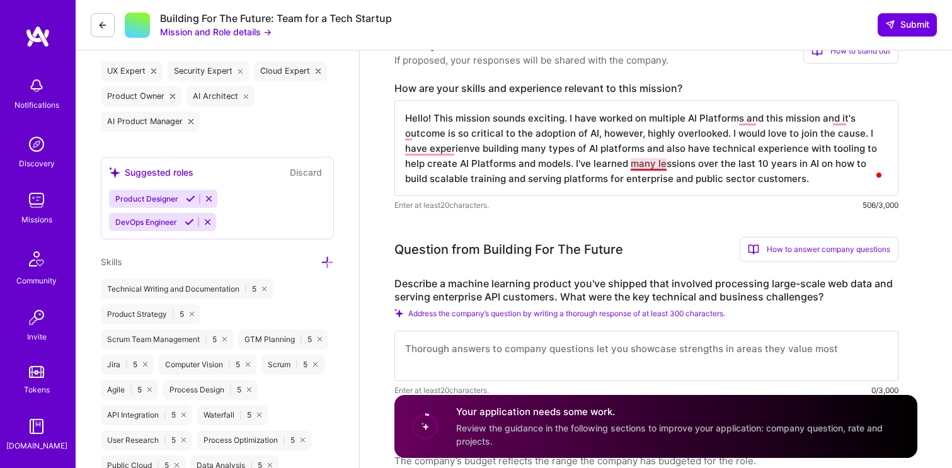
click at [648, 164] on textarea "Hello! This mission sounds exciting. I have worked on multiple AI Platforms and…" at bounding box center [646, 148] width 504 height 96
click at [438, 147] on textarea "Hello! This mission sounds exciting. I have worked on multiple AI Platforms and…" at bounding box center [646, 148] width 504 height 96
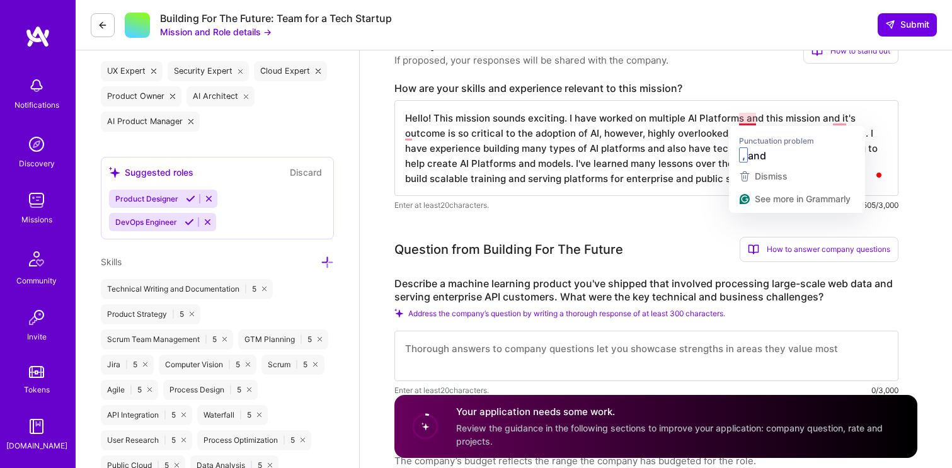
click at [746, 122] on textarea "Hello! This mission sounds exciting. I have worked on multiple AI Platforms and…" at bounding box center [646, 148] width 504 height 96
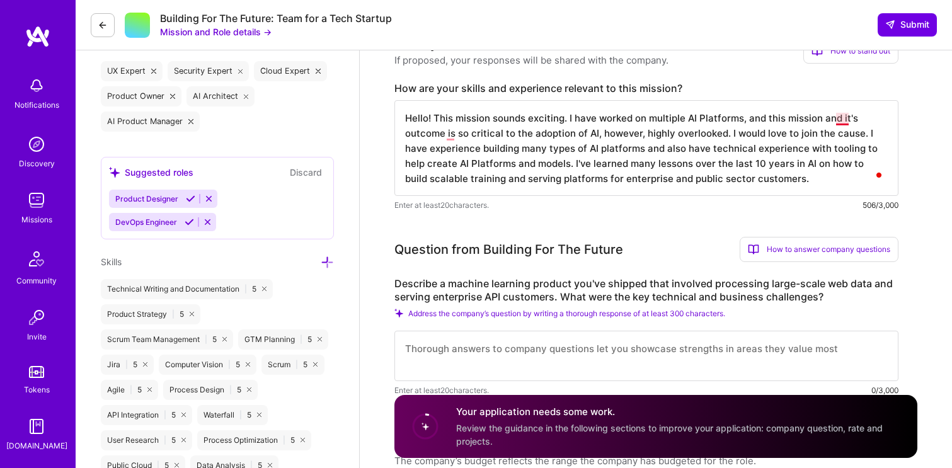
click at [839, 119] on textarea "Hello! This mission sounds exciting. I have worked on multiple AI Platforms, an…" at bounding box center [646, 148] width 504 height 96
click at [449, 132] on textarea "Hello! This mission sounds exciting. I have worked on multiple AI Platforms, an…" at bounding box center [646, 148] width 504 height 96
click at [594, 141] on textarea "Hello! This mission sounds exciting. I have worked on multiple AI Platforms, an…" at bounding box center [646, 148] width 504 height 96
click at [594, 129] on textarea "Hello! This mission sounds exciting. I have worked on multiple AI Platforms, an…" at bounding box center [646, 148] width 504 height 96
click at [664, 127] on textarea "Hello! This mission sounds exciting. I have worked on multiple AI Platforms, an…" at bounding box center [646, 148] width 504 height 96
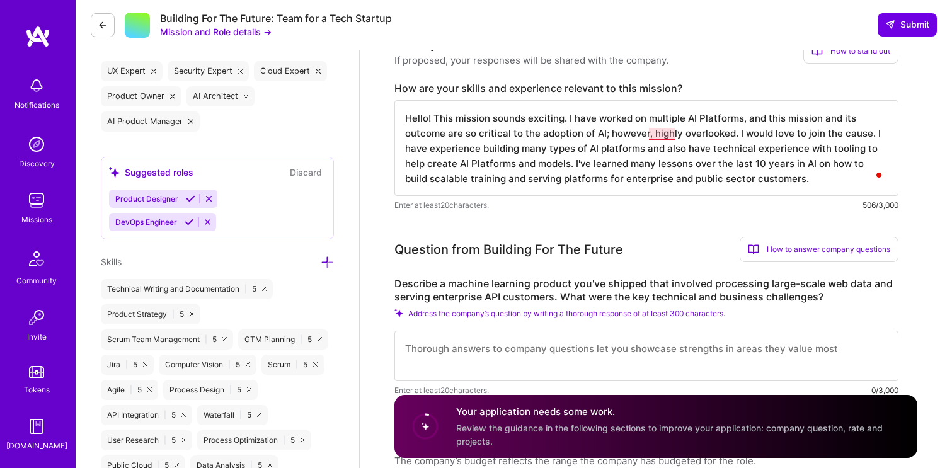
click at [663, 136] on textarea "Hello! This mission sounds exciting. I have worked on multiple AI Platforms, an…" at bounding box center [646, 148] width 504 height 96
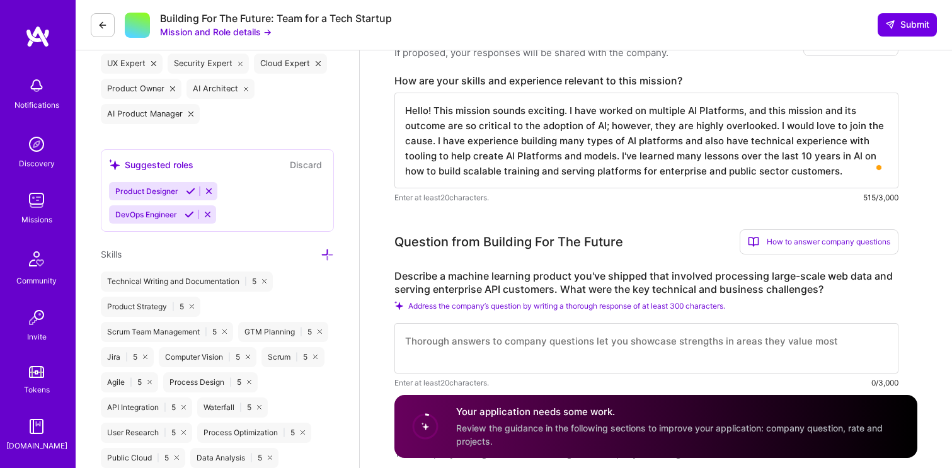
scroll to position [453, 0]
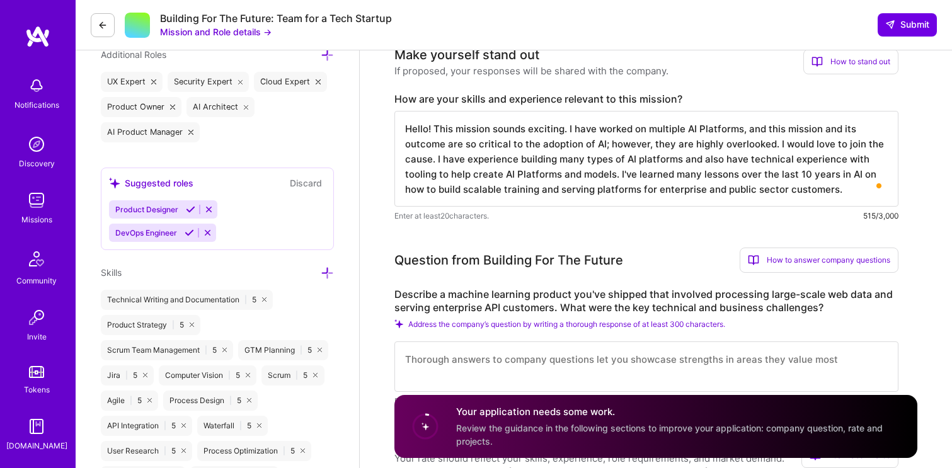
click at [608, 196] on textarea "Hello! This mission sounds exciting. I have worked on multiple AI Platforms, an…" at bounding box center [646, 159] width 504 height 96
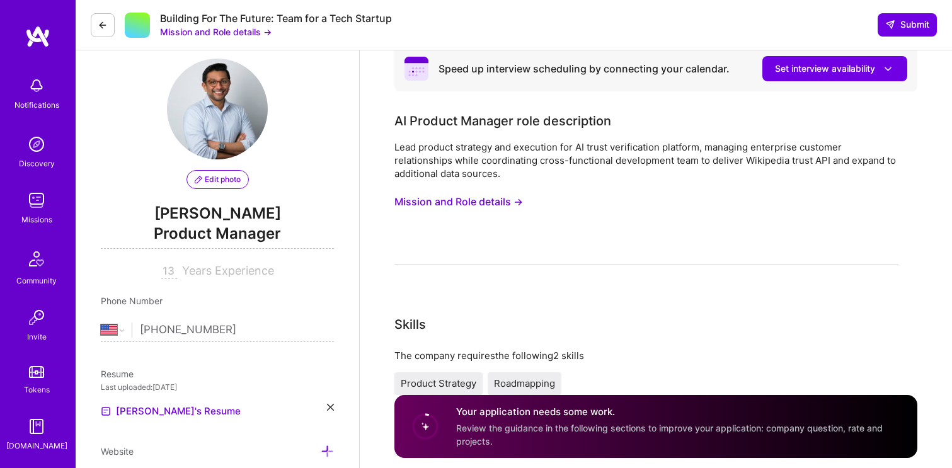
scroll to position [11, 0]
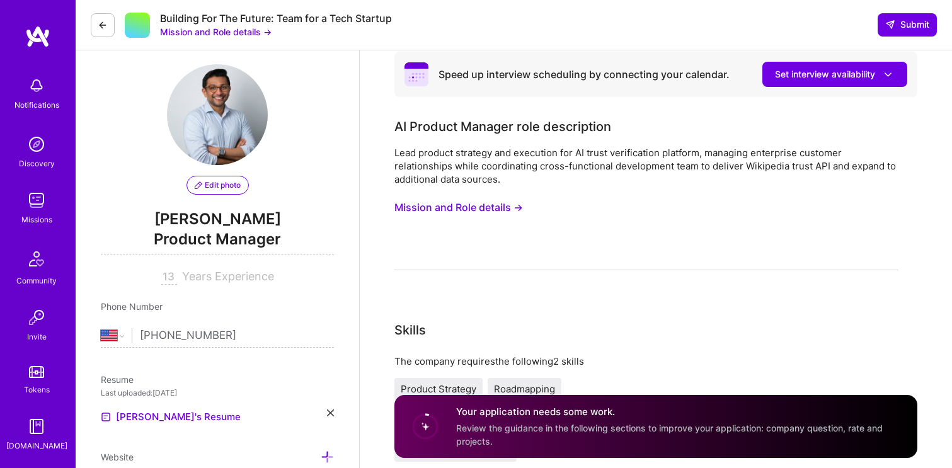
click at [500, 205] on button "Mission and Role details →" at bounding box center [458, 207] width 129 height 23
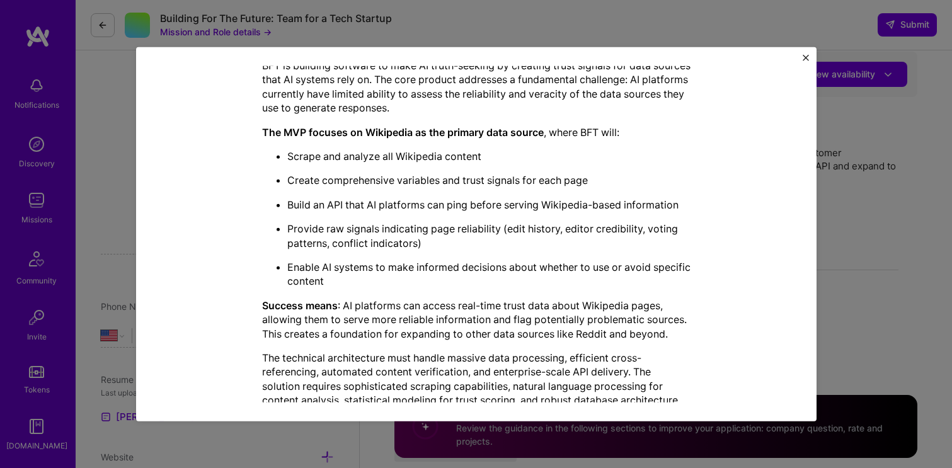
scroll to position [285, 0]
click at [803, 58] on img "Close" at bounding box center [806, 57] width 6 height 6
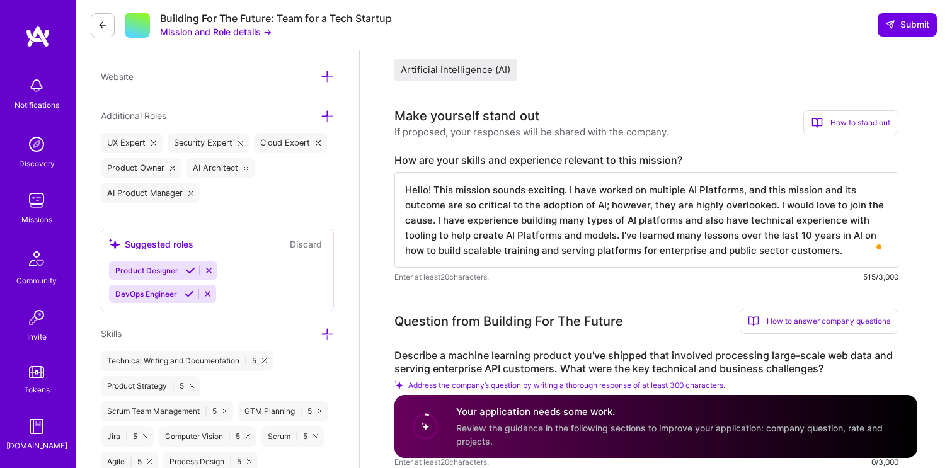
scroll to position [417, 0]
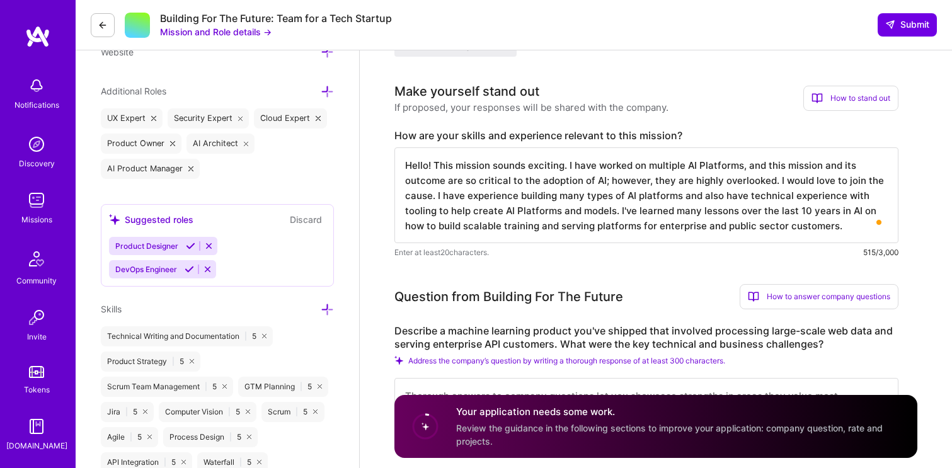
click at [821, 238] on textarea "Hello! This mission sounds exciting. I have worked on multiple AI Platforms, an…" at bounding box center [646, 195] width 504 height 96
click at [821, 237] on textarea "Hello! This mission sounds exciting. I have worked on multiple AI Platforms, an…" at bounding box center [646, 195] width 504 height 96
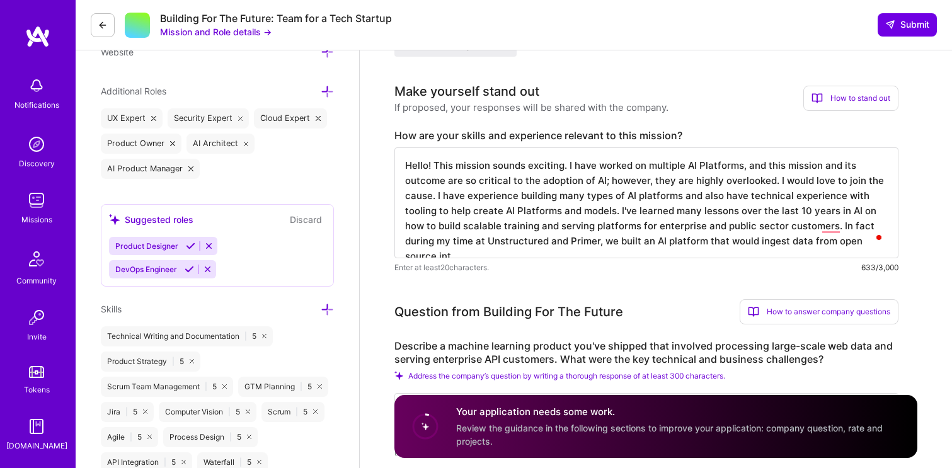
click at [766, 243] on textarea "Hello! This mission sounds exciting. I have worked on multiple AI Platforms, an…" at bounding box center [646, 202] width 504 height 111
click at [744, 246] on textarea "Hello! This mission sounds exciting. I have worked on multiple AI Platforms, an…" at bounding box center [646, 202] width 504 height 111
click at [815, 244] on textarea "Hello! This mission sounds exciting. I have worked on multiple AI Platforms, an…" at bounding box center [646, 202] width 504 height 111
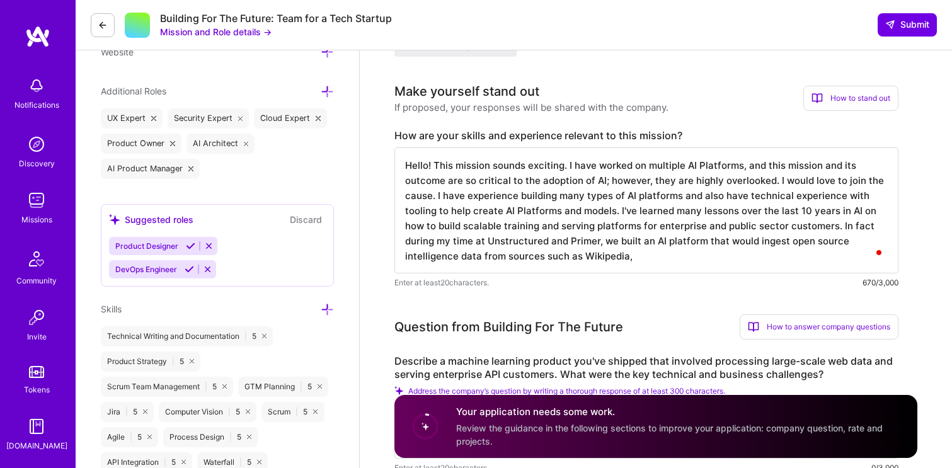
type textarea "Hello! This mission sounds exciting. I have worked on multiple AI Platforms, an…"
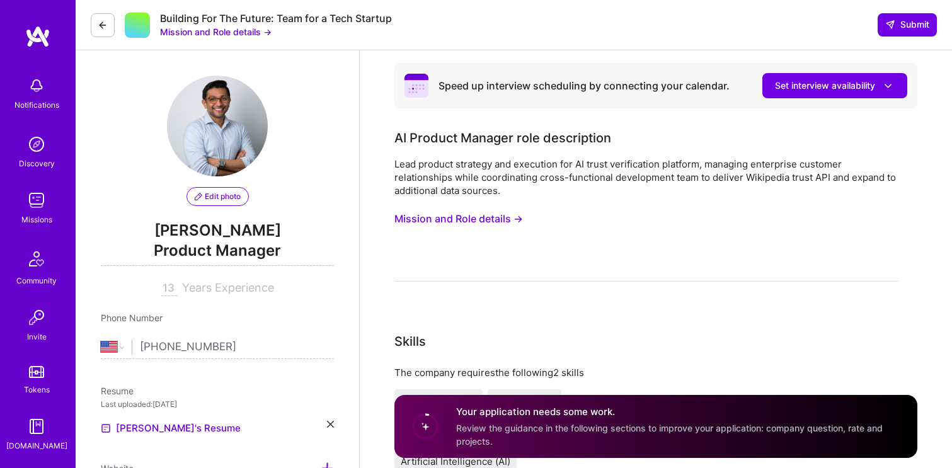
select select "US"
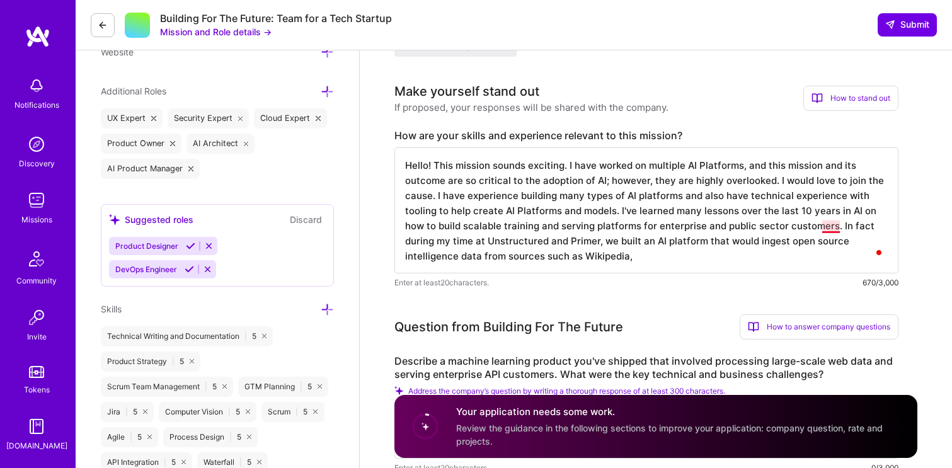
click at [824, 225] on textarea "Hello! This mission sounds exciting. I have worked on multiple AI Platforms, an…" at bounding box center [646, 210] width 504 height 126
click at [557, 258] on textarea "Hello! This mission sounds exciting. I have worked on multiple AI Platforms, an…" at bounding box center [646, 210] width 504 height 126
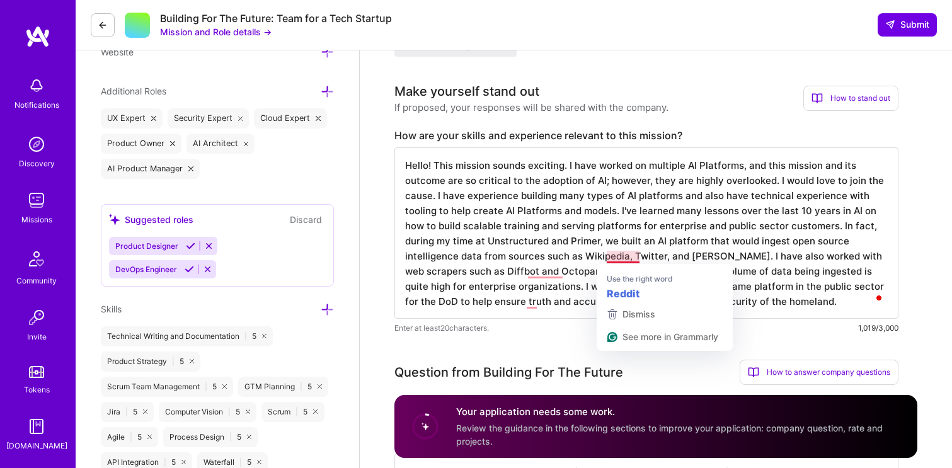
click at [629, 255] on textarea "Hello! This mission sounds exciting. I have worked on multiple AI Platforms, an…" at bounding box center [646, 232] width 504 height 171
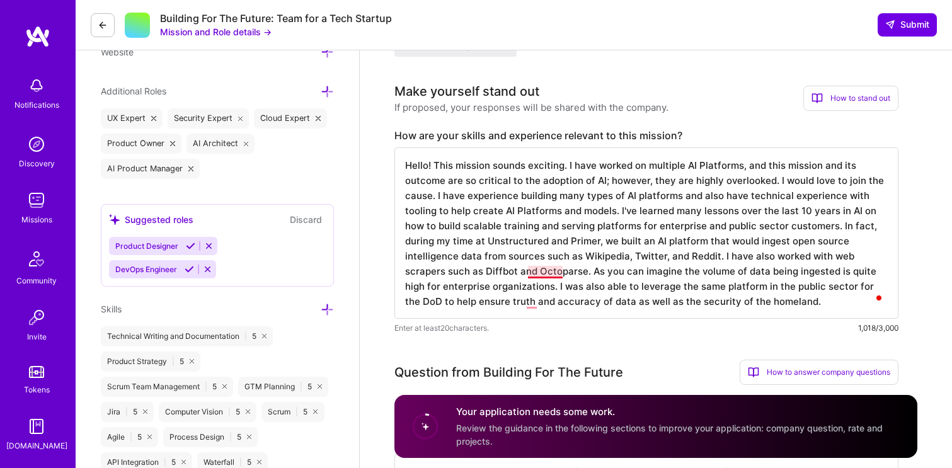
click at [544, 277] on textarea "Hello! This mission sounds exciting. I have worked on multiple AI Platforms, an…" at bounding box center [646, 232] width 504 height 171
click at [529, 304] on textarea "Hello! This mission sounds exciting. I have worked on multiple AI Platforms, an…" at bounding box center [646, 232] width 504 height 171
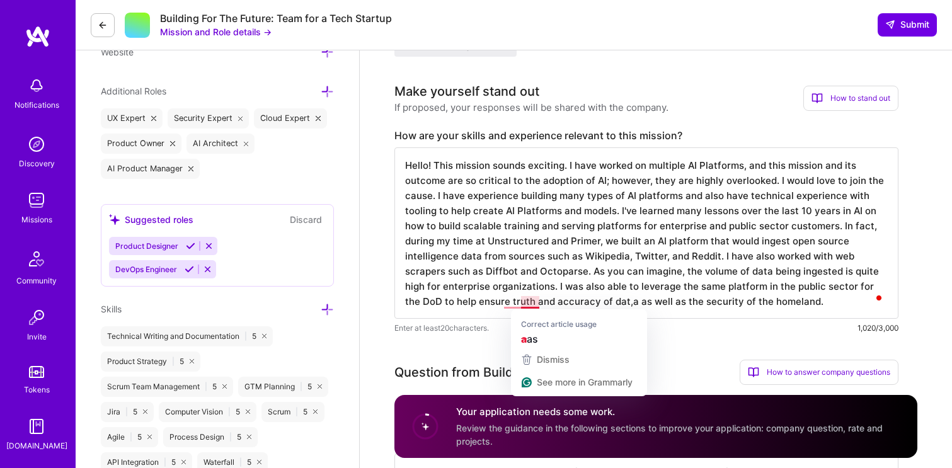
click at [528, 304] on textarea "Hello! This mission sounds exciting. I have worked on multiple AI Platforms, an…" at bounding box center [646, 232] width 504 height 171
click at [519, 306] on textarea "Hello! This mission sounds exciting. I have worked on multiple AI Platforms, an…" at bounding box center [646, 232] width 504 height 171
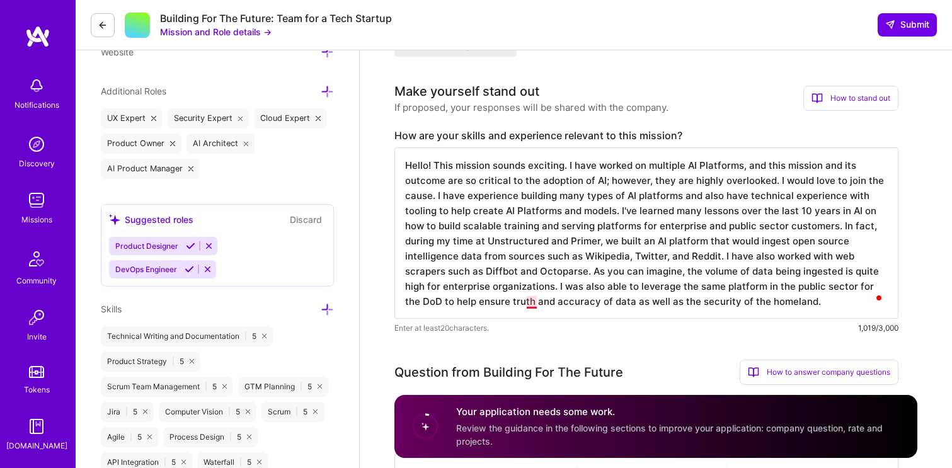
click at [527, 299] on textarea "Hello! This mission sounds exciting. I have worked on multiple AI Platforms, an…" at bounding box center [646, 232] width 504 height 171
click at [647, 299] on textarea "Hello! This mission sounds exciting. I have worked on multiple AI Platforms, an…" at bounding box center [646, 232] width 504 height 171
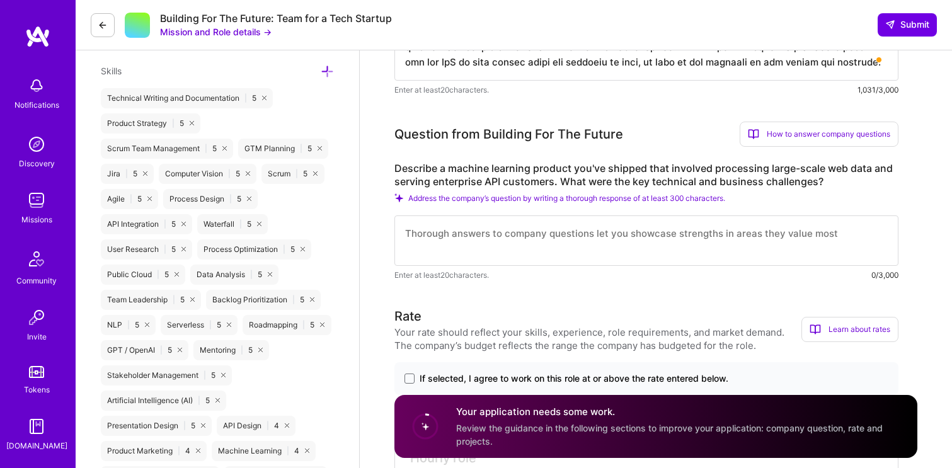
scroll to position [655, 0]
type textarea "Hello! This mission sounds exciting. I have worked on multiple AI Platforms, an…"
click at [549, 232] on textarea "To enrich screen reader interactions, please activate Accessibility in Grammarl…" at bounding box center [646, 240] width 504 height 50
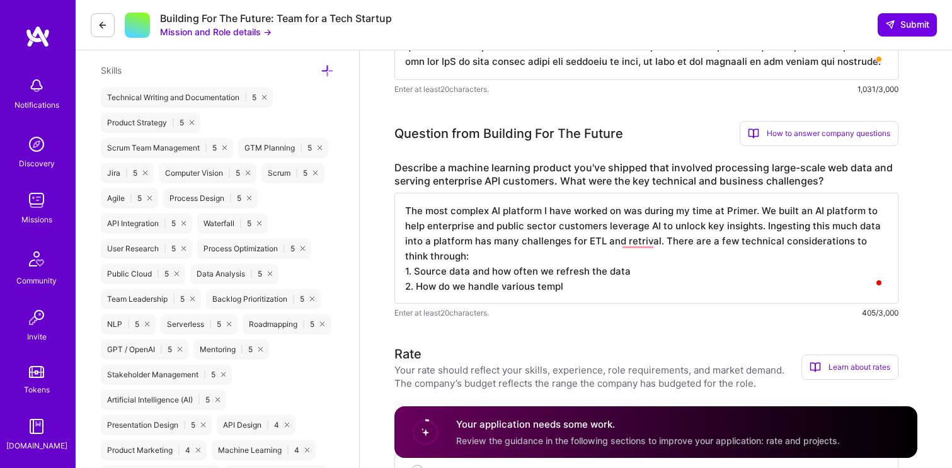
type textarea "The most complex AI platform I have worked on was during my time at Primer. We …"
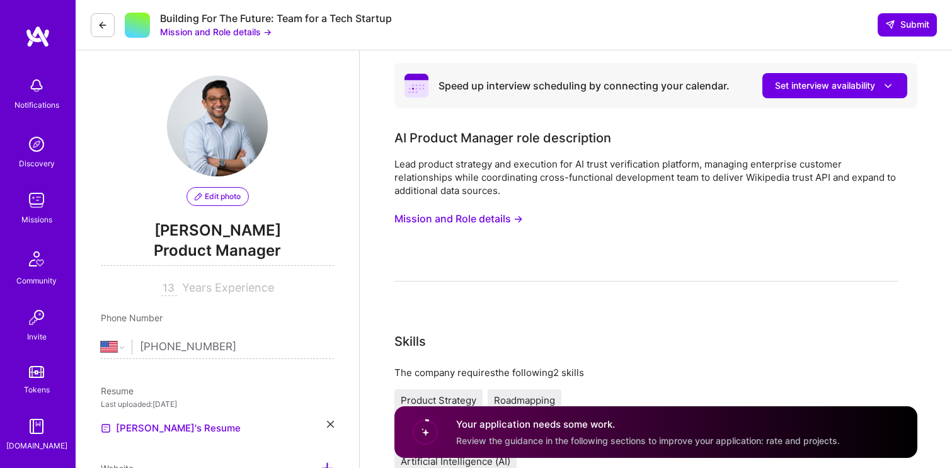
select select "US"
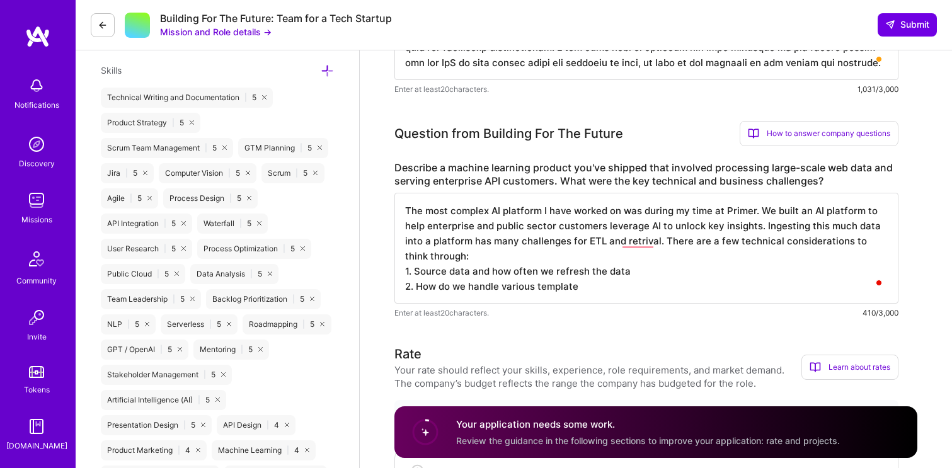
scroll to position [1, 0]
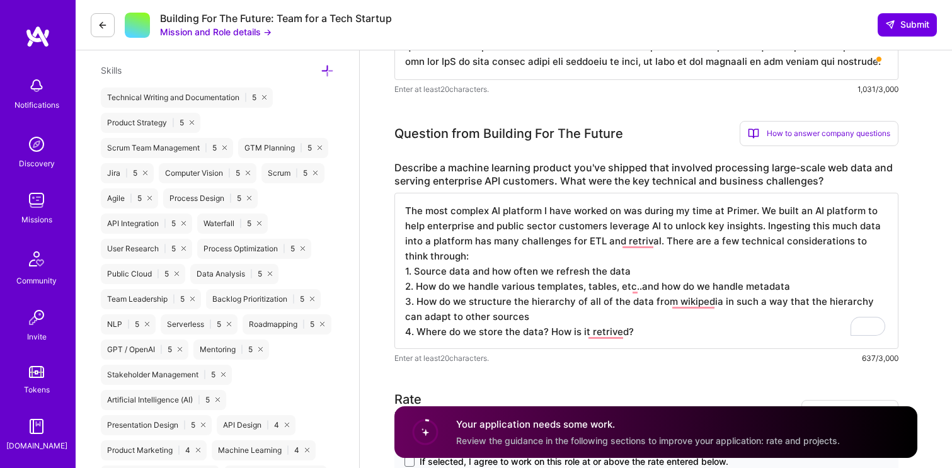
click at [499, 331] on textarea "The most complex AI platform I have worked on was during my time at Primer. We …" at bounding box center [646, 271] width 504 height 156
click at [680, 332] on textarea "The most complex AI platform I have worked on was during my time at Primer. We …" at bounding box center [646, 271] width 504 height 156
click at [644, 332] on textarea "The most complex AI platform I have worked on was during my time at Primer. We …" at bounding box center [646, 271] width 504 height 156
click at [822, 330] on textarea "The most complex AI platform I have worked on was during my time at Primer. We …" at bounding box center [646, 271] width 504 height 156
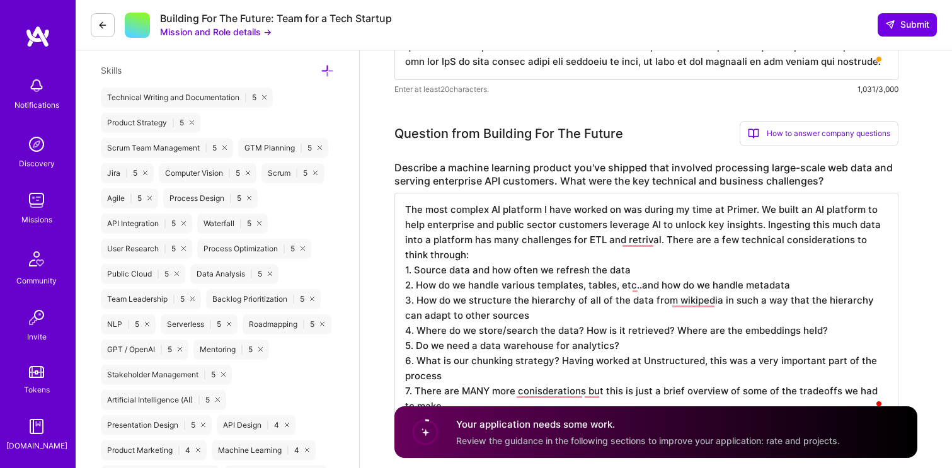
click at [416, 388] on textarea "The most complex AI platform I have worked on was during my time at Primer. We …" at bounding box center [646, 309] width 504 height 232
click at [541, 393] on textarea "The most complex AI platform I have worked on was during my time at Primer. We …" at bounding box center [646, 309] width 504 height 232
click at [584, 391] on textarea "The most complex AI platform I have worked on was during my time at Primer. We …" at bounding box center [646, 309] width 504 height 232
click at [597, 327] on textarea "The most complex AI platform I have worked on was during my time at Primer. We …" at bounding box center [646, 309] width 504 height 232
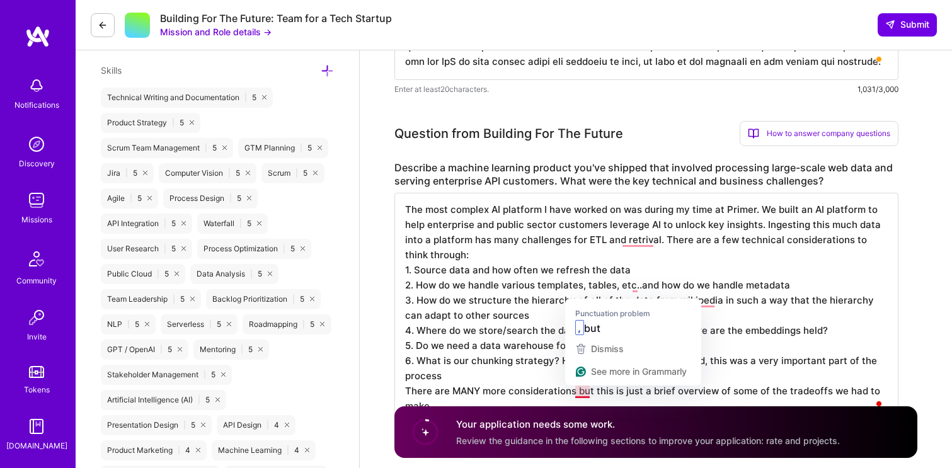
click at [581, 395] on textarea "The most complex AI platform I have worked on was during my time at Primer. We …" at bounding box center [646, 309] width 504 height 232
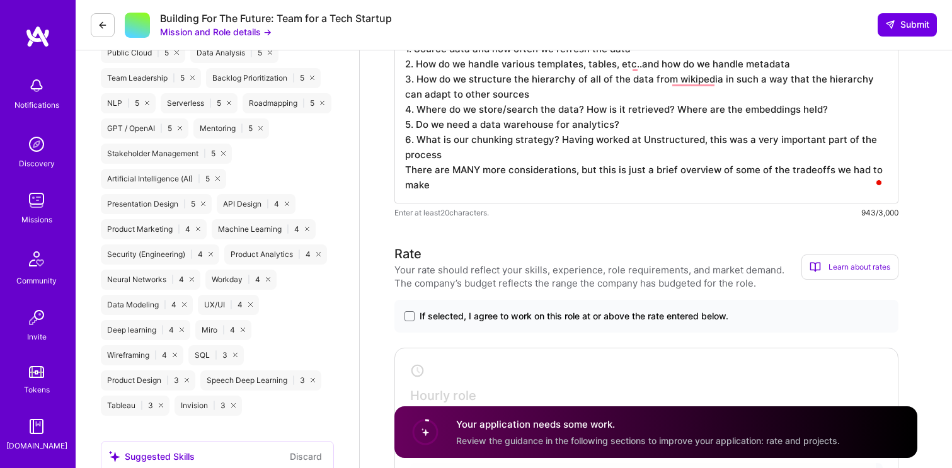
scroll to position [865, 0]
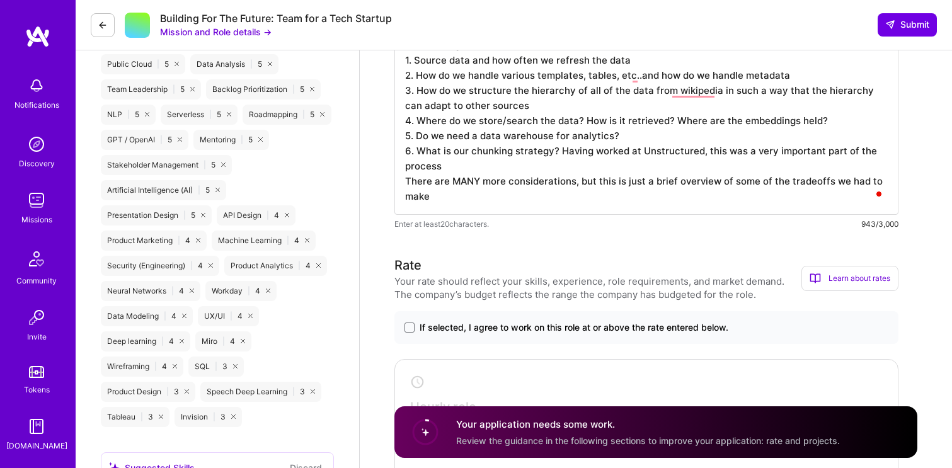
click at [464, 204] on textarea "The most complex AI platform I have worked on was during my time at Primer. We …" at bounding box center [646, 99] width 504 height 232
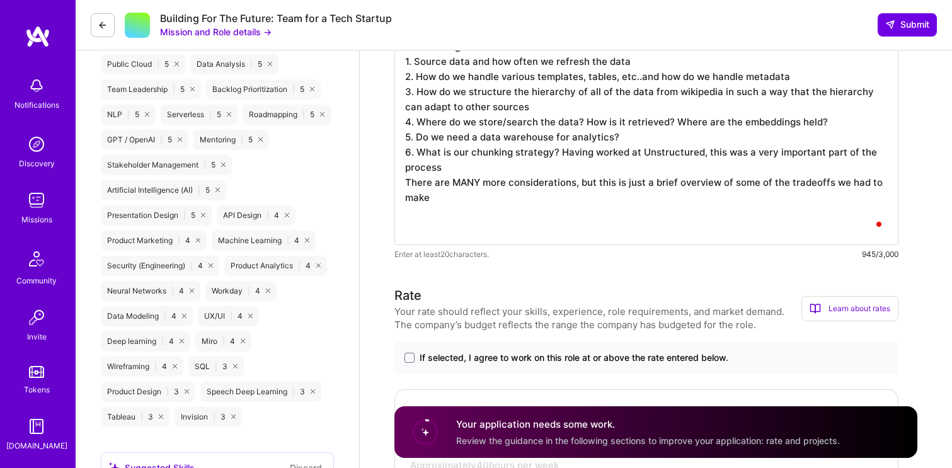
type textarea "The most complex AI platform I have worked on was during my time at Primer. We …"
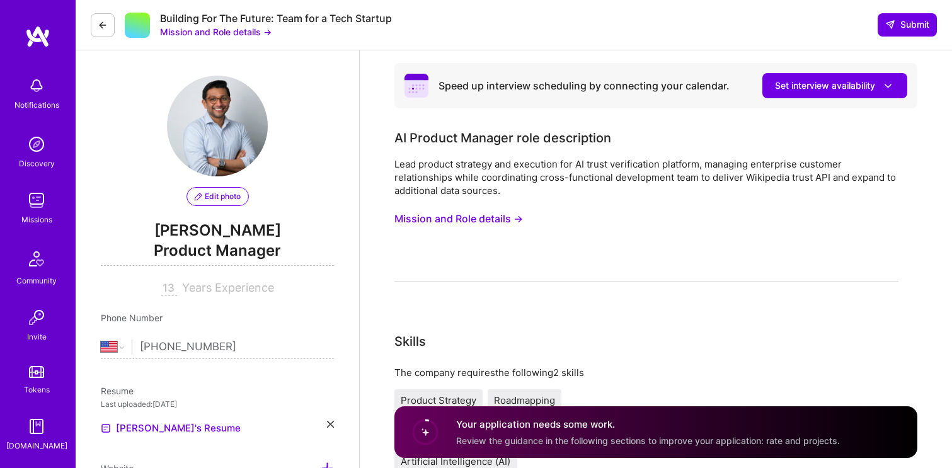
select select "US"
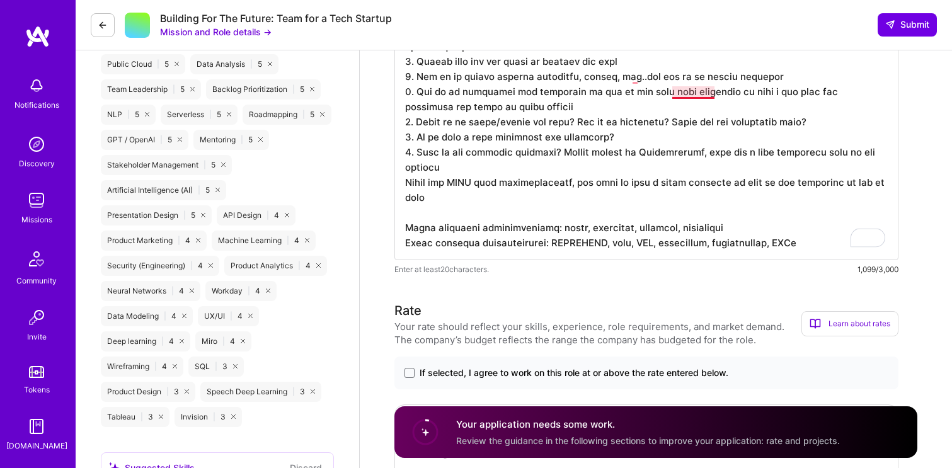
click at [696, 91] on textarea "To enrich screen reader interactions, please activate Accessibility in Grammarl…" at bounding box center [646, 121] width 504 height 277
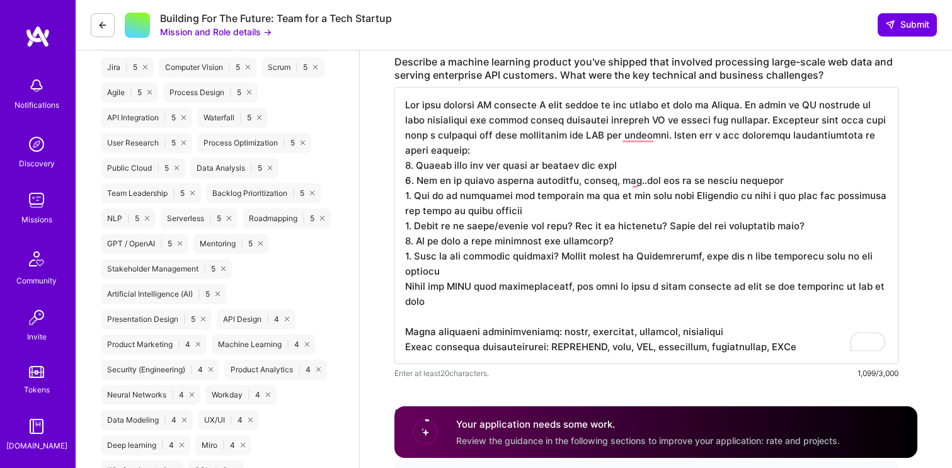
scroll to position [763, 0]
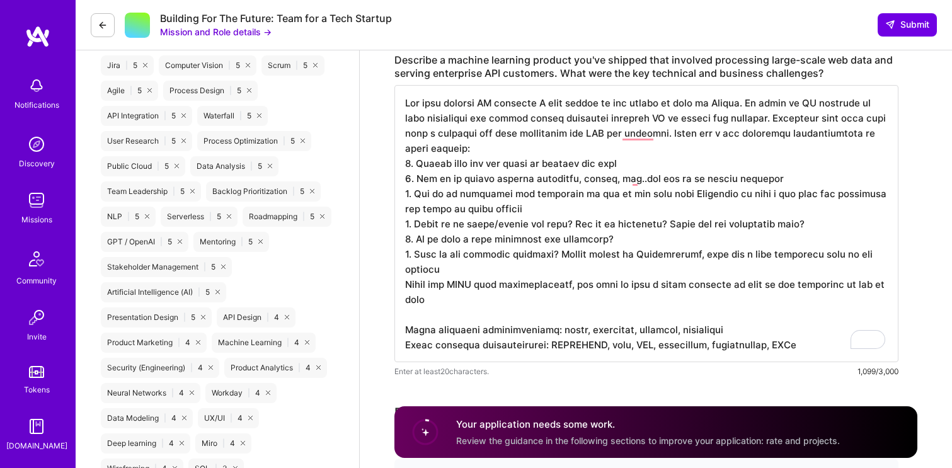
click at [654, 141] on textarea "To enrich screen reader interactions, please activate Accessibility in Grammarl…" at bounding box center [646, 223] width 504 height 277
click at [652, 140] on textarea "To enrich screen reader interactions, please activate Accessibility in Grammarl…" at bounding box center [646, 223] width 504 height 277
click at [639, 133] on textarea "To enrich screen reader interactions, please activate Accessibility in Grammarl…" at bounding box center [646, 223] width 504 height 277
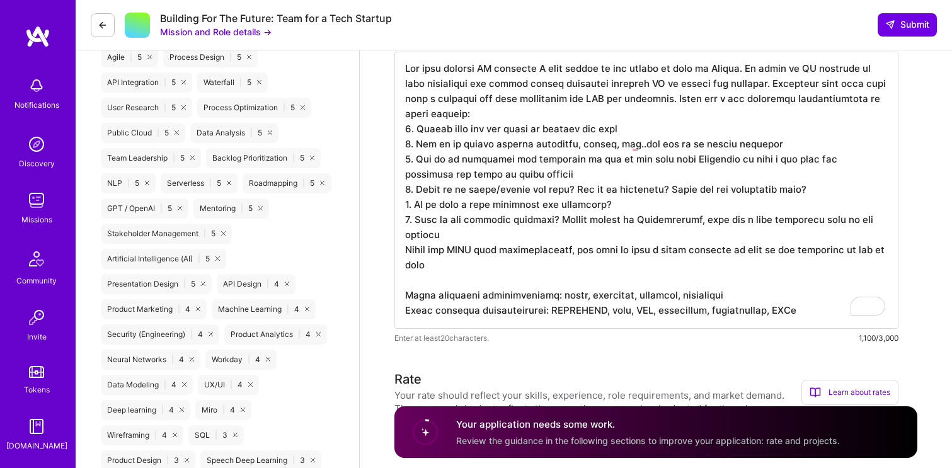
scroll to position [797, 0]
click at [536, 275] on textarea "To enrich screen reader interactions, please activate Accessibility in Grammarl…" at bounding box center [646, 189] width 504 height 277
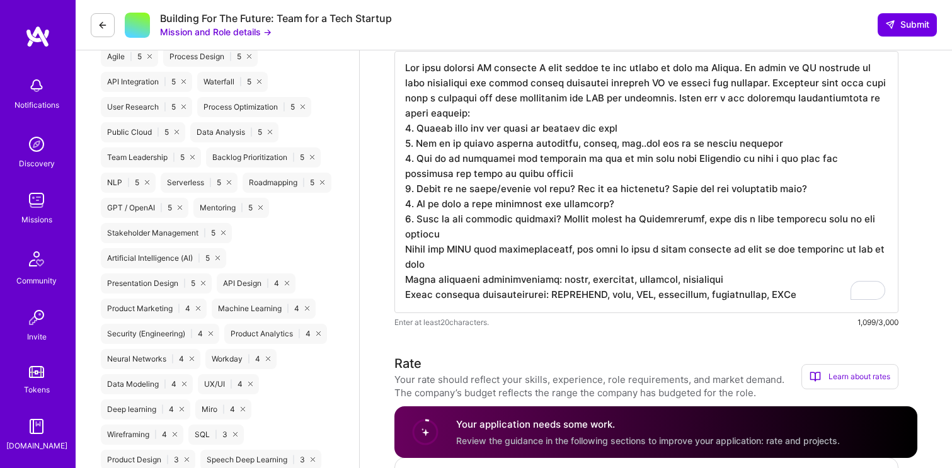
scroll to position [0, 0]
click at [499, 204] on textarea "To enrich screen reader interactions, please activate Accessibility in Grammarl…" at bounding box center [646, 182] width 504 height 262
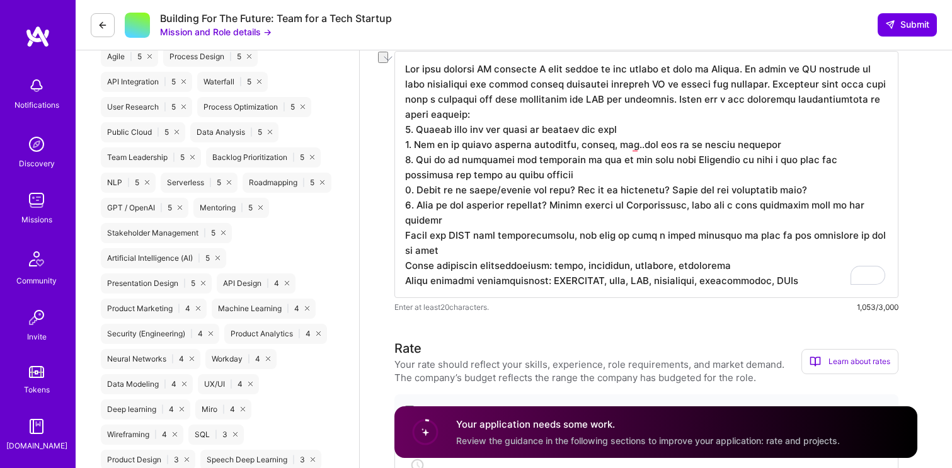
drag, startPoint x: 822, startPoint y: 188, endPoint x: 674, endPoint y: 189, distance: 147.5
click at [674, 189] on textarea "To enrich screen reader interactions, please activate Accessibility in Grammarl…" at bounding box center [646, 174] width 504 height 247
drag, startPoint x: 637, startPoint y: 148, endPoint x: 786, endPoint y: 142, distance: 149.5
click at [786, 142] on textarea "To enrich screen reader interactions, please activate Accessibility in Grammarl…" at bounding box center [646, 174] width 504 height 247
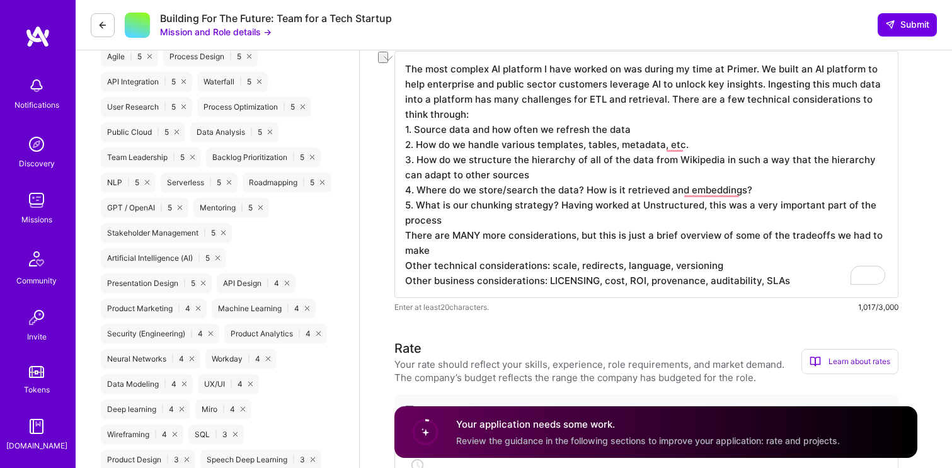
drag, startPoint x: 868, startPoint y: 86, endPoint x: 803, endPoint y: 86, distance: 64.3
click at [803, 86] on textarea "The most complex AI platform I have worked on was during my time at Primer. We …" at bounding box center [646, 174] width 504 height 247
drag, startPoint x: 637, startPoint y: 99, endPoint x: 439, endPoint y: 114, distance: 198.4
click at [439, 114] on textarea "The most complex AI platform I have worked on was during my time at Primer. We …" at bounding box center [646, 174] width 504 height 247
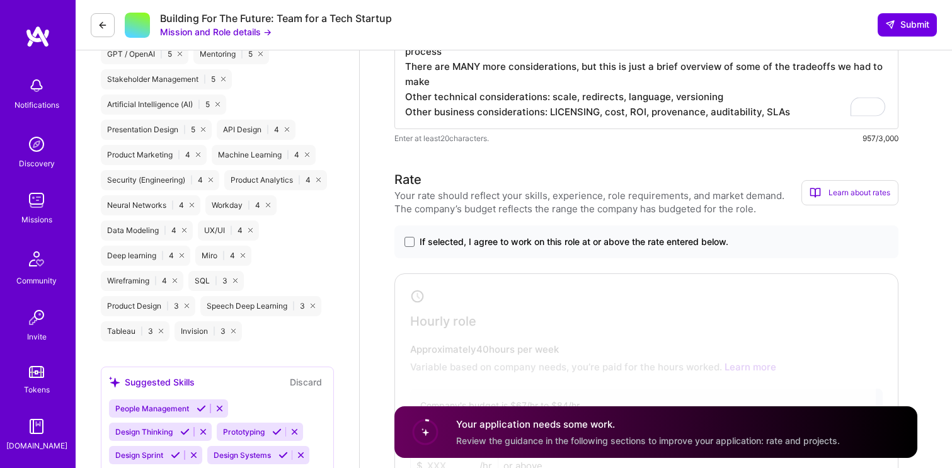
scroll to position [985, 0]
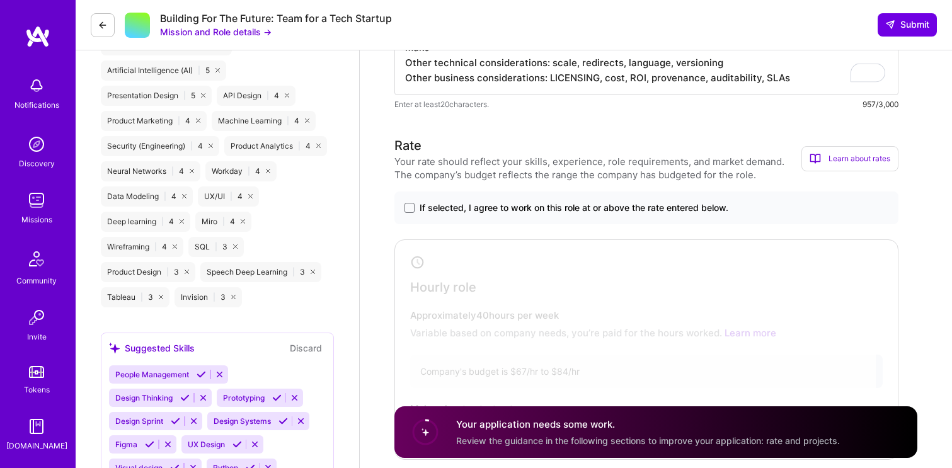
type textarea "The most complex AI platform I have worked on was during my time at Primer. We …"
click at [587, 219] on div "If selected, I agree to work on this role at or above the rate entered below." at bounding box center [646, 208] width 504 height 33
click at [589, 212] on span "If selected, I agree to work on this role at or above the rate entered below." at bounding box center [574, 208] width 309 height 13
click at [0, 0] on input "If selected, I agree to work on this role at or above the rate entered below." at bounding box center [0, 0] width 0 height 0
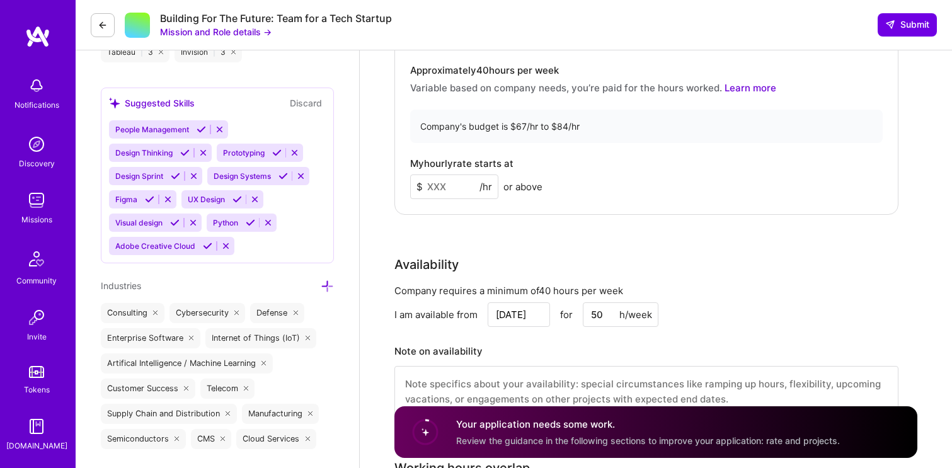
scroll to position [1232, 0]
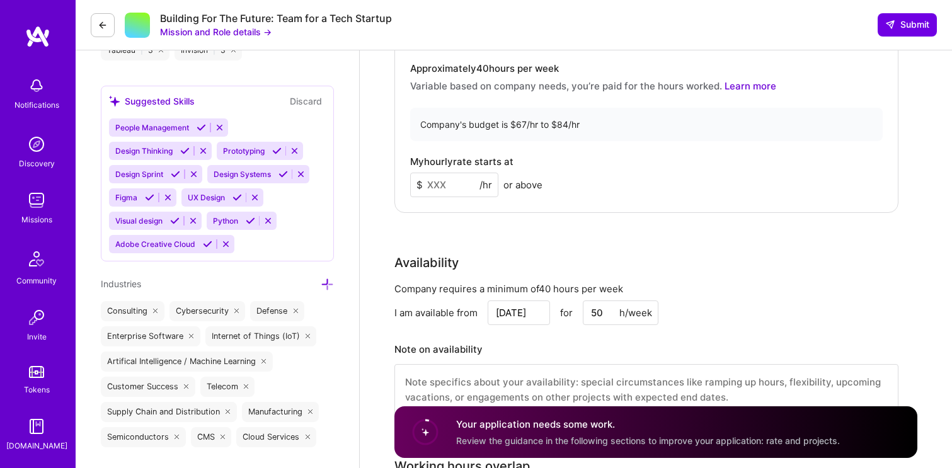
drag, startPoint x: 463, startPoint y: 187, endPoint x: 411, endPoint y: 189, distance: 51.7
click at [411, 189] on input at bounding box center [454, 185] width 88 height 25
type input "84"
click at [664, 178] on div "My hourly rate starts at $ 84 /hr or above" at bounding box center [646, 176] width 473 height 41
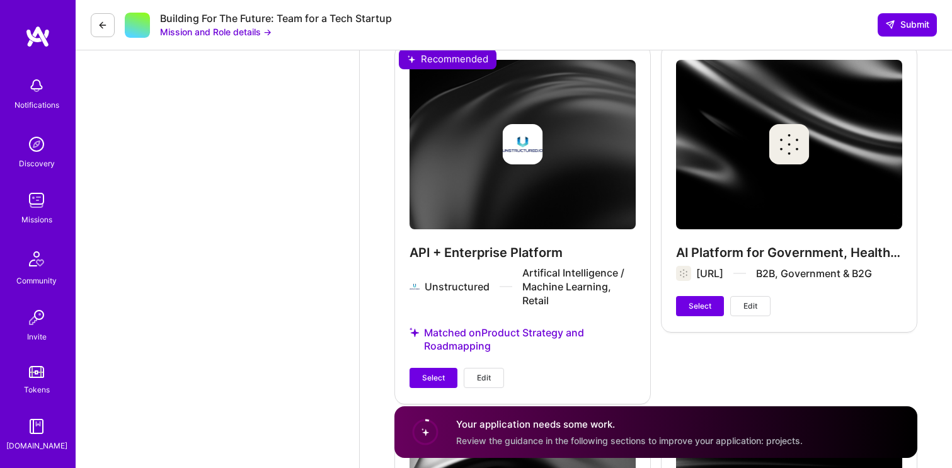
scroll to position [1888, 0]
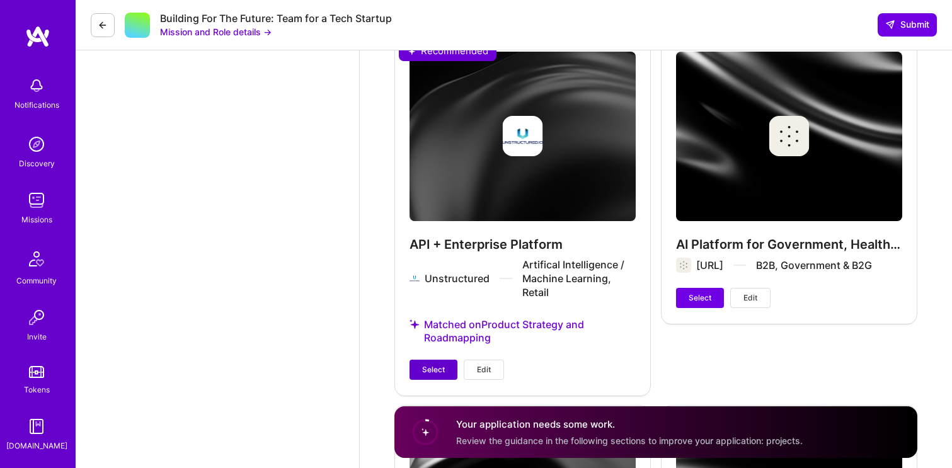
click at [438, 368] on span "Select" at bounding box center [433, 369] width 23 height 11
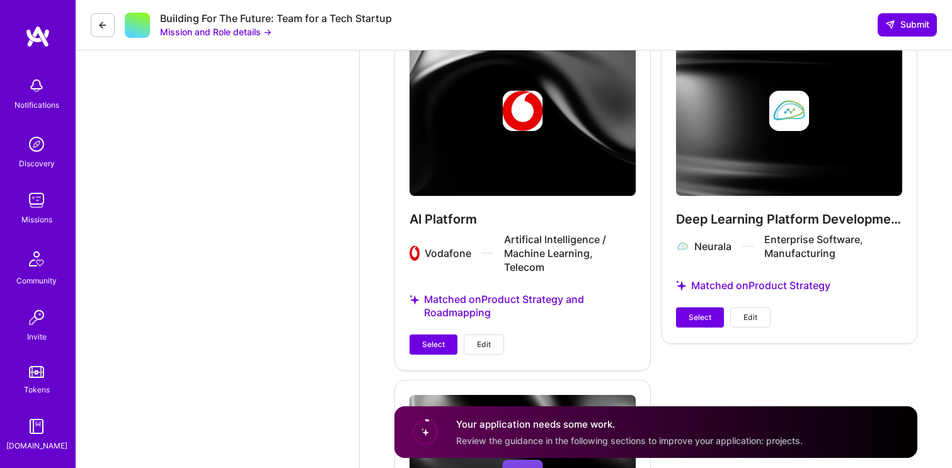
scroll to position [2272, 0]
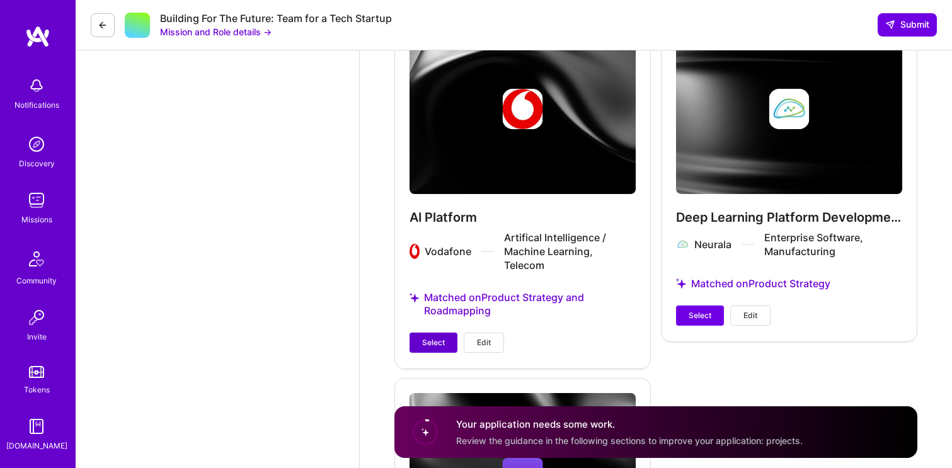
click at [438, 337] on span "Select" at bounding box center [433, 342] width 23 height 11
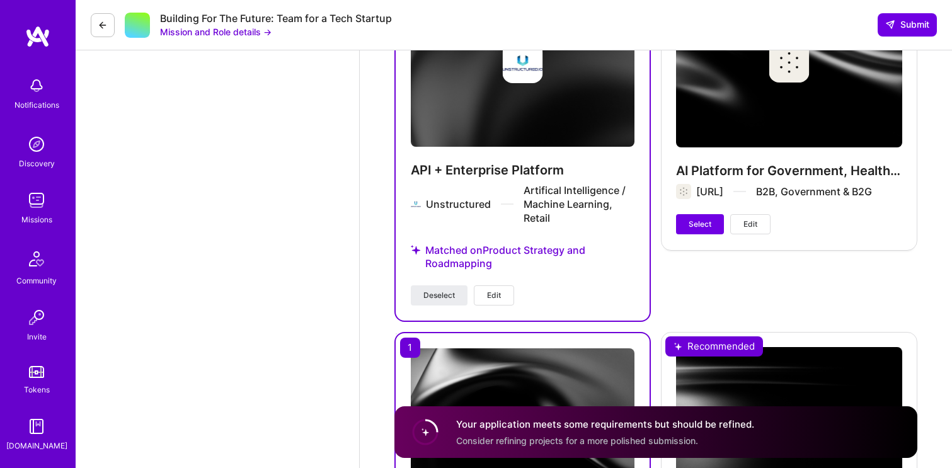
scroll to position [1942, 0]
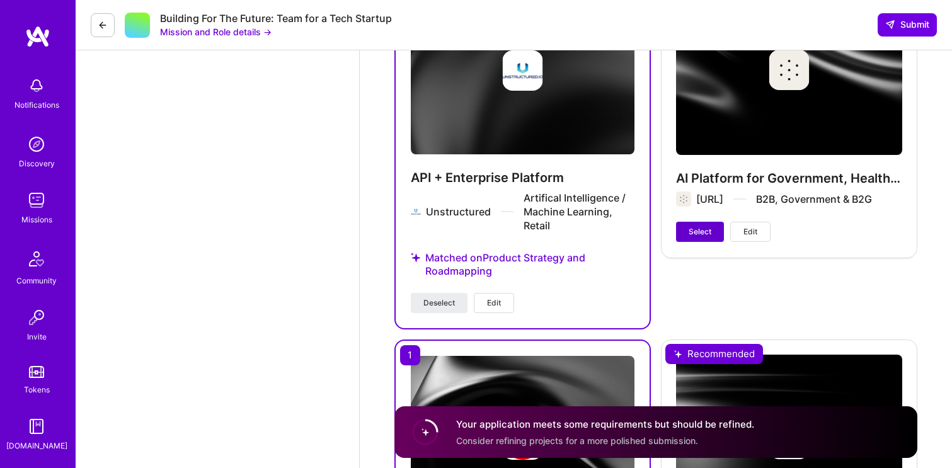
click at [701, 238] on button "Select" at bounding box center [700, 232] width 48 height 20
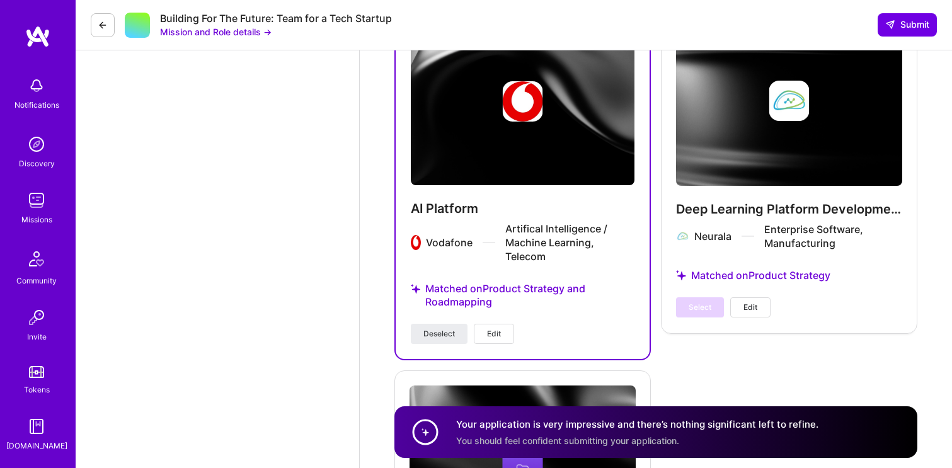
scroll to position [2297, 0]
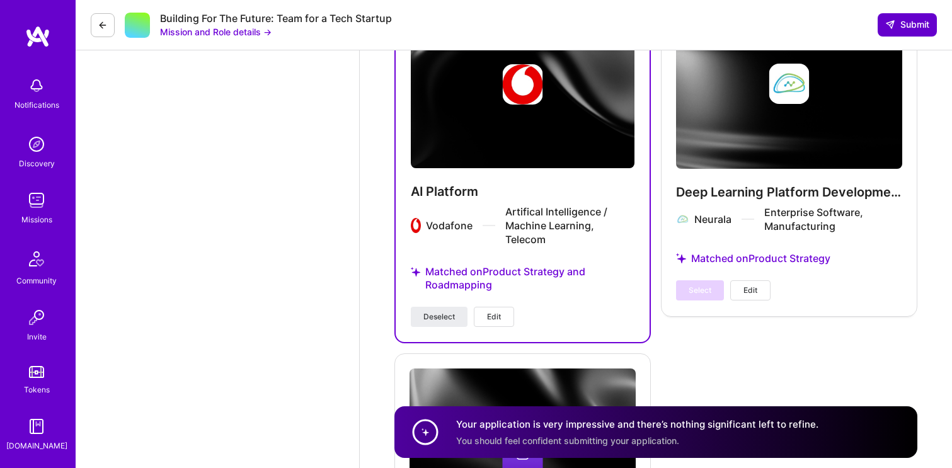
click at [902, 25] on span "Submit" at bounding box center [907, 24] width 44 height 13
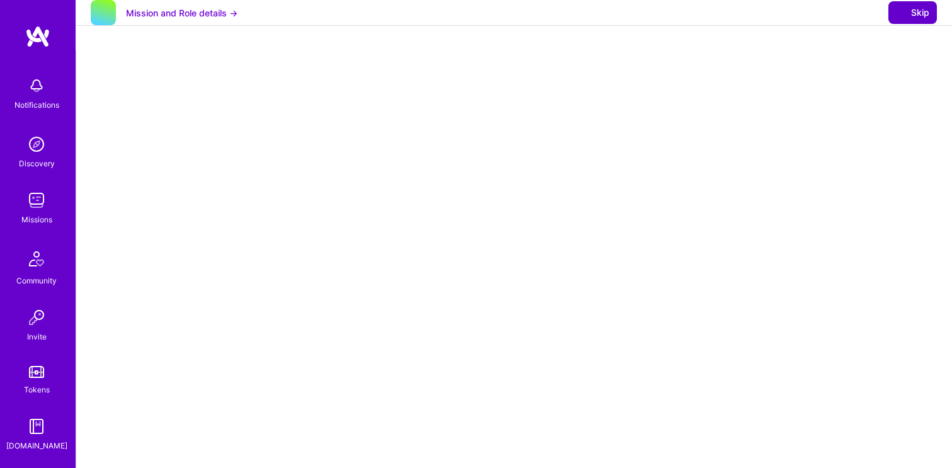
click at [910, 19] on span "Skip" at bounding box center [912, 12] width 33 height 13
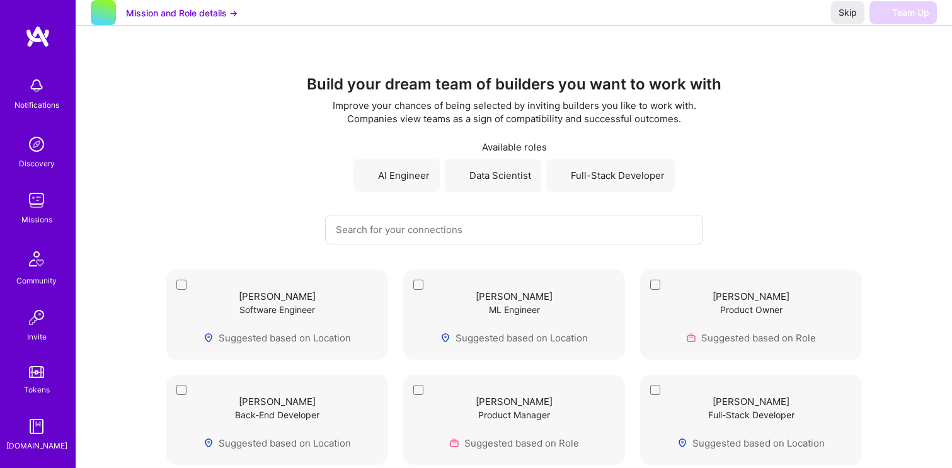
scroll to position [12, 0]
